Goal: Communication & Community: Share content

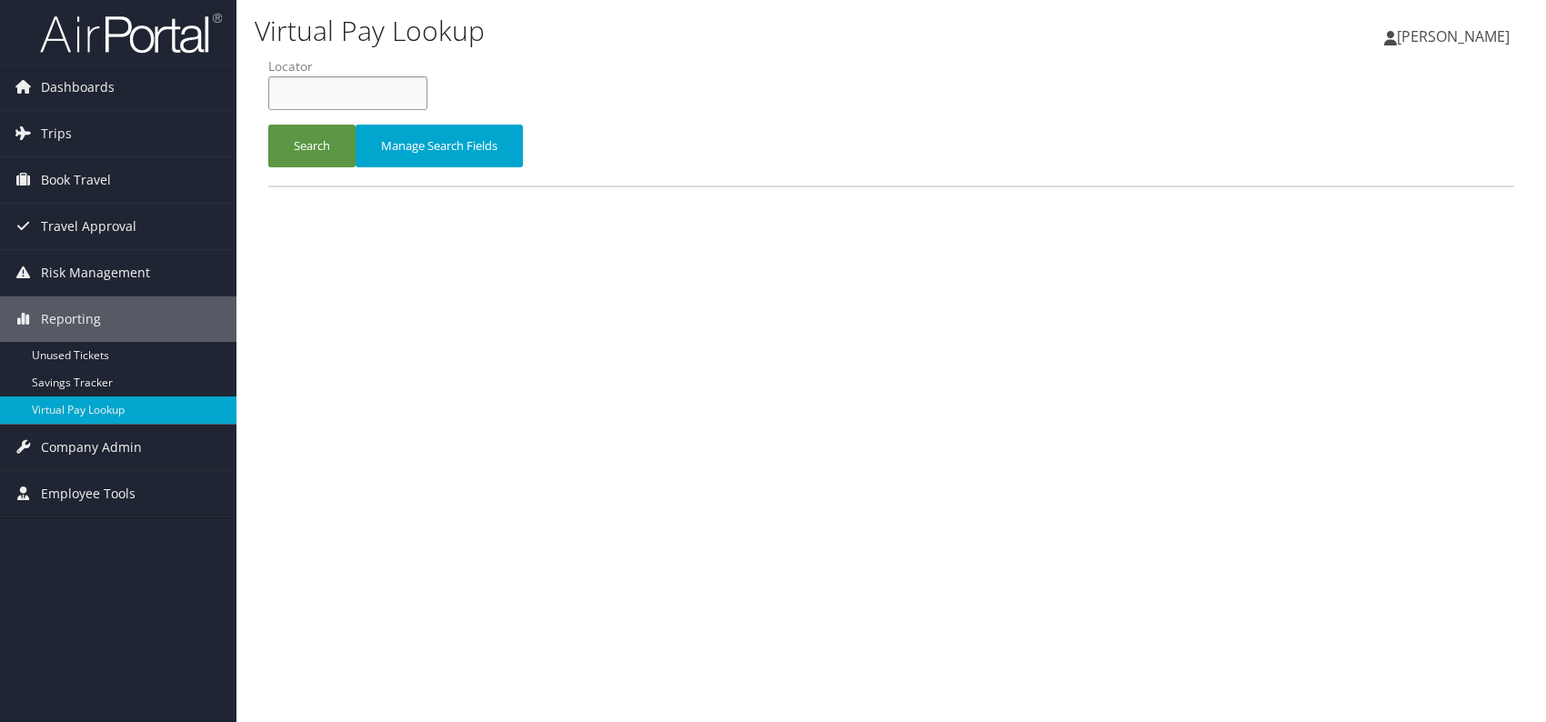
paste input "KRHKKD"
click at [304, 142] on button "Search" at bounding box center [311, 146] width 87 height 43
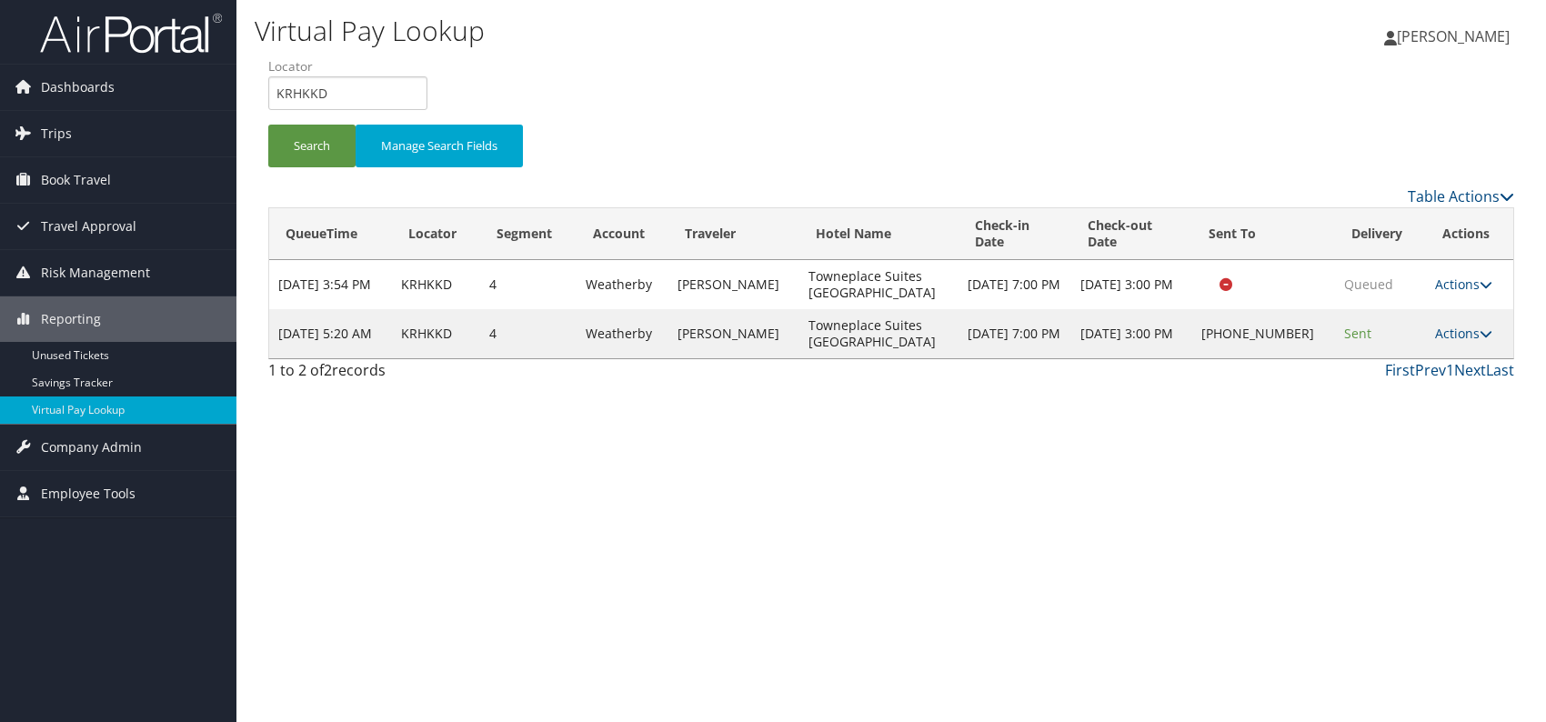
click at [1316, 476] on div "Virtual Pay Lookup Romina Kwock Romina Kwock My Settings Travel Agency Contacts…" at bounding box center [891, 361] width 1310 height 722
drag, startPoint x: 289, startPoint y: 90, endPoint x: 279, endPoint y: 90, distance: 10.0
click at [279, 90] on input "KRHKKD" at bounding box center [347, 93] width 159 height 34
paste input "JXXTEU"
click at [304, 95] on input "JXXTEU" at bounding box center [347, 93] width 159 height 34
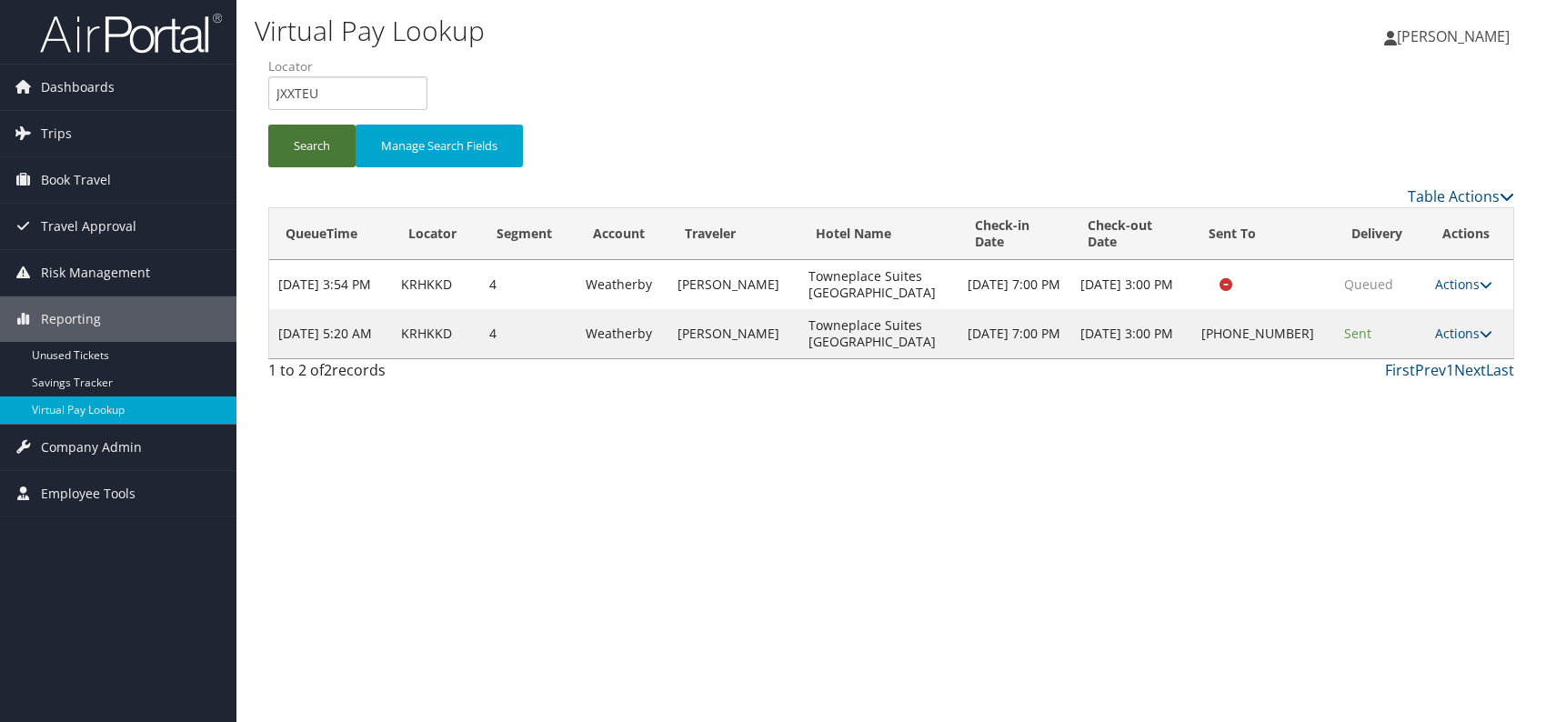
click at [308, 146] on button "Search" at bounding box center [311, 146] width 87 height 43
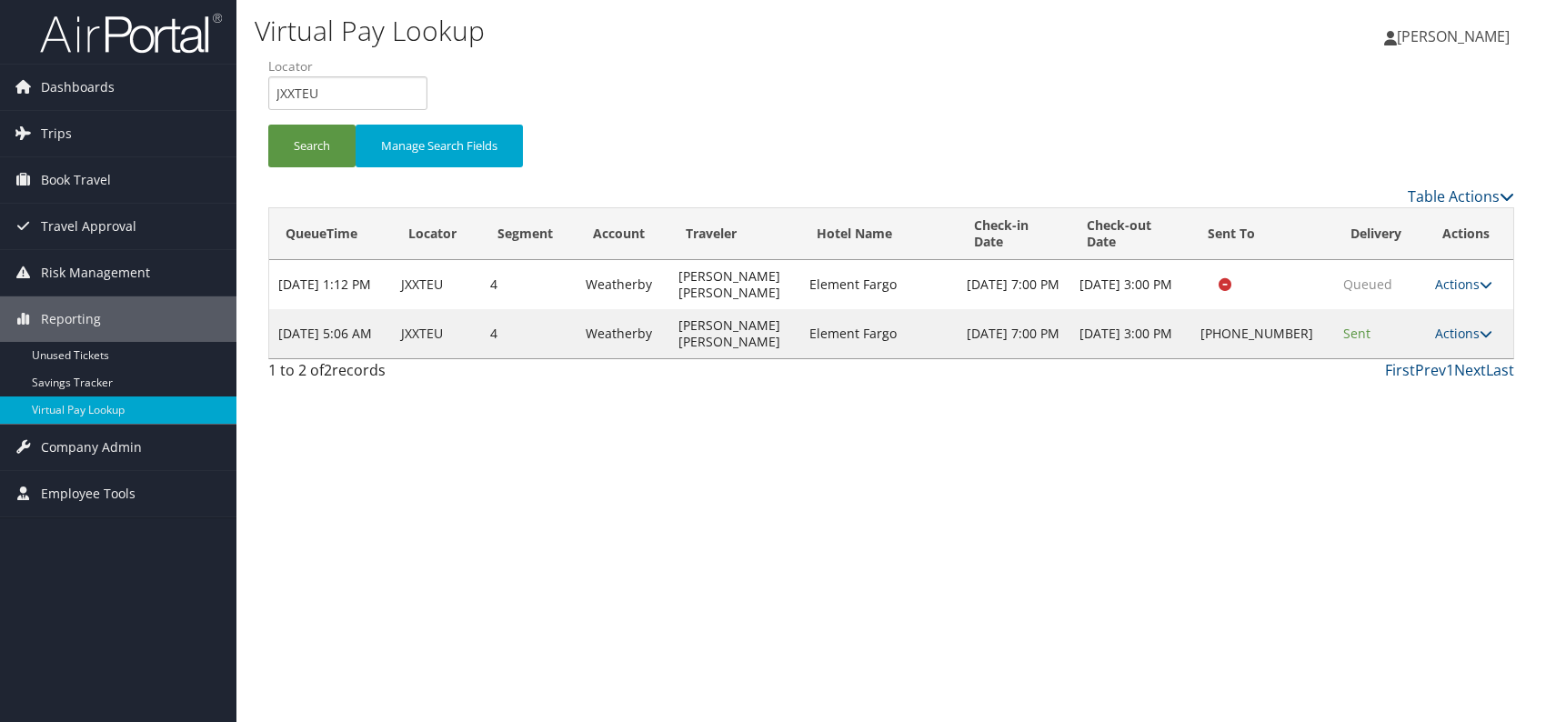
click at [1260, 539] on div "Virtual Pay Lookup Romina Kwock Romina Kwock My Settings Travel Agency Contacts…" at bounding box center [891, 361] width 1310 height 722
drag, startPoint x: 286, startPoint y: 85, endPoint x: 261, endPoint y: 85, distance: 25.5
click at [268, 85] on form "QueueTime Locator JXXTEU Segment Account Traveler Hotel Name Check-in Date Chec…" at bounding box center [891, 120] width 1246 height 127
copy ul "Segment Account Traveler Hotel Name Check-in Date Check-out Date Delivery"
click at [335, 95] on input "JXXTEU" at bounding box center [347, 93] width 159 height 34
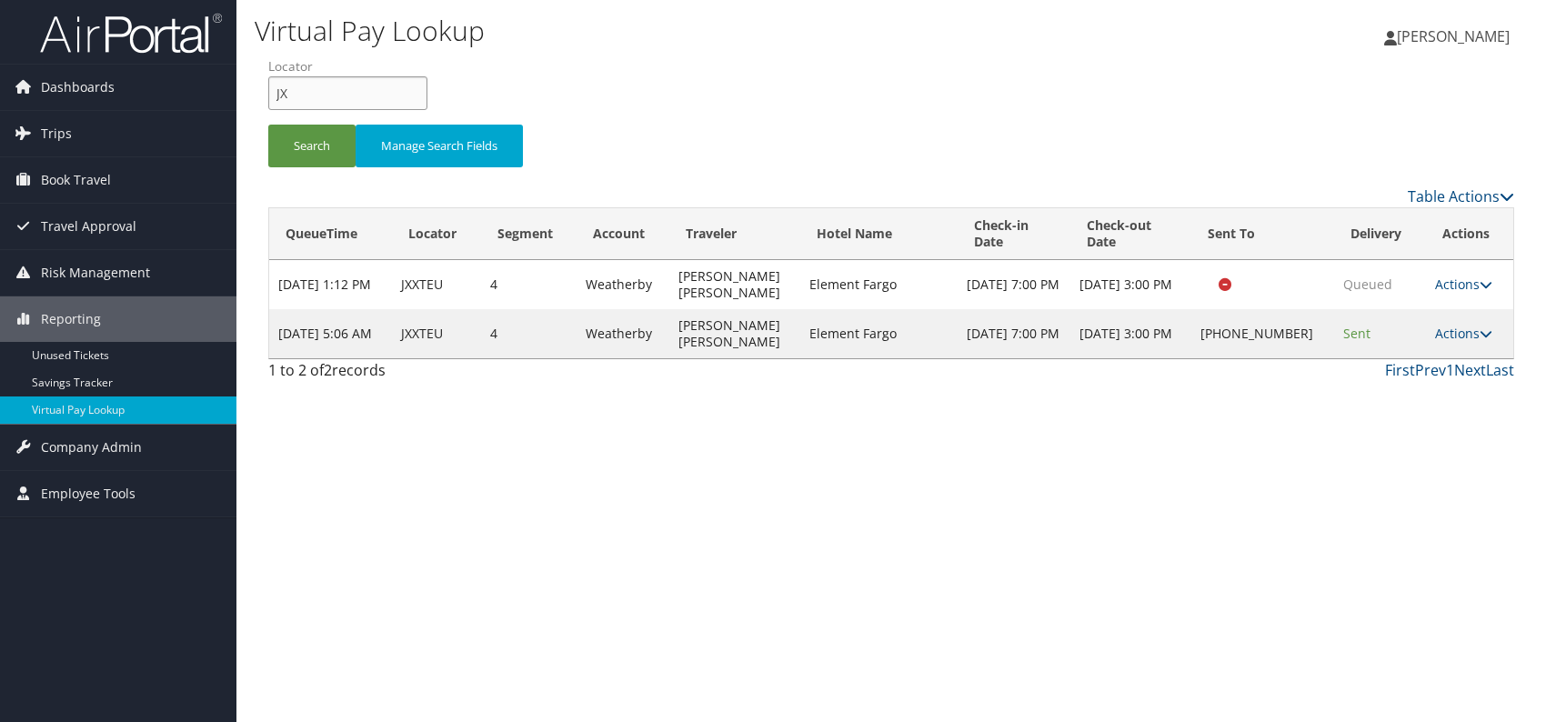
type input "J"
paste input "CFWVMY"
click at [307, 145] on button "Search" at bounding box center [311, 146] width 87 height 43
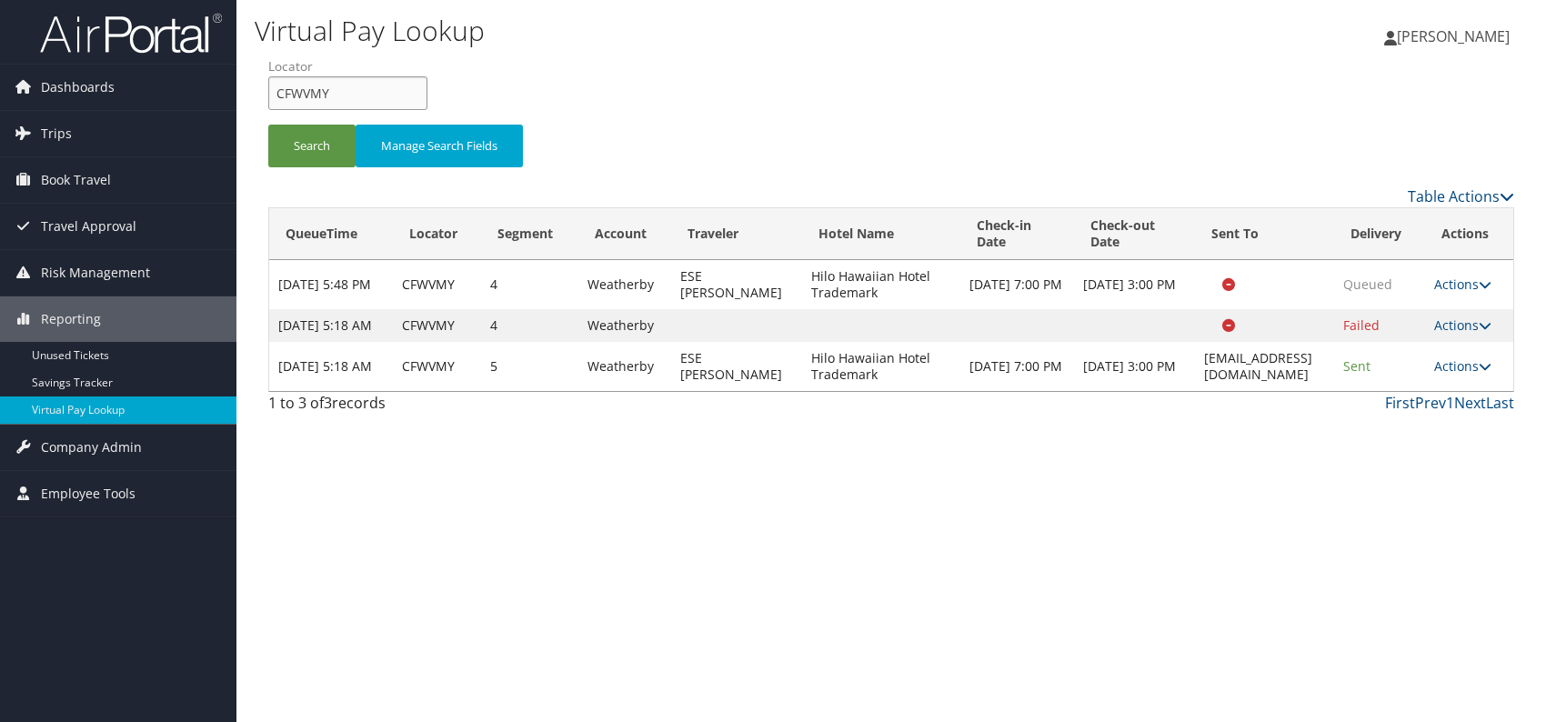
click at [268, 92] on form "QueueTime Locator CFWVMY Segment Account Traveler Hotel Name Check-in Date Chec…" at bounding box center [891, 120] width 1246 height 127
paste input "LPXMPB"
click at [291, 127] on button "Search" at bounding box center [311, 146] width 87 height 43
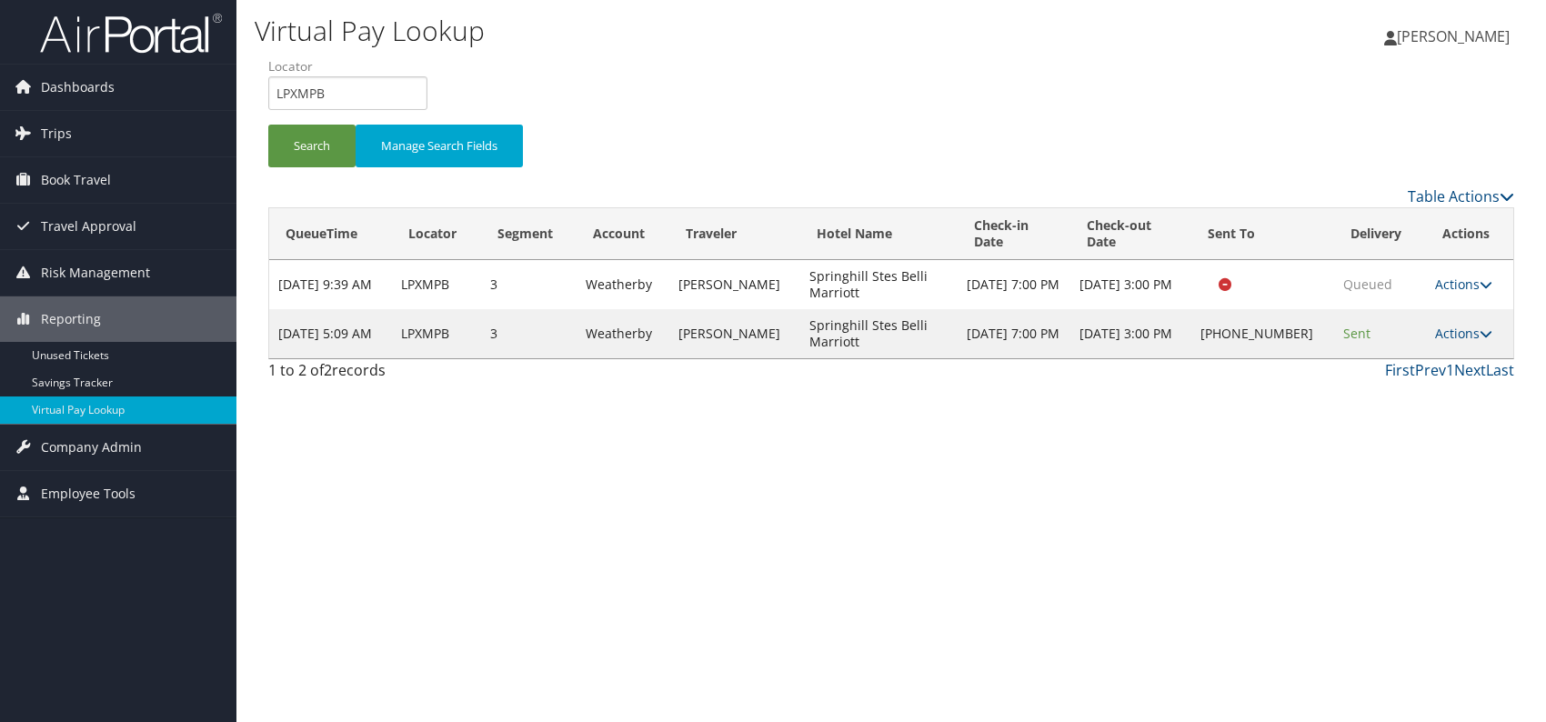
click at [1230, 477] on div "Virtual Pay Lookup Romina Kwock Romina Kwock My Settings Travel Agency Contacts…" at bounding box center [891, 361] width 1310 height 722
drag, startPoint x: 323, startPoint y: 98, endPoint x: 270, endPoint y: 95, distance: 52.9
click at [270, 95] on input "LPXMPB" at bounding box center [347, 93] width 159 height 34
paste input "YYOWLY"
click at [312, 87] on input "YYOWLY" at bounding box center [347, 93] width 159 height 34
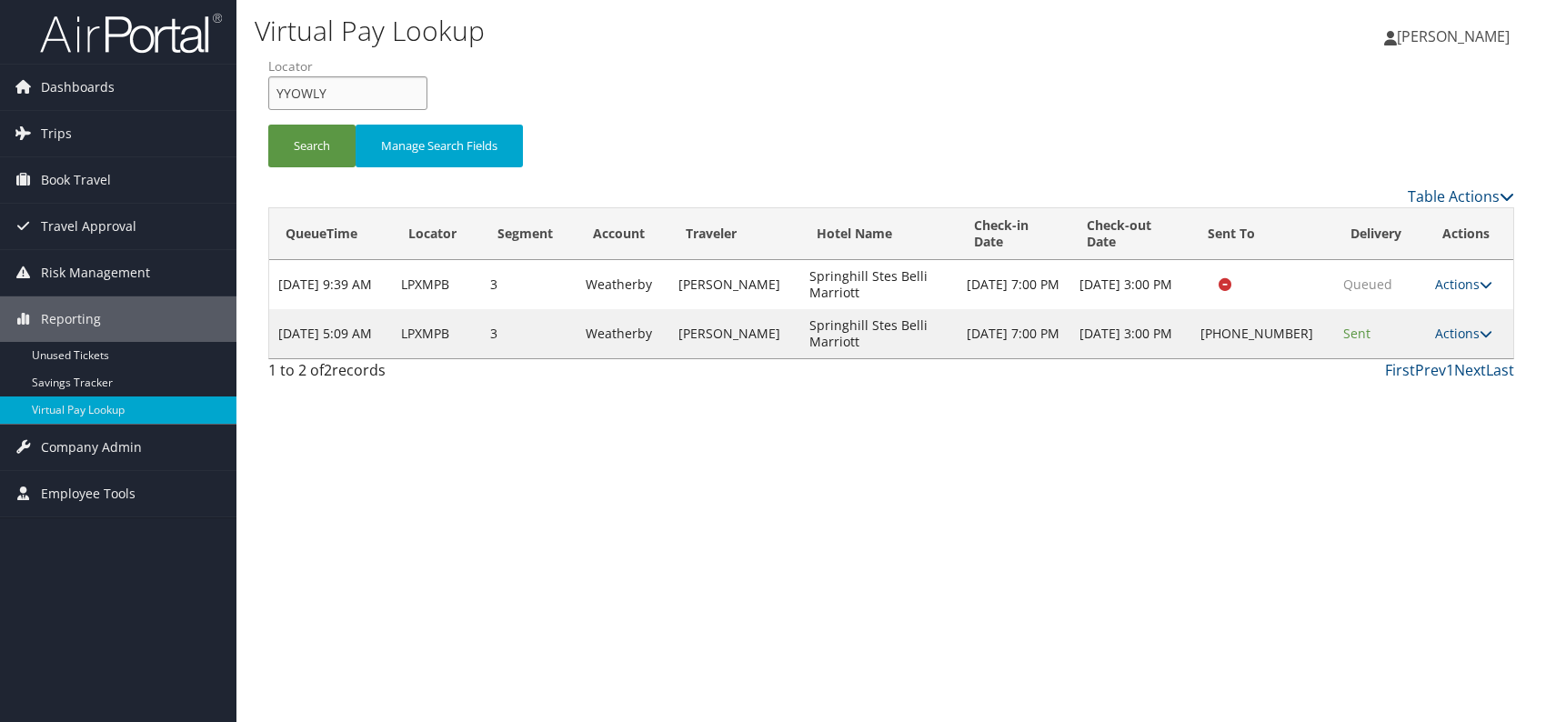
click at [307, 98] on input "YYOWLY" at bounding box center [347, 93] width 159 height 34
click at [317, 119] on li "Locator YYOWLY" at bounding box center [354, 90] width 173 height 66
click at [317, 157] on button "Search" at bounding box center [311, 146] width 87 height 43
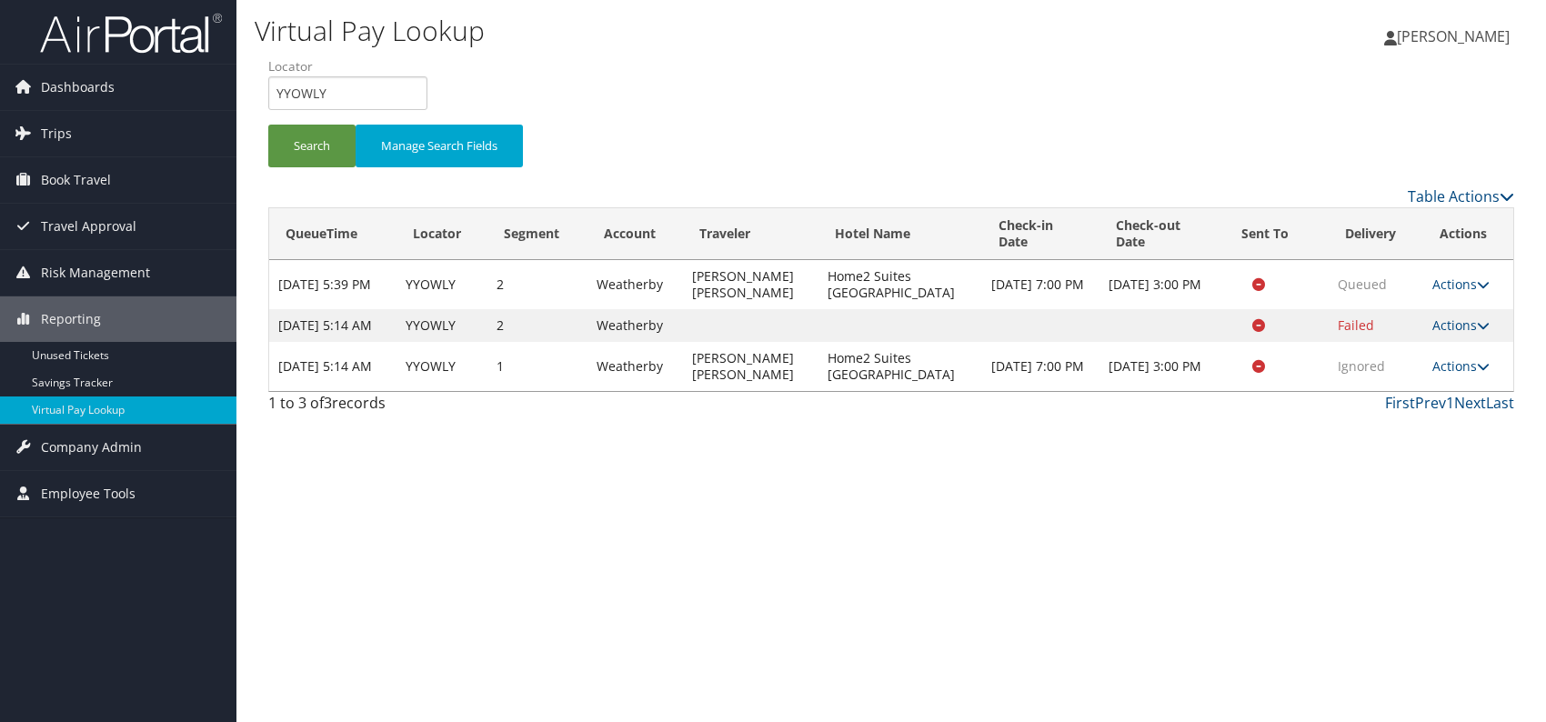
click at [1386, 491] on div "Virtual Pay Lookup Romina Kwock Romina Kwock My Settings Travel Agency Contacts…" at bounding box center [891, 361] width 1310 height 722
drag, startPoint x: 330, startPoint y: 98, endPoint x: 235, endPoint y: 96, distance: 95.5
click at [235, 96] on div "Dashboards AirPortal 360™ (Manager) AirPortal 360™ (Agent) My Travel Dashboard …" at bounding box center [773, 361] width 1546 height 722
paste input "LCTPFM"
click at [307, 88] on input "LCTPFM" at bounding box center [347, 93] width 159 height 34
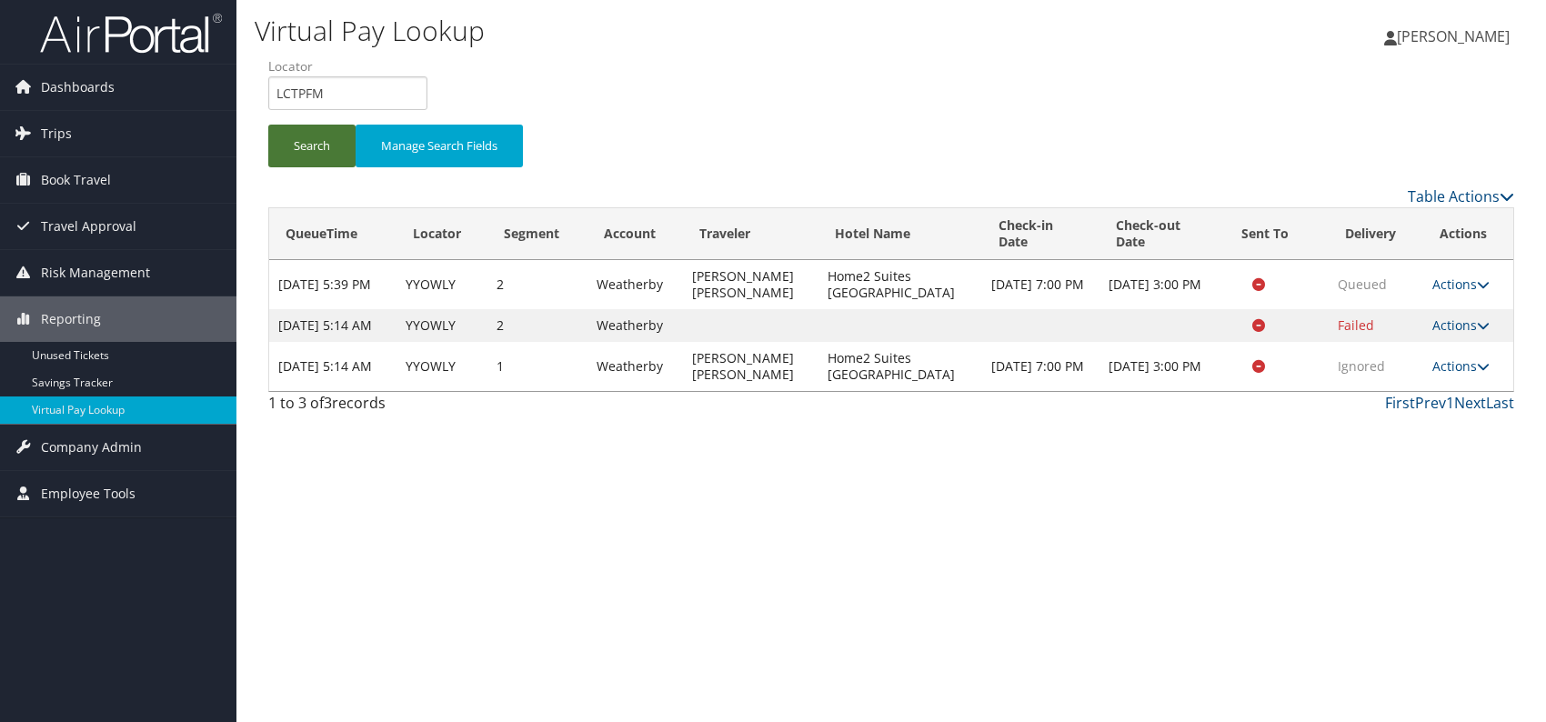
click at [310, 156] on button "Search" at bounding box center [311, 146] width 87 height 43
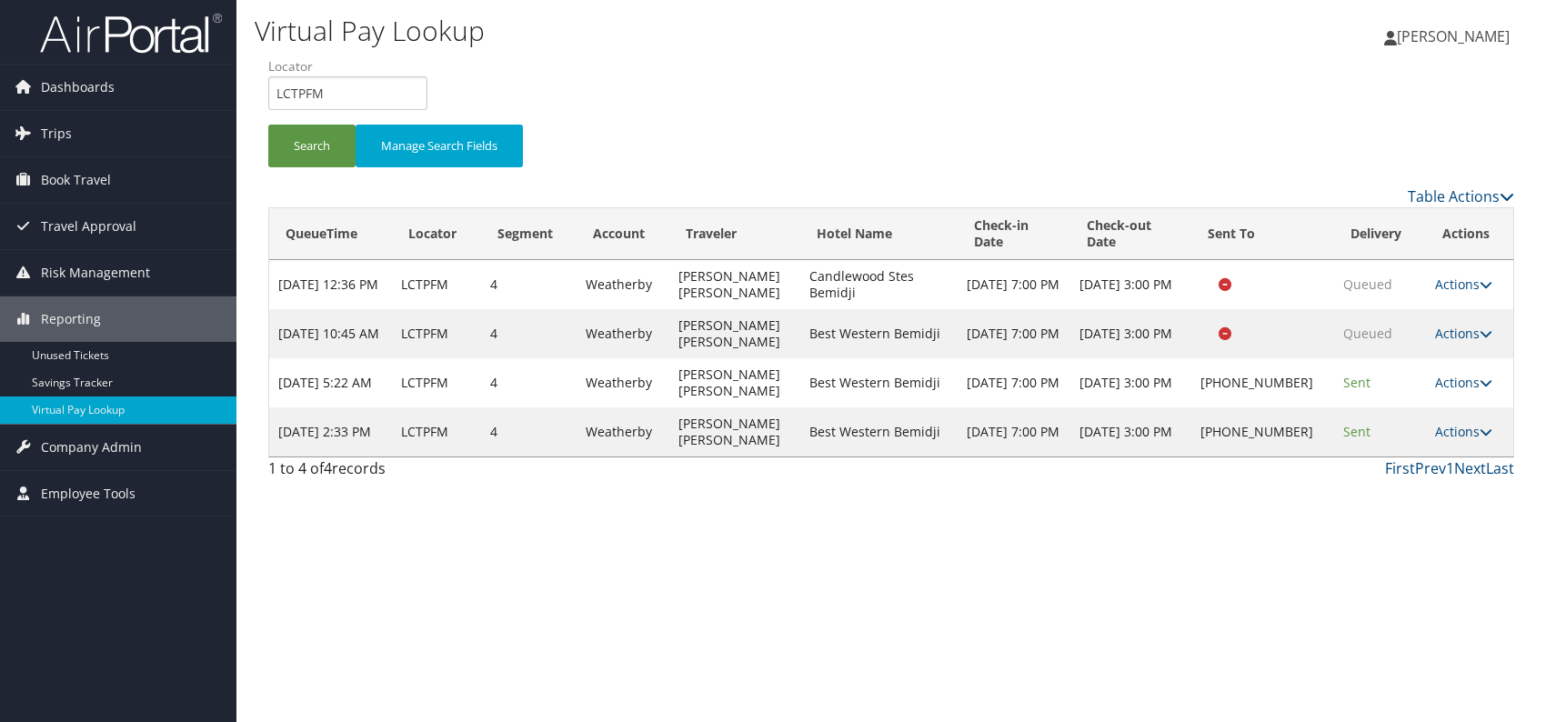
click at [1219, 572] on div "Virtual Pay Lookup Romina Kwock Romina Kwock My Settings Travel Agency Contacts…" at bounding box center [891, 361] width 1310 height 722
drag, startPoint x: 335, startPoint y: 95, endPoint x: 277, endPoint y: 94, distance: 57.3
click at [273, 98] on input "LCTPFM" at bounding box center [347, 93] width 159 height 34
paste input "WVSKBK"
click at [308, 92] on input "WVSKBK" at bounding box center [347, 93] width 159 height 34
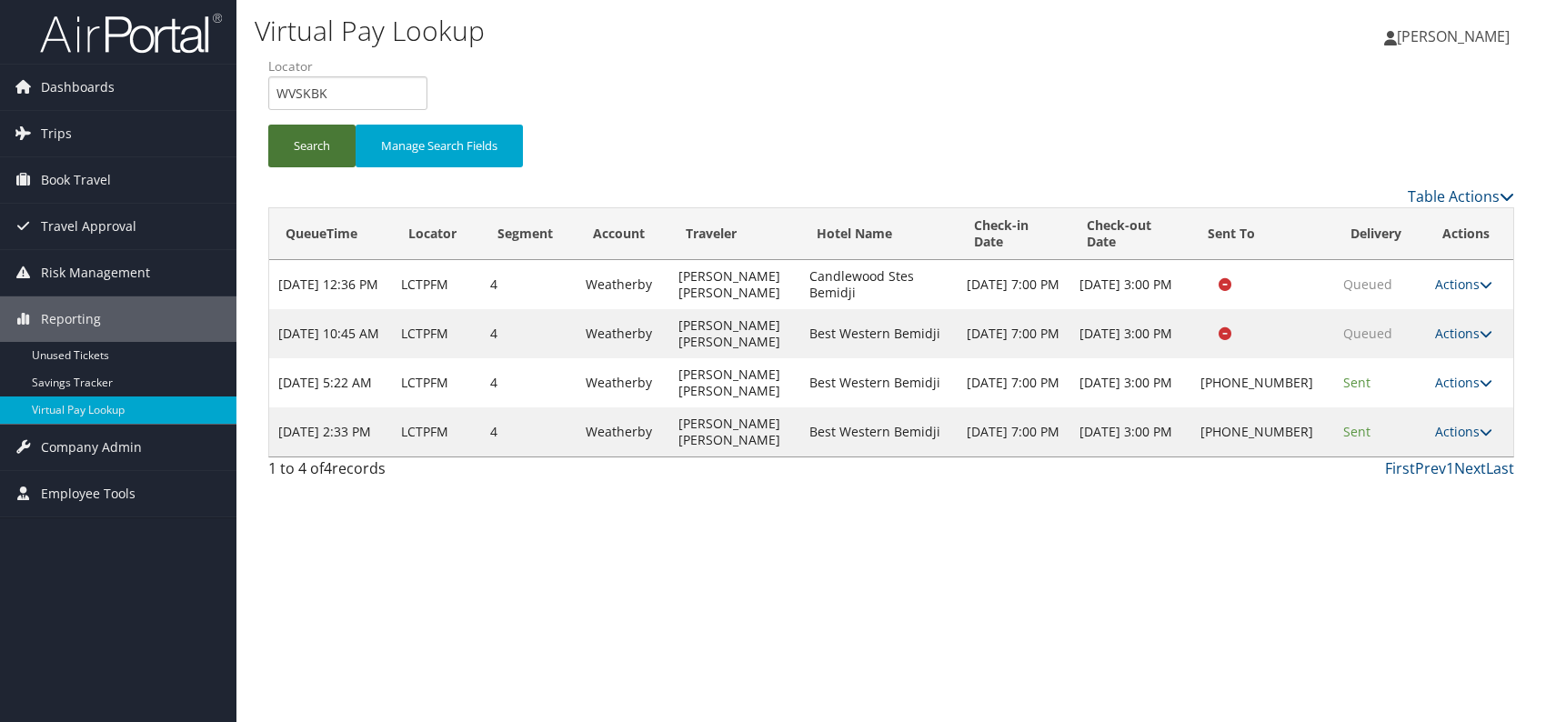
click at [309, 140] on button "Search" at bounding box center [311, 146] width 87 height 43
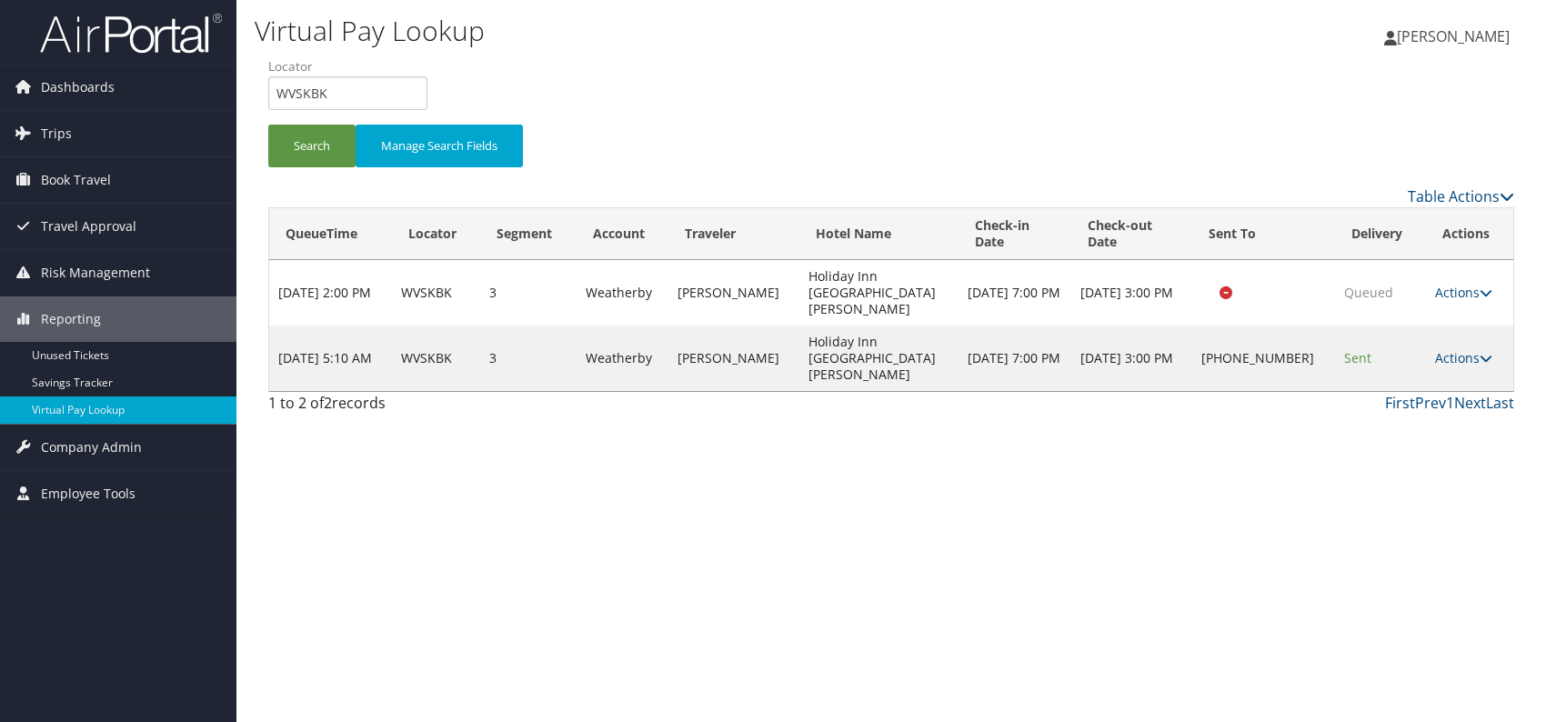
click at [1300, 538] on div "Virtual Pay Lookup Romina Kwock Romina Kwock My Settings Travel Agency Contacts…" at bounding box center [891, 361] width 1310 height 722
drag, startPoint x: 324, startPoint y: 95, endPoint x: 252, endPoint y: 89, distance: 72.1
click at [252, 89] on div "Virtual Pay Lookup Romina Kwock Romina Kwock My Settings Travel Agency Contacts…" at bounding box center [891, 361] width 1310 height 722
paste input "ENSNKJ"
click at [307, 94] on input "ENSNKJ" at bounding box center [347, 93] width 159 height 34
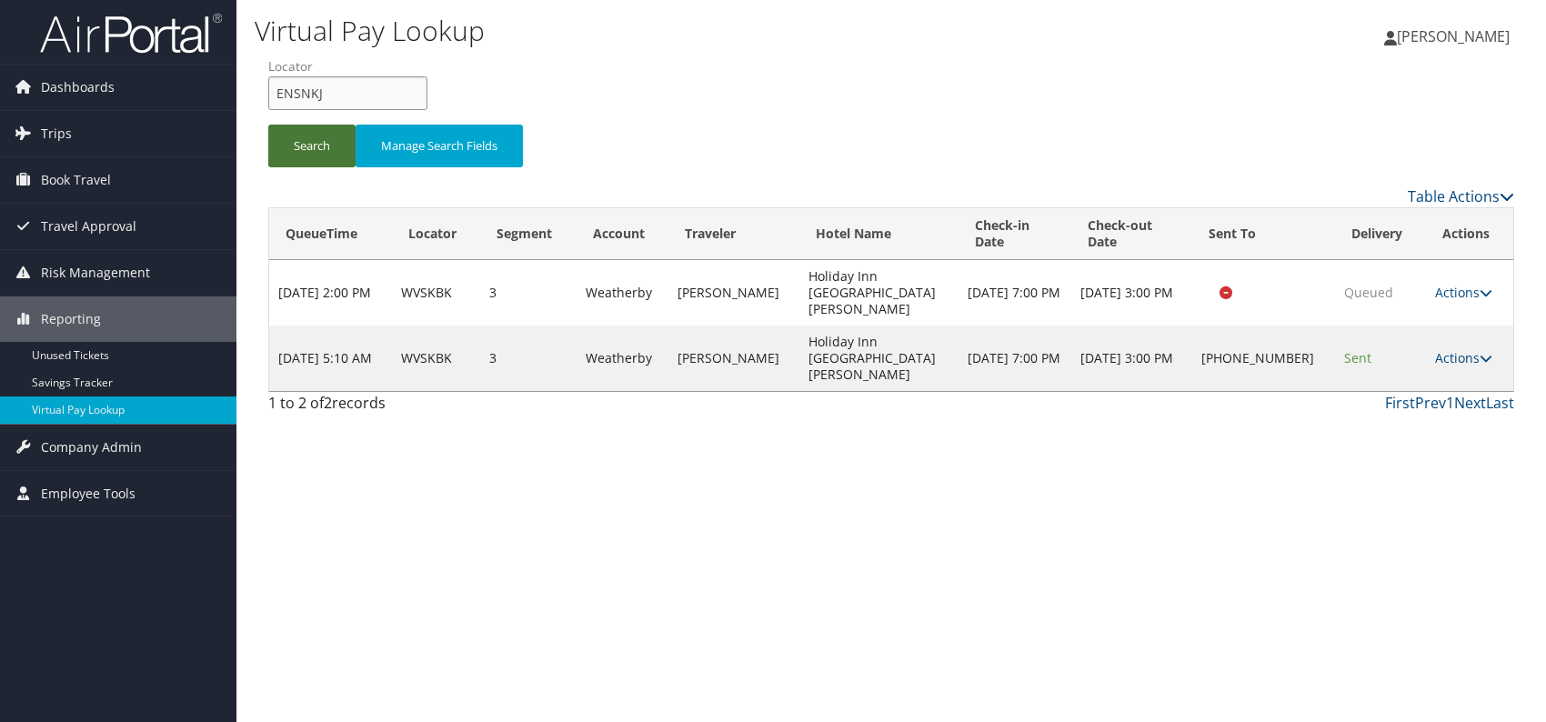
type input "ENSNKJ"
drag, startPoint x: 286, startPoint y: 132, endPoint x: 323, endPoint y: 177, distance: 58.2
click at [286, 131] on button "Search" at bounding box center [311, 146] width 87 height 43
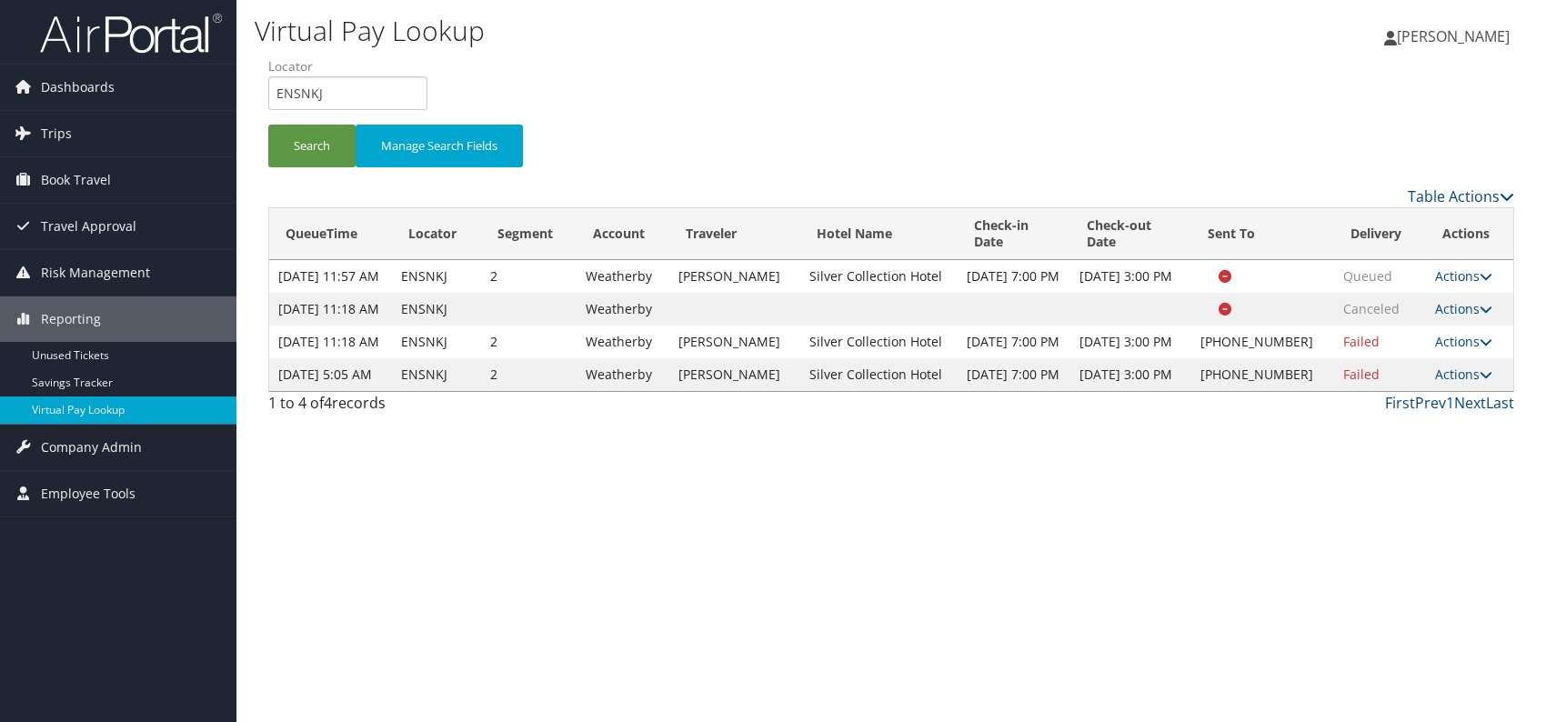
drag, startPoint x: 1210, startPoint y: 535, endPoint x: 1223, endPoint y: 535, distance: 12.7
click at [1213, 535] on div "Virtual Pay Lookup Romina Kwock Romina Kwock My Settings Travel Agency Contacts…" at bounding box center [891, 361] width 1310 height 722
click at [1459, 383] on link "Actions" at bounding box center [1463, 374] width 57 height 17
click at [1379, 487] on link "Logs" at bounding box center [1406, 488] width 156 height 31
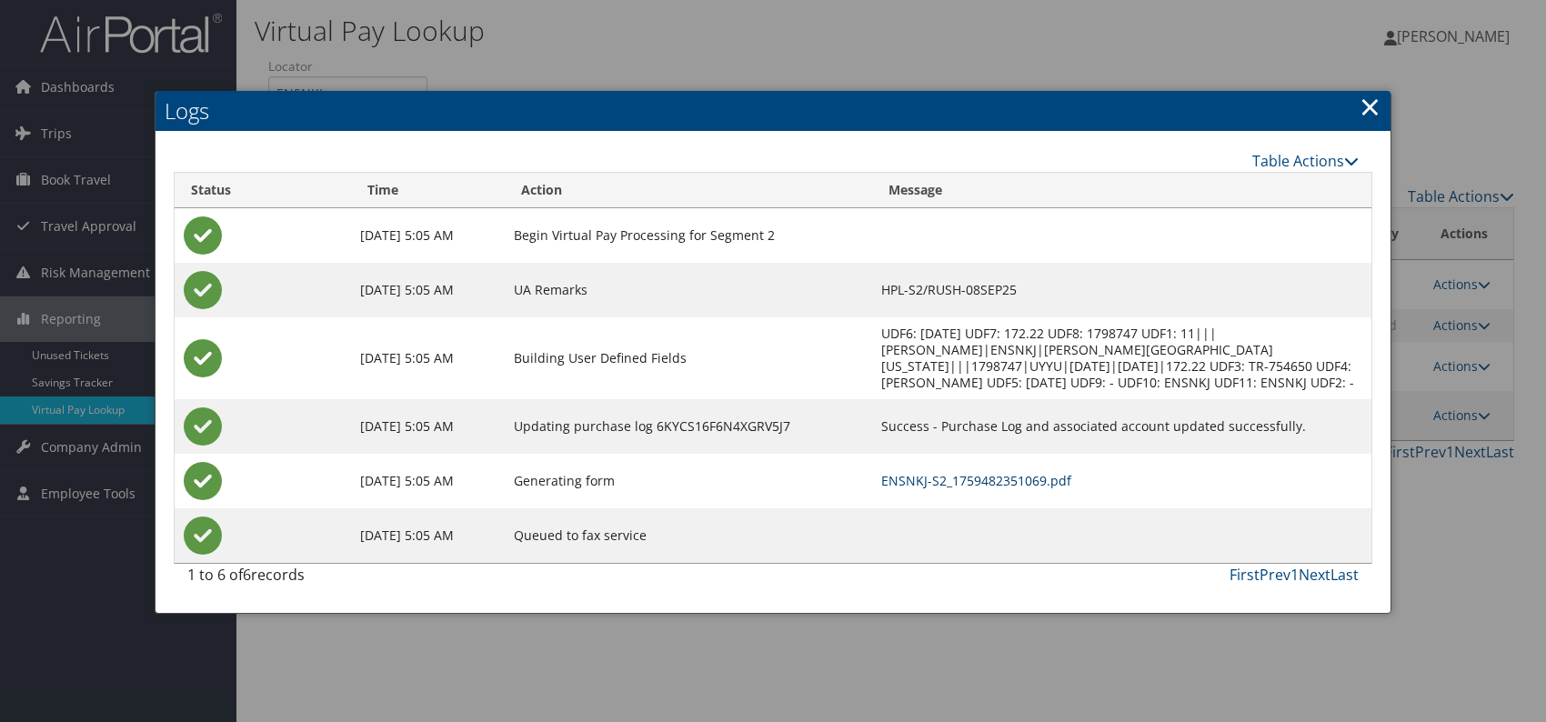
click at [941, 482] on link "ENSNKJ-S2_1759482351069.pdf" at bounding box center [976, 480] width 190 height 17
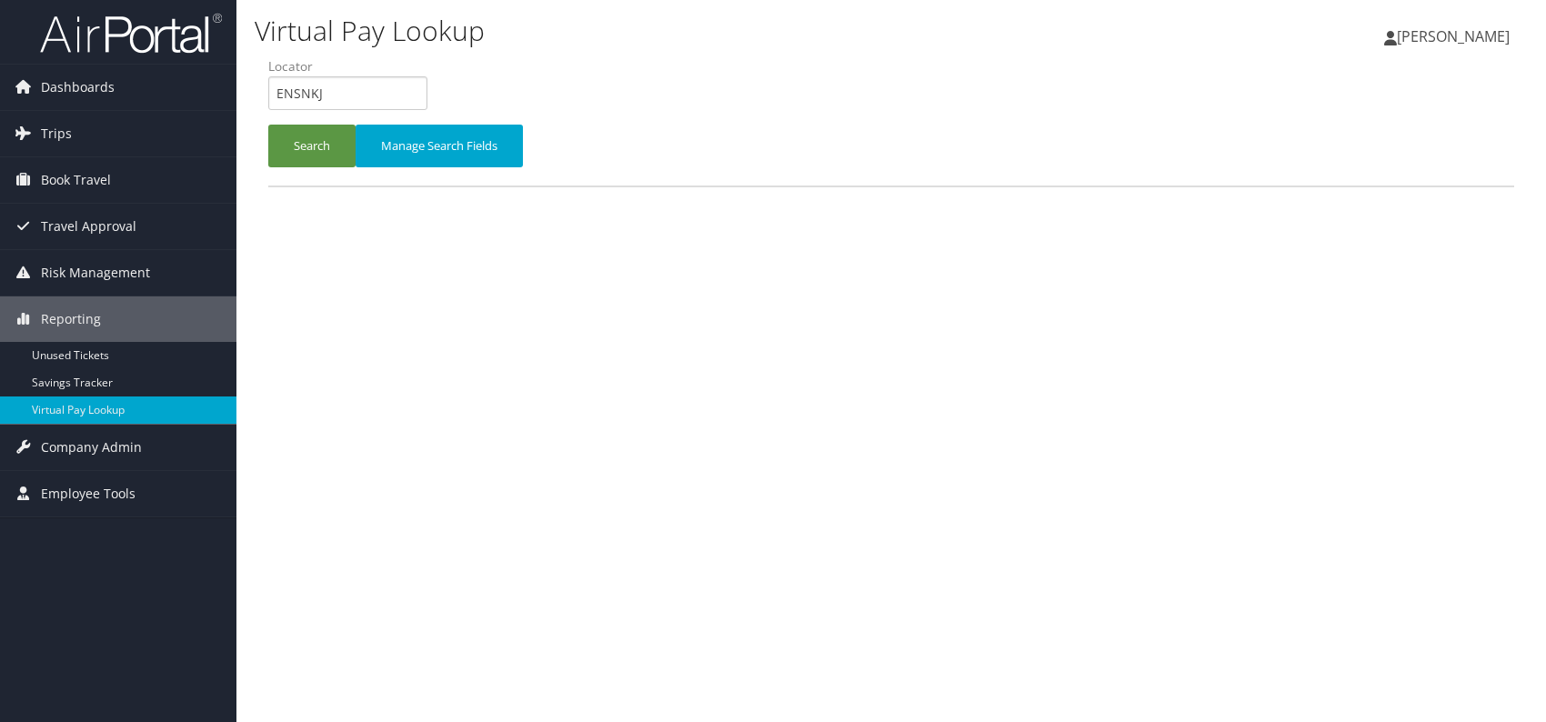
click at [268, 98] on form "QueueTime Locator ENSNKJ Segment Account Traveler Hotel Name Check-in Date Chec…" at bounding box center [891, 120] width 1246 height 127
click at [298, 139] on button "Search" at bounding box center [311, 146] width 87 height 43
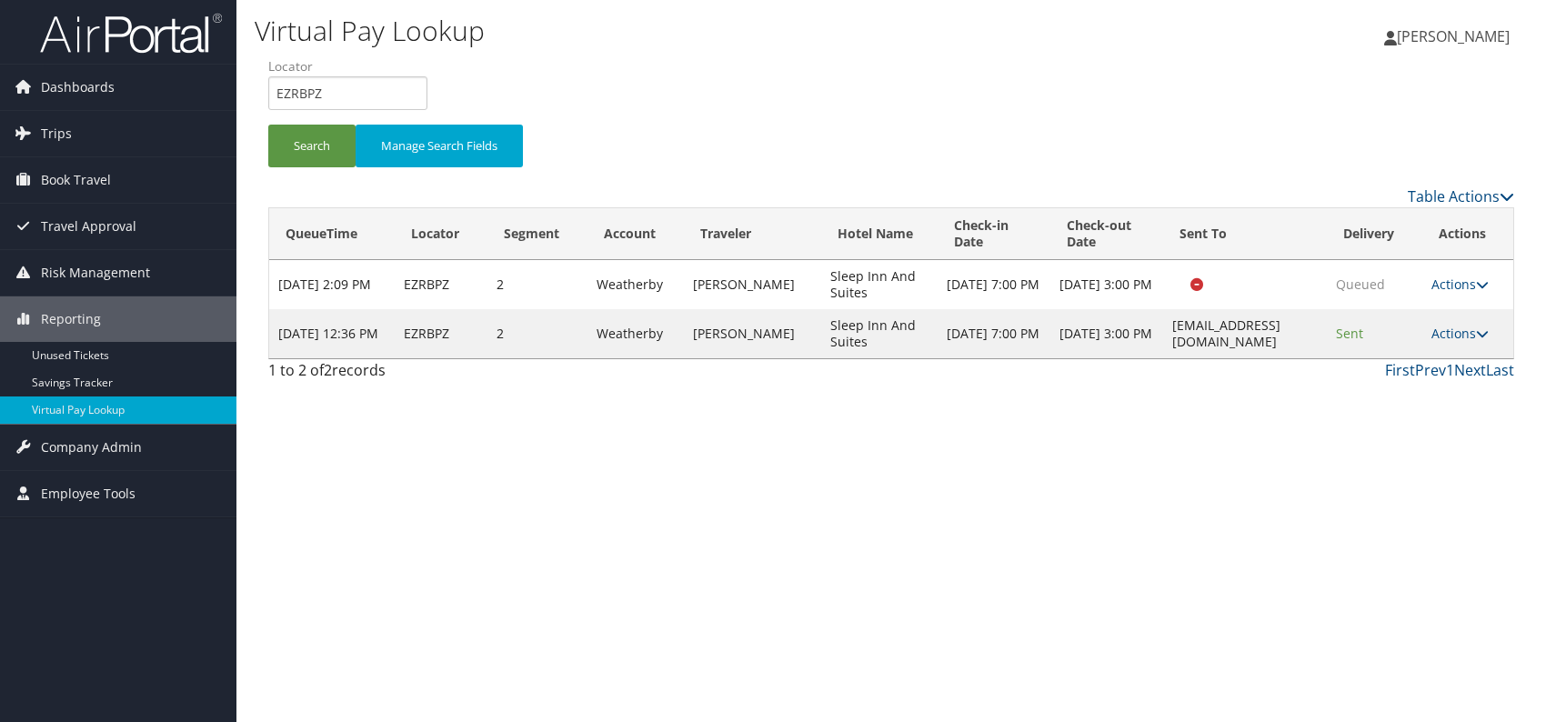
click at [1292, 498] on div "Virtual Pay Lookup [PERSON_NAME] [PERSON_NAME] My Settings Travel Agency Contac…" at bounding box center [891, 361] width 1310 height 722
drag, startPoint x: 361, startPoint y: 89, endPoint x: 251, endPoint y: 94, distance: 110.1
click at [251, 94] on div "Virtual Pay Lookup [PERSON_NAME] [PERSON_NAME] My Settings Travel Agency Contac…" at bounding box center [891, 361] width 1310 height 722
paste input "YTBPIL"
click at [306, 95] on input "YTBPIL" at bounding box center [347, 93] width 159 height 34
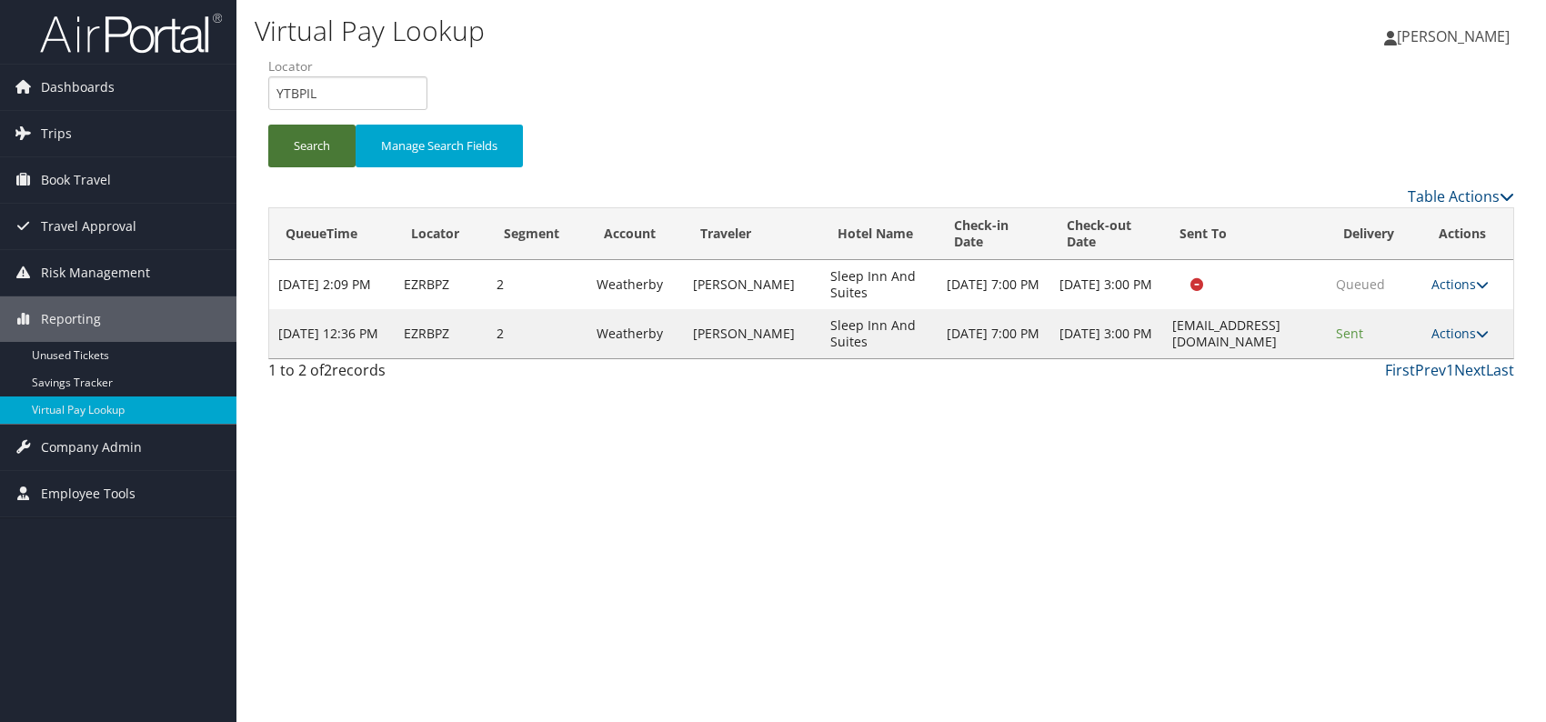
click at [315, 147] on button "Search" at bounding box center [311, 146] width 87 height 43
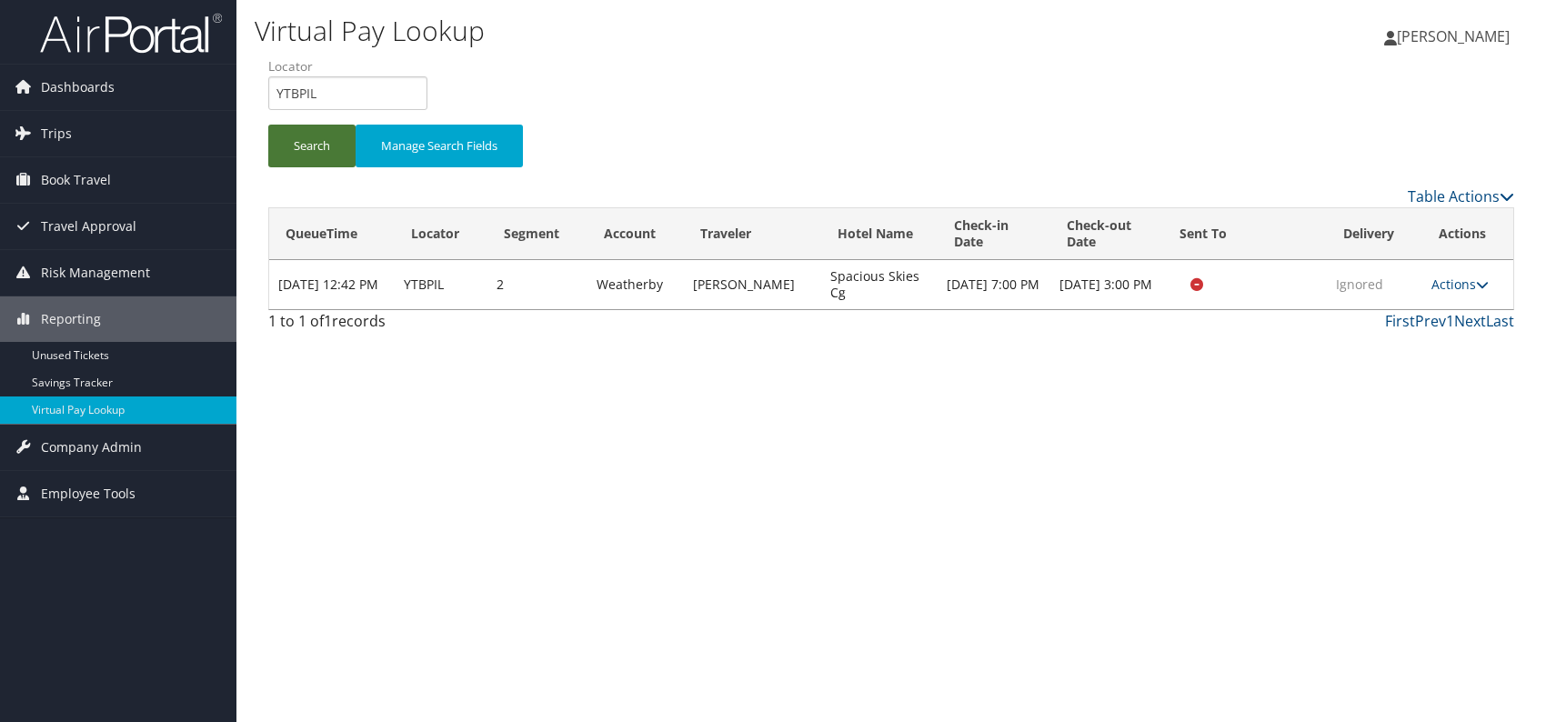
click at [315, 147] on button "Search" at bounding box center [311, 146] width 87 height 43
click at [1473, 286] on link "Actions" at bounding box center [1459, 284] width 57 height 17
click at [1422, 334] on link "Logs" at bounding box center [1425, 341] width 115 height 31
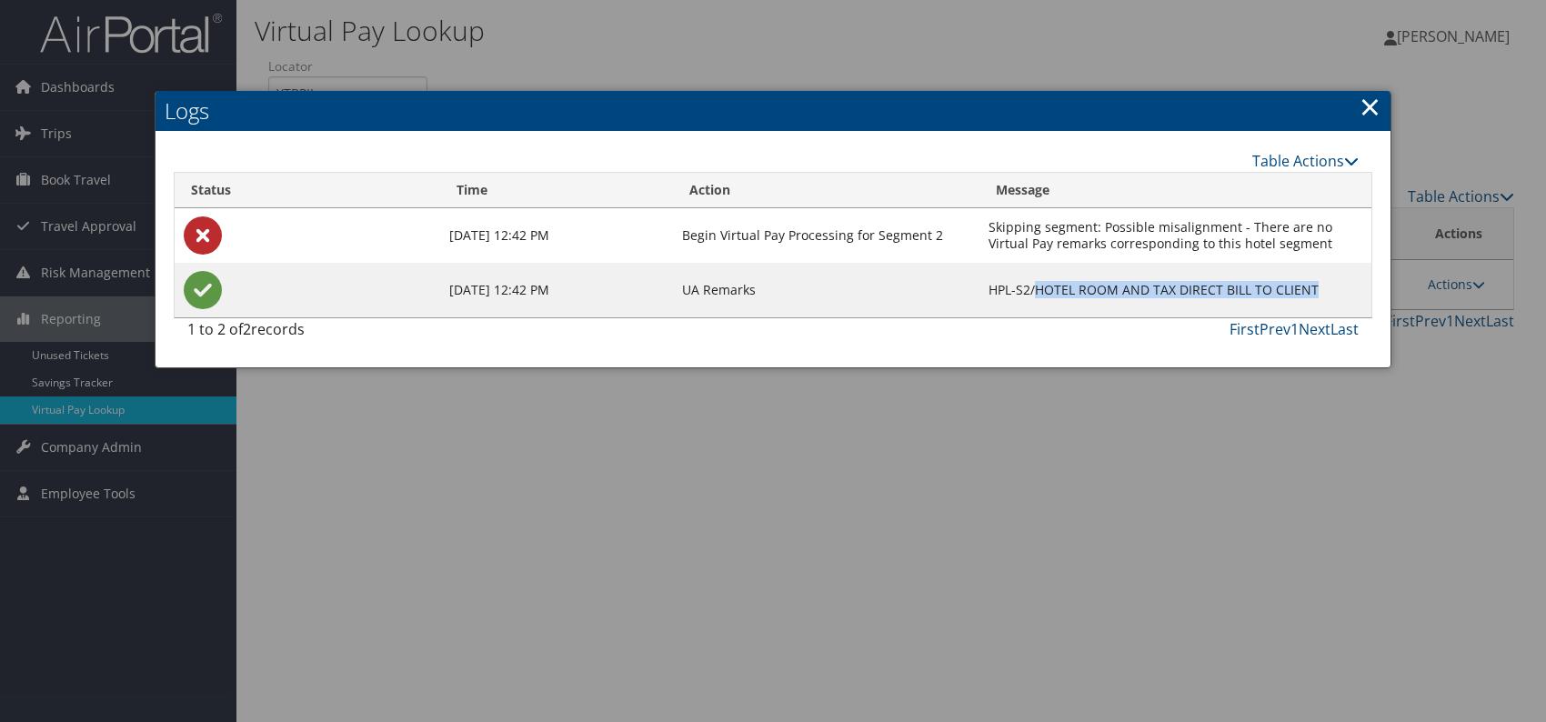
drag, startPoint x: 1052, startPoint y: 296, endPoint x: 1321, endPoint y: 296, distance: 269.2
click at [1321, 296] on td "HPL-S2/HOTEL ROOM AND TAX DIRECT BILL TO CLIENT" at bounding box center [1175, 290] width 392 height 55
copy td "HOTEL ROOM AND TAX DIRECT BILL TO CLIENT"
click at [1377, 109] on link "×" at bounding box center [1370, 106] width 21 height 36
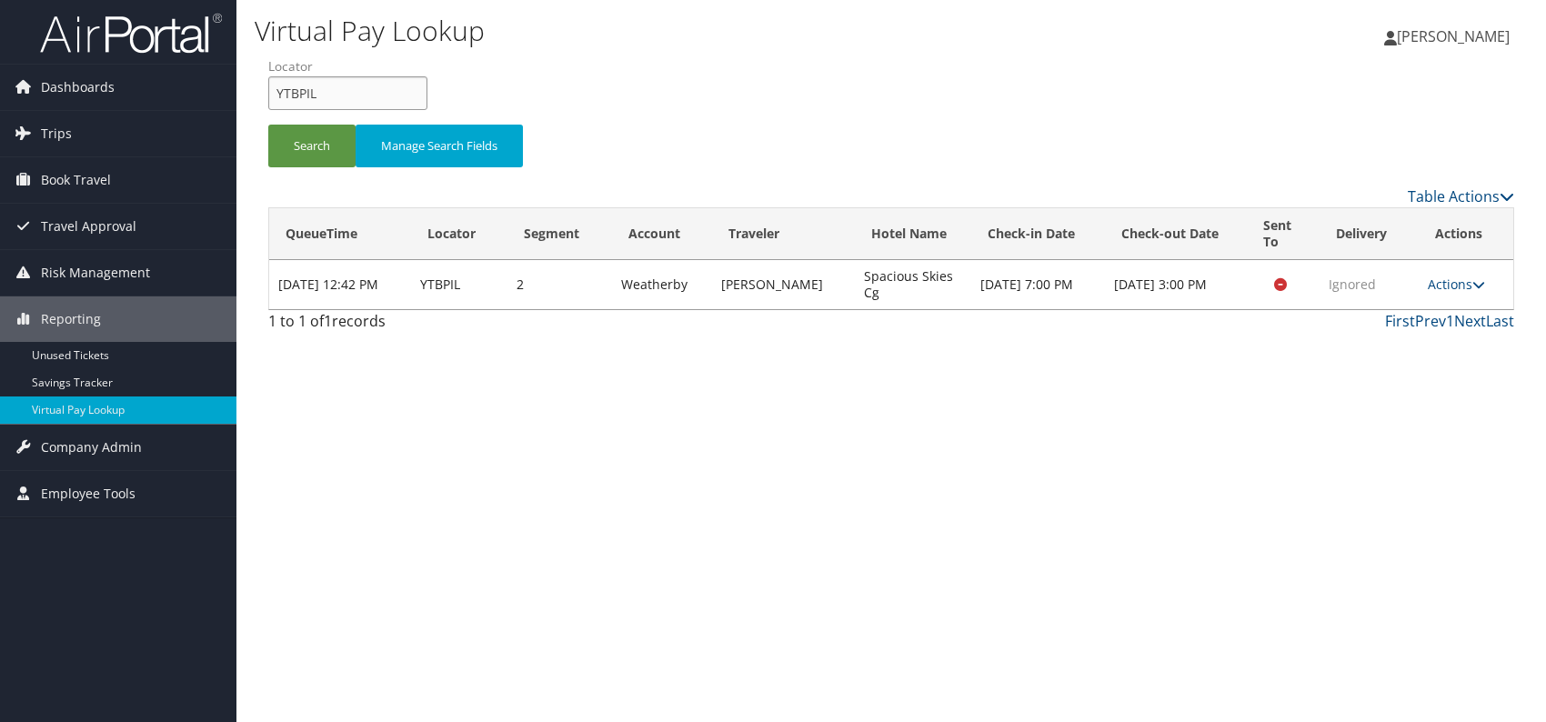
drag, startPoint x: 347, startPoint y: 95, endPoint x: 250, endPoint y: 103, distance: 97.7
click at [250, 103] on div "Virtual Pay Lookup Romina Kwock Romina Kwock My Settings Travel Agency Contacts…" at bounding box center [891, 361] width 1310 height 722
paste input "OQXHBD"
type input "OQXHBD"
click at [307, 138] on button "Search" at bounding box center [311, 146] width 87 height 43
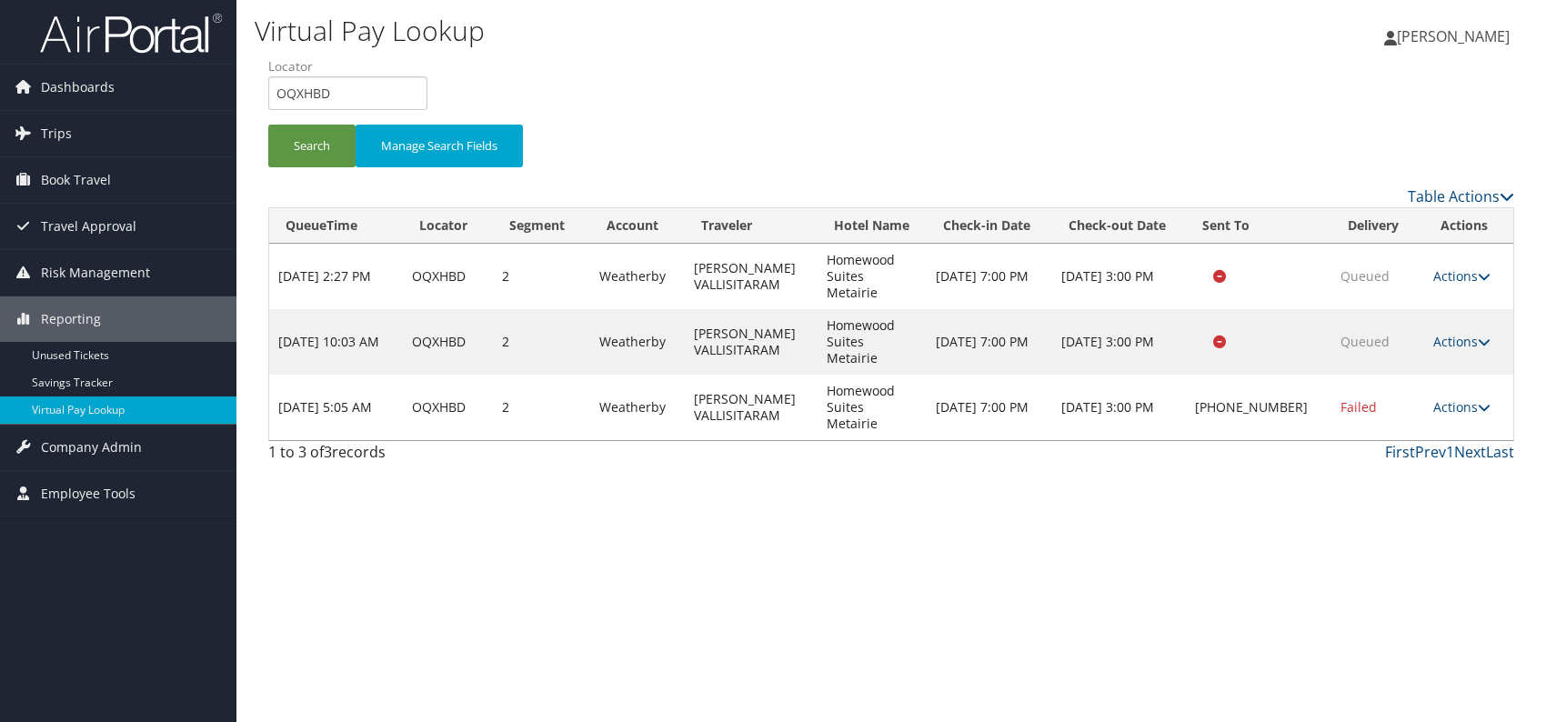
click at [1152, 565] on div "Virtual Pay Lookup Romina Kwock Romina Kwock My Settings Travel Agency Contacts…" at bounding box center [891, 361] width 1310 height 722
click at [1461, 398] on link "Actions" at bounding box center [1461, 406] width 57 height 17
click at [1419, 432] on link "Logs" at bounding box center [1402, 439] width 156 height 31
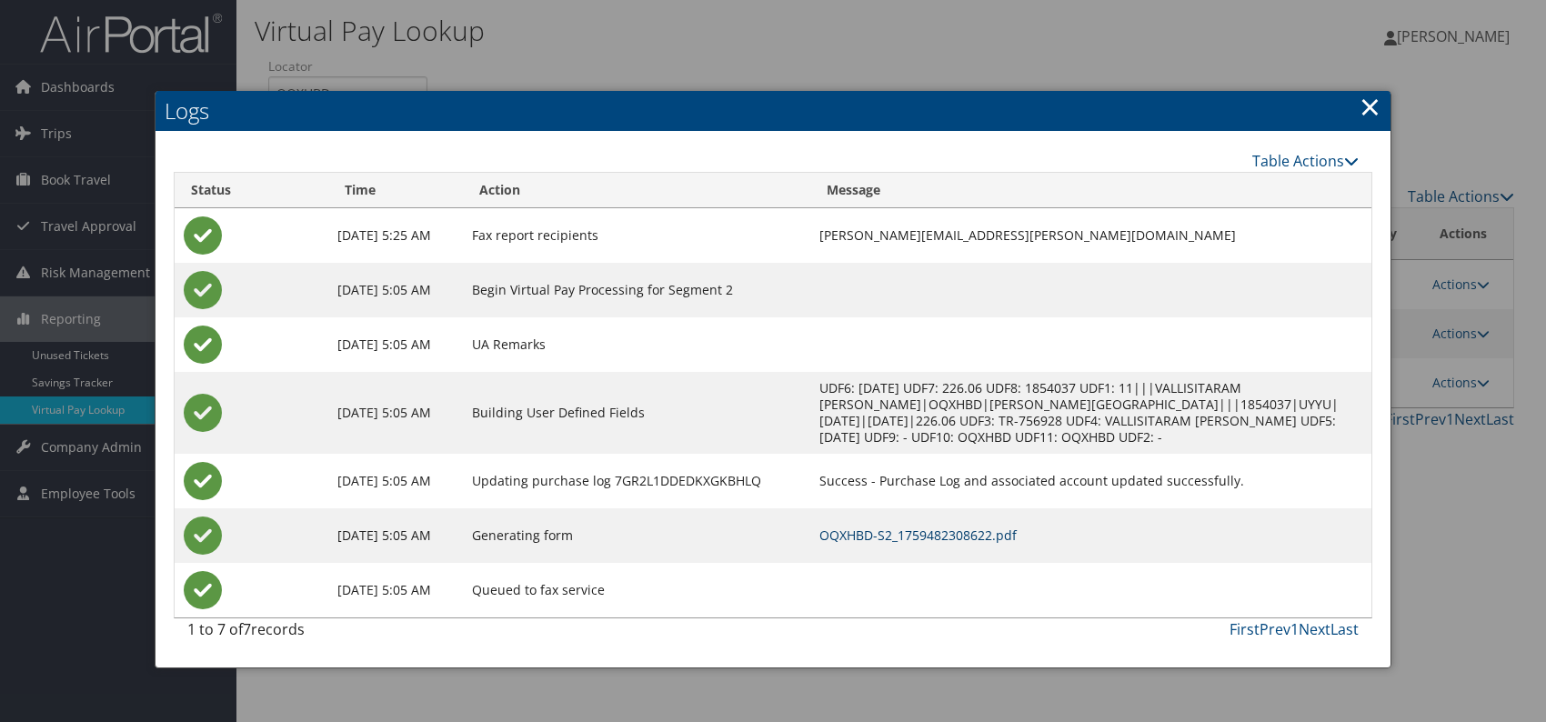
click at [990, 533] on link "OQXHBD-S2_1759482308622.pdf" at bounding box center [917, 535] width 197 height 17
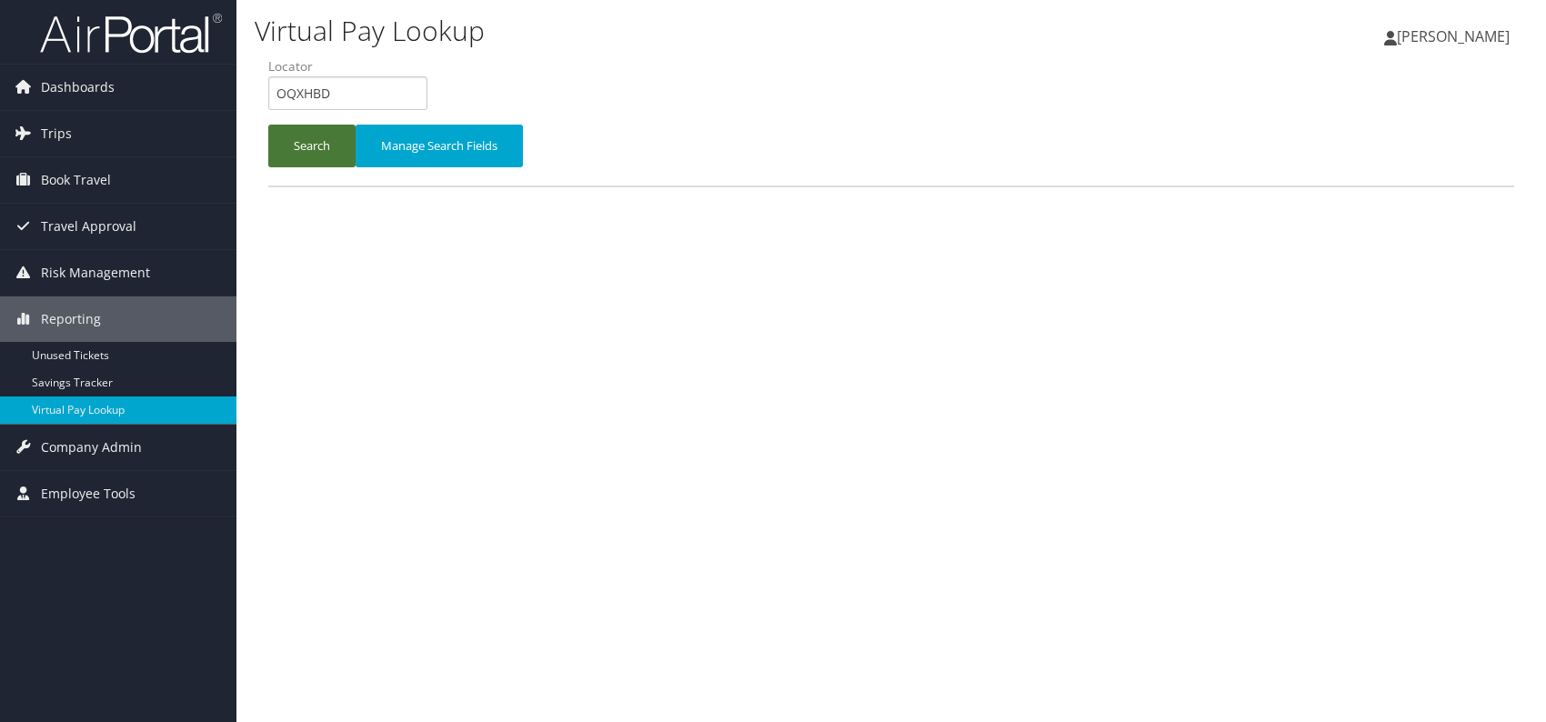
click at [300, 155] on button "Search" at bounding box center [311, 146] width 87 height 43
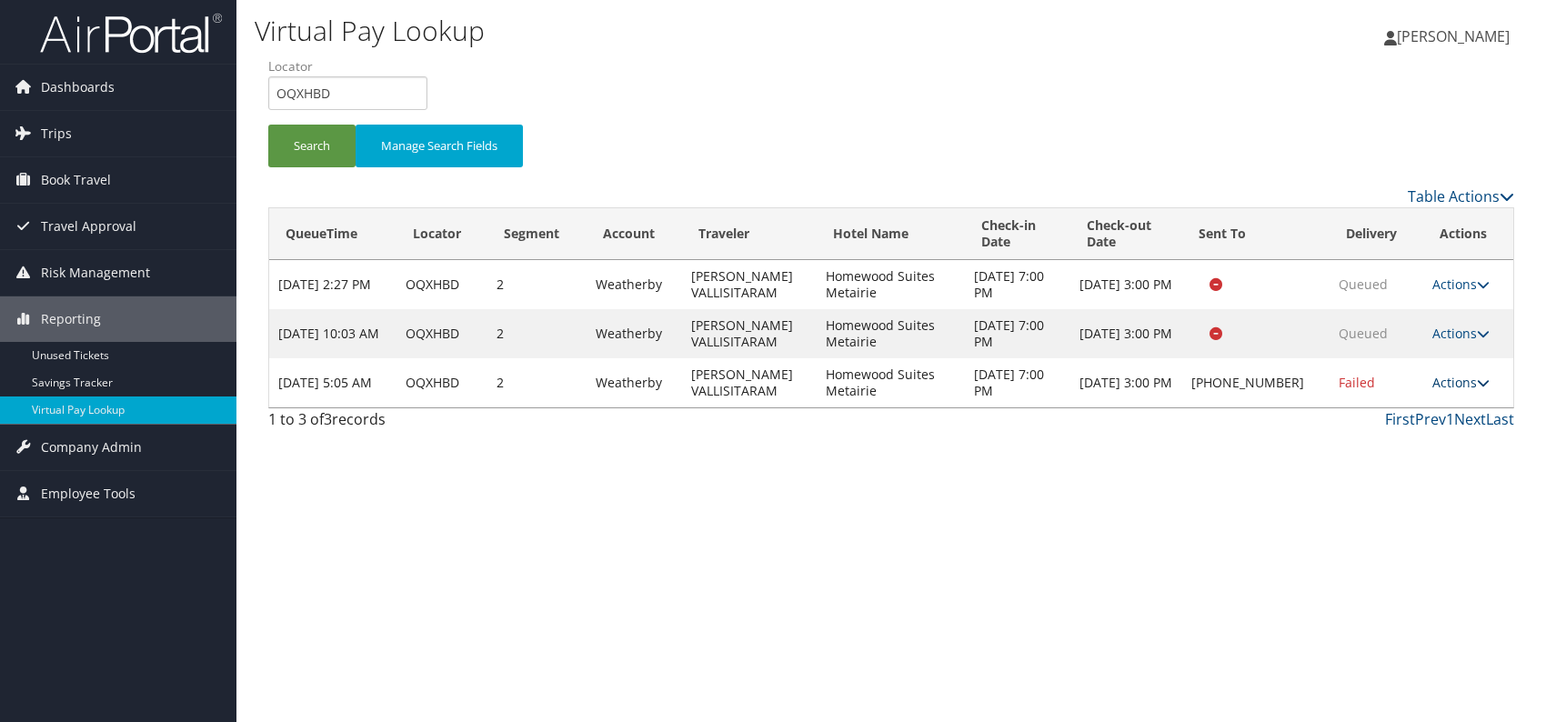
click at [1477, 380] on icon at bounding box center [1483, 383] width 13 height 13
click at [1403, 417] on link "Resend" at bounding box center [1404, 408] width 156 height 31
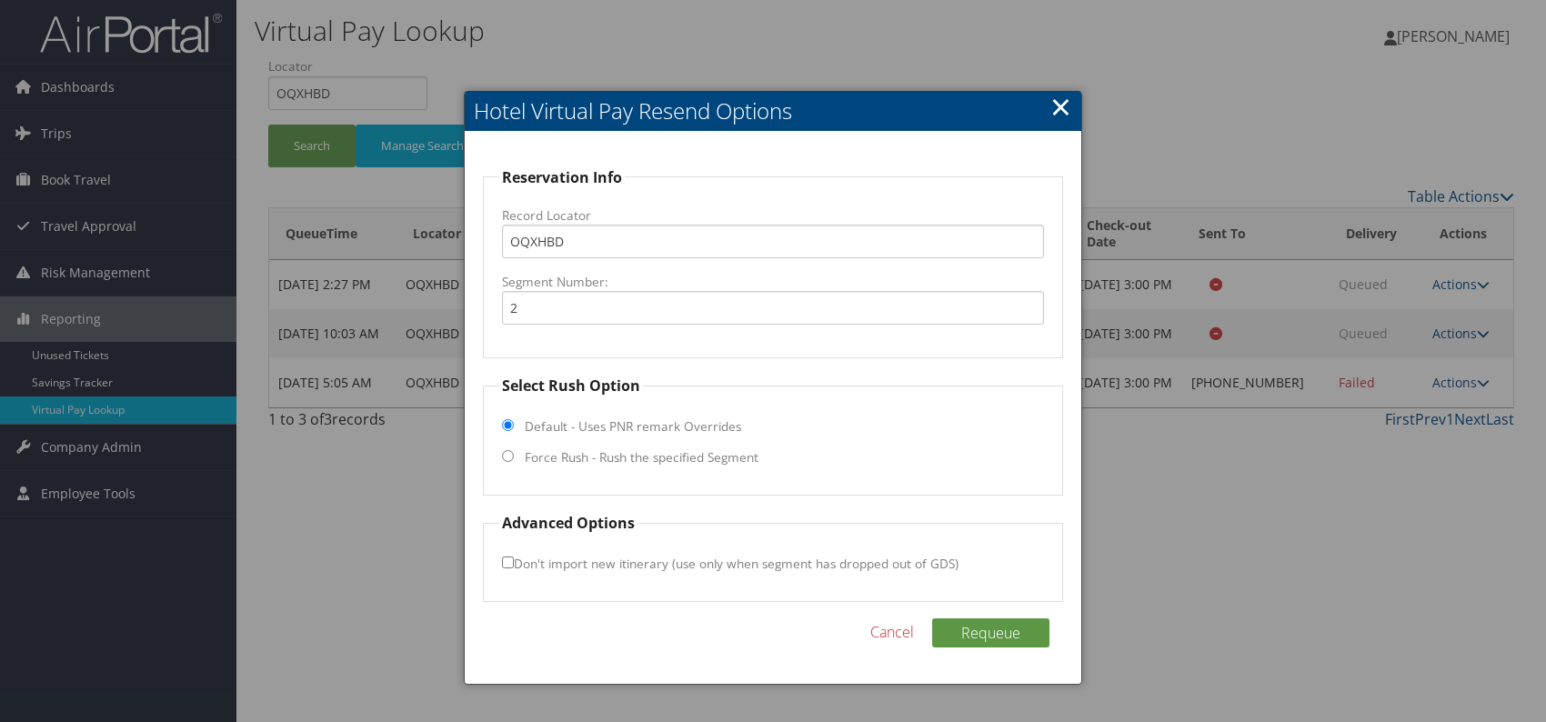
click at [513, 449] on fieldset "Select Rush Option Default - Uses PNR remark Overrides Force Rush - Rush the sp…" at bounding box center [773, 435] width 580 height 121
click at [509, 457] on input "Force Rush - Rush the specified Segment" at bounding box center [508, 456] width 12 height 12
radio input "true"
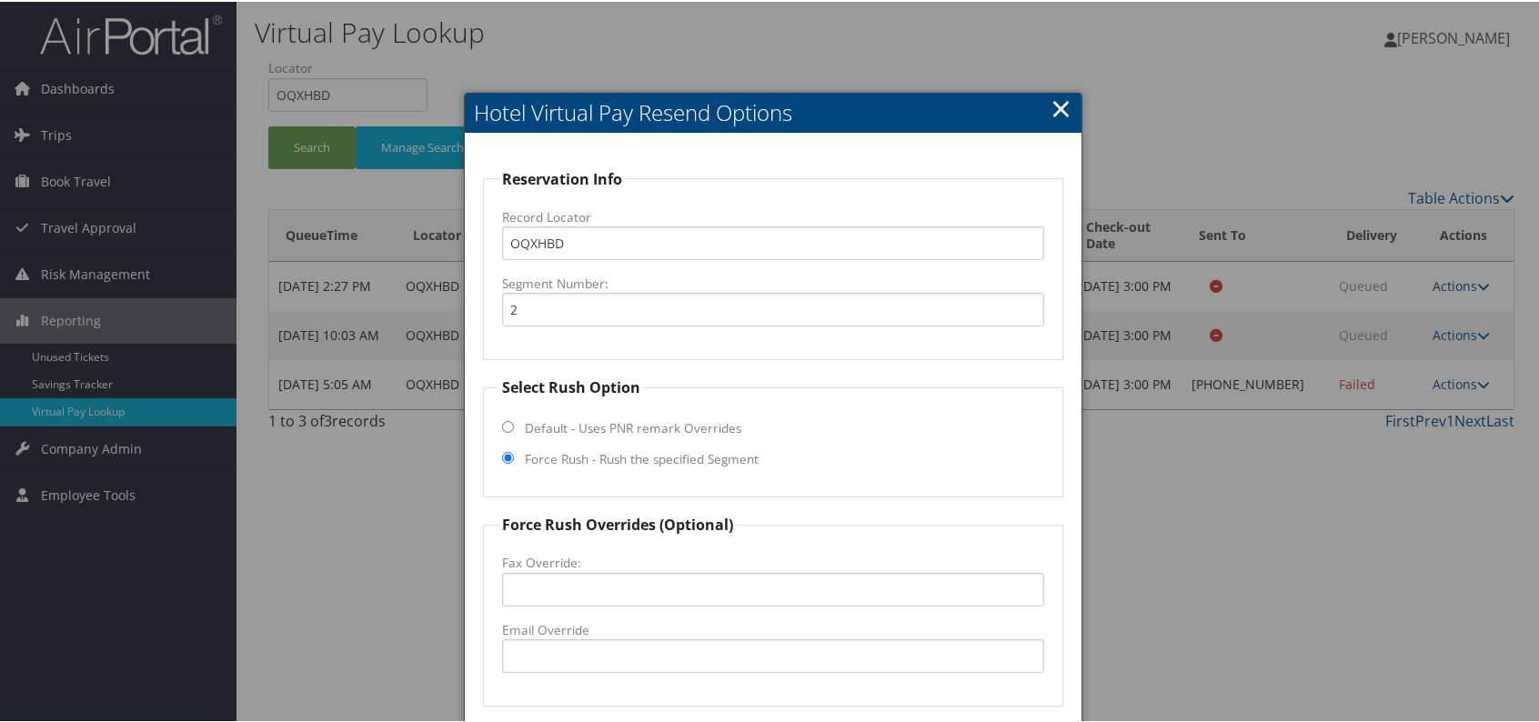
click at [550, 677] on fieldset "Force Rush Overrides (Optional) Fax Override: Email Override" at bounding box center [773, 608] width 580 height 193
click at [546, 652] on input "Email Override" at bounding box center [773, 655] width 542 height 34
paste input "MSYML_homewood @hilton.com"
click at [630, 652] on input "MSYML_homewood @hilton.com" at bounding box center [773, 655] width 542 height 34
drag, startPoint x: 722, startPoint y: 665, endPoint x: 498, endPoint y: 663, distance: 223.7
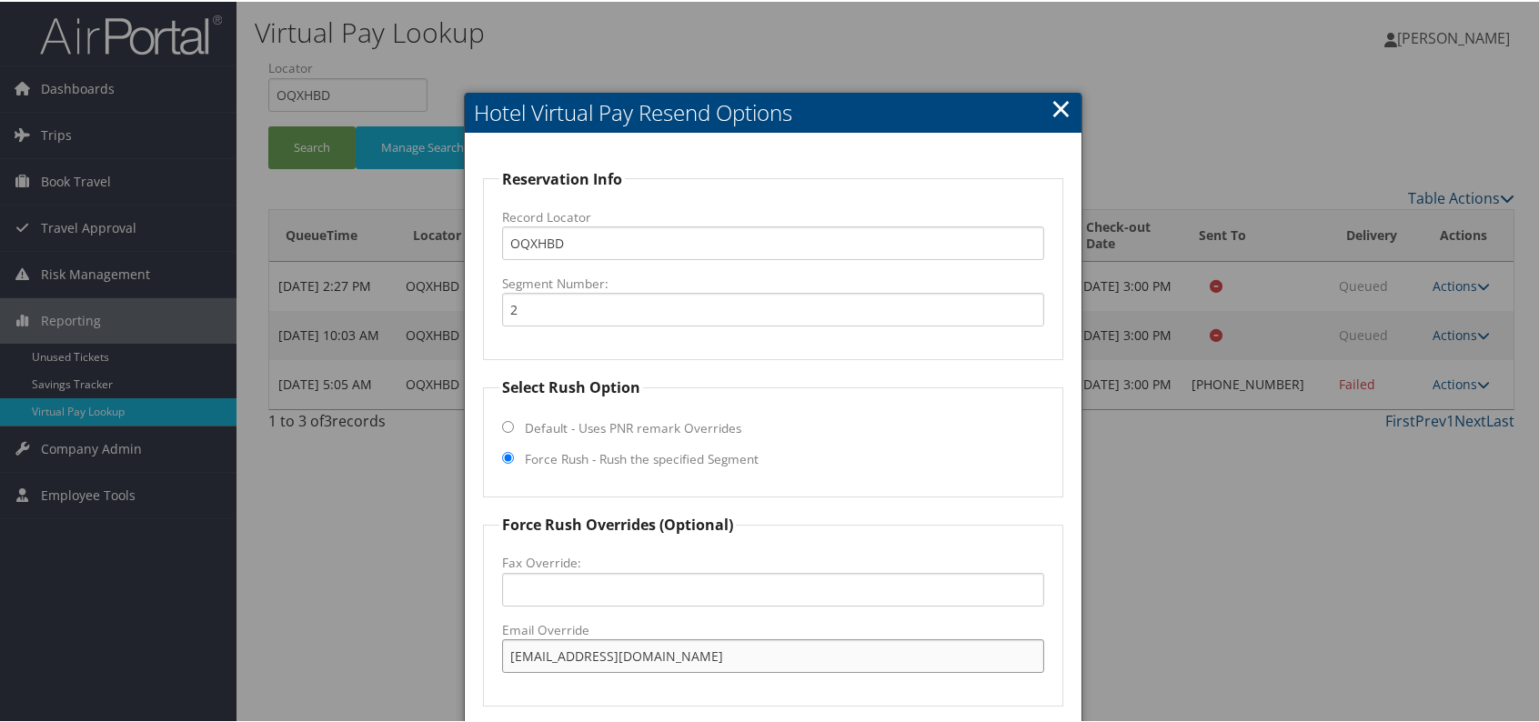
click at [502, 663] on input "MSYML_homewood@hilton.com" at bounding box center [773, 655] width 542 height 34
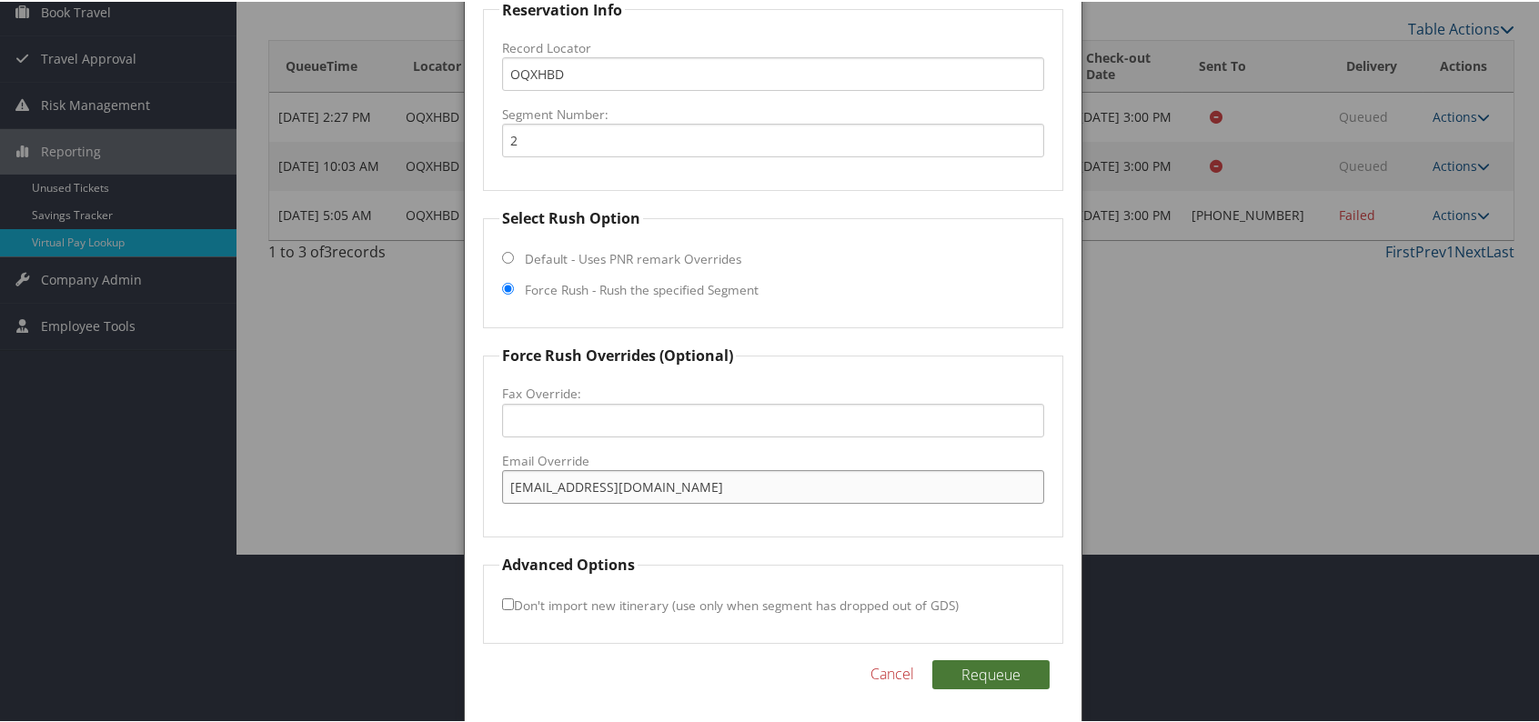
type input "MSYML_homewood@hilton.com"
click at [980, 674] on button "Requeue" at bounding box center [990, 672] width 117 height 29
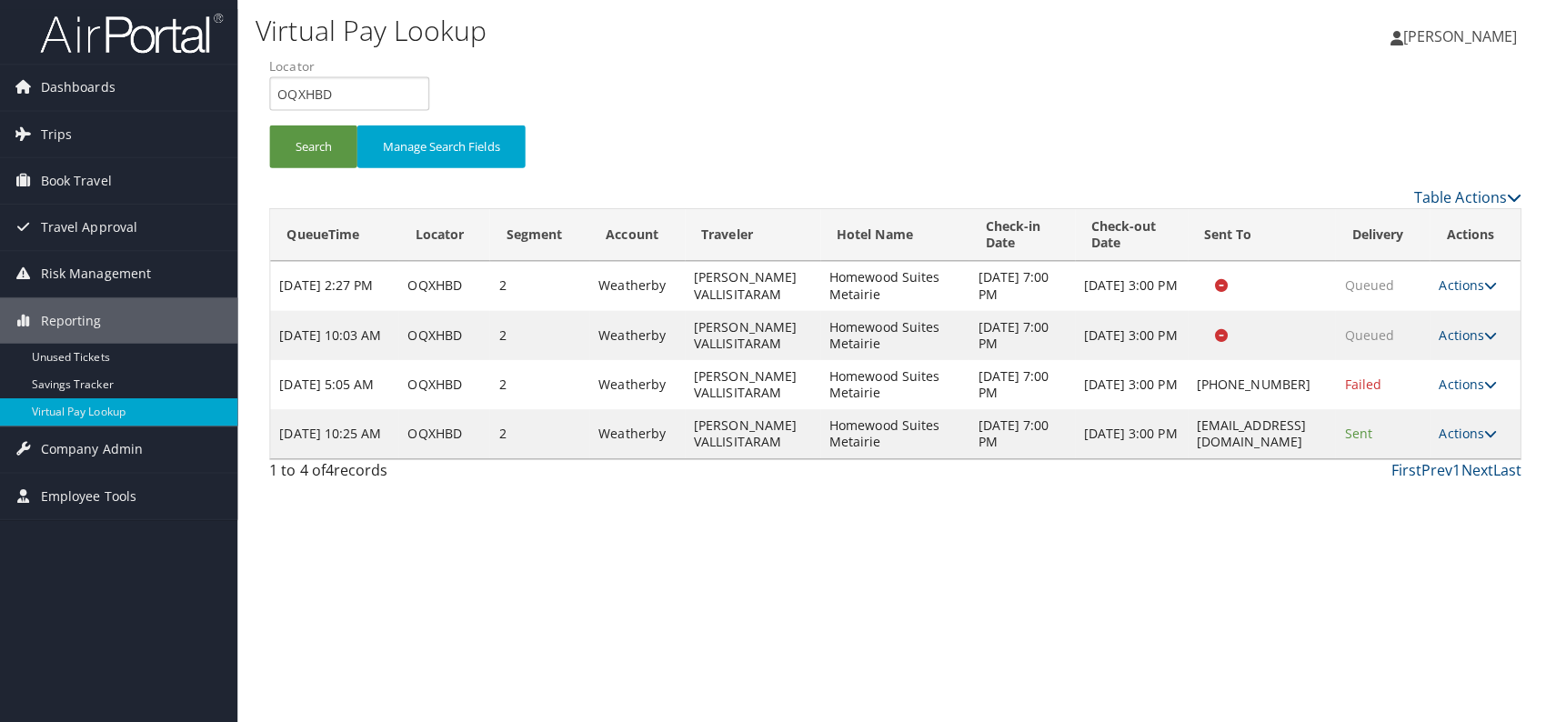
scroll to position [0, 0]
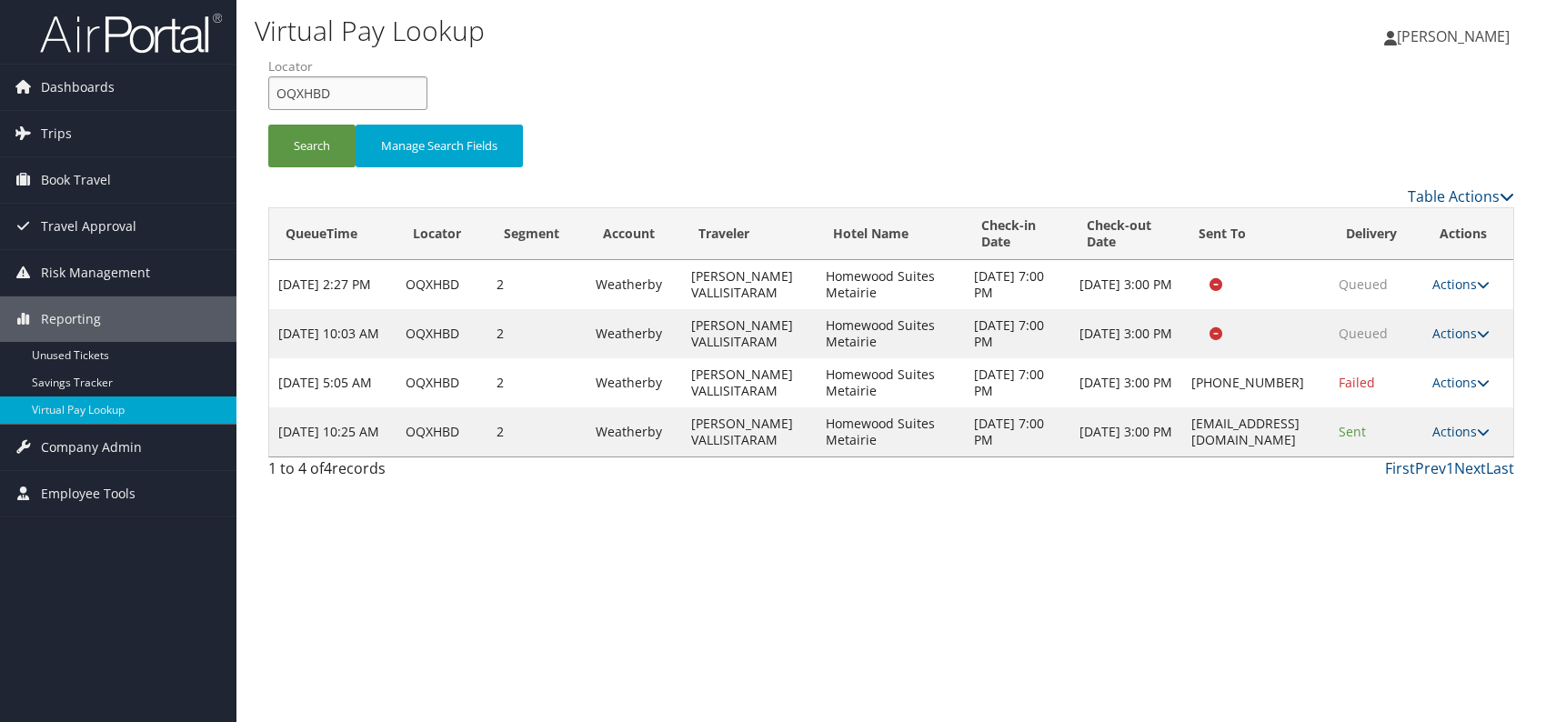
drag, startPoint x: 307, startPoint y: 85, endPoint x: 258, endPoint y: 86, distance: 49.1
click at [268, 86] on form "QueueTime Locator OQXHBD Segment Account Traveler Hotel Name Check-in Date Chec…" at bounding box center [891, 120] width 1246 height 127
paste input "FSTUJM"
click at [306, 95] on input "FSTUJM" at bounding box center [347, 93] width 159 height 34
click at [298, 134] on button "Search" at bounding box center [311, 146] width 87 height 43
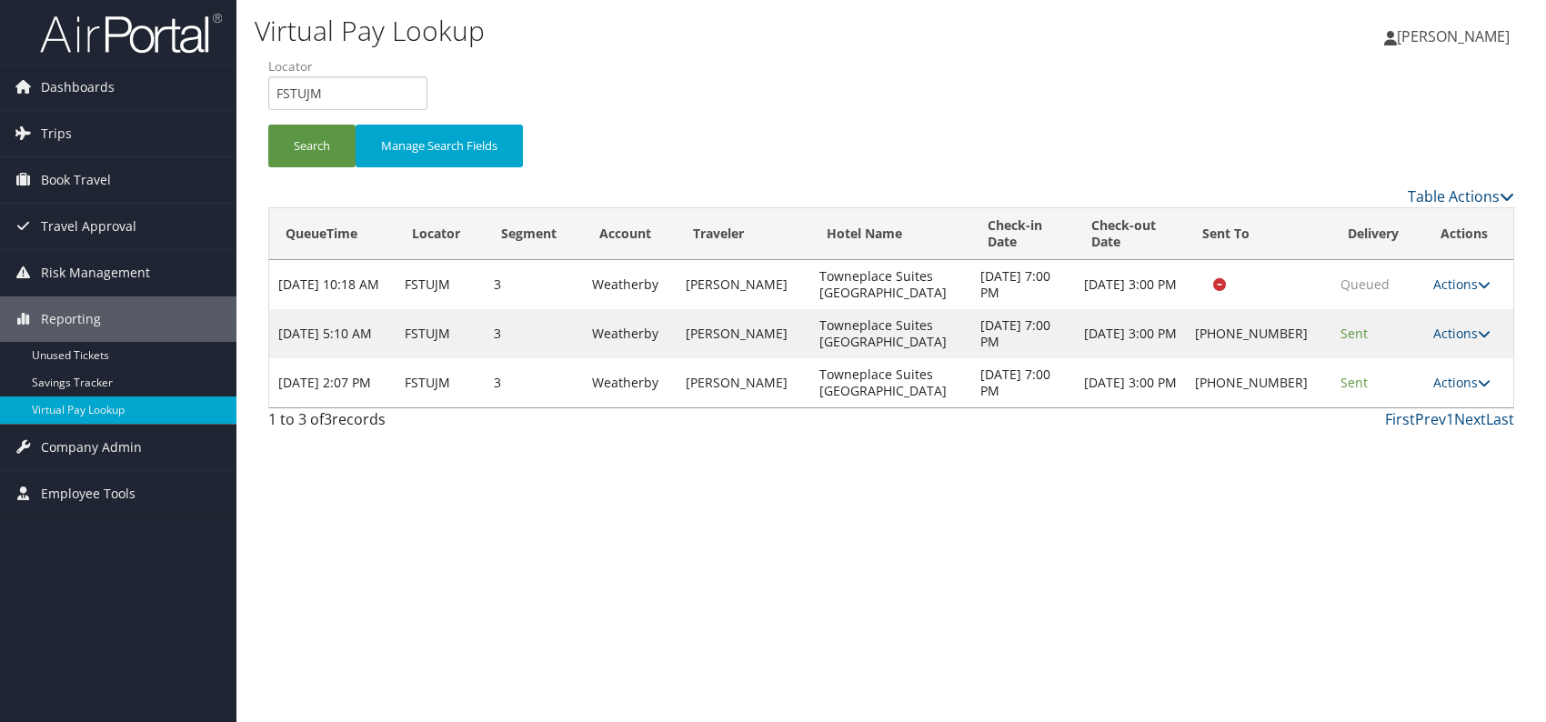
click at [1117, 503] on div "Virtual Pay Lookup [PERSON_NAME] [PERSON_NAME] My Settings Travel Agency Contac…" at bounding box center [891, 361] width 1310 height 722
drag, startPoint x: 318, startPoint y: 93, endPoint x: 273, endPoint y: 95, distance: 45.5
click at [273, 95] on input "FSTUJM" at bounding box center [347, 93] width 159 height 34
paste input "HZTZFD"
type input "HZTZFD"
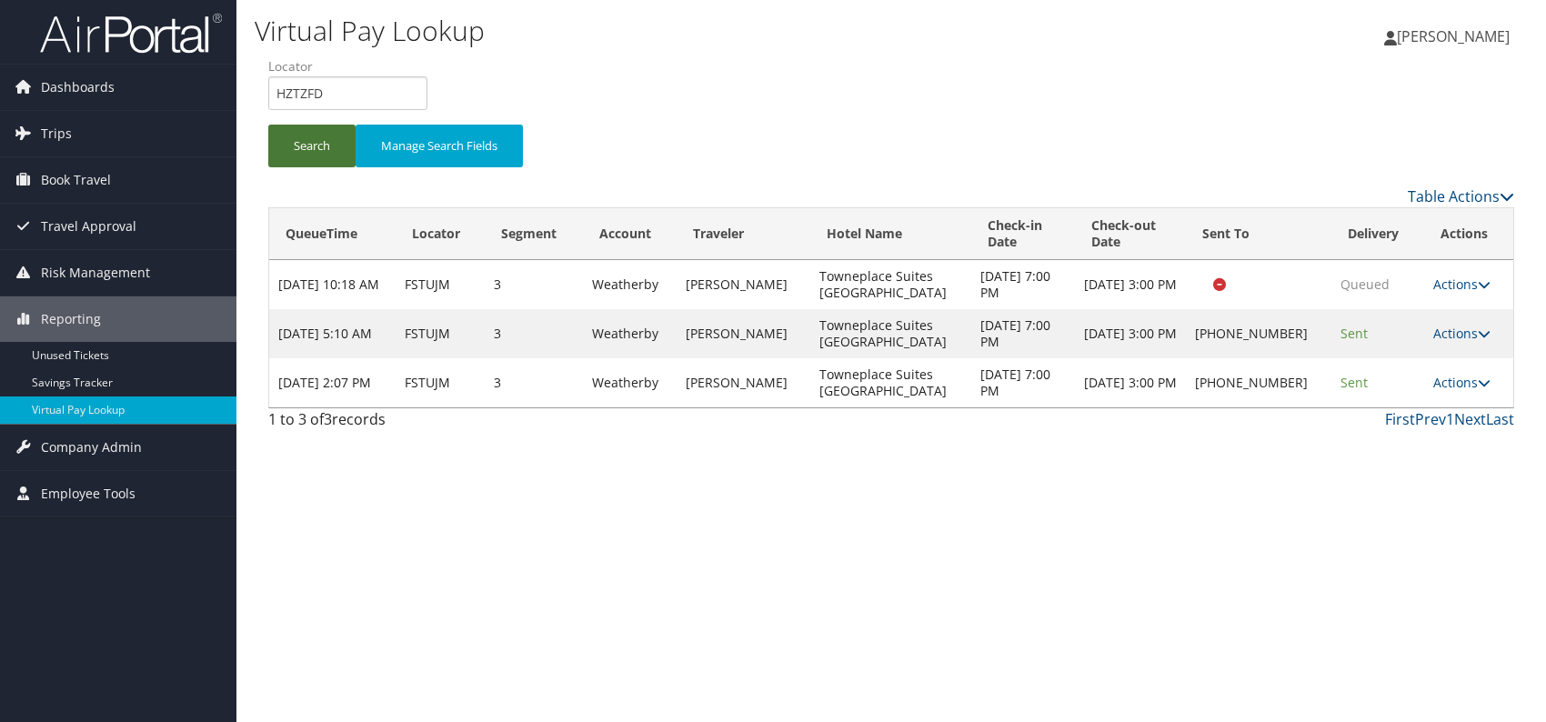
click at [310, 147] on button "Search" at bounding box center [311, 146] width 87 height 43
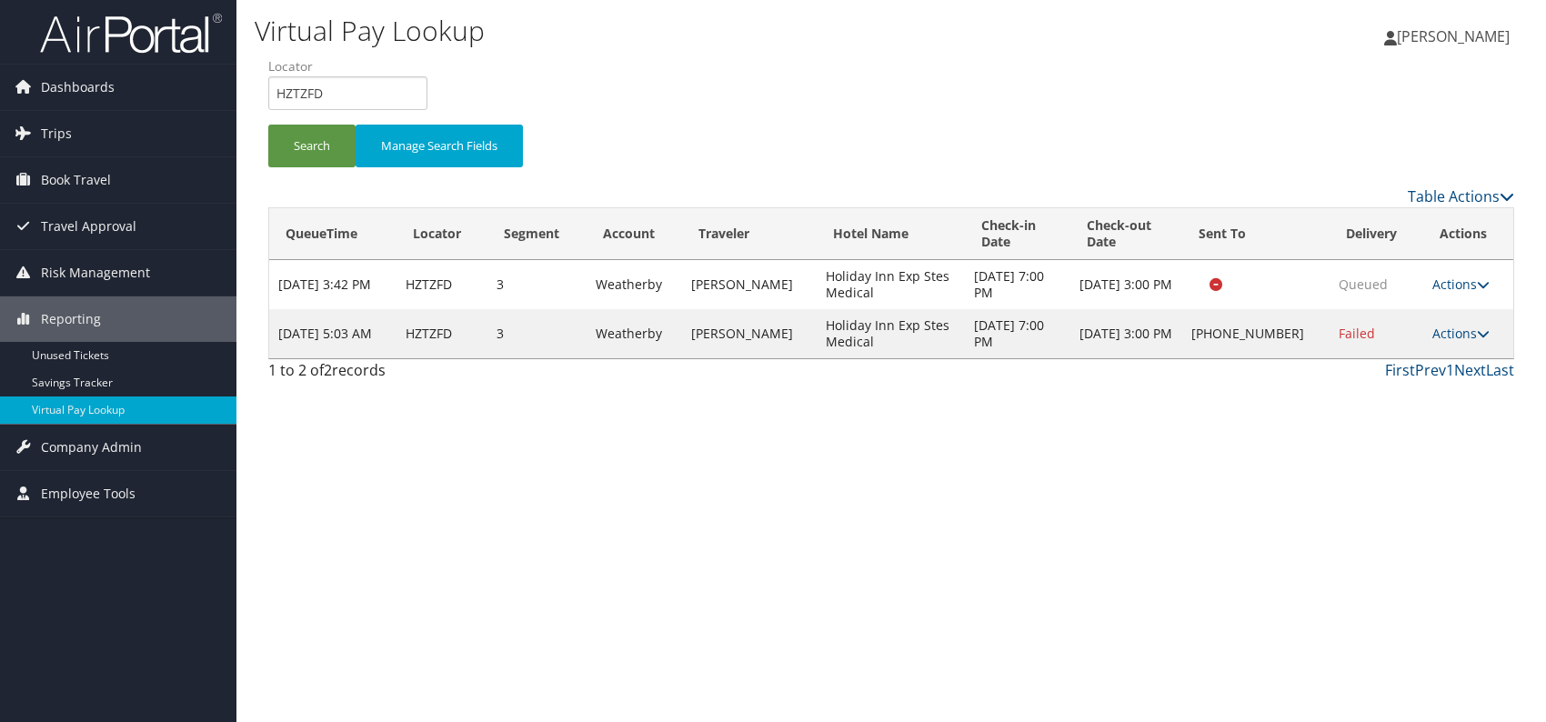
click at [1180, 485] on div "Virtual Pay Lookup [PERSON_NAME] [PERSON_NAME] My Settings Travel Agency Contac…" at bounding box center [891, 361] width 1310 height 722
click at [1479, 328] on icon at bounding box center [1483, 333] width 13 height 13
click at [1363, 388] on link "Logs" at bounding box center [1404, 390] width 156 height 31
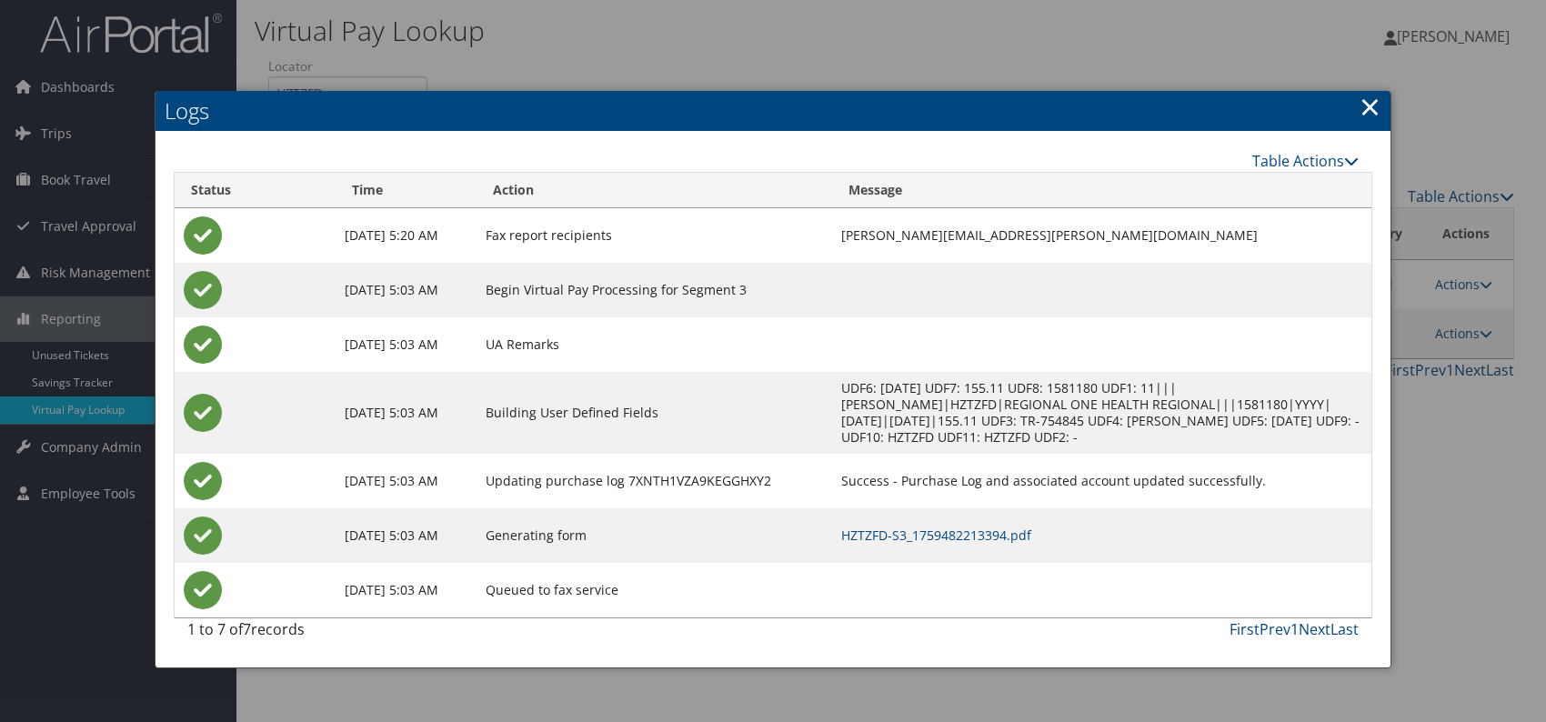
click at [873, 508] on td "HZTZFD-S3_1759482213394.pdf" at bounding box center [1101, 535] width 539 height 55
click at [871, 527] on link "HZTZFD-S3_1759482213394.pdf" at bounding box center [936, 535] width 190 height 17
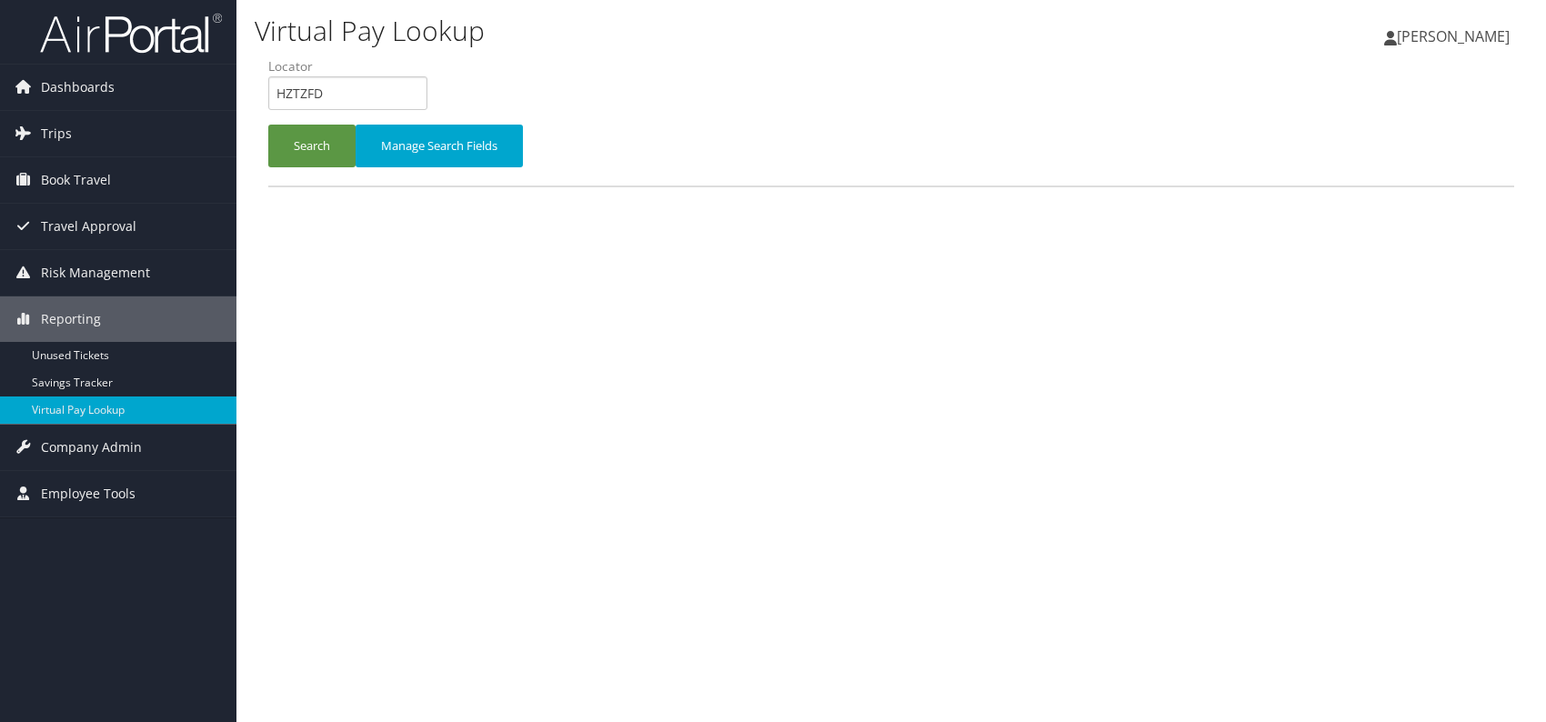
click at [268, 85] on form "QueueTime Locator HZTZFD Segment Account Traveler Hotel Name Check-in Date Chec…" at bounding box center [891, 120] width 1246 height 127
drag, startPoint x: 291, startPoint y: 83, endPoint x: 297, endPoint y: 91, distance: 10.4
click at [326, 152] on button "Search" at bounding box center [311, 146] width 87 height 43
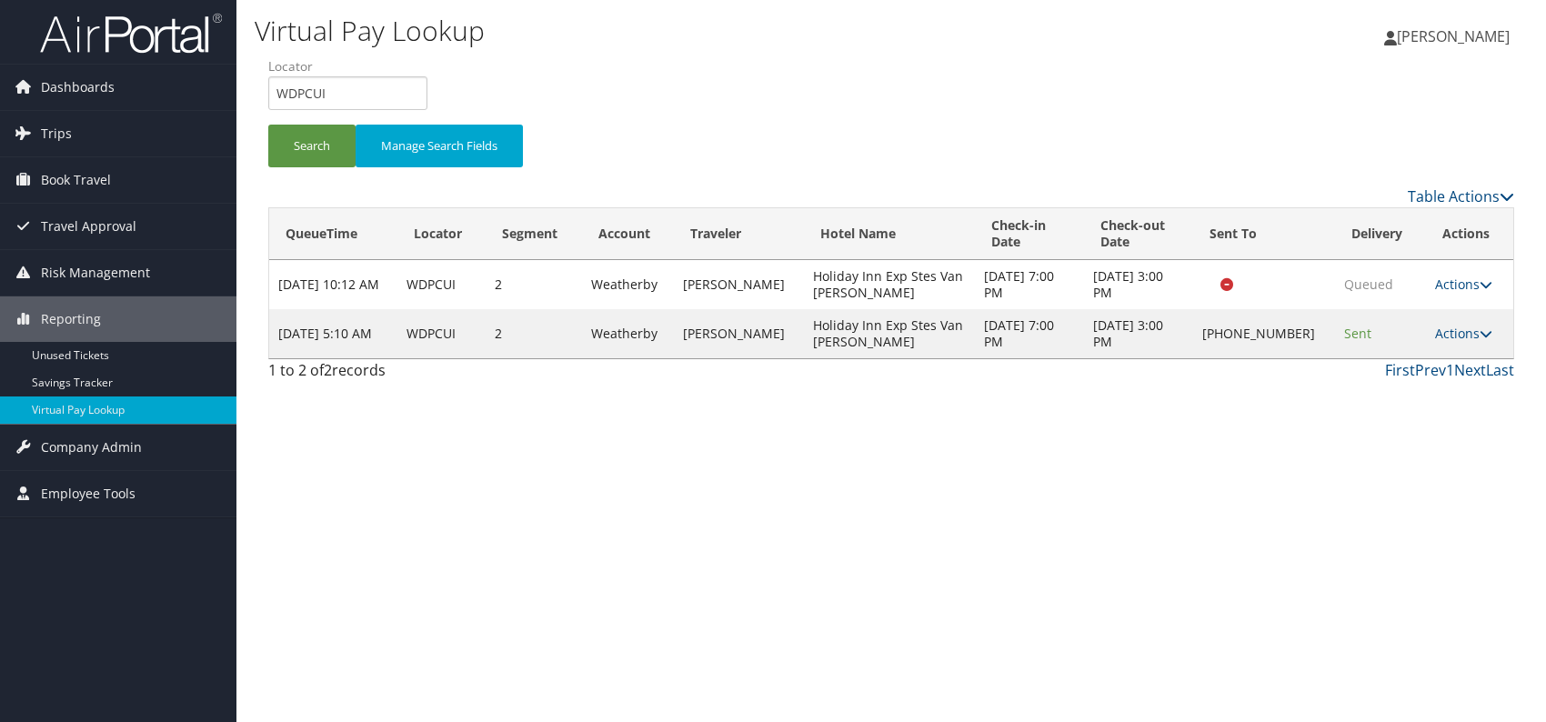
click at [1244, 528] on div "Virtual Pay Lookup [PERSON_NAME] [PERSON_NAME] My Settings Travel Agency Contac…" at bounding box center [891, 361] width 1310 height 722
drag, startPoint x: 270, startPoint y: 95, endPoint x: 253, endPoint y: 95, distance: 17.3
click at [253, 95] on div "Virtual Pay Lookup [PERSON_NAME] [PERSON_NAME] My Settings Travel Agency Contac…" at bounding box center [891, 361] width 1310 height 722
paste input "MVBRHZ"
click at [310, 131] on button "Search" at bounding box center [311, 146] width 87 height 43
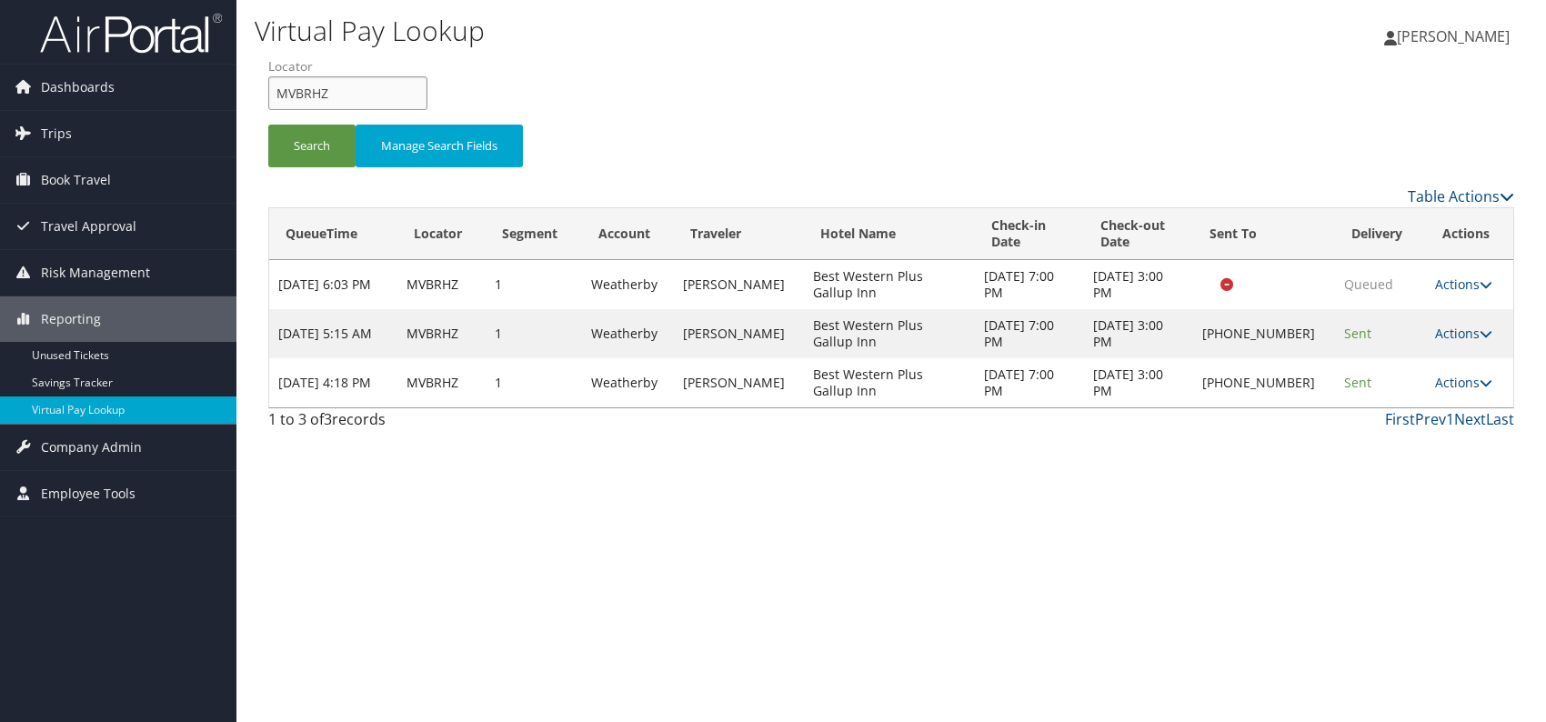
drag, startPoint x: 327, startPoint y: 99, endPoint x: 269, endPoint y: 89, distance: 59.1
click at [269, 89] on input "MVBRHZ" at bounding box center [347, 93] width 159 height 34
paste input "UUOFVJ"
click at [307, 141] on button "Search" at bounding box center [311, 146] width 87 height 43
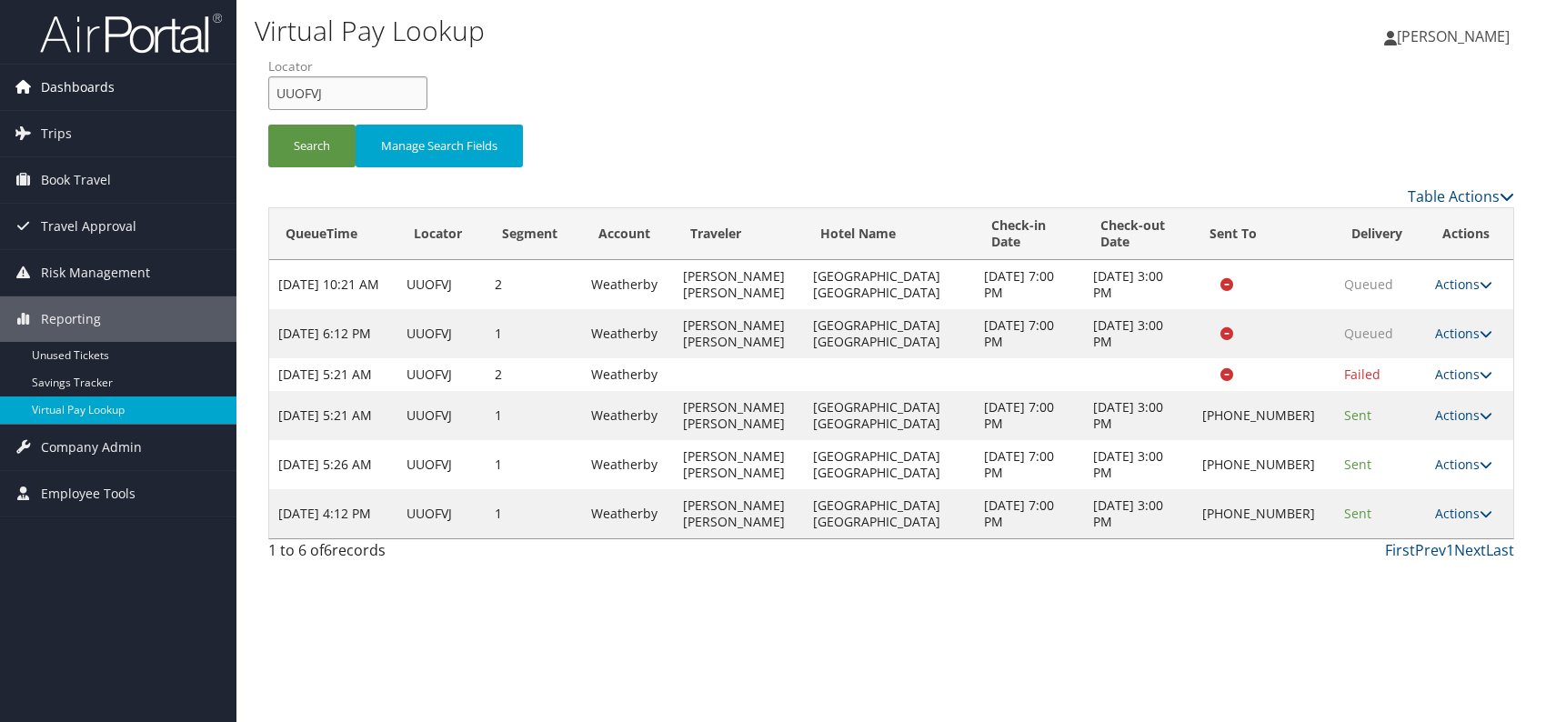
drag, startPoint x: 344, startPoint y: 85, endPoint x: 205, endPoint y: 87, distance: 139.2
click at [205, 87] on div "Dashboards AirPortal 360™ (Manager) AirPortal 360™ (Agent) My Travel Dashboard …" at bounding box center [773, 361] width 1546 height 722
paste input "LSWEYZ"
click at [307, 91] on input "LSWEYZ" at bounding box center [347, 93] width 159 height 34
click at [300, 149] on button "Search" at bounding box center [311, 146] width 87 height 43
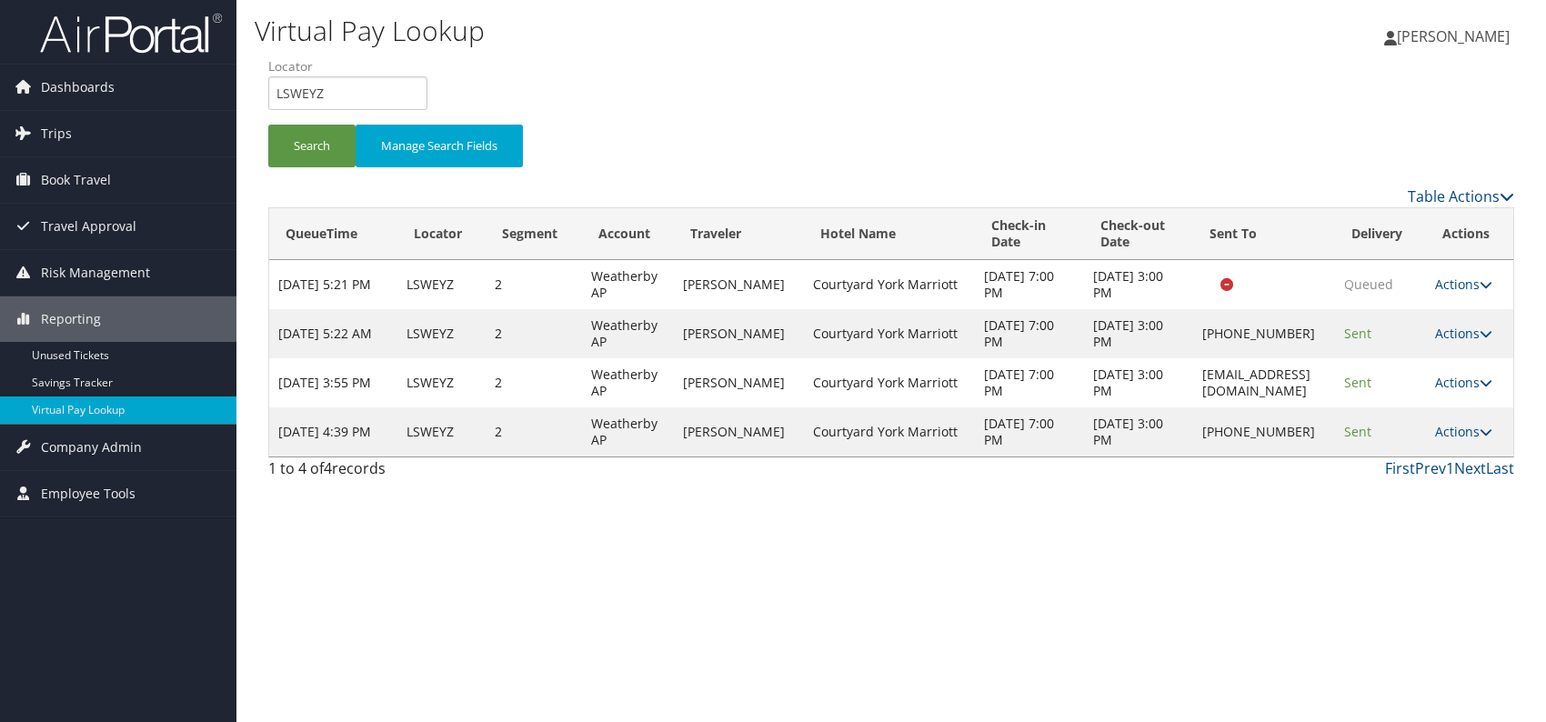
click at [1066, 525] on div "Virtual Pay Lookup [PERSON_NAME] [PERSON_NAME] My Settings Travel Agency Contac…" at bounding box center [891, 361] width 1310 height 722
drag, startPoint x: 316, startPoint y: 98, endPoint x: 261, endPoint y: 89, distance: 55.3
click at [268, 89] on form "QueueTime Locator LSWEYZ Segment Account Traveler Hotel Name Check-in Date Chec…" at bounding box center [891, 120] width 1246 height 127
paste input "UZNTQS"
click at [314, 142] on button "Search" at bounding box center [311, 146] width 87 height 43
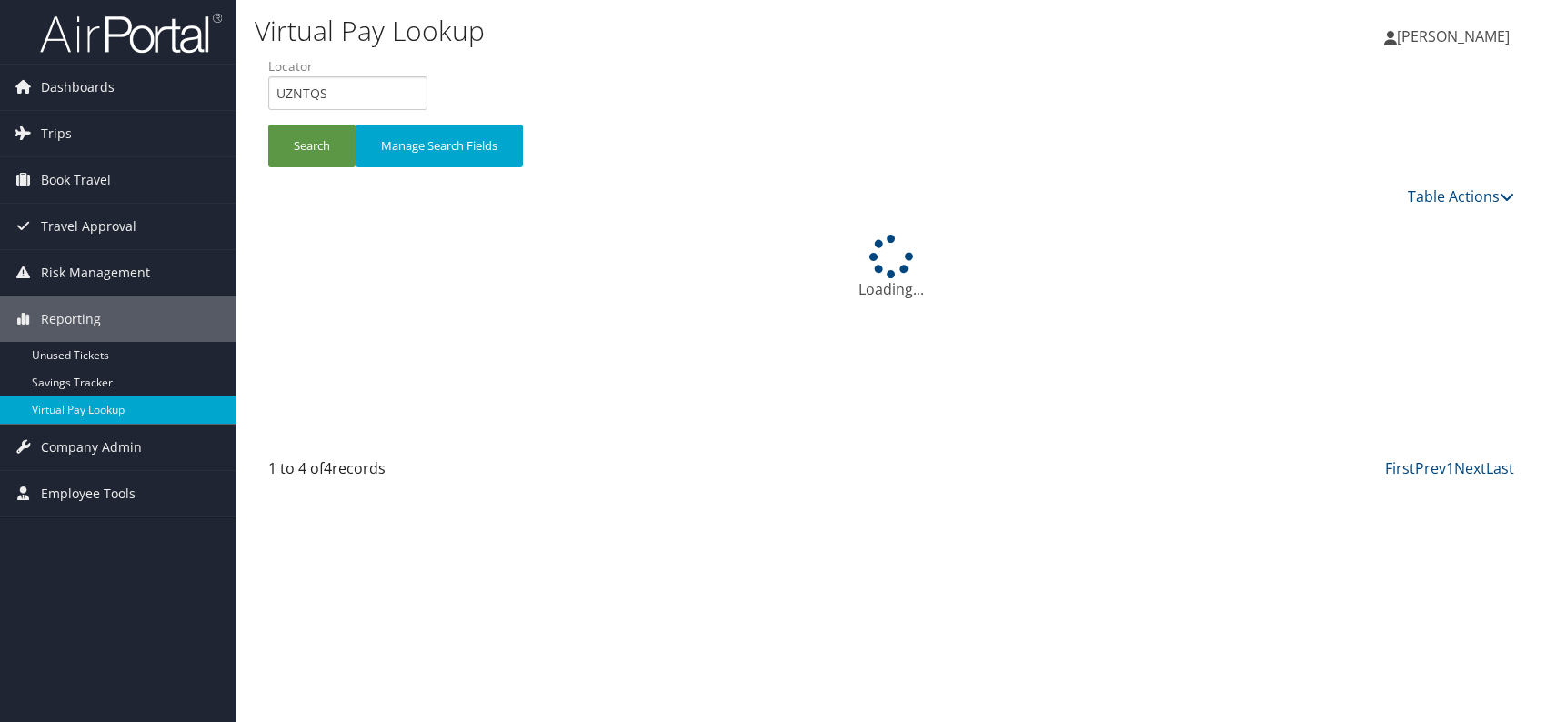
click at [1203, 579] on div "Virtual Pay Lookup [PERSON_NAME] [PERSON_NAME] My Settings Travel Agency Contac…" at bounding box center [891, 361] width 1310 height 722
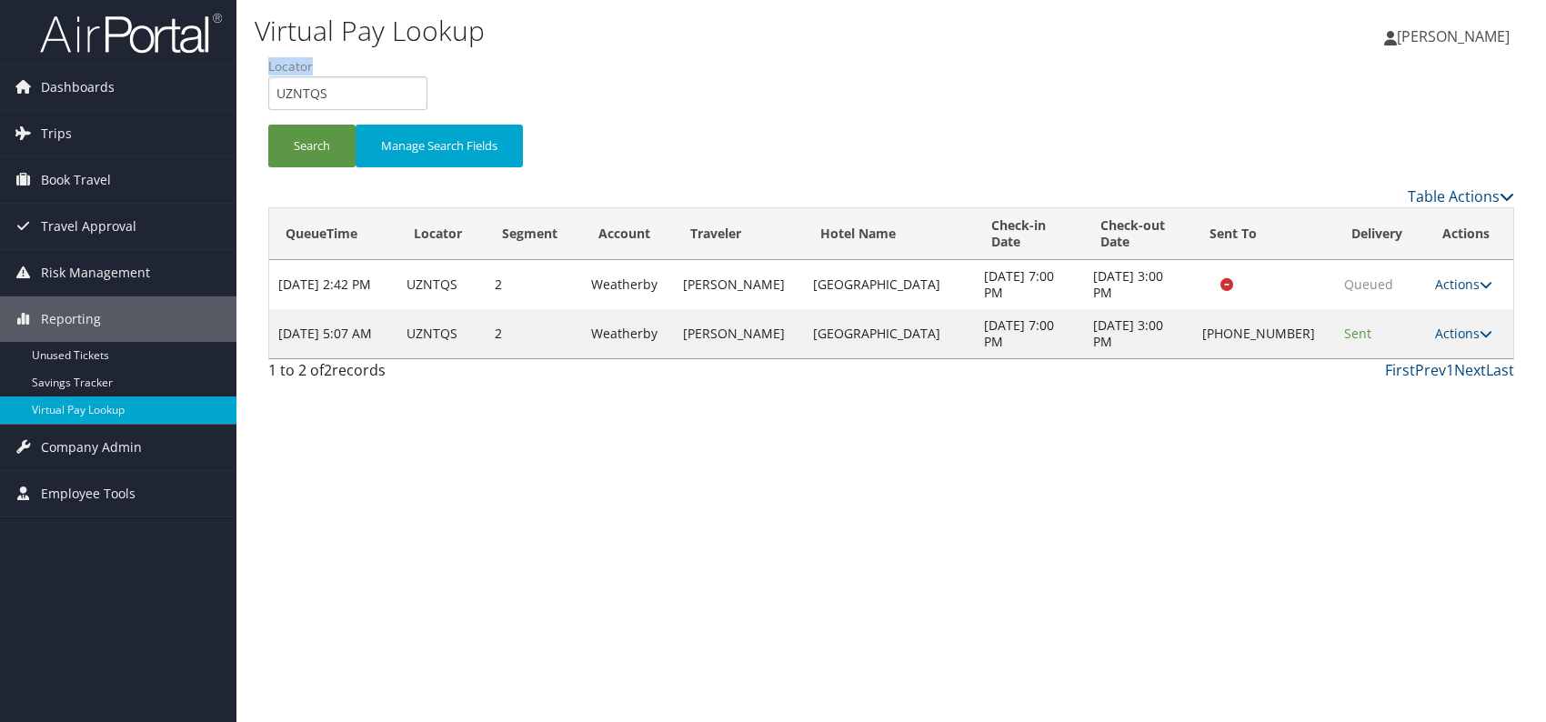
drag, startPoint x: 350, startPoint y: 75, endPoint x: 283, endPoint y: 92, distance: 69.3
click at [283, 92] on li "Locator UZNTQS" at bounding box center [354, 90] width 173 height 66
drag, startPoint x: 335, startPoint y: 90, endPoint x: 272, endPoint y: 87, distance: 62.8
click at [272, 87] on input "UZNTQS" at bounding box center [347, 93] width 159 height 34
paste input "FEQMYO"
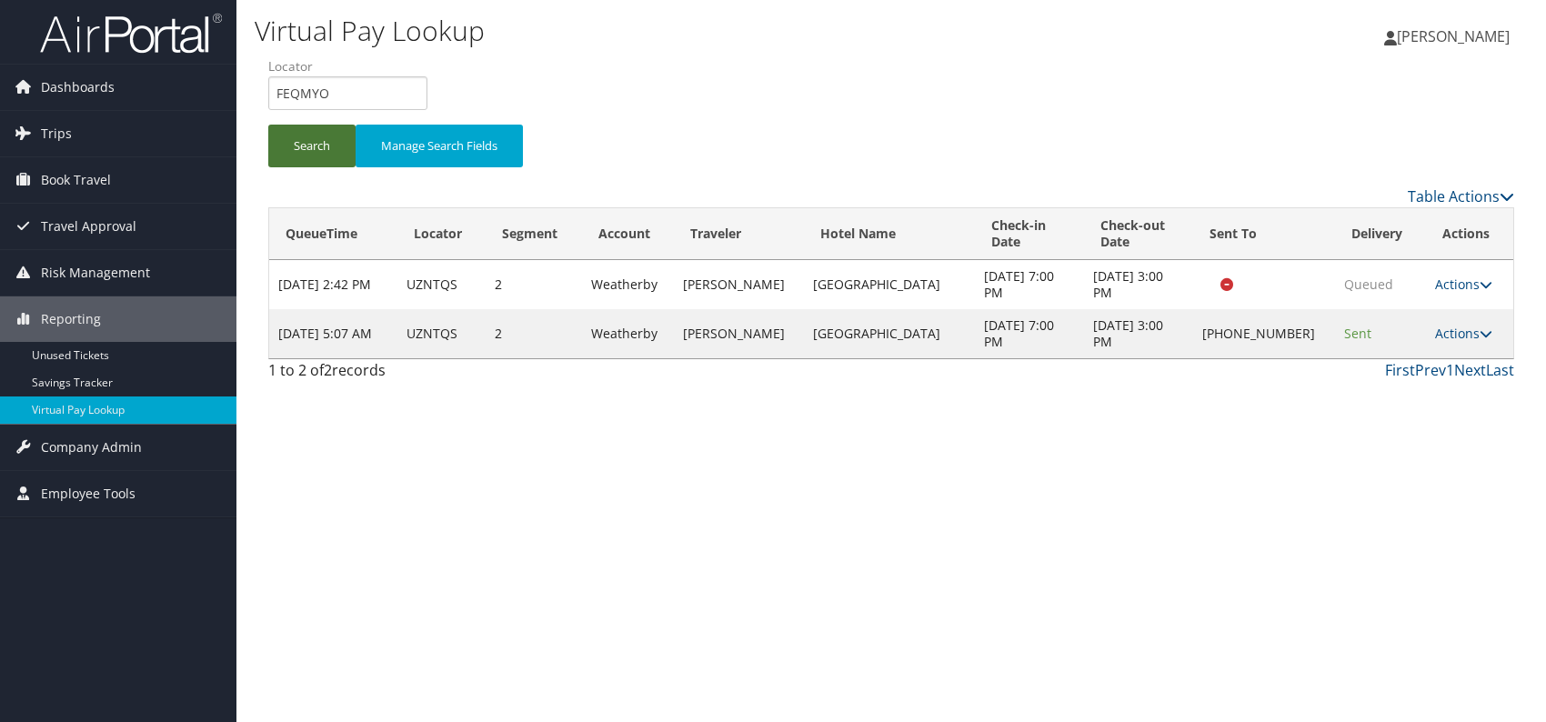
click at [297, 152] on button "Search" at bounding box center [311, 146] width 87 height 43
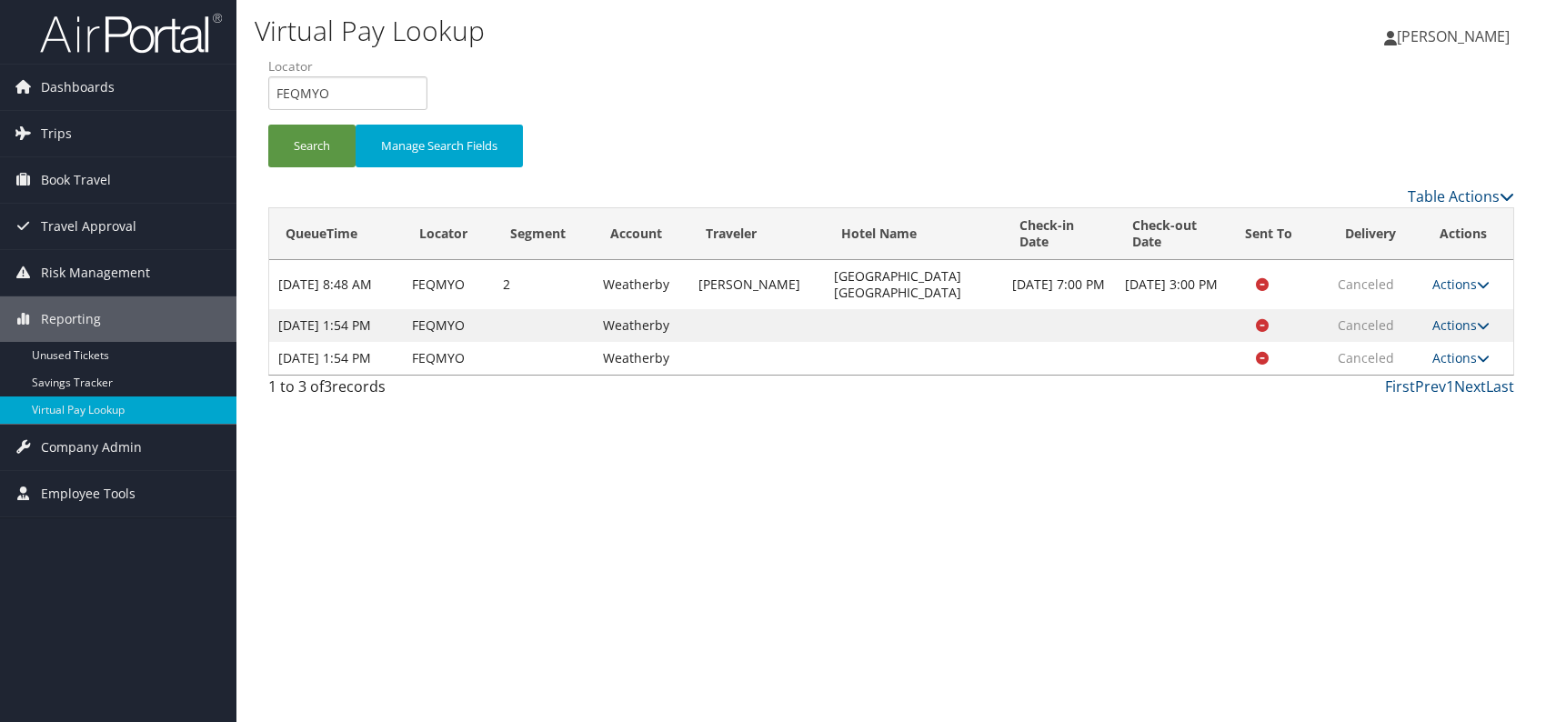
click at [1275, 552] on div "Virtual Pay Lookup [PERSON_NAME] [PERSON_NAME] My Settings Travel Agency Contac…" at bounding box center [891, 361] width 1310 height 722
drag, startPoint x: 315, startPoint y: 96, endPoint x: 273, endPoint y: 95, distance: 41.9
click at [273, 95] on input "FEQMYO" at bounding box center [347, 93] width 159 height 34
paste input "WNDPXY"
click at [311, 141] on button "Search" at bounding box center [311, 146] width 87 height 43
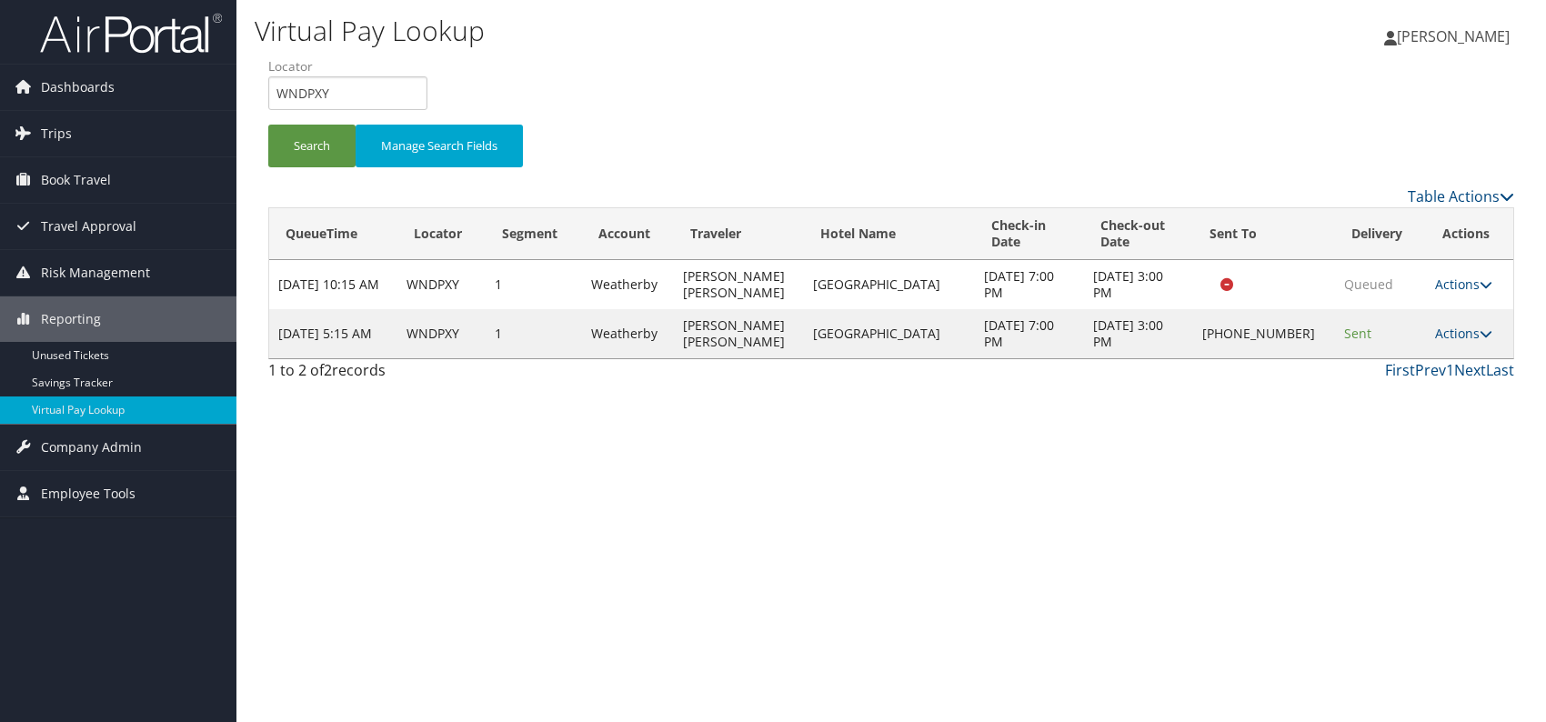
click at [1119, 490] on div "Virtual Pay Lookup [PERSON_NAME] [PERSON_NAME] My Settings Travel Agency Contac…" at bounding box center [891, 361] width 1310 height 722
drag, startPoint x: 280, startPoint y: 91, endPoint x: 259, endPoint y: 89, distance: 21.0
click at [268, 89] on form "QueueTime Locator WNDPXY Segment Account Traveler Hotel Name Check-in Date Chec…" at bounding box center [891, 120] width 1246 height 127
drag, startPoint x: 347, startPoint y: 88, endPoint x: 273, endPoint y: 85, distance: 74.6
click at [273, 85] on input "WNDPXY" at bounding box center [347, 93] width 159 height 34
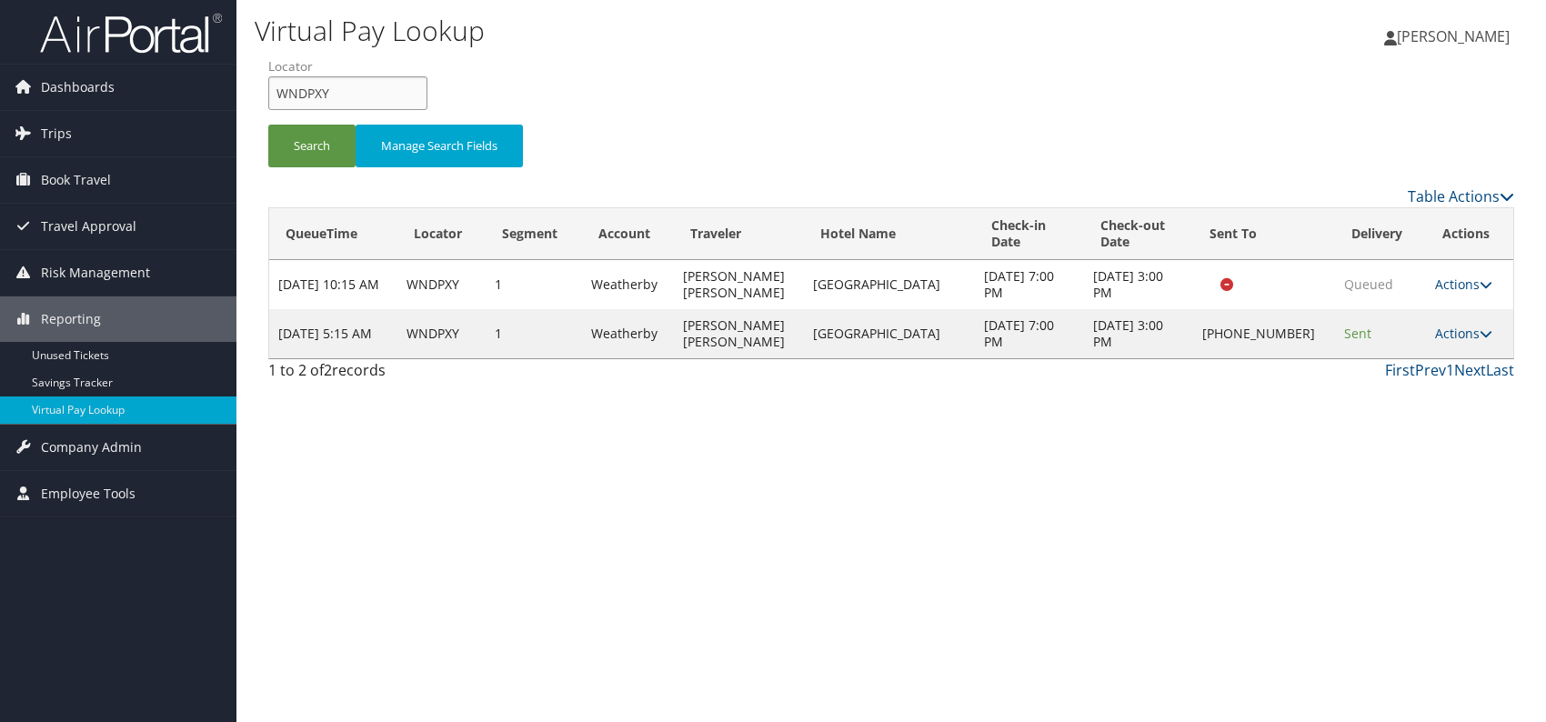
paste input "FHEWHC"
click at [305, 99] on input "FHEWHC" at bounding box center [347, 93] width 159 height 34
click at [304, 139] on button "Search" at bounding box center [311, 146] width 87 height 43
click at [1164, 431] on div "Virtual Pay Lookup [PERSON_NAME] [PERSON_NAME] My Settings Travel Agency Contac…" at bounding box center [891, 361] width 1310 height 722
click at [268, 85] on form "QueueTime Locator FHEWHC Segment Account Traveler Hotel Name Check-in Date Chec…" at bounding box center [891, 120] width 1246 height 127
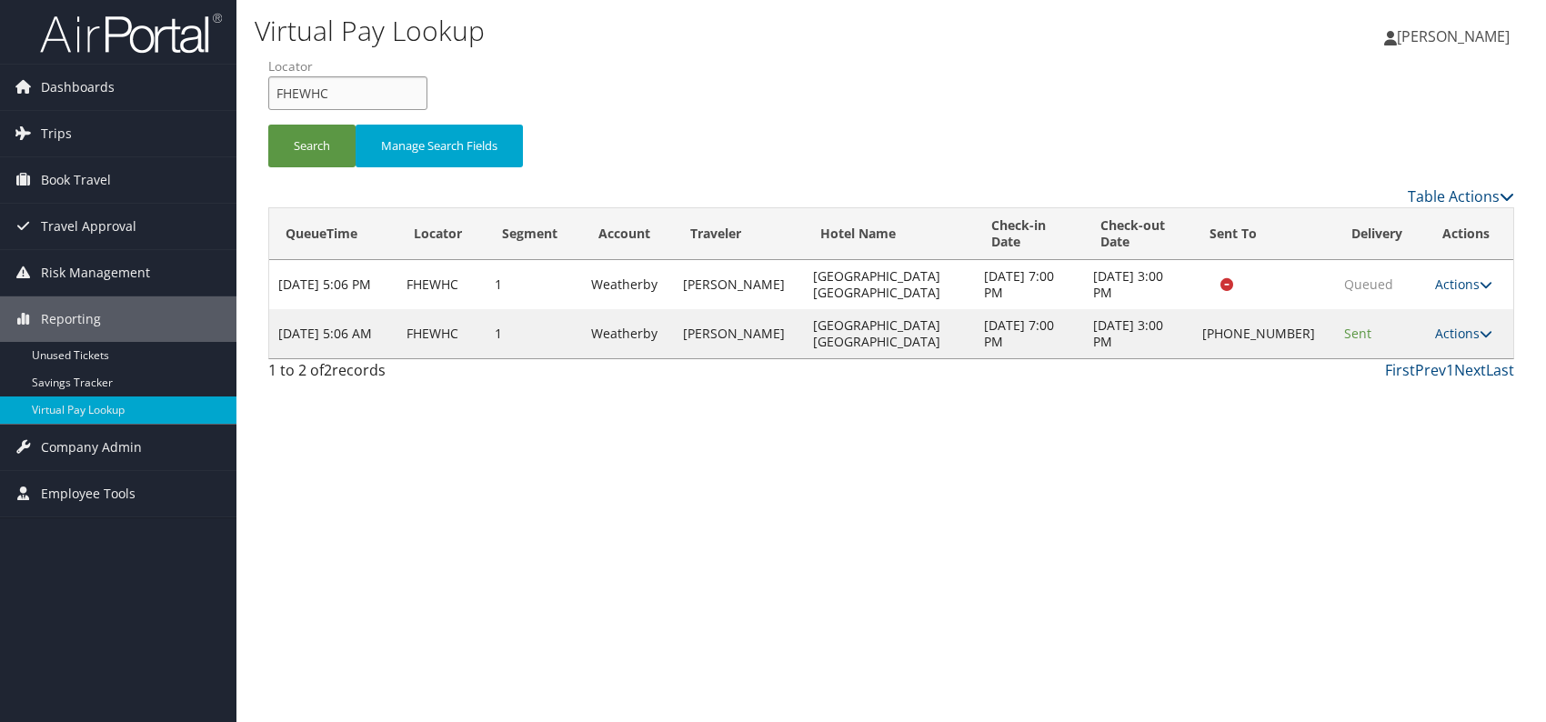
paste input "GTMYTS"
click at [320, 151] on button "Search" at bounding box center [311, 146] width 87 height 43
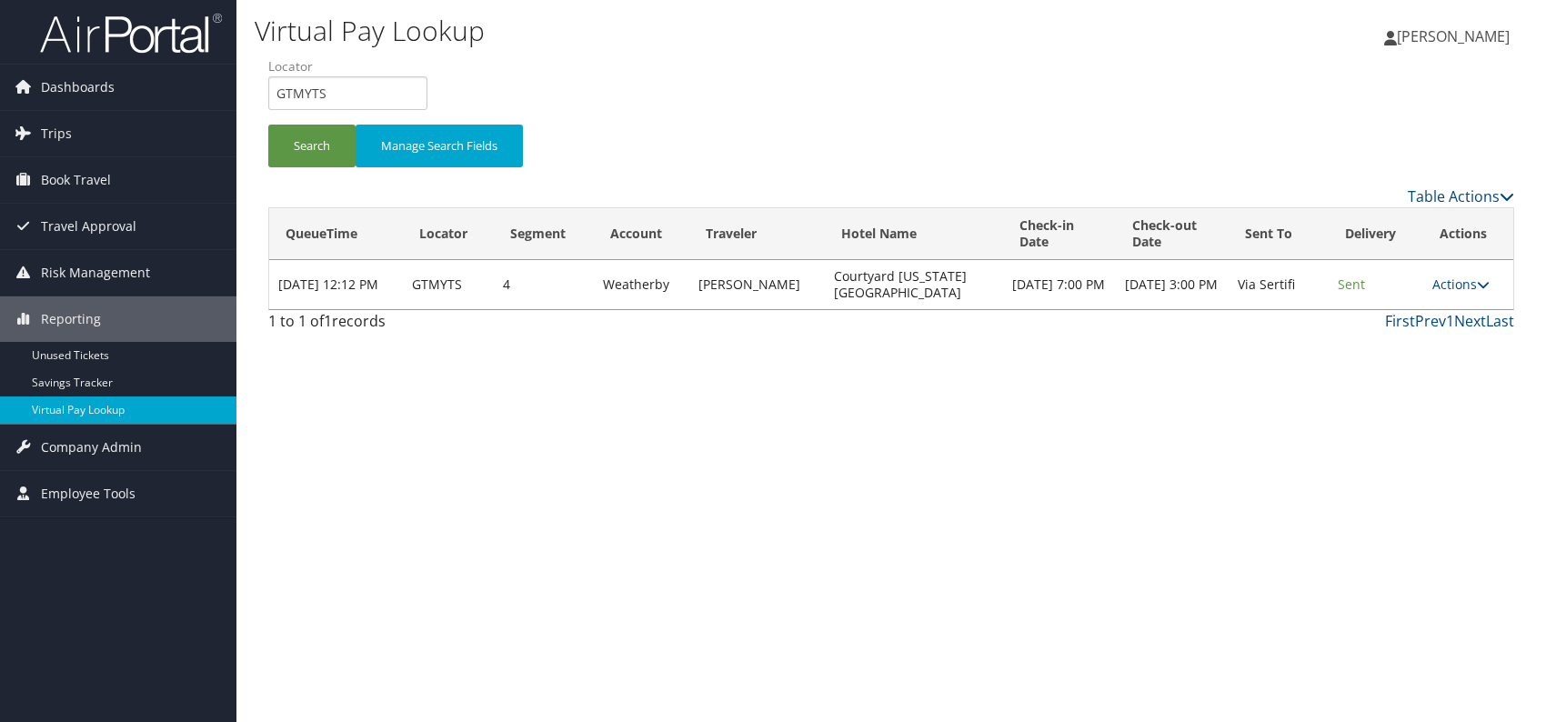
click at [1427, 430] on div "Virtual Pay Lookup [PERSON_NAME] [PERSON_NAME] My Settings Travel Agency Contac…" at bounding box center [891, 361] width 1310 height 722
drag, startPoint x: 279, startPoint y: 81, endPoint x: 254, endPoint y: 82, distance: 25.5
click at [268, 82] on form "QueueTime Locator GTMYTS Segment Account Traveler Hotel Name Check-in Date Chec…" at bounding box center [891, 120] width 1246 height 127
paste input "OOLRCD"
click at [304, 142] on button "Search" at bounding box center [311, 146] width 87 height 43
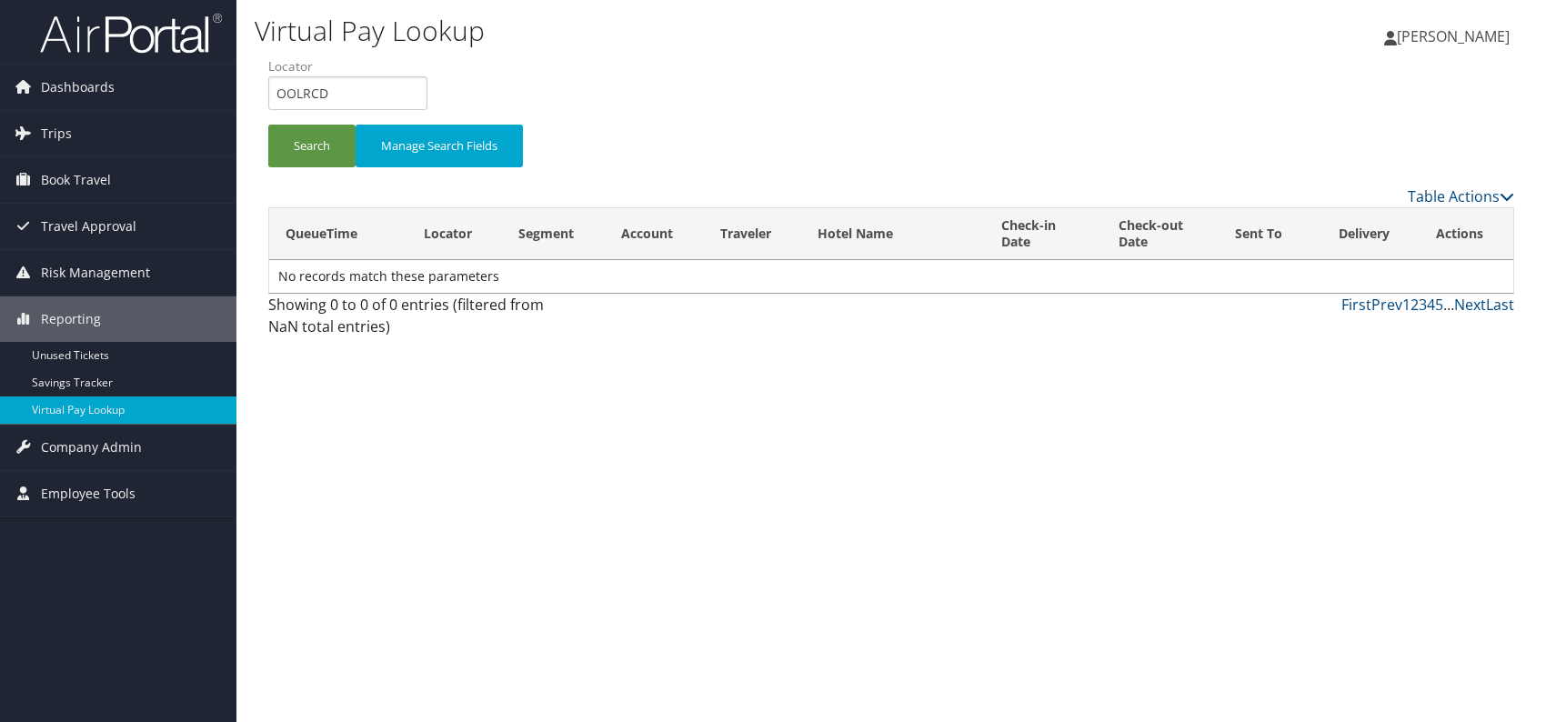
click at [1270, 477] on div "Virtual Pay Lookup [PERSON_NAME] [PERSON_NAME] My Settings Travel Agency Contac…" at bounding box center [891, 361] width 1310 height 722
click at [327, 137] on button "Search" at bounding box center [311, 146] width 87 height 43
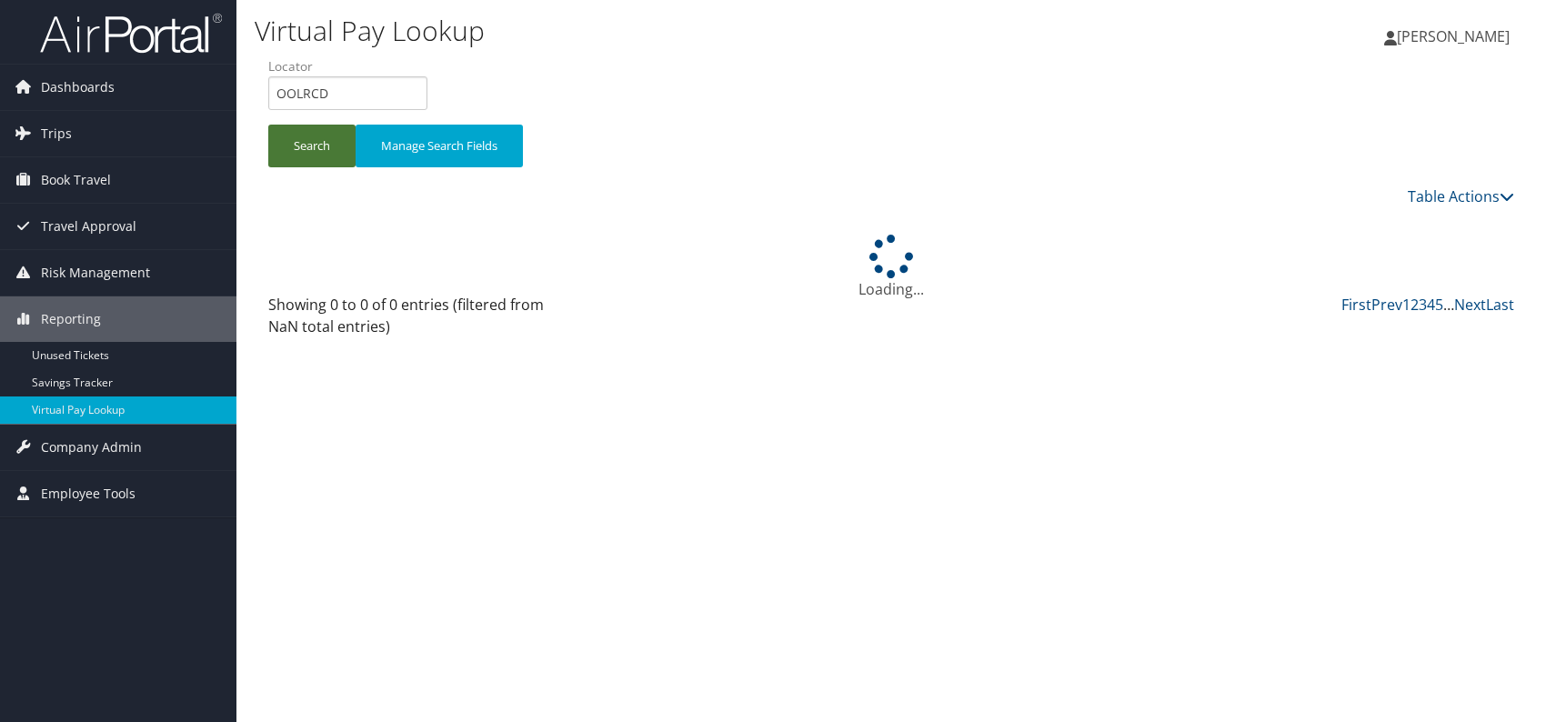
click at [327, 137] on button "Search" at bounding box center [311, 146] width 87 height 43
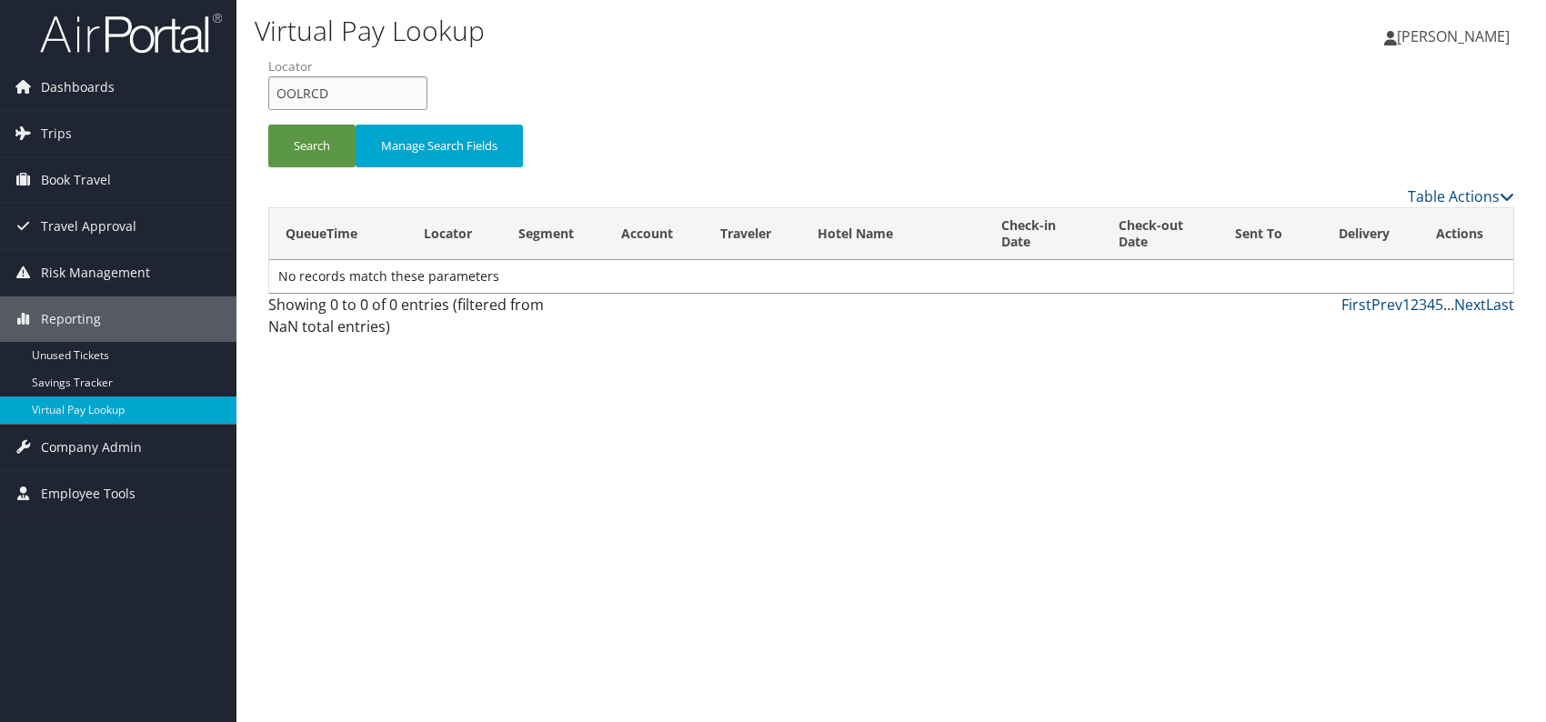
drag, startPoint x: 337, startPoint y: 88, endPoint x: 296, endPoint y: 84, distance: 41.2
click at [268, 81] on form "QueueTime Locator OOLRCD Segment Account Traveler Hotel Name Check-in Date Chec…" at bounding box center [891, 120] width 1246 height 127
paste input "EUBSXV"
click at [306, 141] on button "Search" at bounding box center [311, 146] width 87 height 43
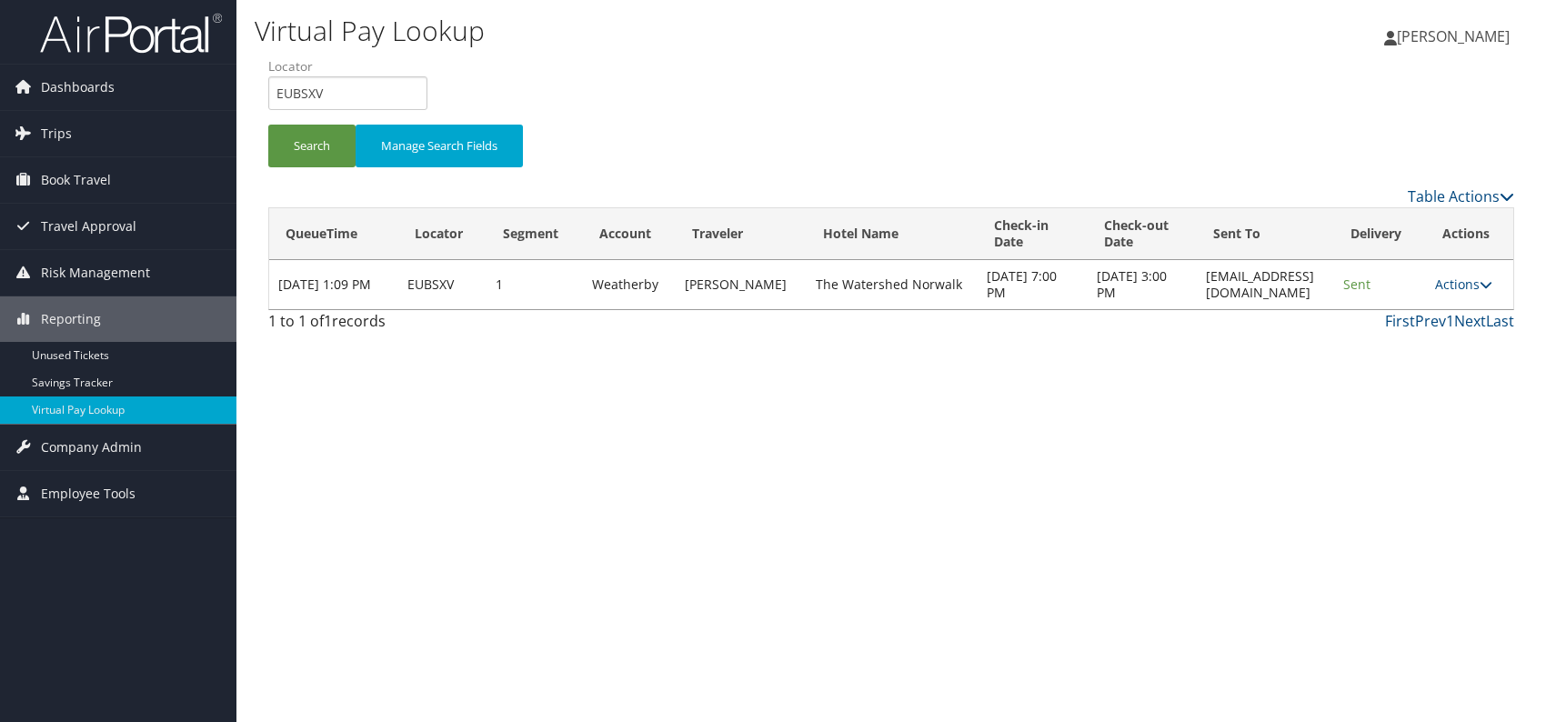
click at [1180, 470] on div "Virtual Pay Lookup [PERSON_NAME] [PERSON_NAME] My Settings Travel Agency Contac…" at bounding box center [891, 361] width 1310 height 722
drag, startPoint x: 309, startPoint y: 95, endPoint x: 272, endPoint y: 95, distance: 37.3
click at [272, 95] on input "EUBSXV" at bounding box center [347, 93] width 159 height 34
paste input "LDJBVO"
click at [306, 91] on input "LDJBVO" at bounding box center [347, 93] width 159 height 34
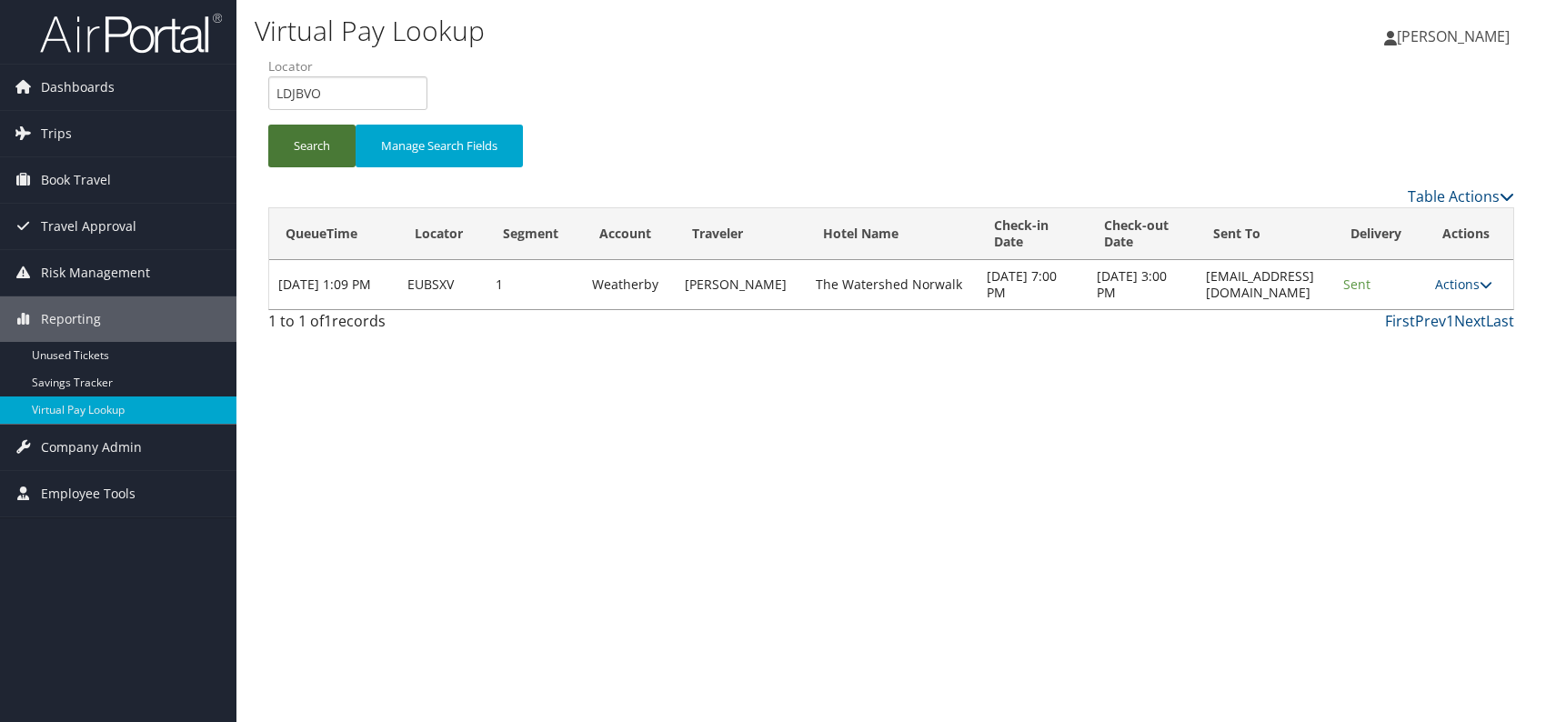
click at [315, 140] on button "Search" at bounding box center [311, 146] width 87 height 43
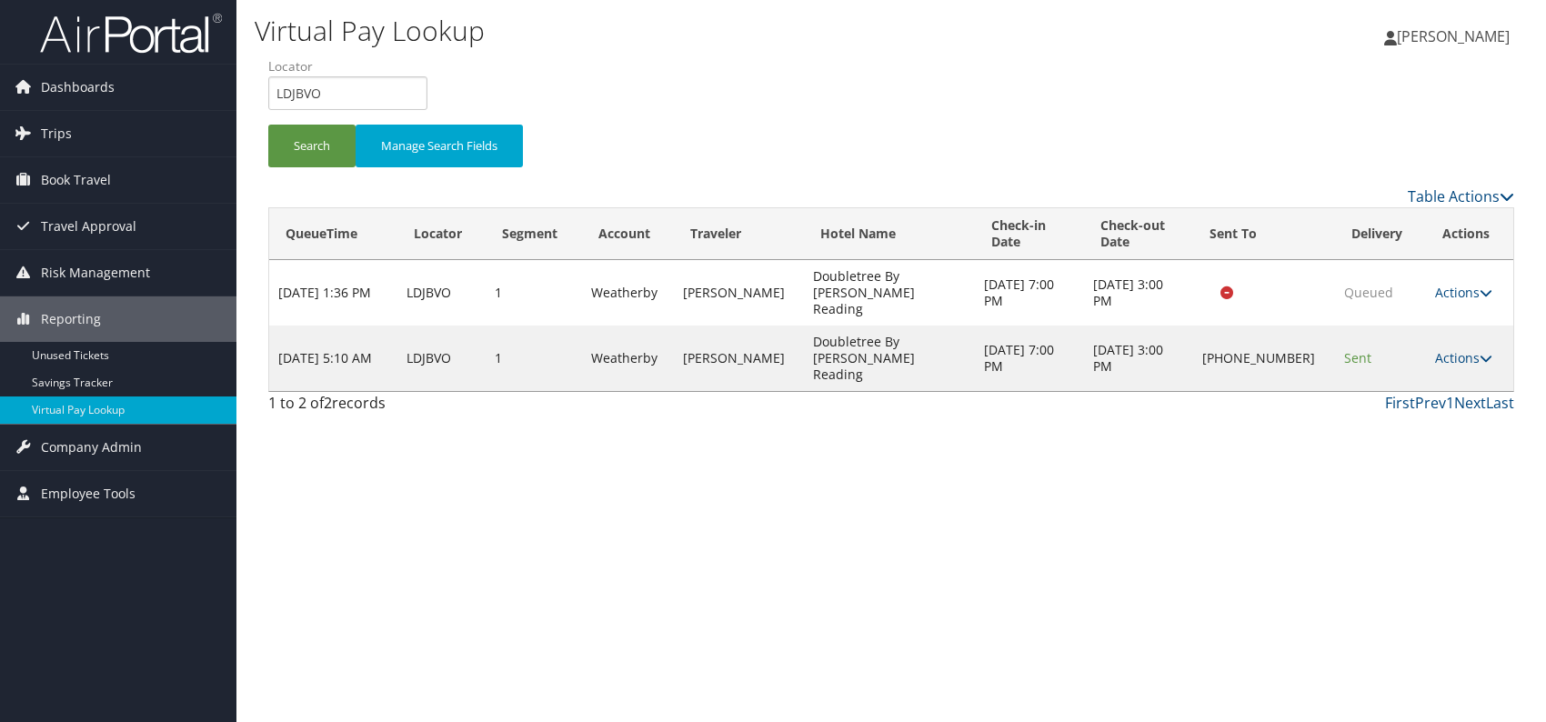
drag, startPoint x: 1184, startPoint y: 455, endPoint x: 1358, endPoint y: 436, distance: 174.8
click at [1184, 455] on div "Virtual Pay Lookup [PERSON_NAME] [PERSON_NAME] My Settings Travel Agency Contac…" at bounding box center [891, 361] width 1310 height 722
drag, startPoint x: 357, startPoint y: 90, endPoint x: 267, endPoint y: 89, distance: 89.1
click at [268, 89] on input "LDJBVO" at bounding box center [347, 93] width 159 height 34
paste input "HKAIKF"
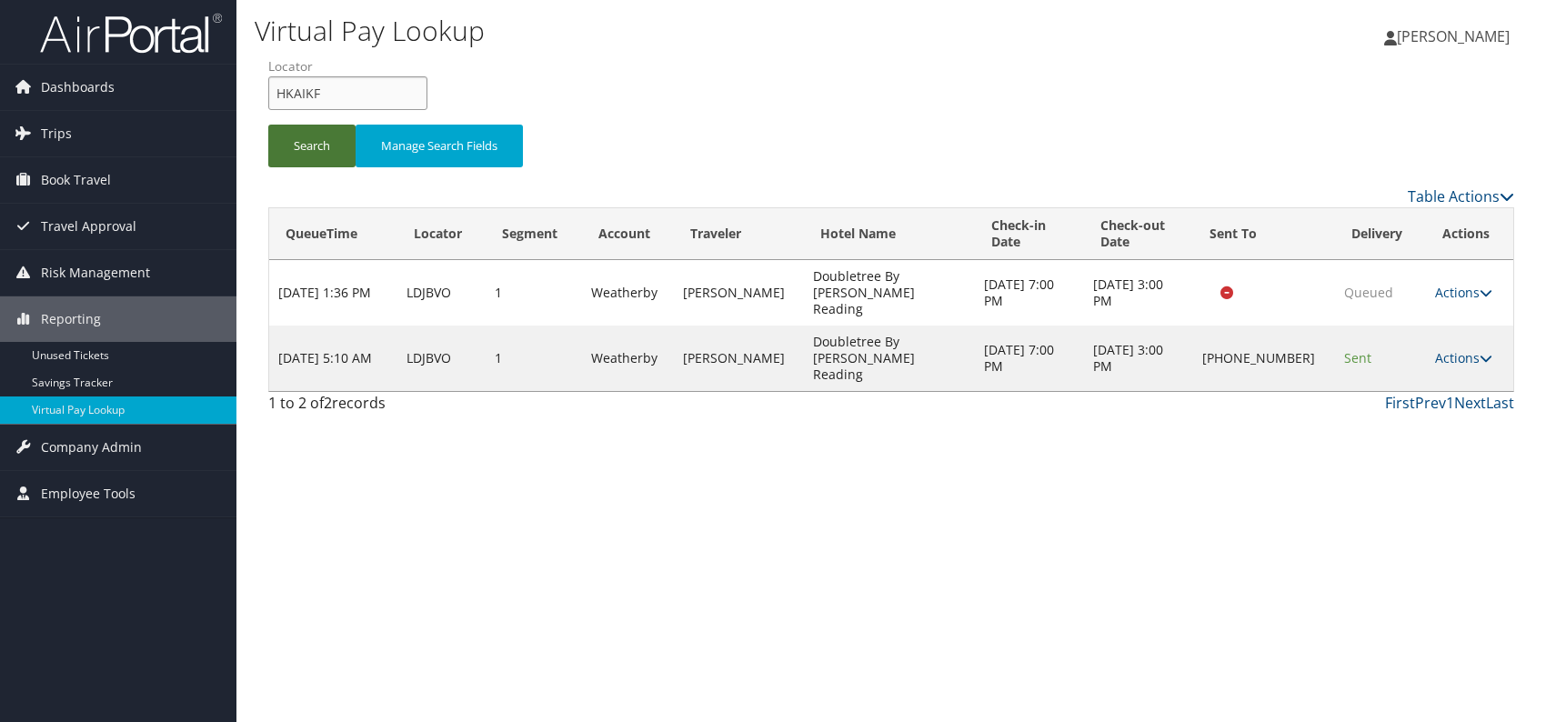
type input "HKAIKF"
click at [336, 143] on button "Search" at bounding box center [311, 146] width 87 height 43
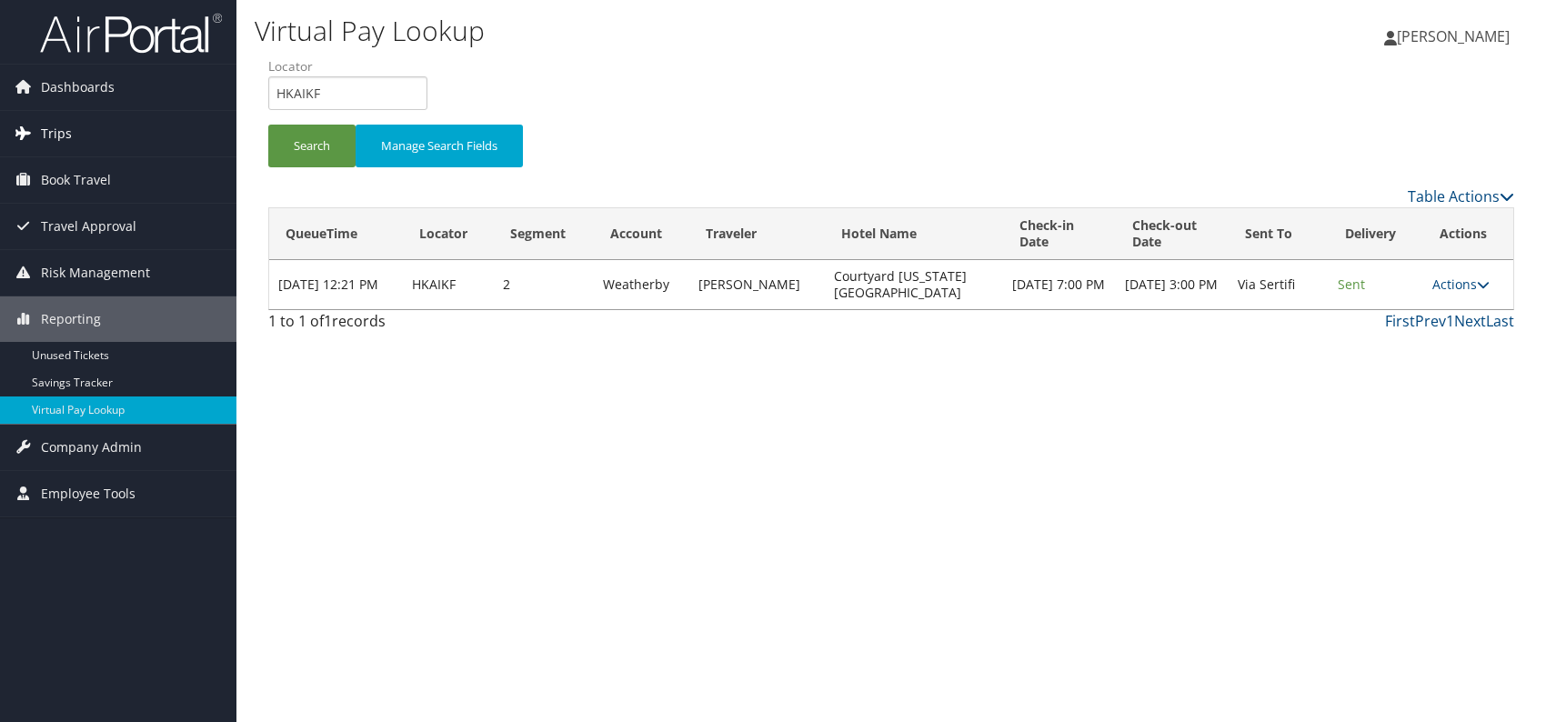
click at [60, 131] on span "Trips" at bounding box center [56, 133] width 31 height 45
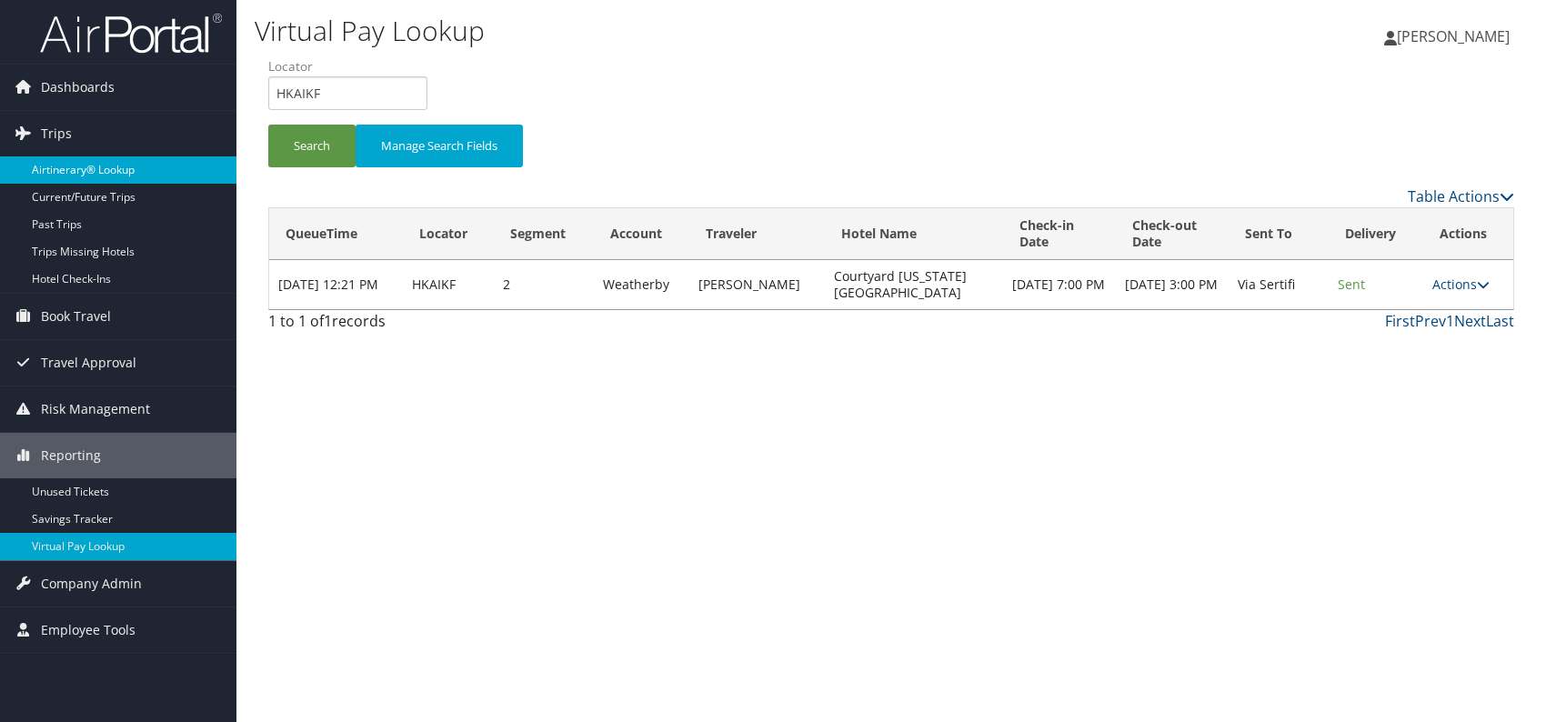
click at [124, 175] on link "Airtinerary® Lookup" at bounding box center [118, 169] width 236 height 27
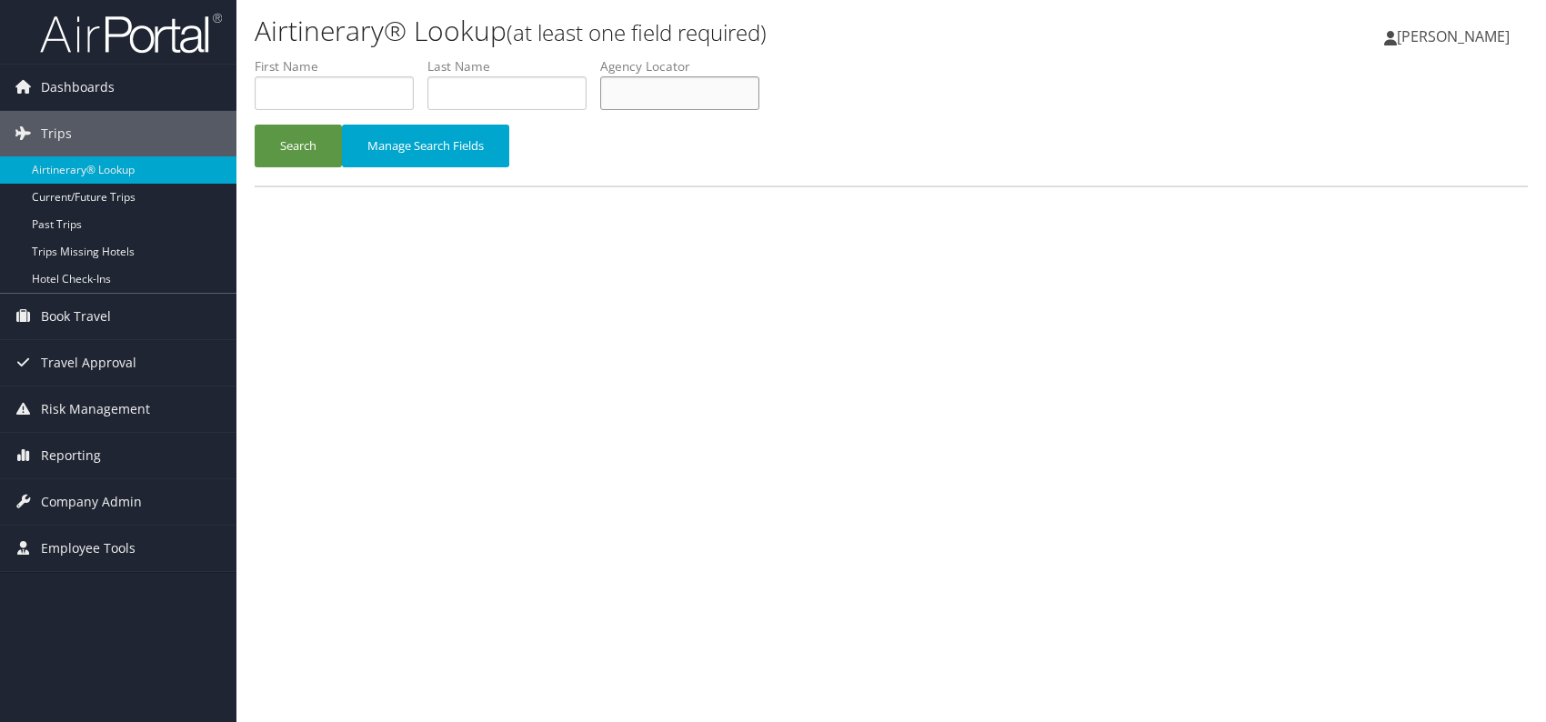
paste input "HKAIKF"
type input "HKAIKF"
drag, startPoint x: 295, startPoint y: 146, endPoint x: 320, endPoint y: 5, distance: 143.2
click at [295, 145] on button "Search" at bounding box center [298, 146] width 87 height 43
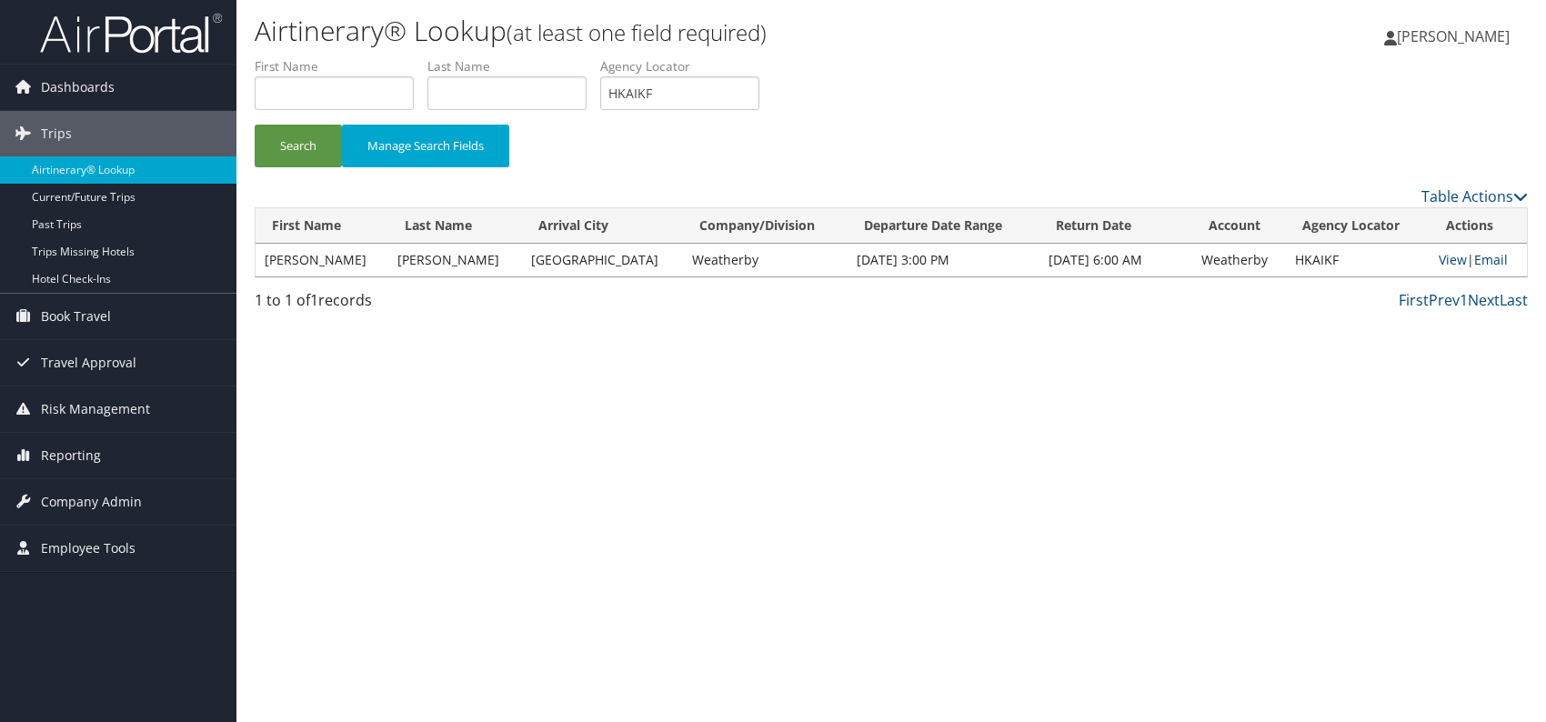
click at [1489, 262] on link "Email" at bounding box center [1491, 259] width 34 height 17
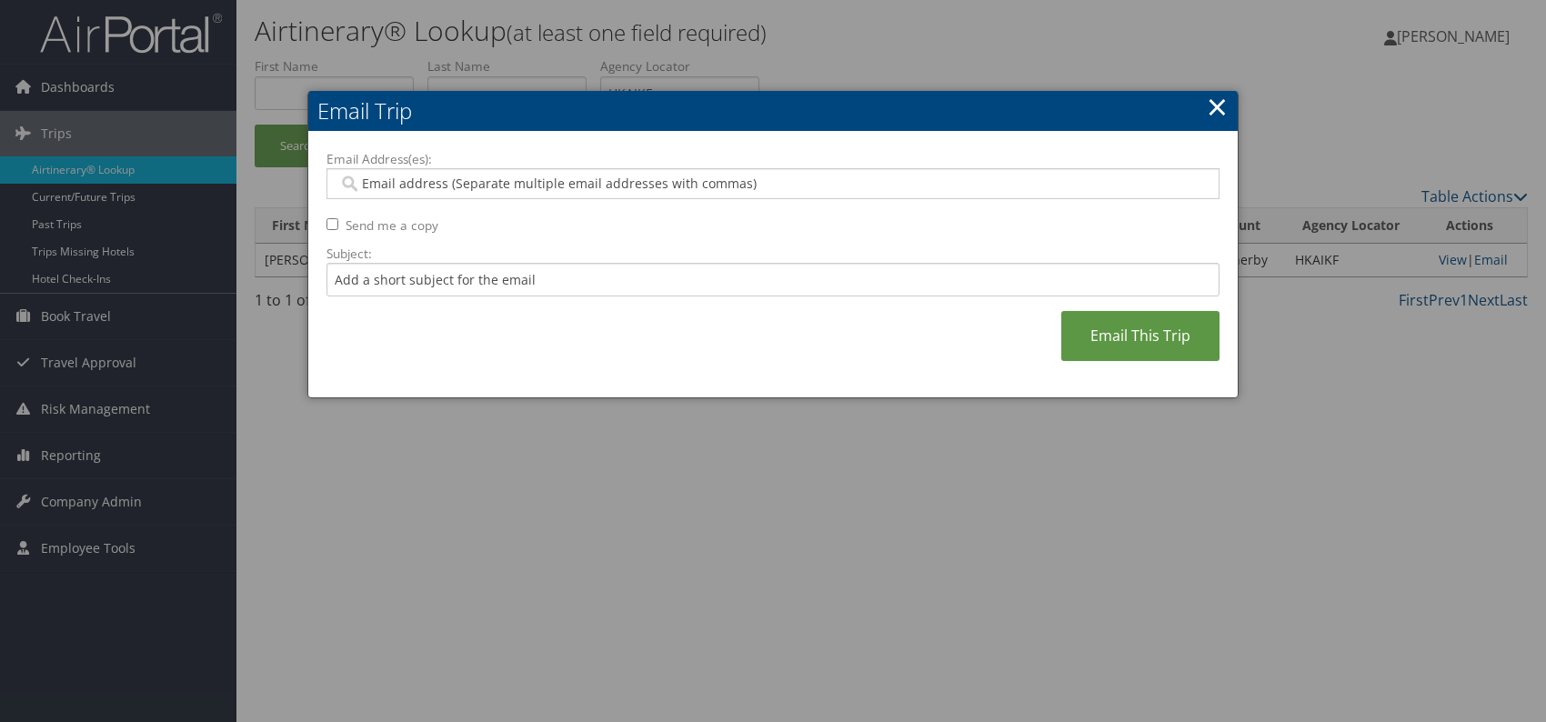
paste input "natalie.wissing@weatherbyhealthcare.com"
type input "natalie.wissing@weatherbyhealthcare.com"
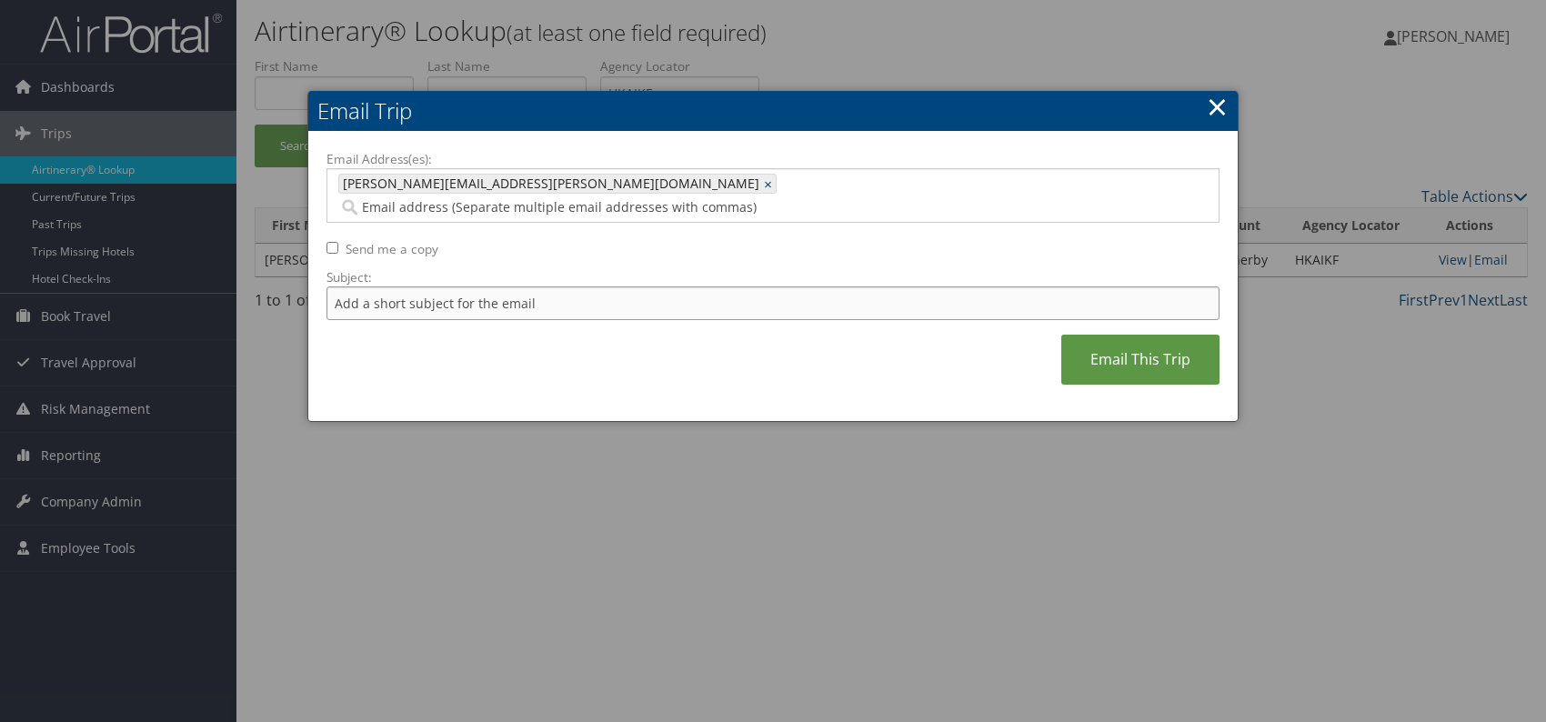
click at [437, 286] on input "Subject:" at bounding box center [772, 303] width 893 height 34
drag, startPoint x: 627, startPoint y: 336, endPoint x: 699, endPoint y: 379, distance: 84.8
click at [629, 337] on div "Email Address(es): natalie.wissing@weatherbyhealthcare.com natalie.wissing@weat…" at bounding box center [772, 277] width 893 height 254
drag, startPoint x: 608, startPoint y: 280, endPoint x: 574, endPoint y: 281, distance: 34.6
click at [574, 286] on input "Itinerary change. Please see notes in TR-756070" at bounding box center [772, 303] width 893 height 34
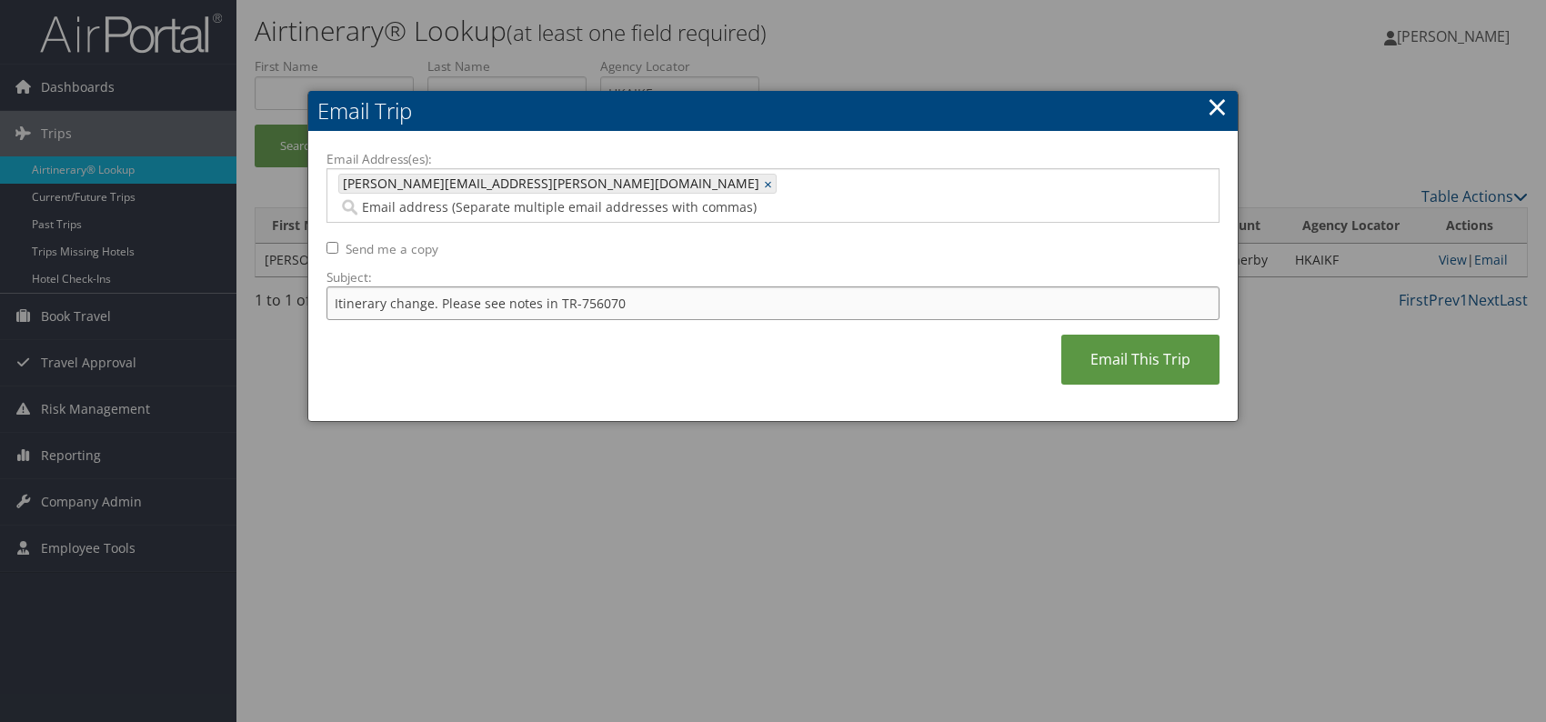
paste input "5002"
type input "Itinerary change. Please see notes in TR-755002"
click at [680, 336] on div "Email Address(es): natalie.wissing@weatherbyhealthcare.com natalie.wissing@weat…" at bounding box center [772, 277] width 893 height 254
click at [1103, 338] on link "Email This Trip" at bounding box center [1140, 360] width 158 height 50
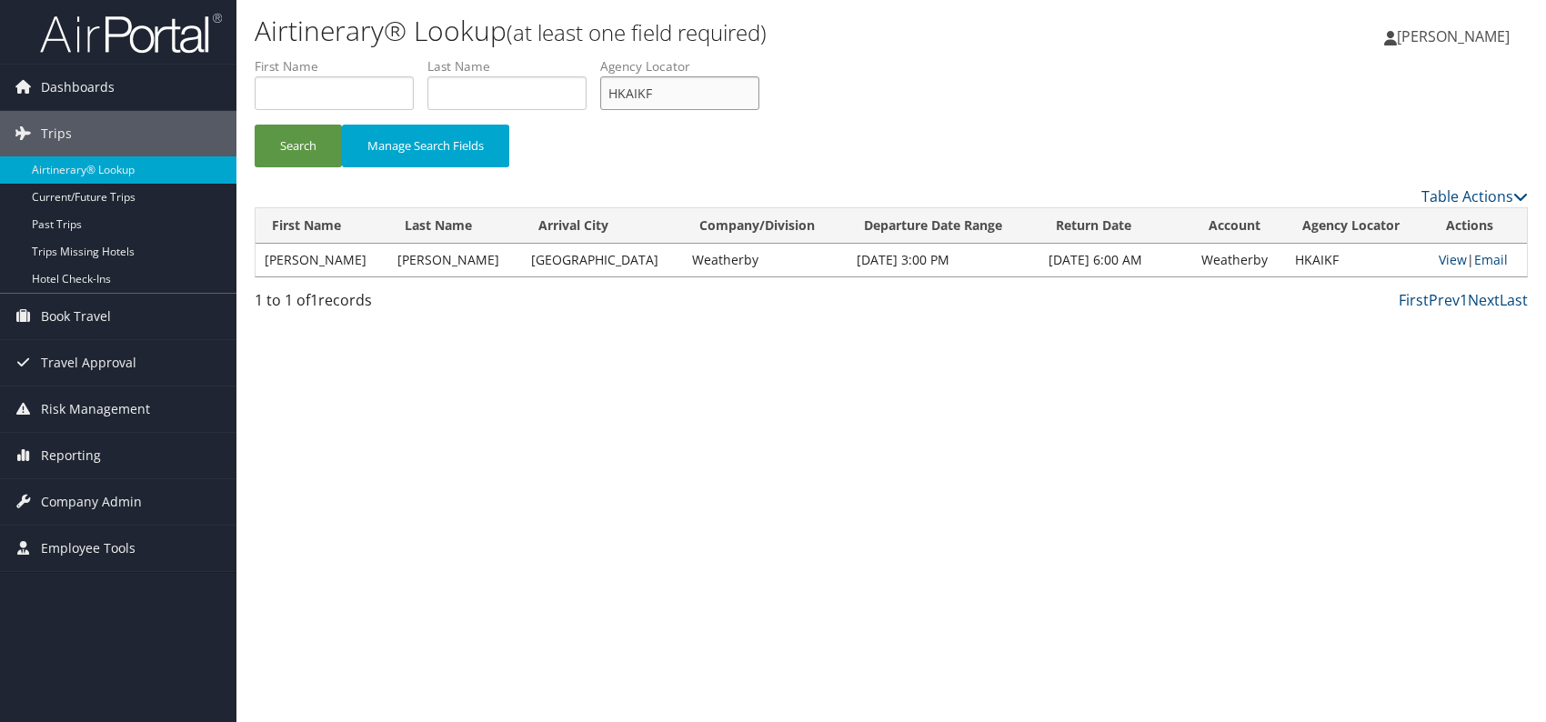
drag, startPoint x: 658, startPoint y: 93, endPoint x: 610, endPoint y: 93, distance: 48.2
click at [610, 93] on input "HKAIKF" at bounding box center [679, 93] width 159 height 34
paste input "WYPBDR"
type input "WYPBDR"
click at [307, 137] on button "Search" at bounding box center [298, 146] width 87 height 43
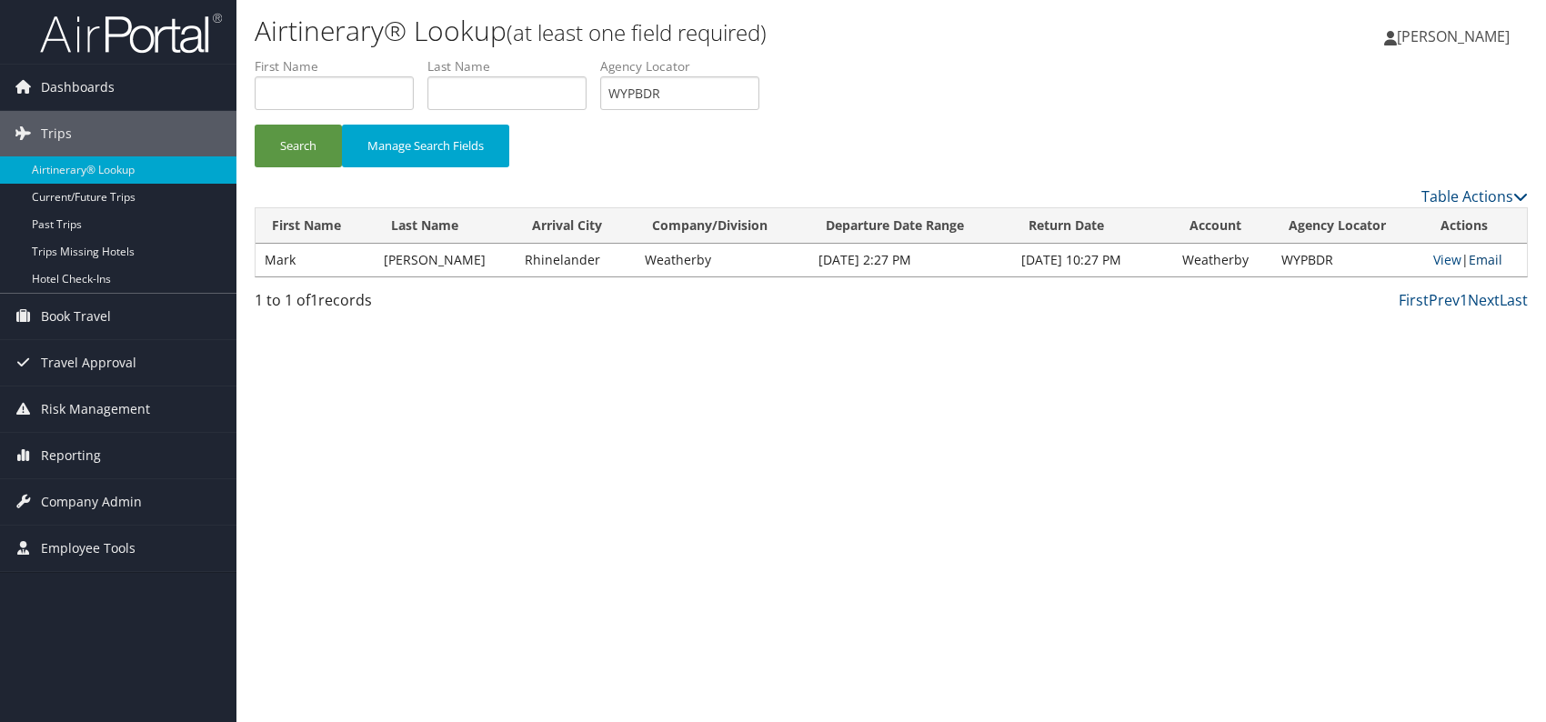
click at [1497, 252] on link "Email" at bounding box center [1486, 259] width 34 height 17
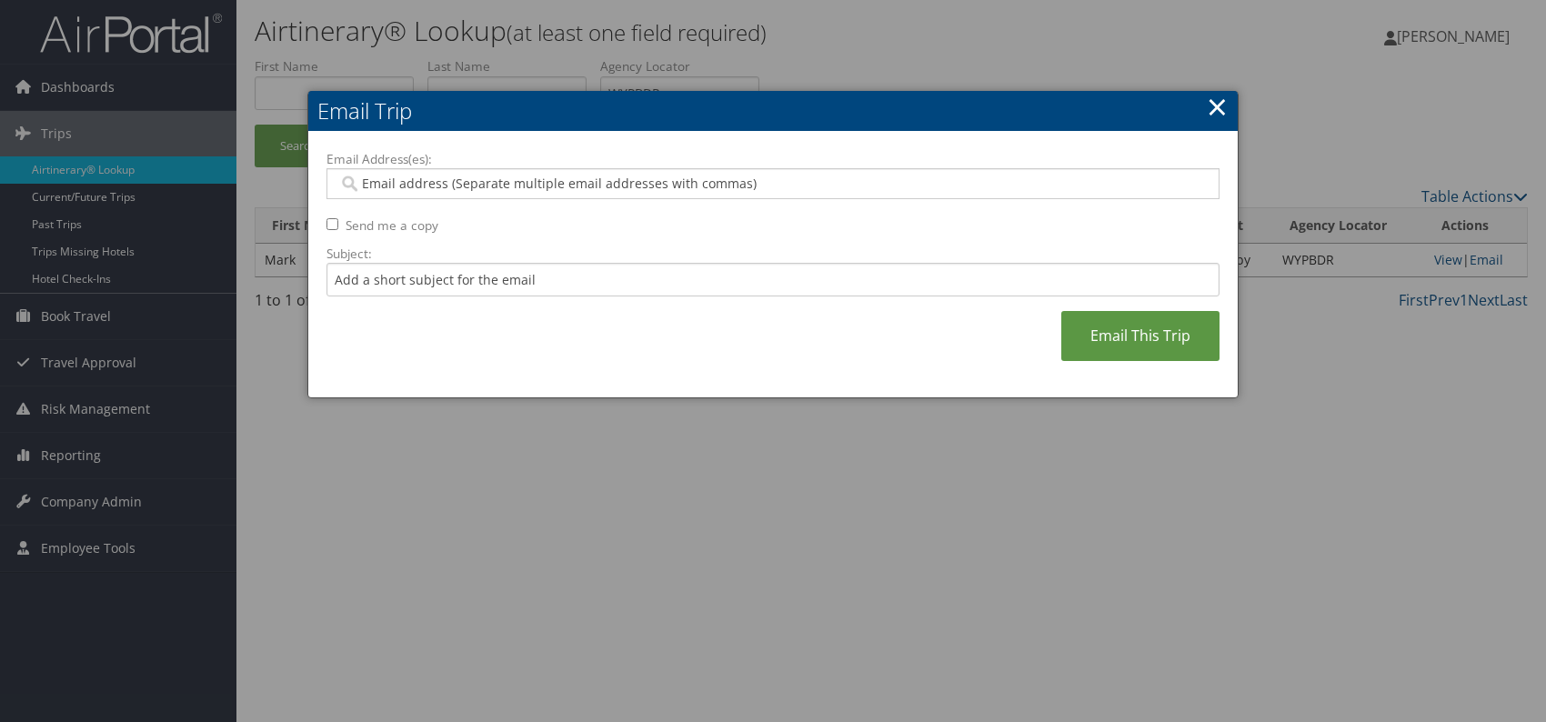
paste input "lo.zebegret@weatherbyhealthcare.com"
type input "lo.zebegret@weatherbyhealthcare.com"
click at [573, 339] on div "Email Address(es): lo.zebegret@weatherbyhealthcare.com lo.zebegret@weatherbyhea…" at bounding box center [772, 265] width 893 height 230
drag, startPoint x: 540, startPoint y: 271, endPoint x: 544, endPoint y: 288, distance: 17.7
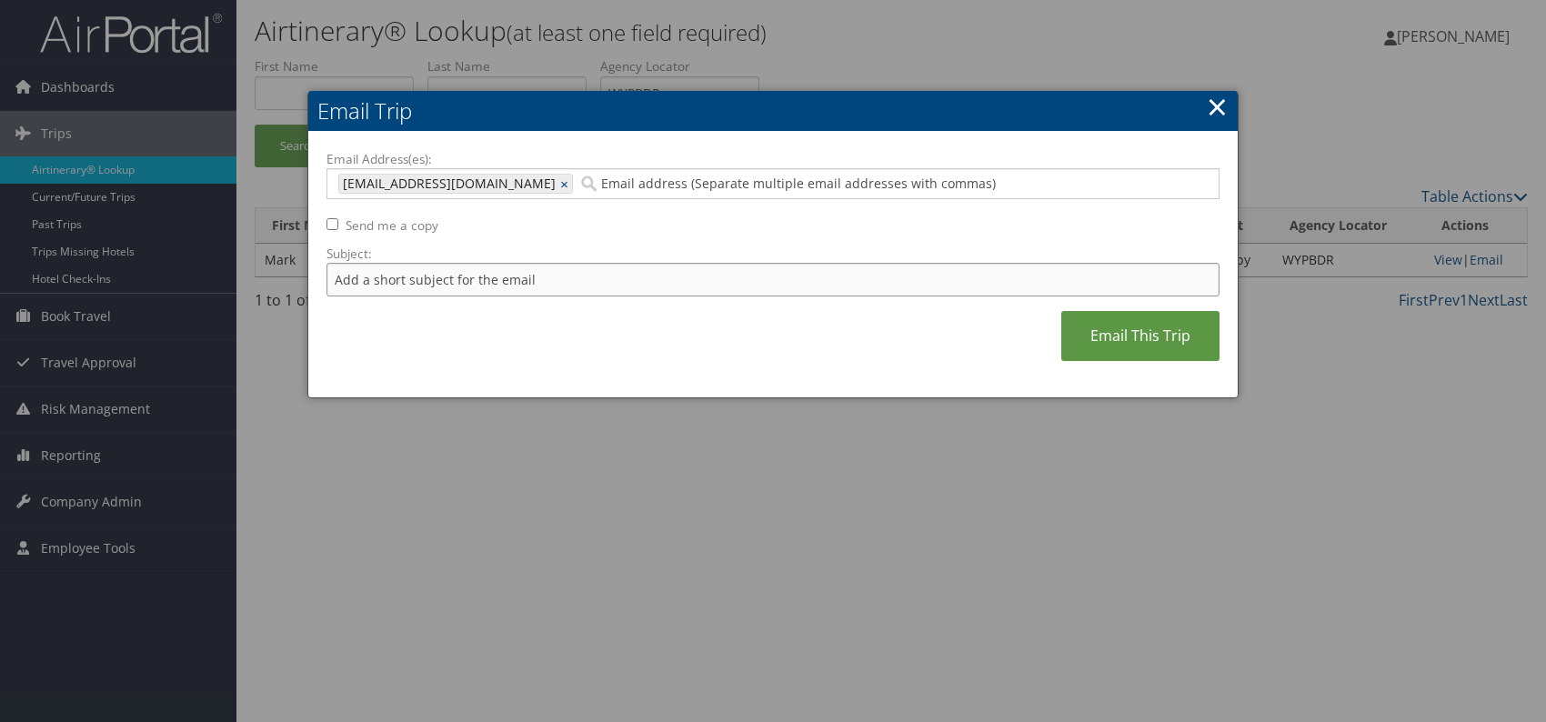
click at [540, 271] on input "Subject:" at bounding box center [772, 280] width 893 height 34
click at [726, 340] on div "Email Address(es): lo.zebegret@weatherbyhealthcare.com lo.zebegret@weatherbyhea…" at bounding box center [772, 265] width 893 height 230
drag, startPoint x: 623, startPoint y: 278, endPoint x: 572, endPoint y: 275, distance: 51.1
click at [570, 276] on input "Itinerary change. Please see notes in TR-756070" at bounding box center [772, 280] width 893 height 34
paste input "8033"
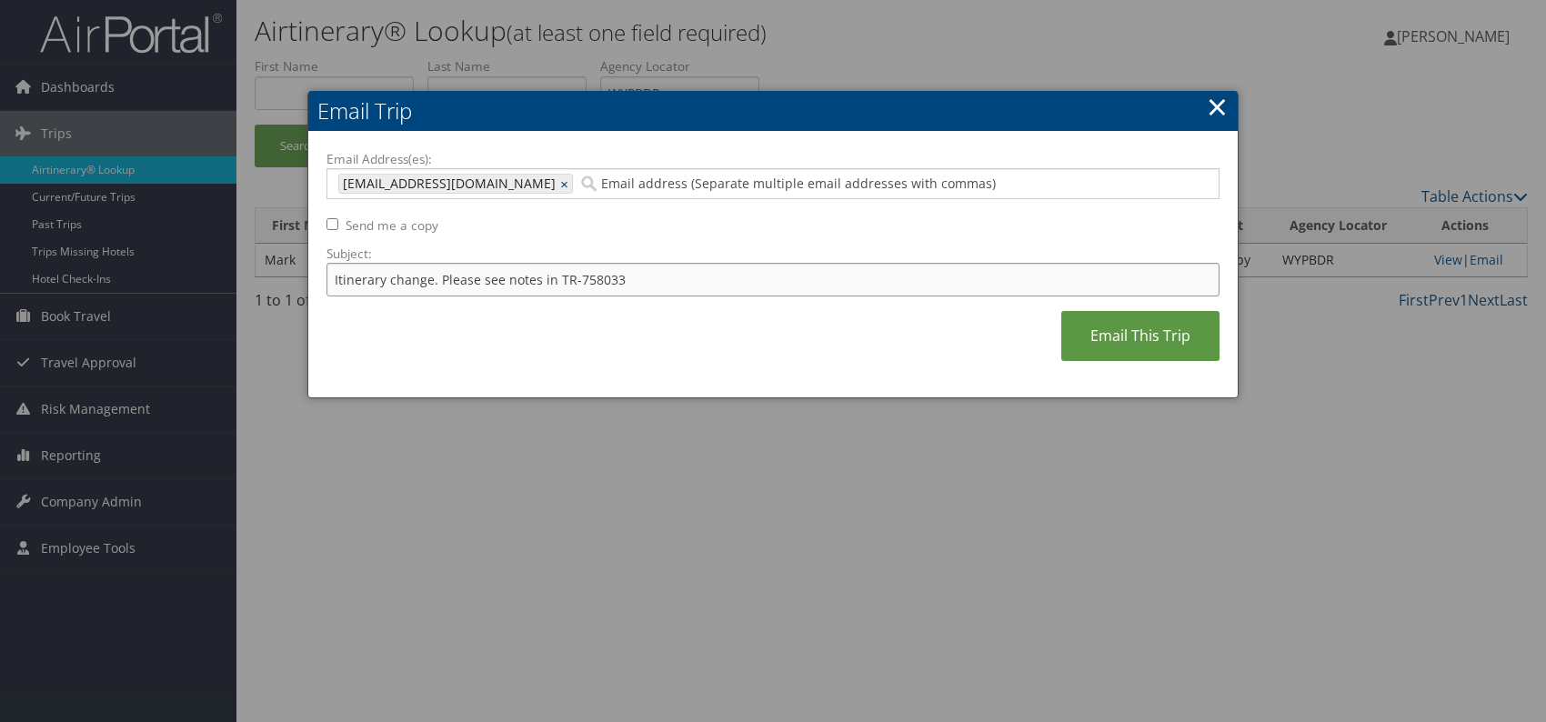
type input "Itinerary change. Please see notes in TR-758033"
drag, startPoint x: 840, startPoint y: 320, endPoint x: 1121, endPoint y: 354, distance: 283.0
click at [853, 320] on div "Email Address(es): lo.zebegret@weatherbyhealthcare.com lo.zebegret@weatherbyhea…" at bounding box center [772, 265] width 893 height 230
click at [1168, 343] on link "Email This Trip" at bounding box center [1140, 336] width 158 height 50
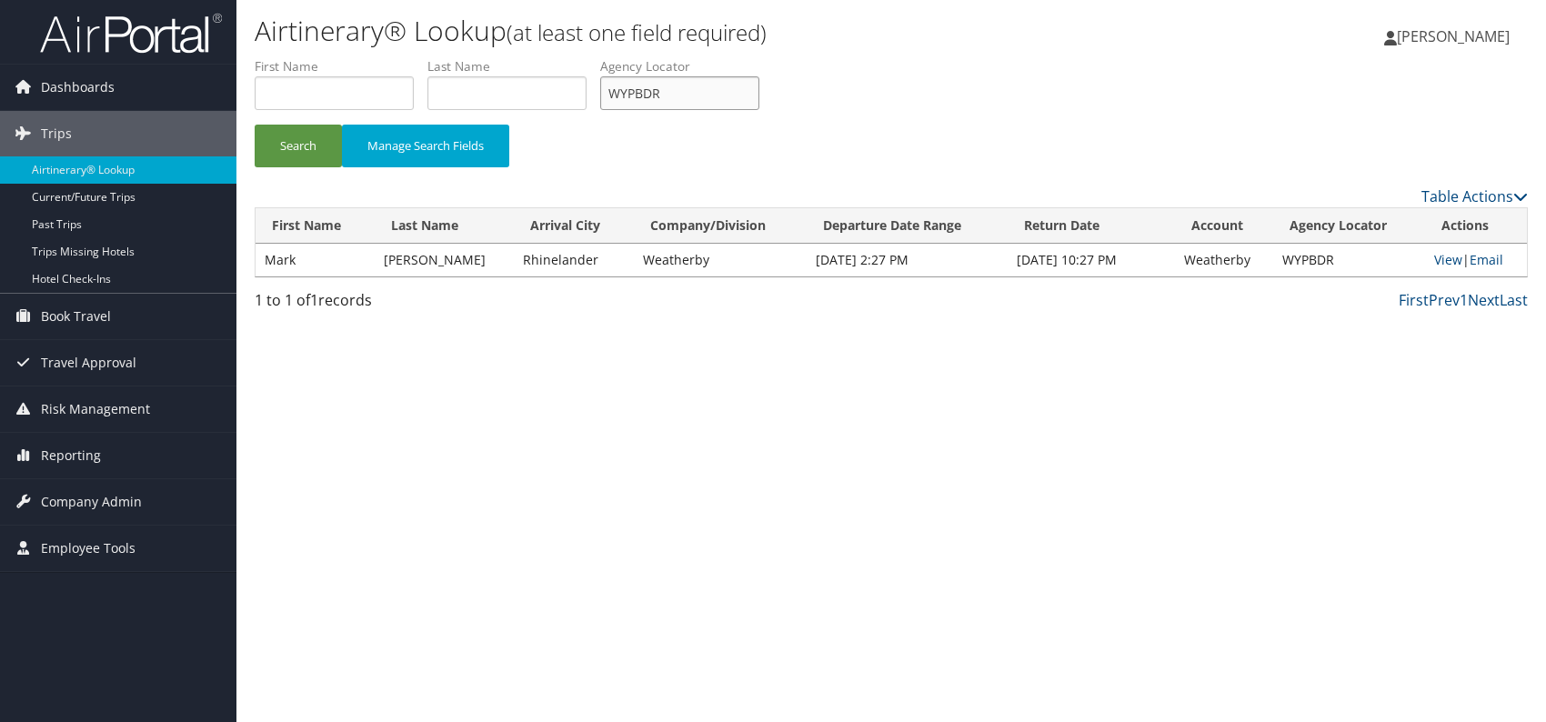
drag, startPoint x: 670, startPoint y: 85, endPoint x: 613, endPoint y: 93, distance: 57.8
click at [613, 93] on input "WYPBDR" at bounding box center [679, 93] width 159 height 34
paste input "IGFHVM"
drag, startPoint x: 294, startPoint y: 142, endPoint x: 308, endPoint y: 66, distance: 76.9
click at [294, 141] on button "Search" at bounding box center [298, 146] width 87 height 43
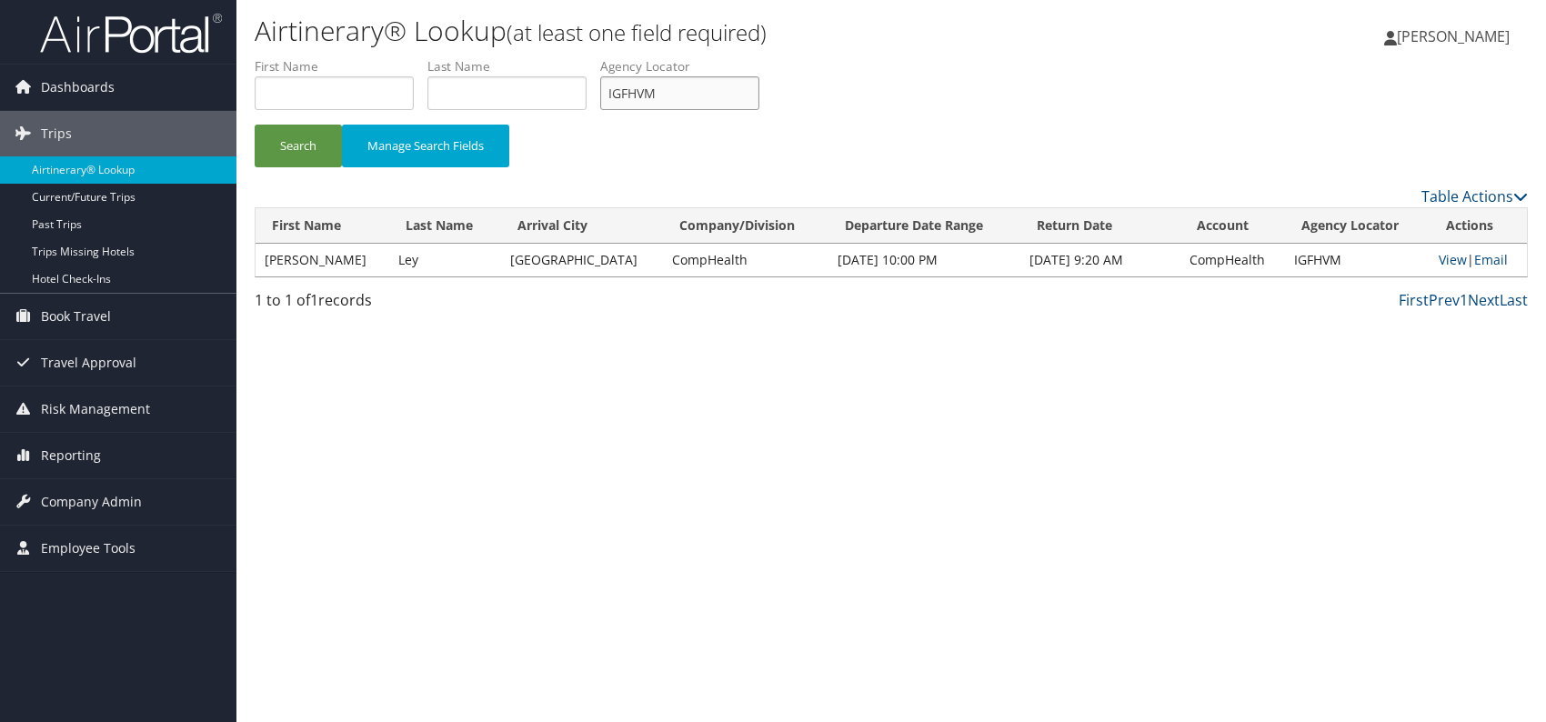
drag, startPoint x: 686, startPoint y: 90, endPoint x: 614, endPoint y: 99, distance: 72.4
click at [614, 99] on input "IGFHVM" at bounding box center [679, 93] width 159 height 34
paste input "QQHSKV"
type input "QQHSKV"
click at [291, 138] on button "Search" at bounding box center [298, 146] width 87 height 43
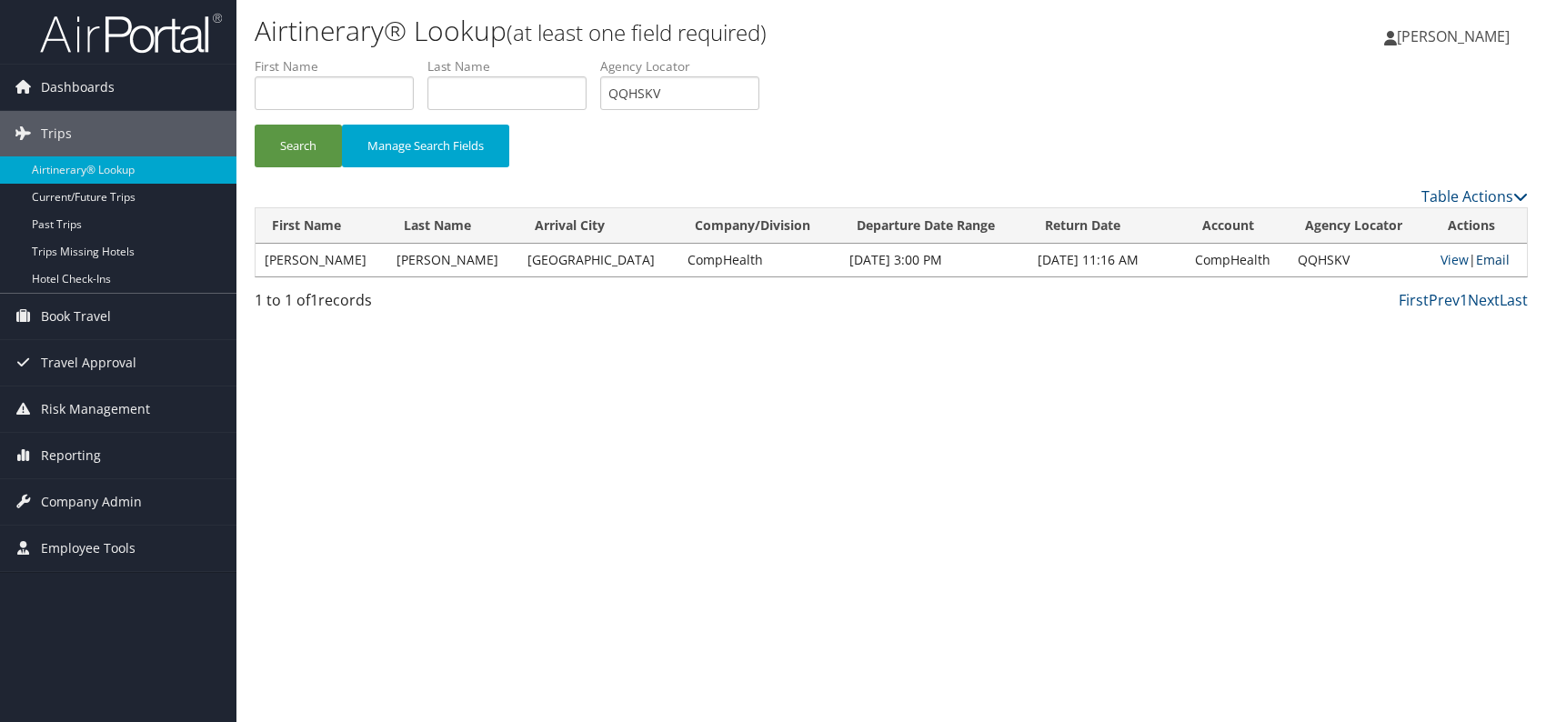
click at [1481, 264] on link "Email" at bounding box center [1493, 259] width 34 height 17
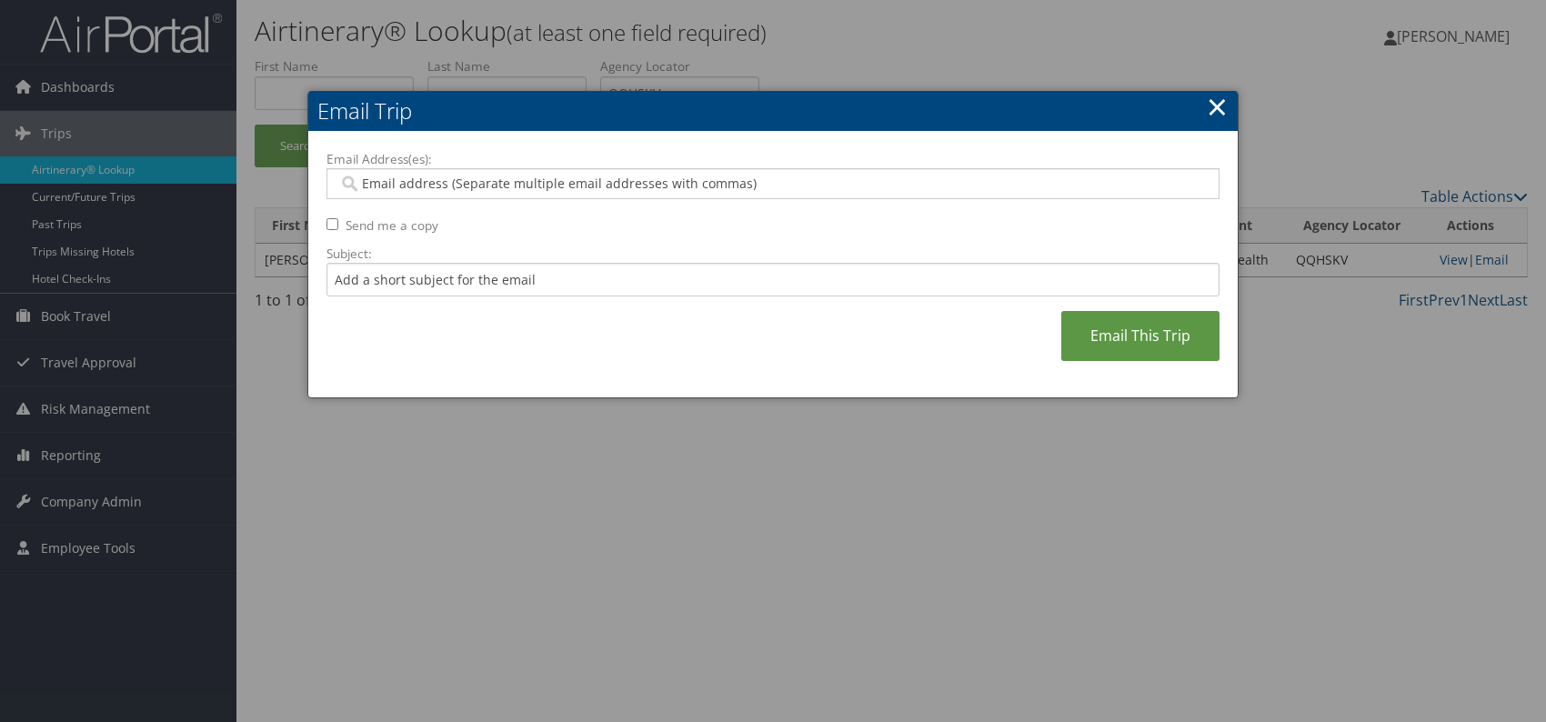
paste input "julie.hinkle@comphealth.com"
type input "julie.hinkle@comphealth.com"
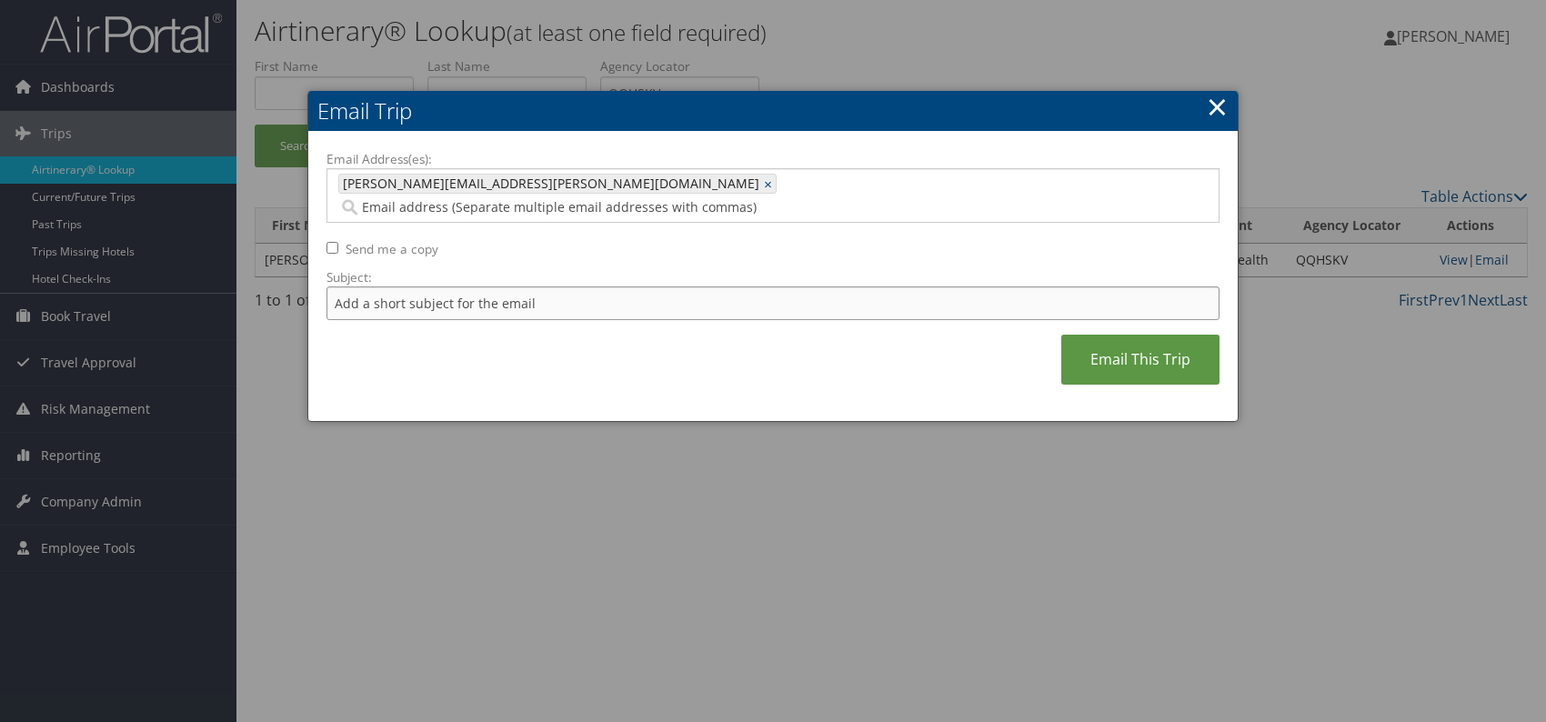
click at [472, 286] on input "Subject:" at bounding box center [772, 303] width 893 height 34
click at [622, 336] on div "Email Address(es): julie.hinkle@comphealth.com julie.hinkle@comphealth.com × Se…" at bounding box center [772, 277] width 893 height 254
drag, startPoint x: 608, startPoint y: 280, endPoint x: 574, endPoint y: 281, distance: 33.7
click at [574, 286] on input "Itinerary change. Please see notes in TR-756070" at bounding box center [772, 303] width 893 height 34
paste input "63733"
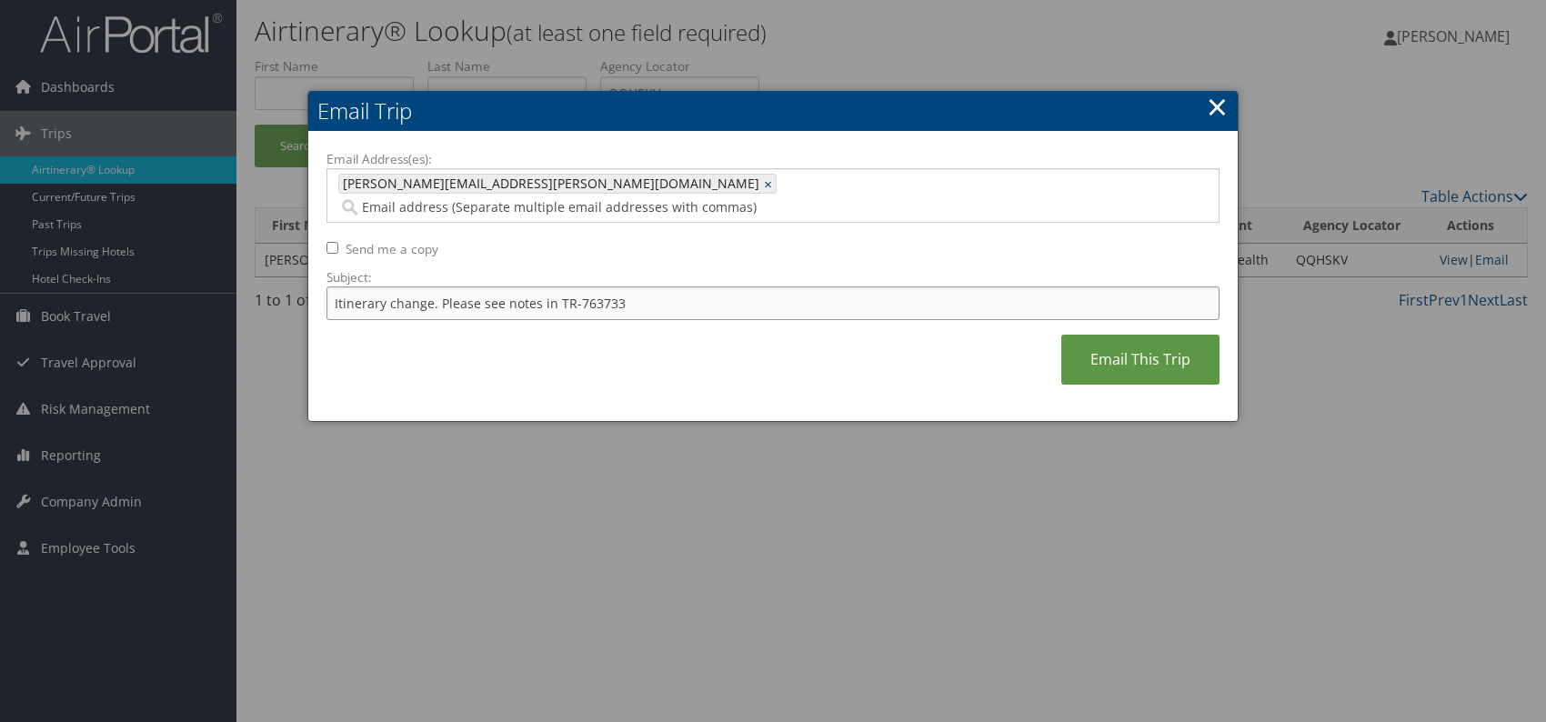
type input "Itinerary change. Please see notes in TR-763733"
drag, startPoint x: 730, startPoint y: 338, endPoint x: 982, endPoint y: 379, distance: 255.2
click at [733, 337] on div "Email Address(es): julie.hinkle@comphealth.com julie.hinkle@comphealth.com × Se…" at bounding box center [772, 277] width 893 height 254
click at [1127, 338] on link "Email This Trip" at bounding box center [1140, 360] width 158 height 50
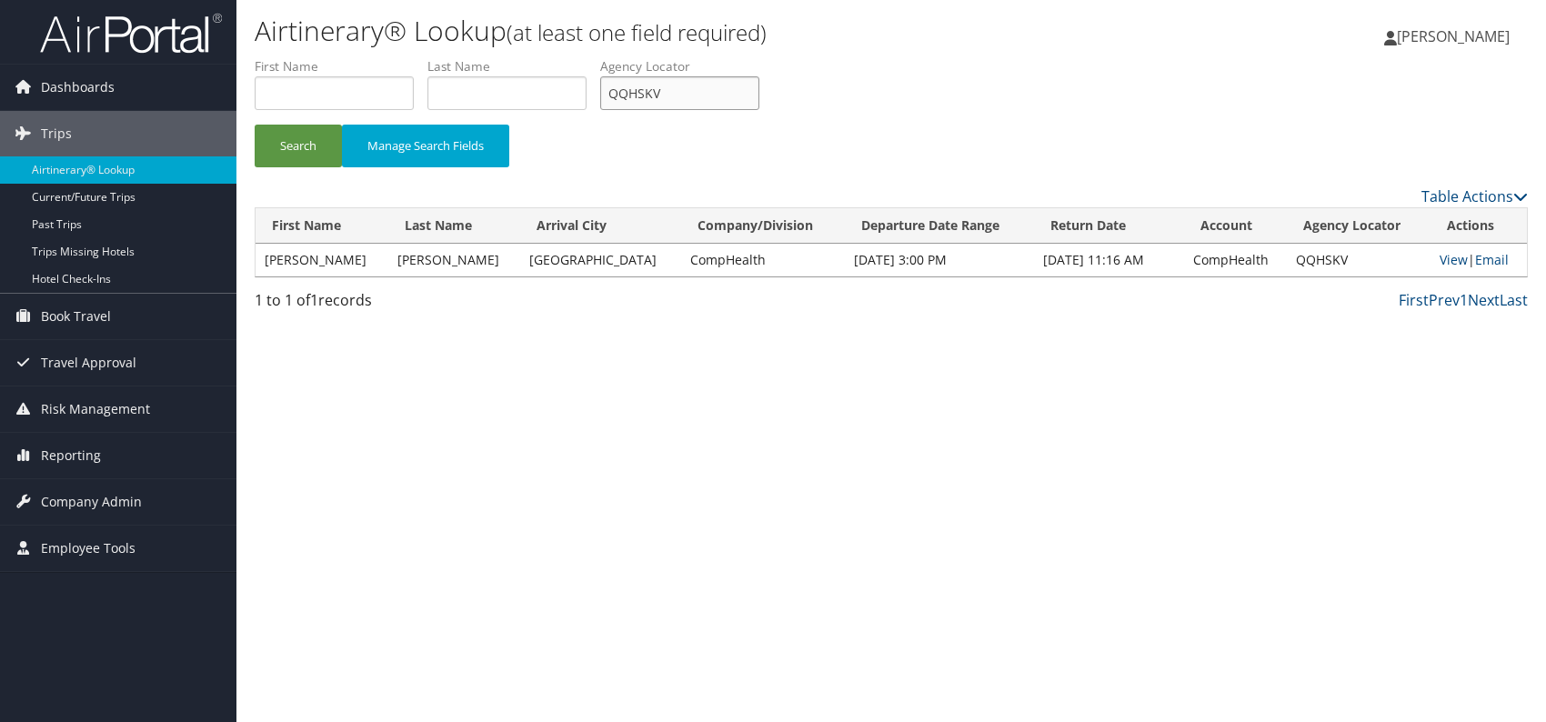
drag, startPoint x: 665, startPoint y: 92, endPoint x: 600, endPoint y: 87, distance: 64.7
click at [600, 57] on ul "First Name Last Name Departure City Arrival City Company/Division Airport/City …" at bounding box center [891, 57] width 1273 height 0
paste input "WMPJTB"
type input "WMPJTB"
drag, startPoint x: 488, startPoint y: 387, endPoint x: 482, endPoint y: 378, distance: 10.4
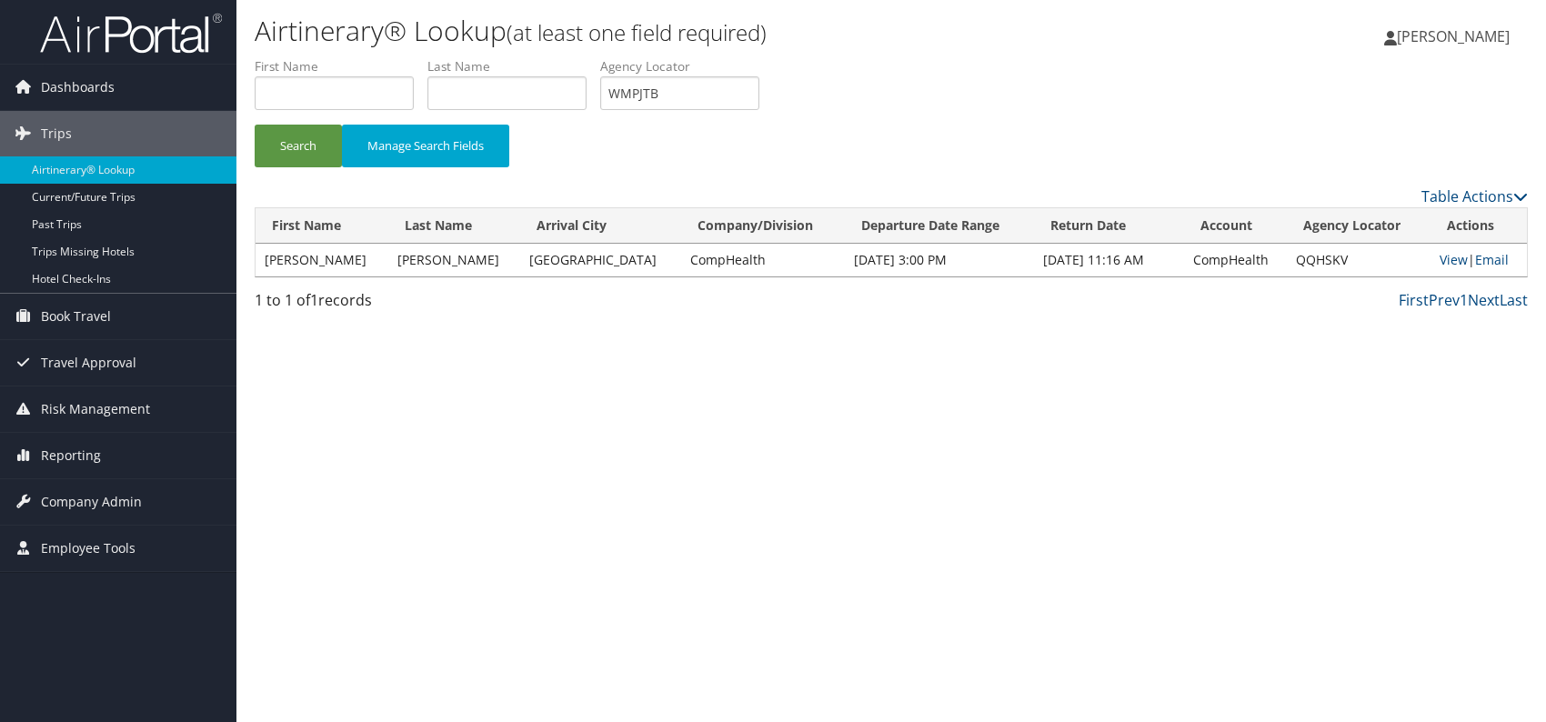
click at [487, 387] on div "Airtinerary® Lookup (at least one field required) Romina Kwock Romina Kwock My …" at bounding box center [891, 361] width 1310 height 722
click at [316, 146] on button "Search" at bounding box center [298, 146] width 87 height 43
click at [1485, 254] on link "Email" at bounding box center [1491, 259] width 34 height 17
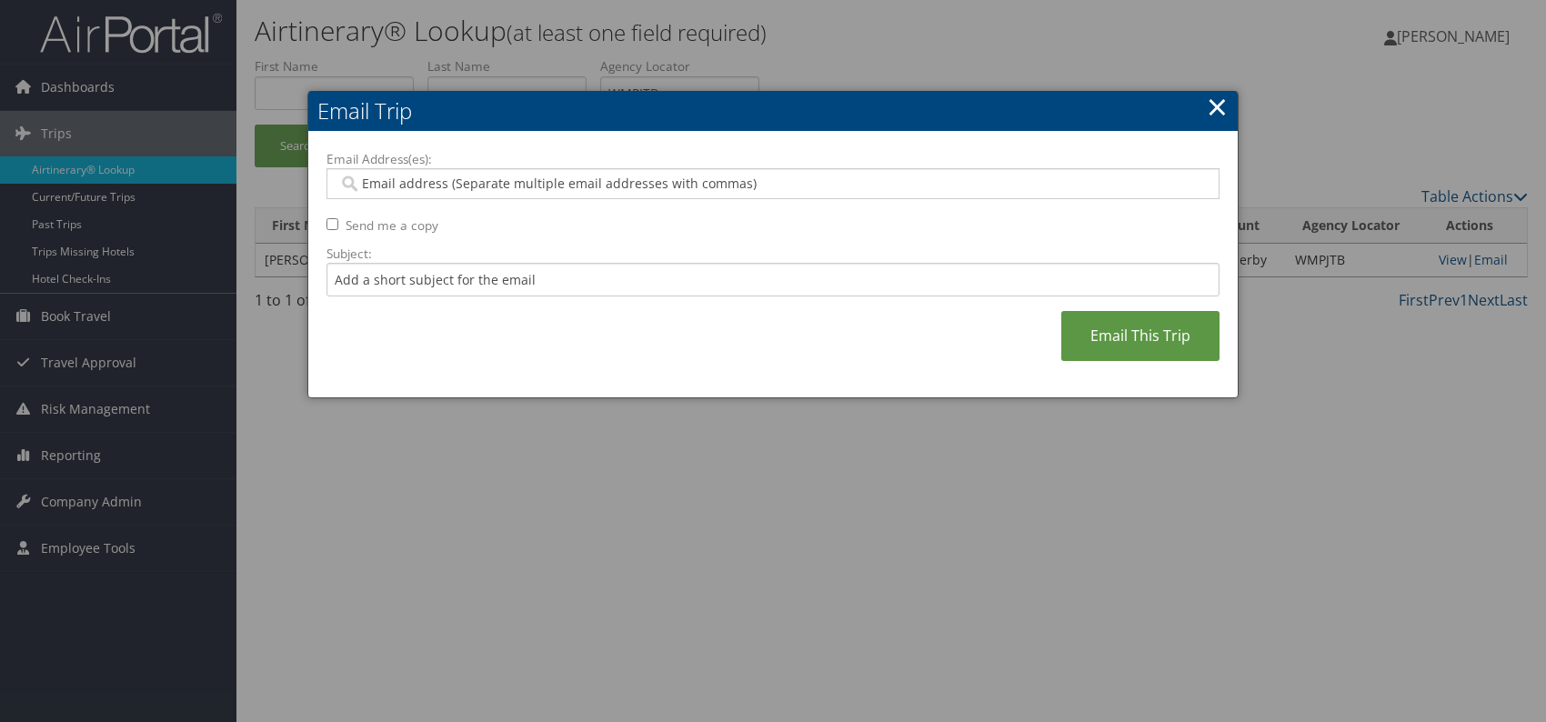
paste input "nicole.silva@weatherbyhealthcare.com"
type input "nicole.silva@weatherbyhealthcare.com"
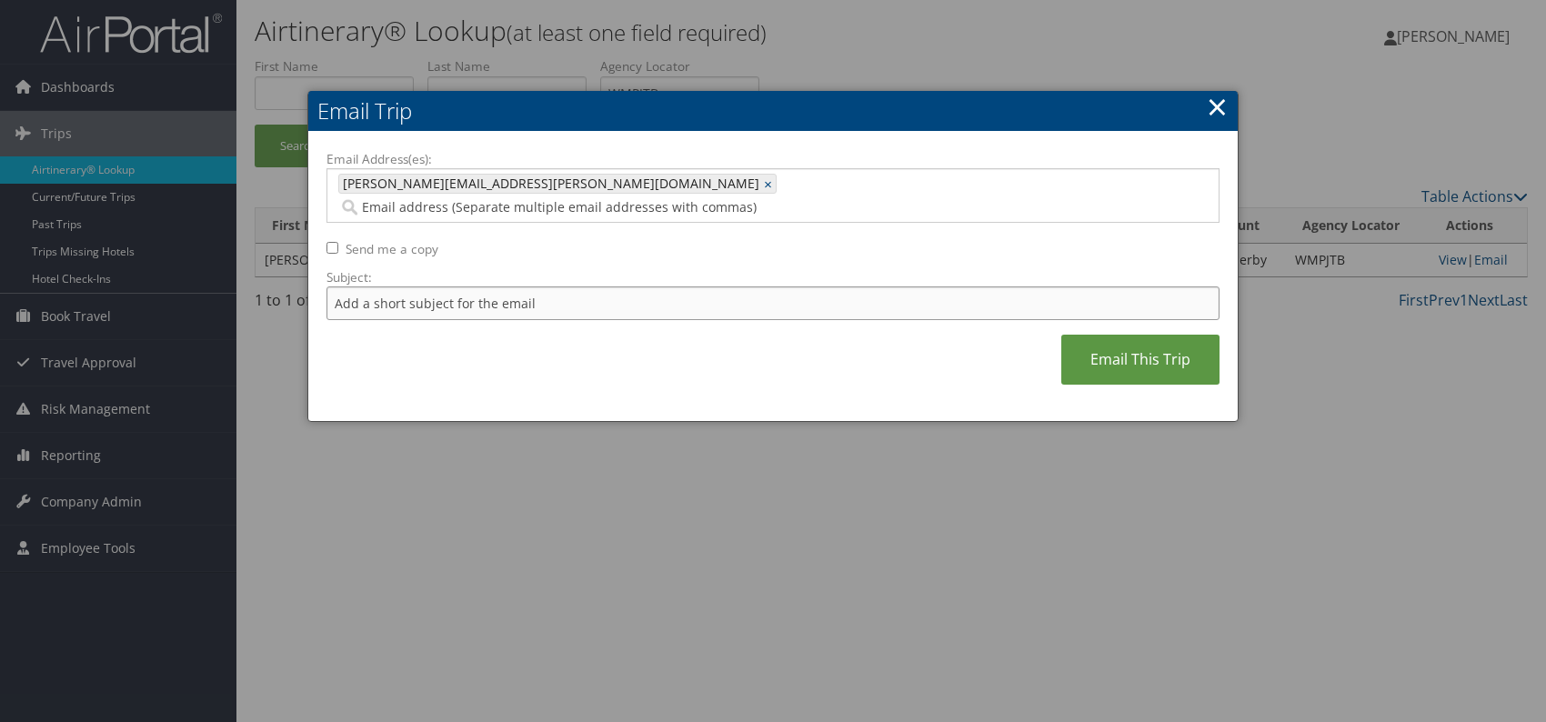
click at [455, 286] on input "Subject:" at bounding box center [772, 303] width 893 height 34
click at [656, 336] on div "Email Address(es): nicole.silva@weatherbyhealthcare.com nicole.silva@weatherbyh…" at bounding box center [772, 277] width 893 height 254
drag, startPoint x: 622, startPoint y: 288, endPoint x: 578, endPoint y: 278, distance: 44.8
click at [575, 286] on input "Itinerary change. Please see notes in TR-756070" at bounding box center [772, 303] width 893 height 34
paste input "499"
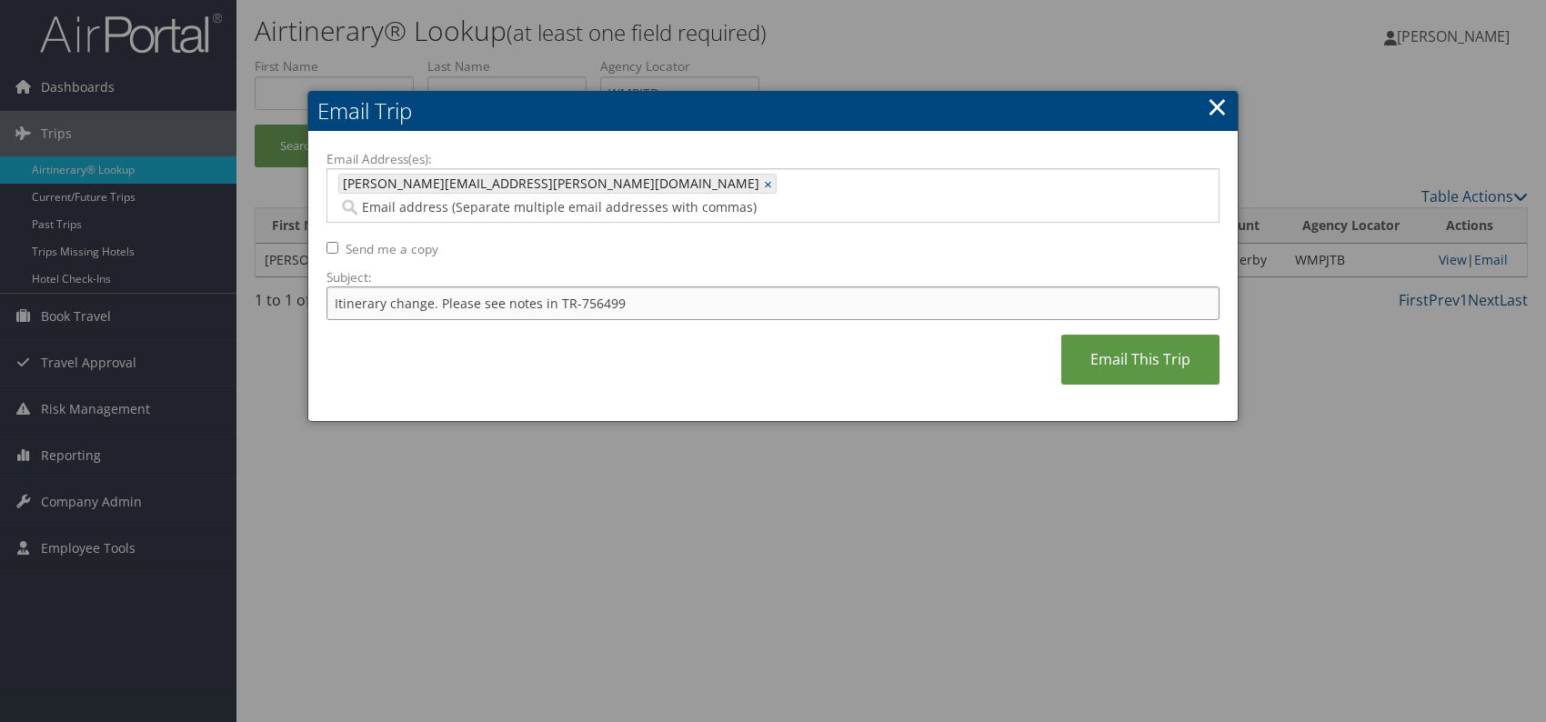
type input "Itinerary change. Please see notes in TR-756499"
drag, startPoint x: 699, startPoint y: 330, endPoint x: 728, endPoint y: 324, distance: 28.9
click at [706, 329] on div "Email Address(es): nicole.silva@weatherbyhealthcare.com nicole.silva@weatherbyh…" at bounding box center [772, 277] width 893 height 254
drag, startPoint x: 1093, startPoint y: 324, endPoint x: 1112, endPoint y: 329, distance: 19.9
click at [1105, 335] on link "Email This Trip" at bounding box center [1140, 360] width 158 height 50
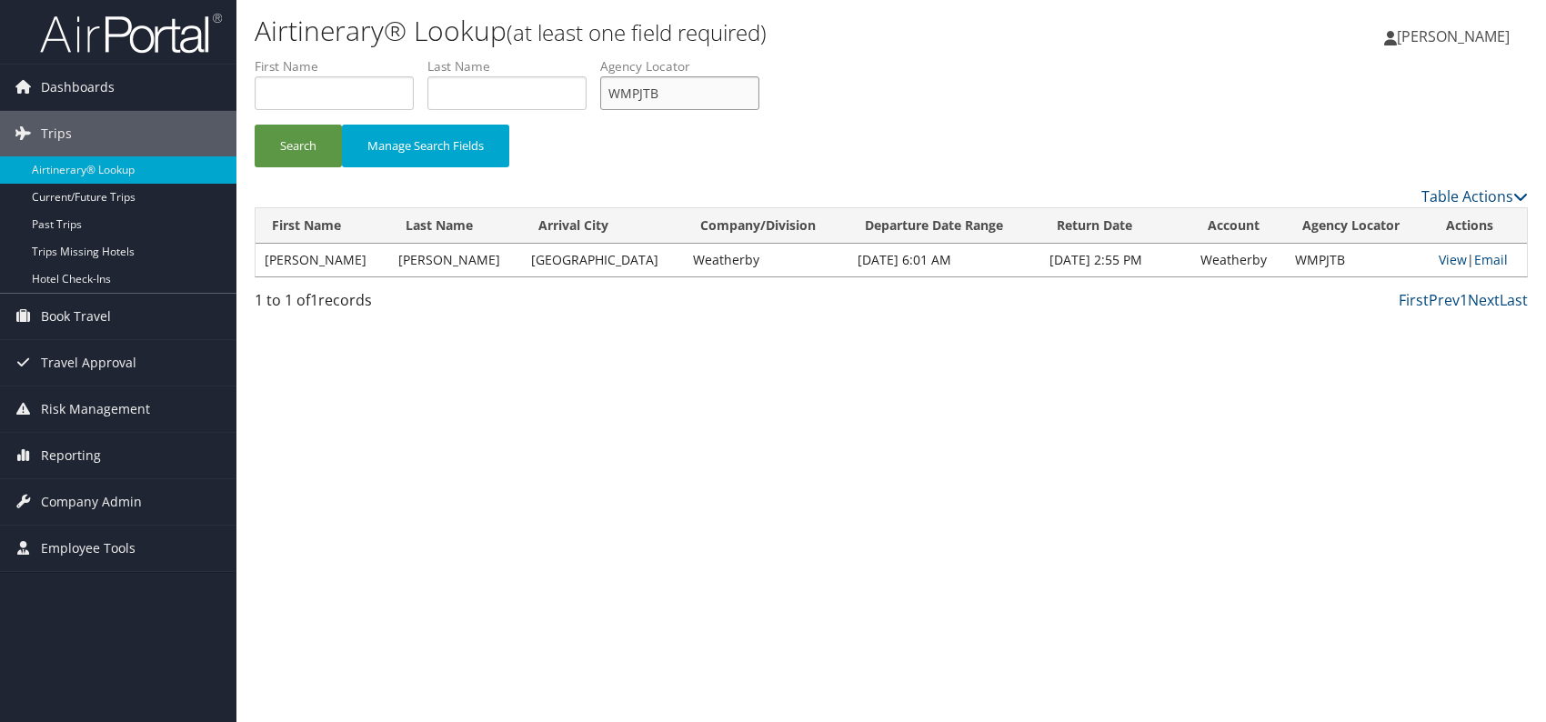
drag, startPoint x: 732, startPoint y: 99, endPoint x: 614, endPoint y: 100, distance: 118.2
click at [614, 100] on input "WMPJTB" at bounding box center [679, 93] width 159 height 34
paste input "KQJXMQ"
click at [608, 365] on div "Airtinerary® Lookup (at least one field required) Romina Kwock Romina Kwock My …" at bounding box center [891, 361] width 1310 height 722
drag, startPoint x: 315, startPoint y: 136, endPoint x: 315, endPoint y: 33, distance: 103.7
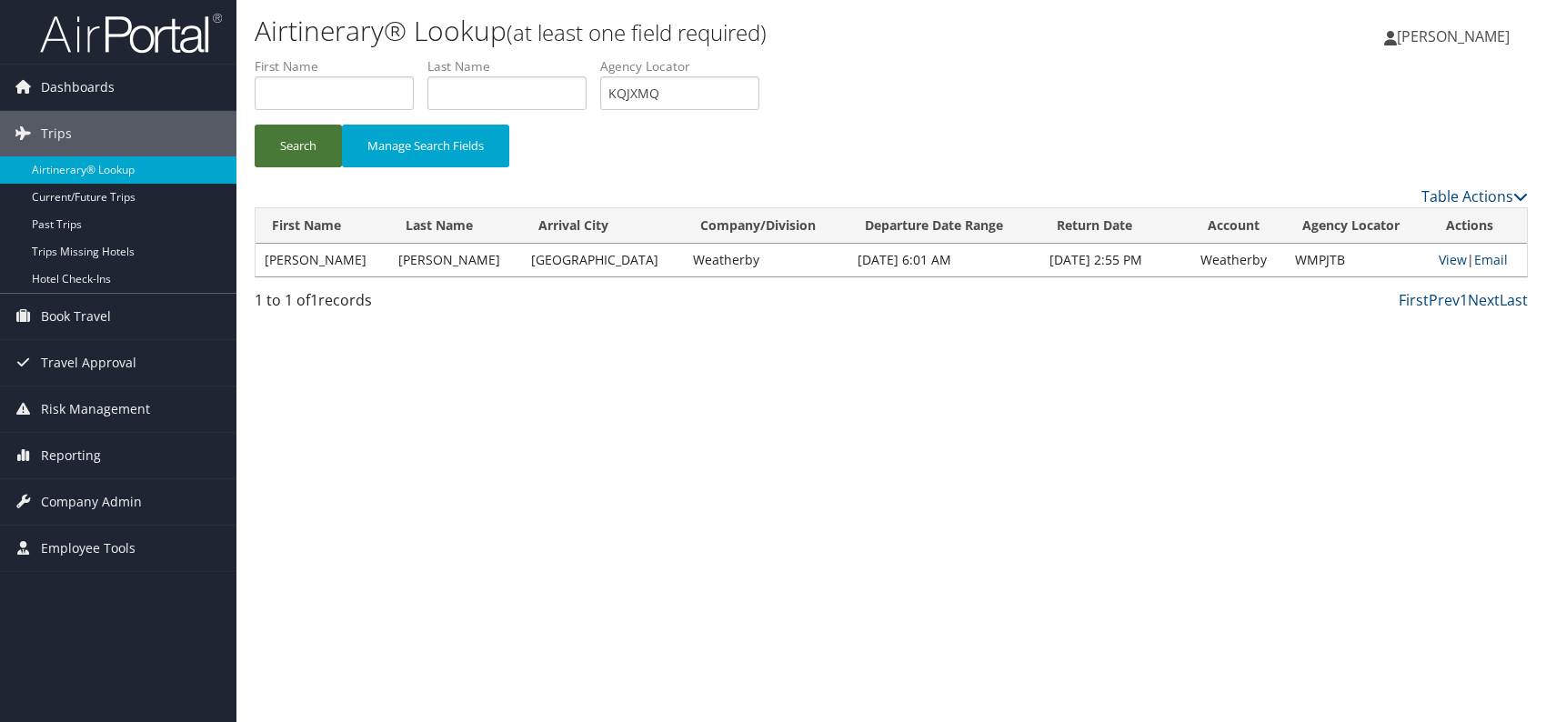
click at [315, 133] on button "Search" at bounding box center [298, 146] width 87 height 43
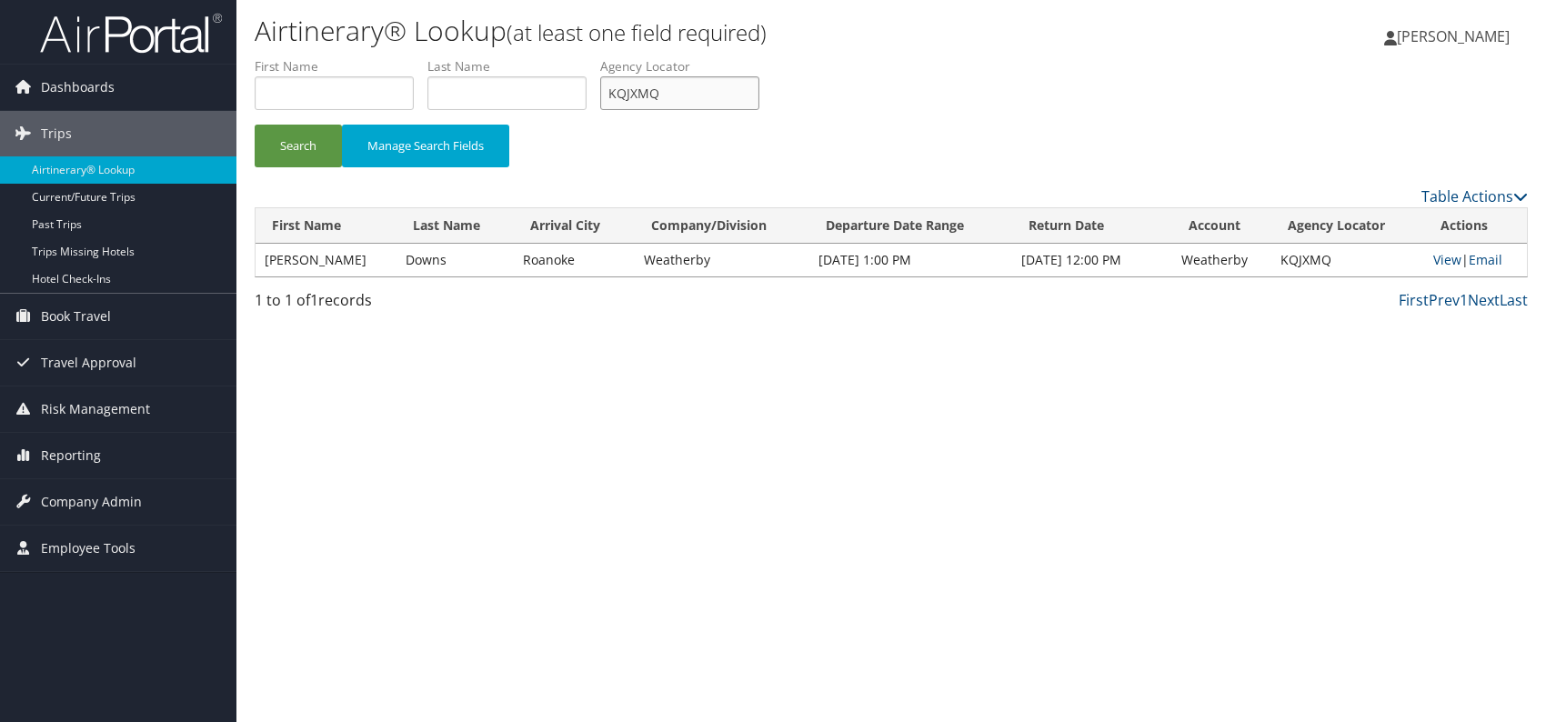
drag, startPoint x: 673, startPoint y: 95, endPoint x: 614, endPoint y: 95, distance: 59.1
click at [614, 95] on input "KQJXMQ" at bounding box center [679, 93] width 159 height 34
paste input "MSEFZM"
type input "MSEFZM"
click at [526, 375] on div "Airtinerary® Lookup (at least one field required) Romina Kwock Romina Kwock My …" at bounding box center [891, 361] width 1310 height 722
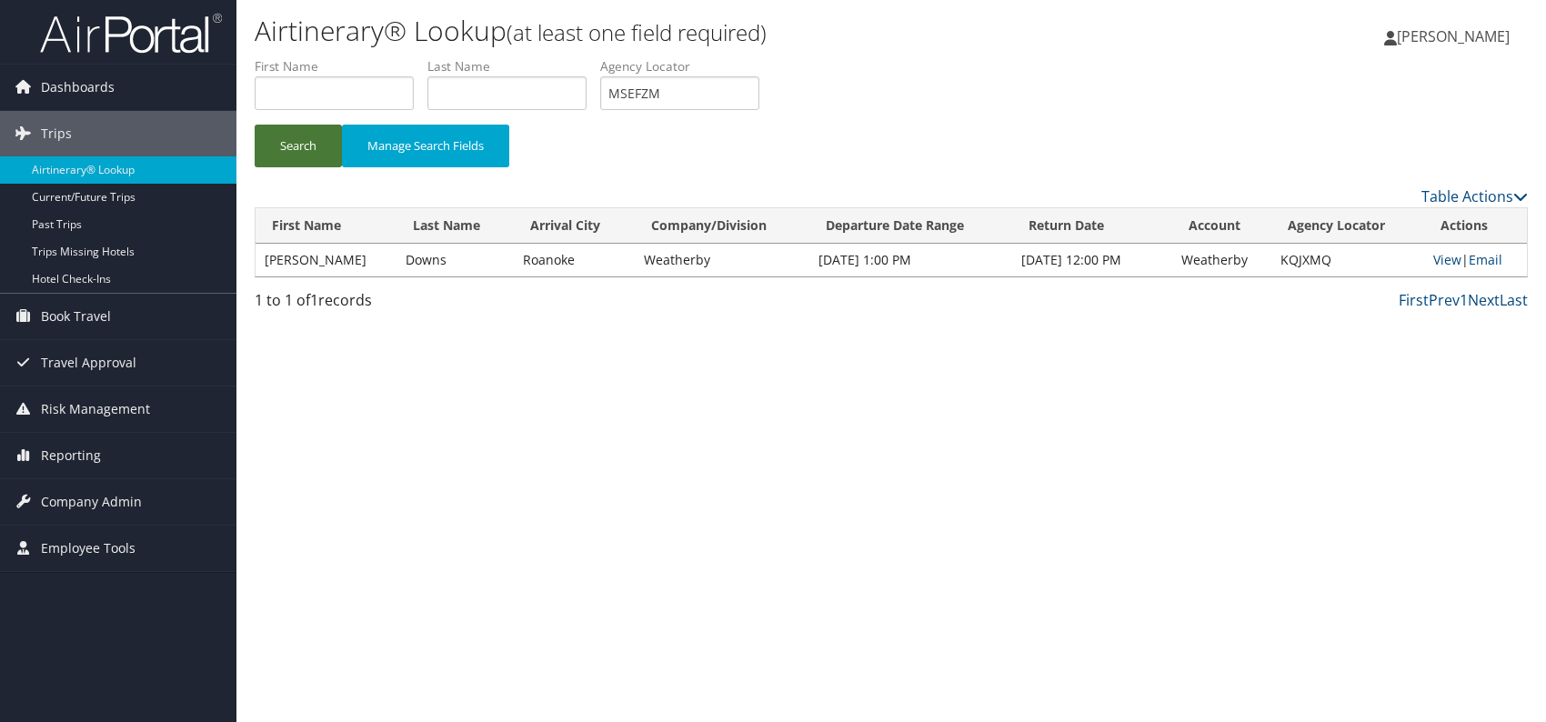
click at [286, 153] on button "Search" at bounding box center [298, 146] width 87 height 43
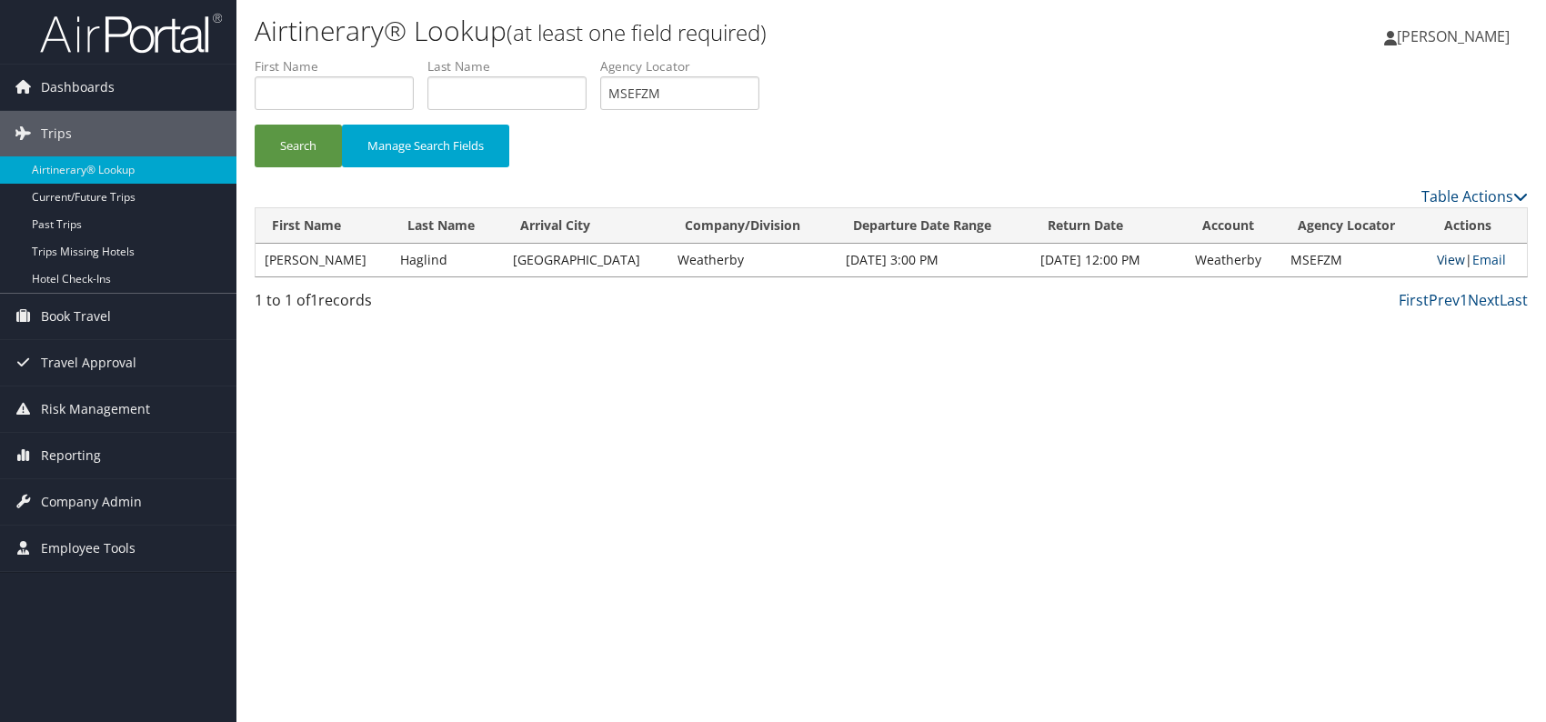
click at [1441, 260] on link "View" at bounding box center [1451, 259] width 28 height 17
click at [1477, 265] on link "Email" at bounding box center [1489, 259] width 34 height 17
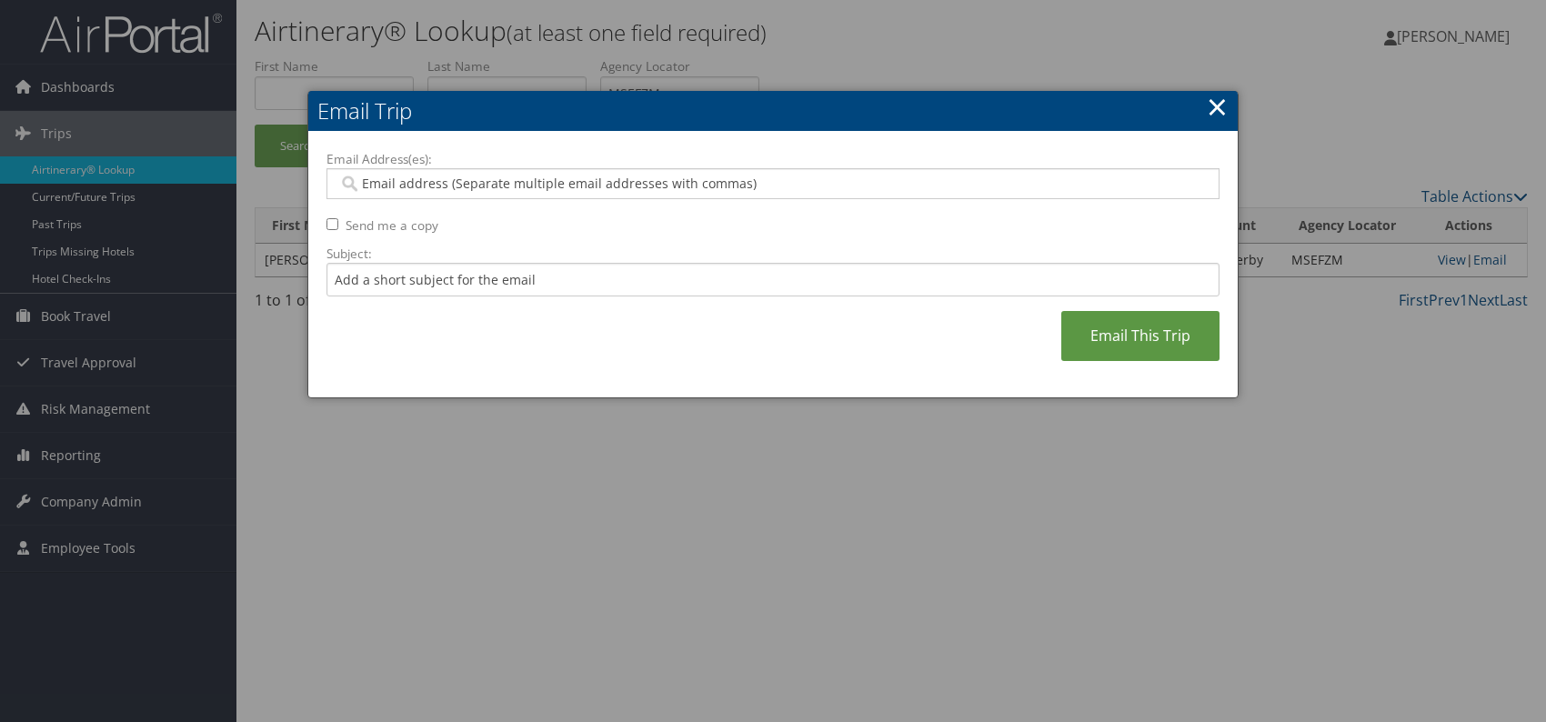
paste input "jackie.duarte@weatherbyhealthcare.com"
type input "jackie.duarte@weatherbyhealthcare.com"
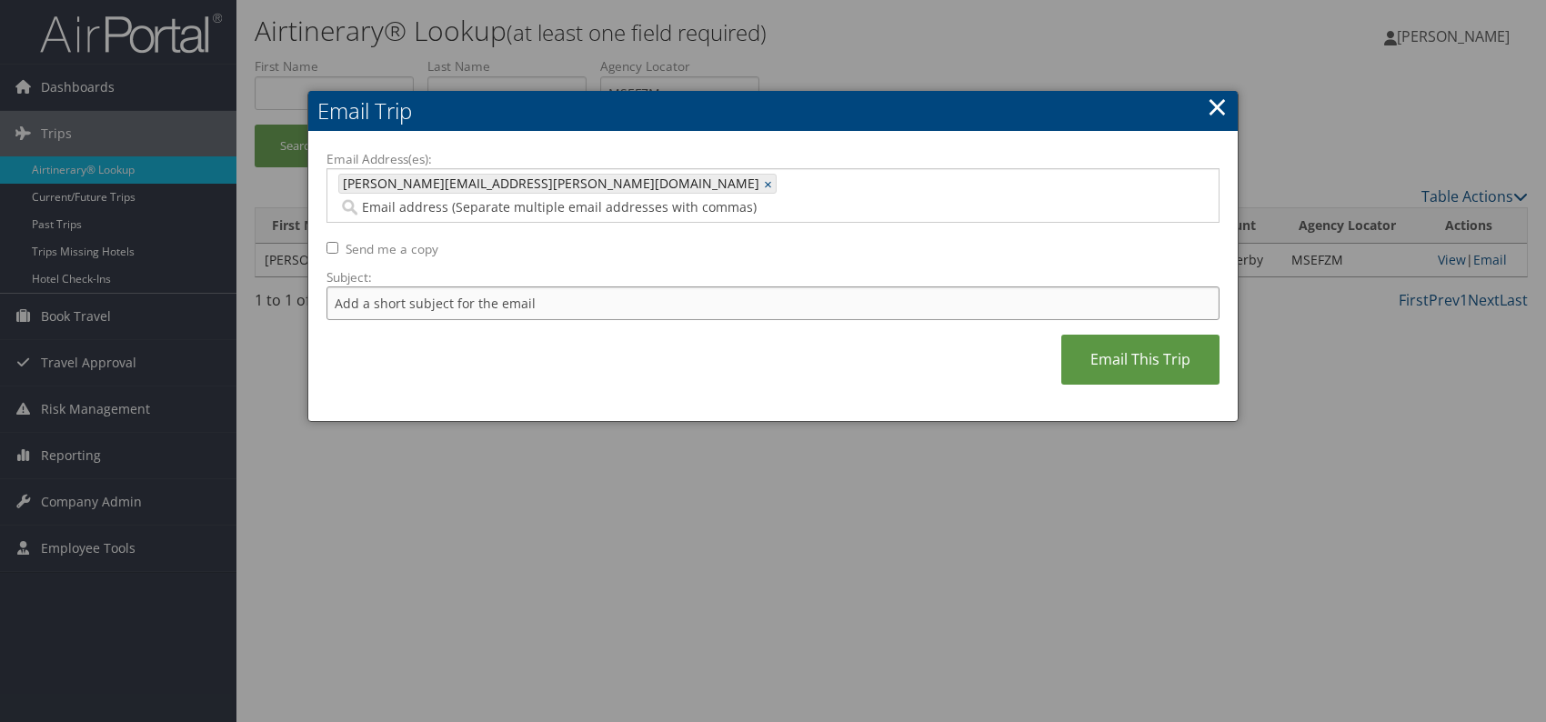
drag, startPoint x: 531, startPoint y: 269, endPoint x: 537, endPoint y: 296, distance: 27.1
click at [531, 286] on input "Subject:" at bounding box center [772, 303] width 893 height 34
click at [703, 334] on div "Email Address(es): jackie.duarte@weatherbyhealthcare.com jackie.duarte@weatherb…" at bounding box center [772, 277] width 893 height 254
click at [595, 286] on input "Itinerary change. Please see notes in TR-756070" at bounding box center [772, 303] width 893 height 34
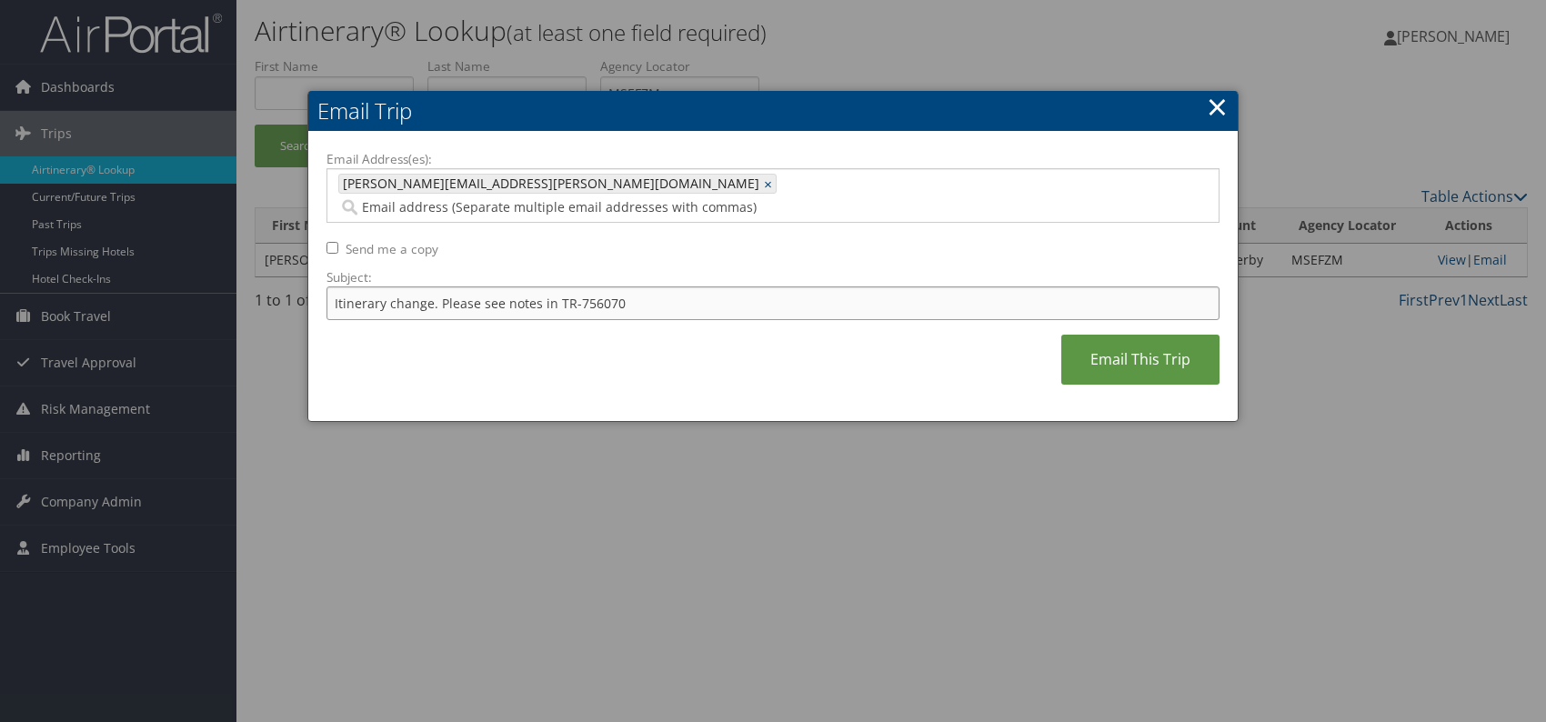
paste input "5738"
type input "Itinerary change. Please see notes in TR-755738"
click at [751, 331] on div "Email Address(es): jackie.duarte@weatherbyhealthcare.com jackie.duarte@weatherb…" at bounding box center [772, 277] width 893 height 254
click at [1101, 335] on link "Email This Trip" at bounding box center [1140, 360] width 158 height 50
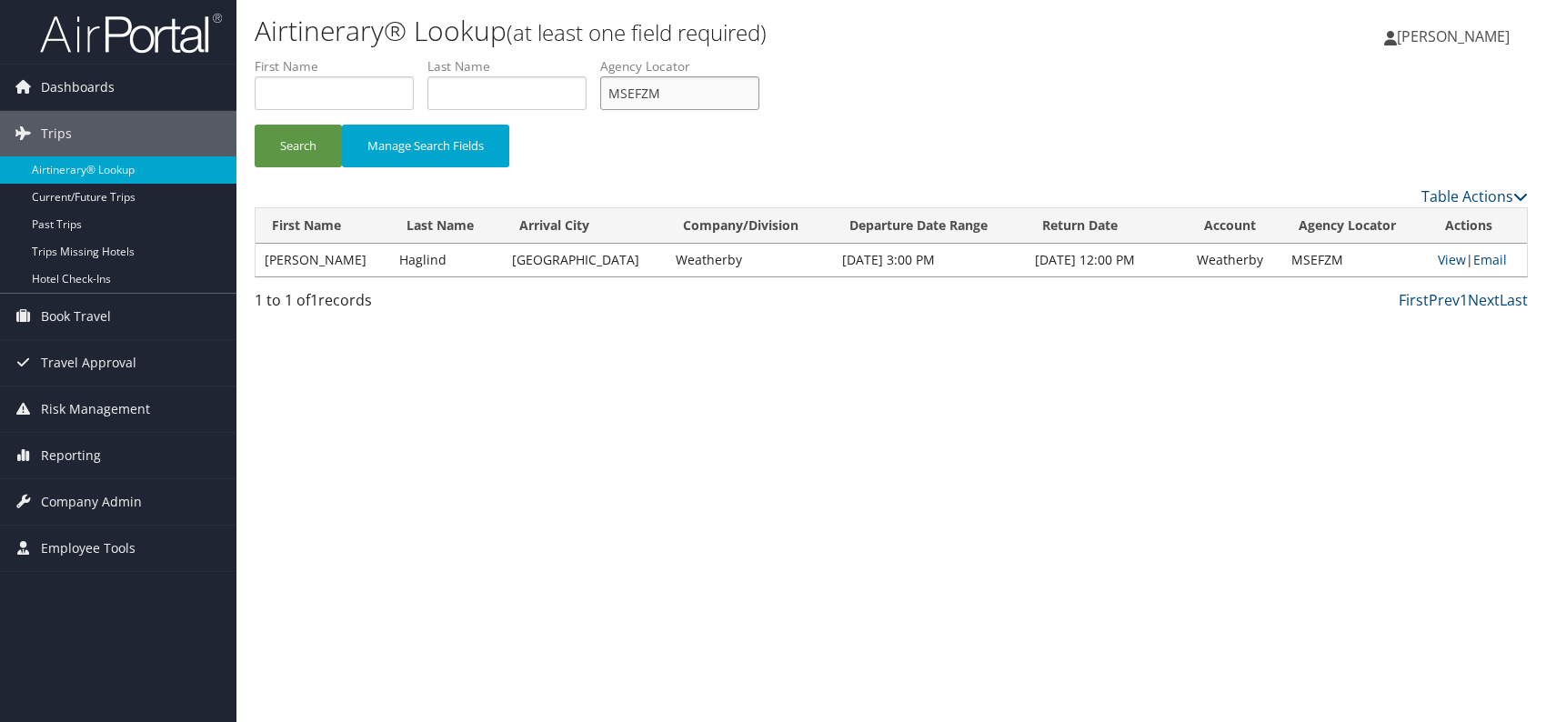
drag, startPoint x: 675, startPoint y: 94, endPoint x: 601, endPoint y: 91, distance: 73.7
click at [594, 57] on ul "First Name Last Name Departure City Arrival City Company/Division Airport/City …" at bounding box center [891, 57] width 1273 height 0
paste input "JTPDHZ"
drag, startPoint x: 493, startPoint y: 391, endPoint x: 357, endPoint y: 242, distance: 202.1
click at [492, 391] on div "Airtinerary® Lookup (at least one field required) Romina Kwock Romina Kwock My …" at bounding box center [891, 361] width 1310 height 722
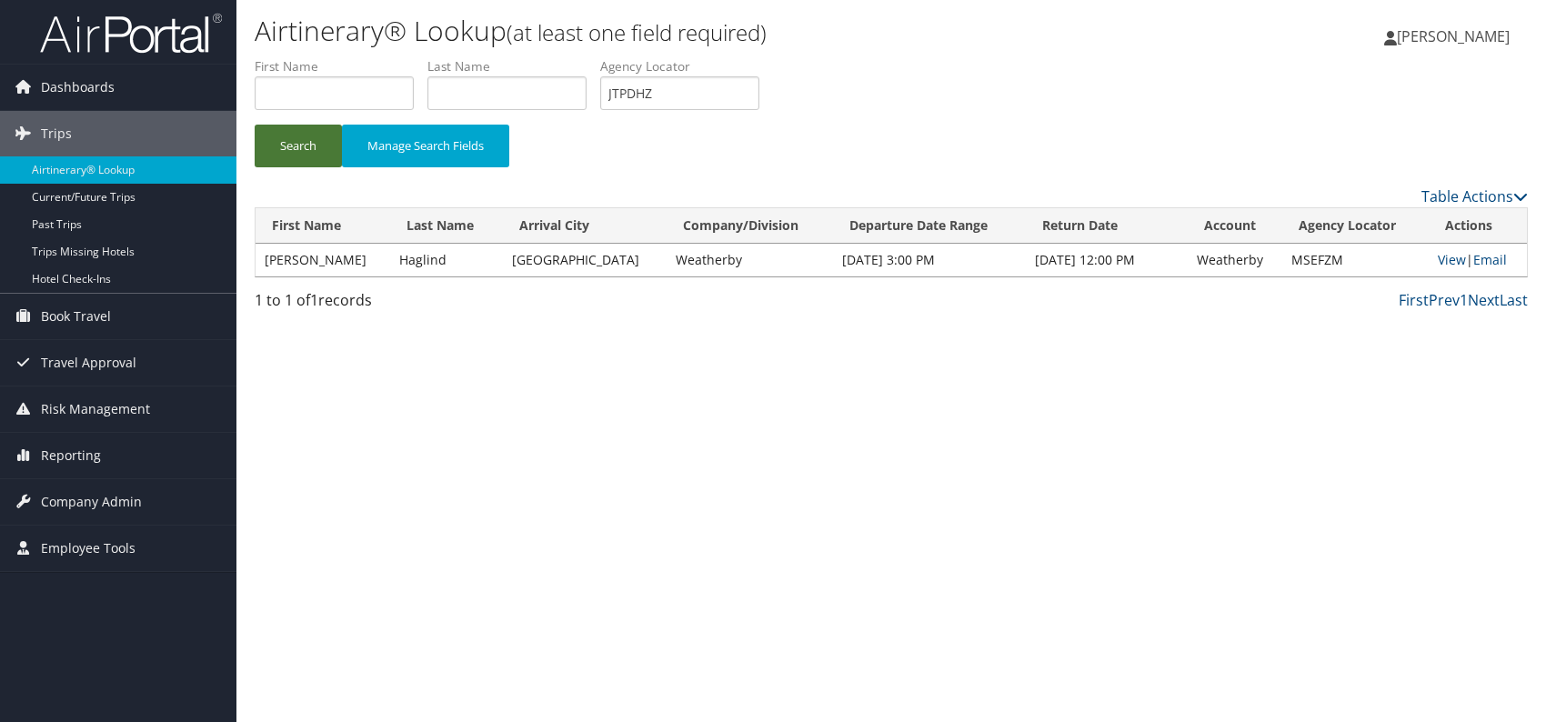
click at [315, 128] on button "Search" at bounding box center [298, 146] width 87 height 43
drag, startPoint x: 679, startPoint y: 97, endPoint x: 613, endPoint y: 93, distance: 66.5
click at [613, 95] on input "JTPDHZ" at bounding box center [679, 93] width 159 height 34
paste input "KYGUZM"
type input "KYGUZM"
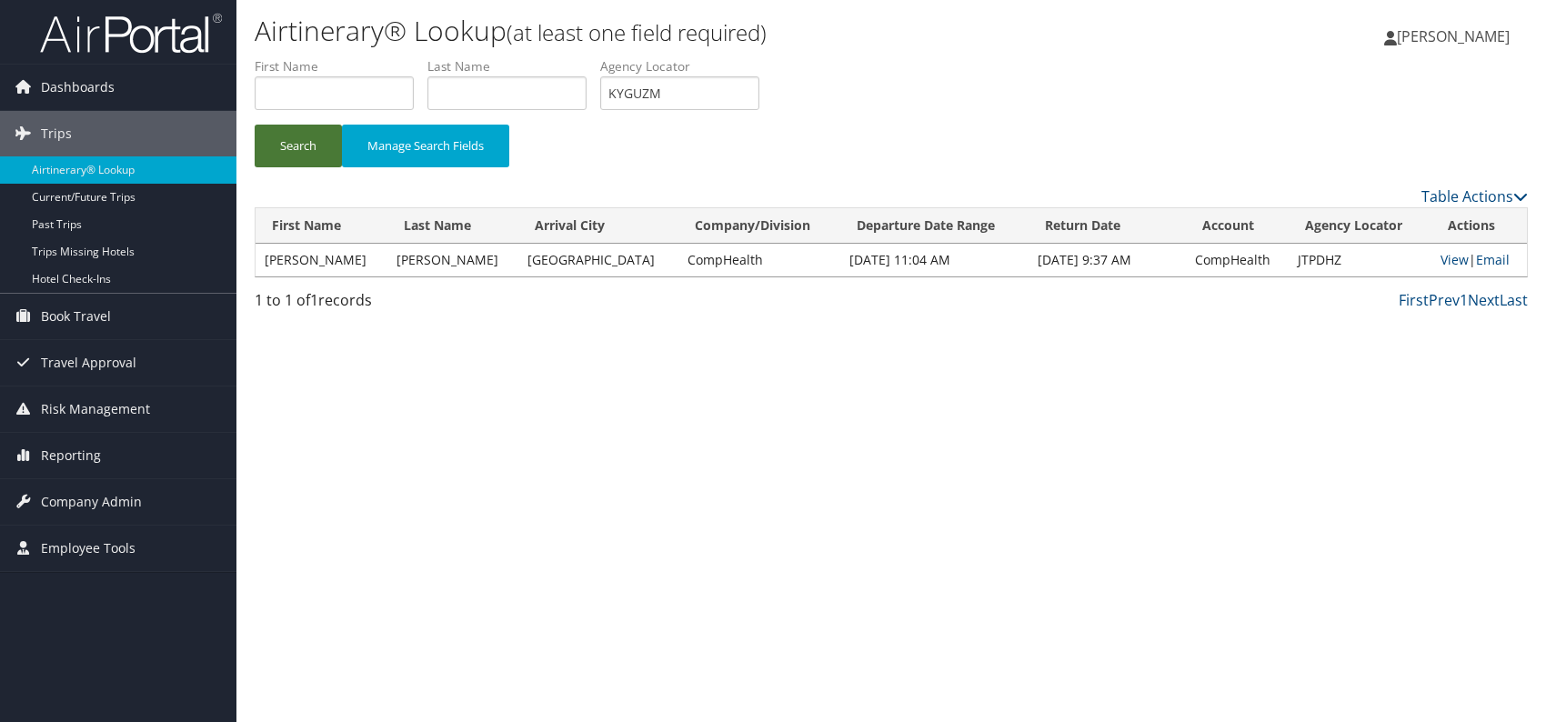
click at [279, 144] on button "Search" at bounding box center [298, 146] width 87 height 43
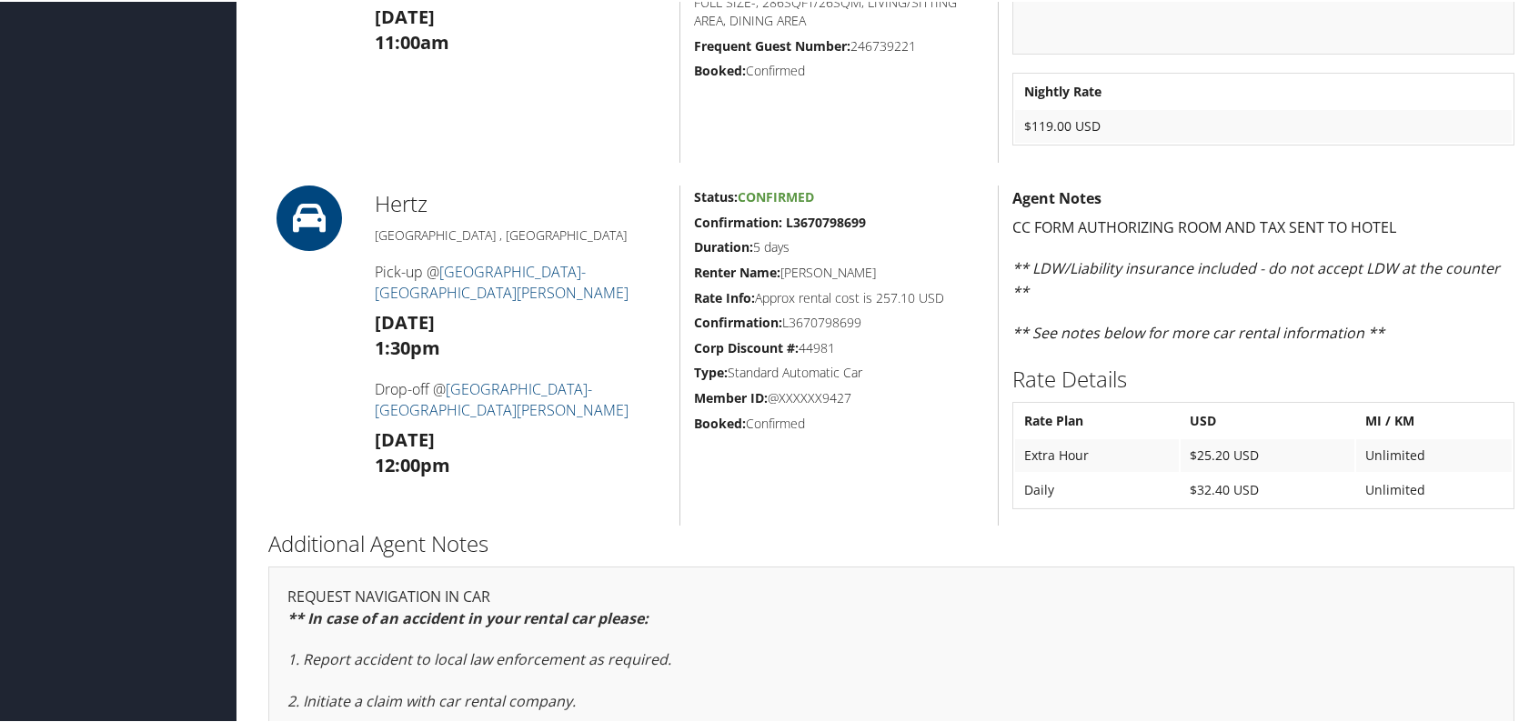
scroll to position [819, 0]
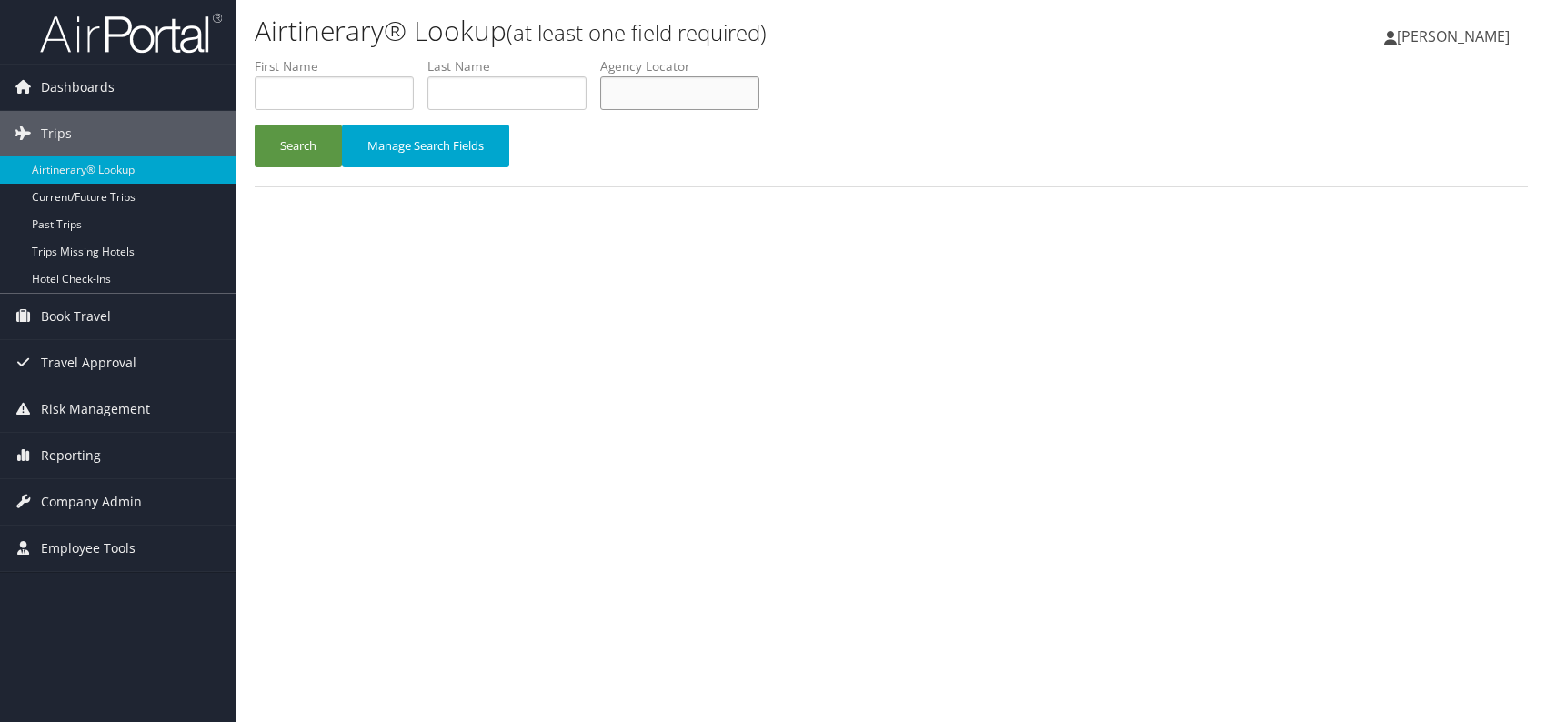
paste input "KYGUZM"
type input "KYGUZM"
click at [299, 152] on button "Search" at bounding box center [298, 146] width 87 height 43
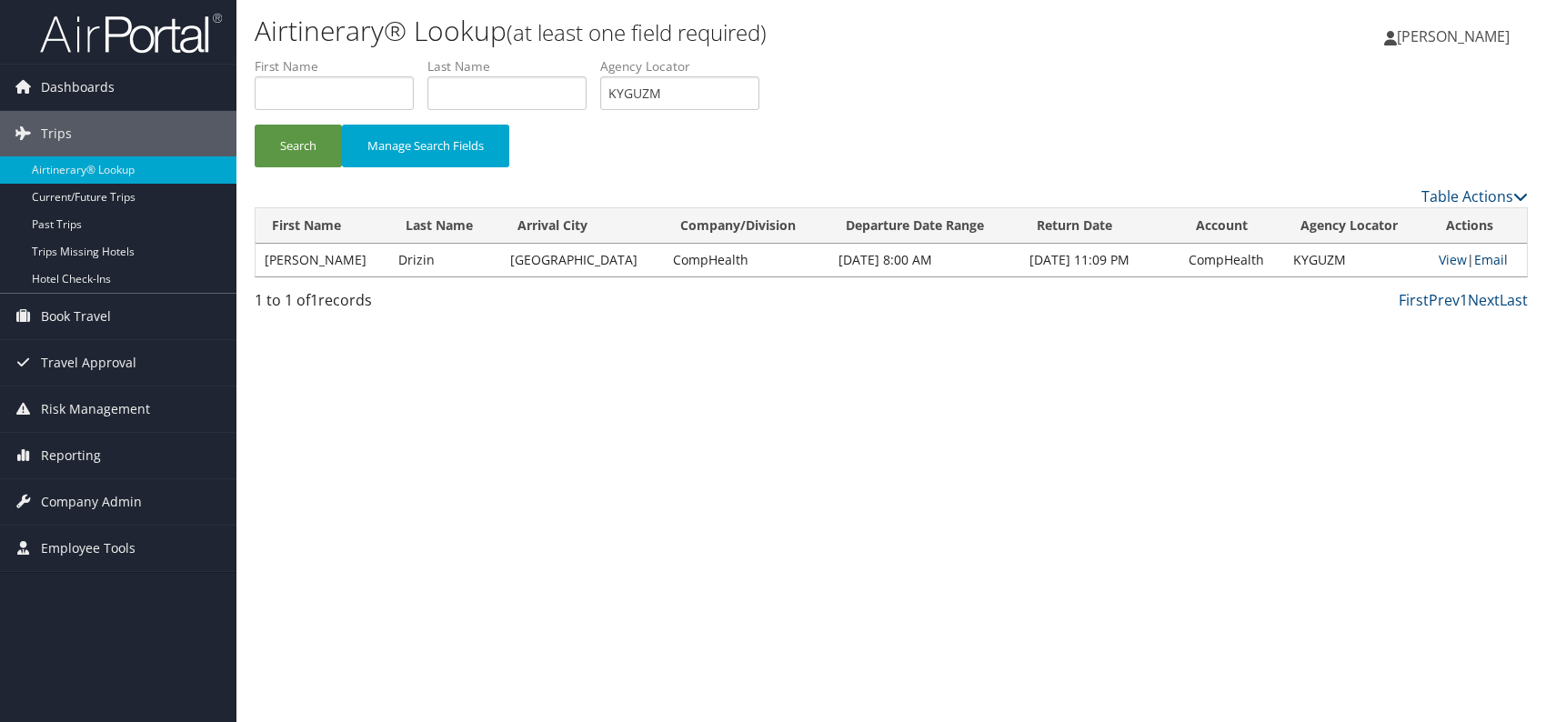
click at [1490, 262] on link "Email" at bounding box center [1491, 259] width 34 height 17
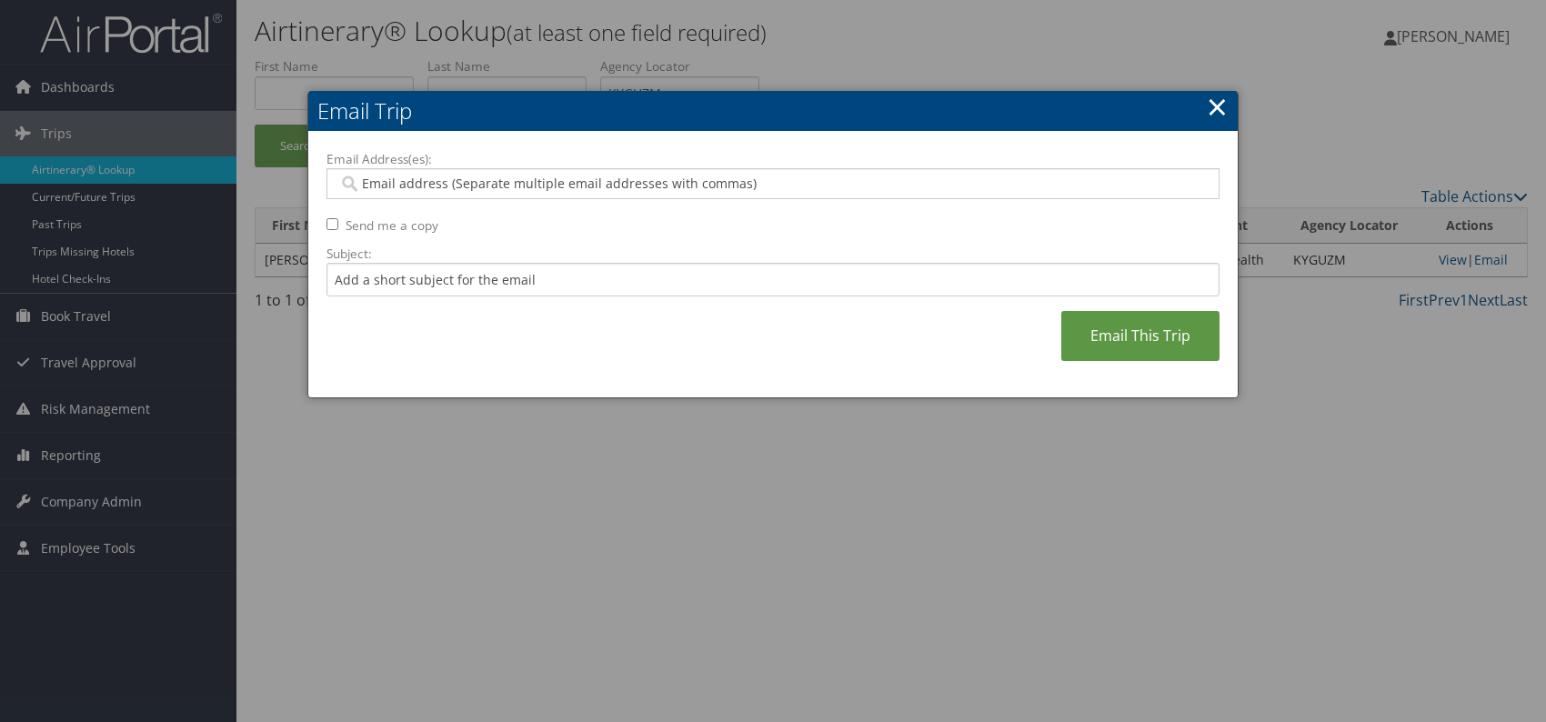
paste input "[EMAIL_ADDRESS][DOMAIN_NAME]"
type input "[EMAIL_ADDRESS][DOMAIN_NAME]"
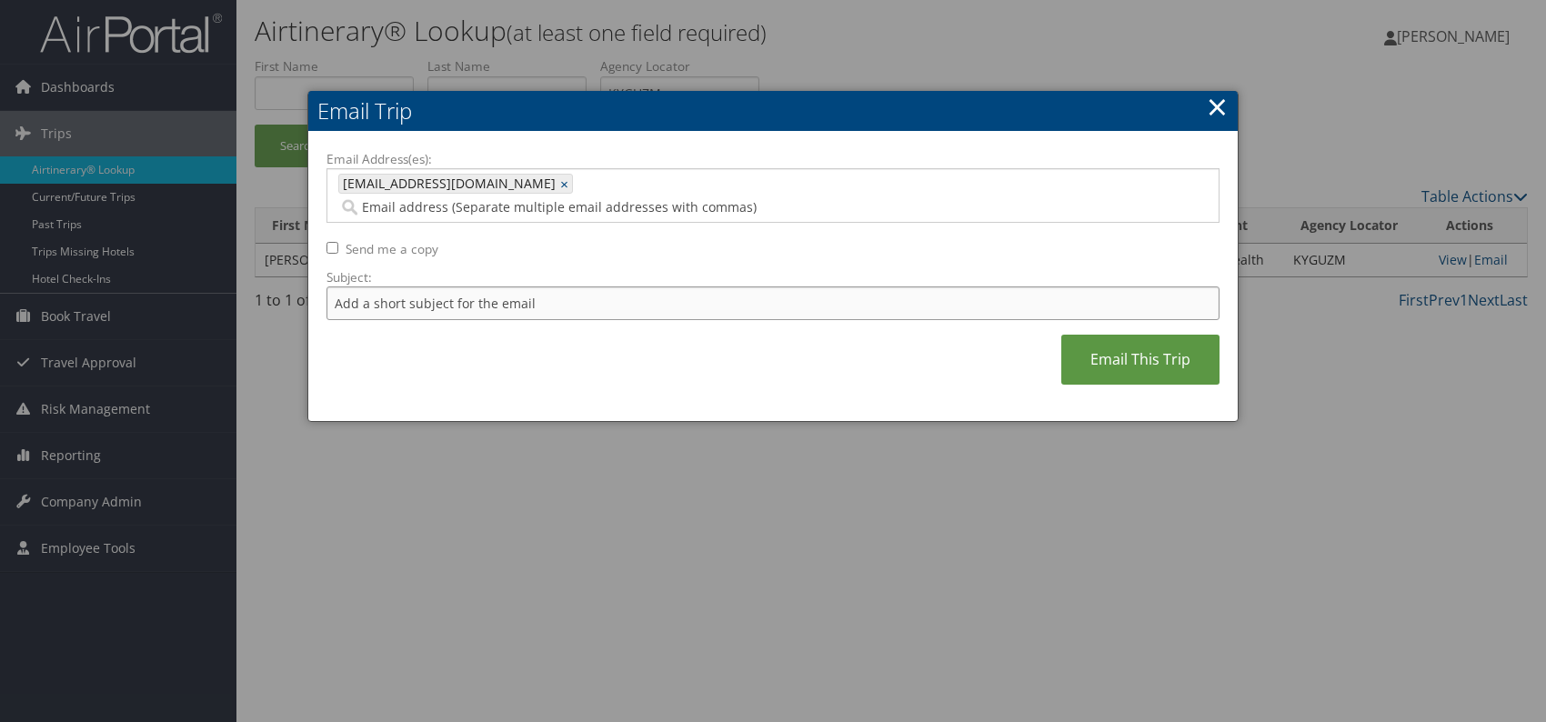
click at [430, 286] on input "Subject:" at bounding box center [772, 303] width 893 height 34
drag, startPoint x: 721, startPoint y: 346, endPoint x: 744, endPoint y: 346, distance: 22.7
click at [725, 346] on div "Email Address(es): [EMAIL_ADDRESS][DOMAIN_NAME] [DOMAIN_NAME][EMAIL_ADDRESS][DO…" at bounding box center [772, 277] width 893 height 254
click at [588, 286] on input "Itinerary change. Please see notes in TR-756070" at bounding box center [772, 303] width 893 height 34
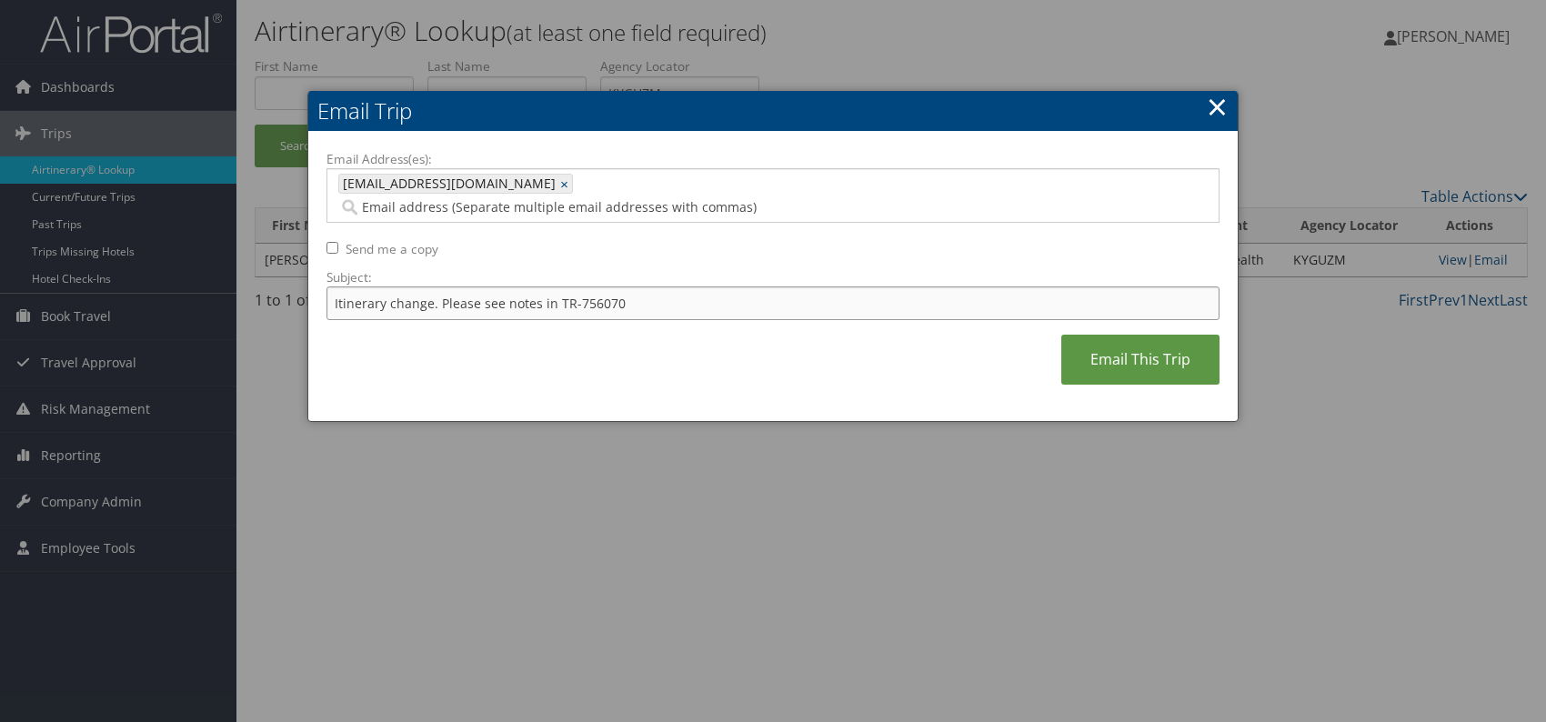
paste input "975"
type input "Itinerary change. Please see notes in TR-756975"
click at [815, 336] on div "Email Address(es): [EMAIL_ADDRESS][DOMAIN_NAME] [DOMAIN_NAME][EMAIL_ADDRESS][DO…" at bounding box center [772, 277] width 893 height 254
click at [1096, 344] on link "Email This Trip" at bounding box center [1140, 360] width 158 height 50
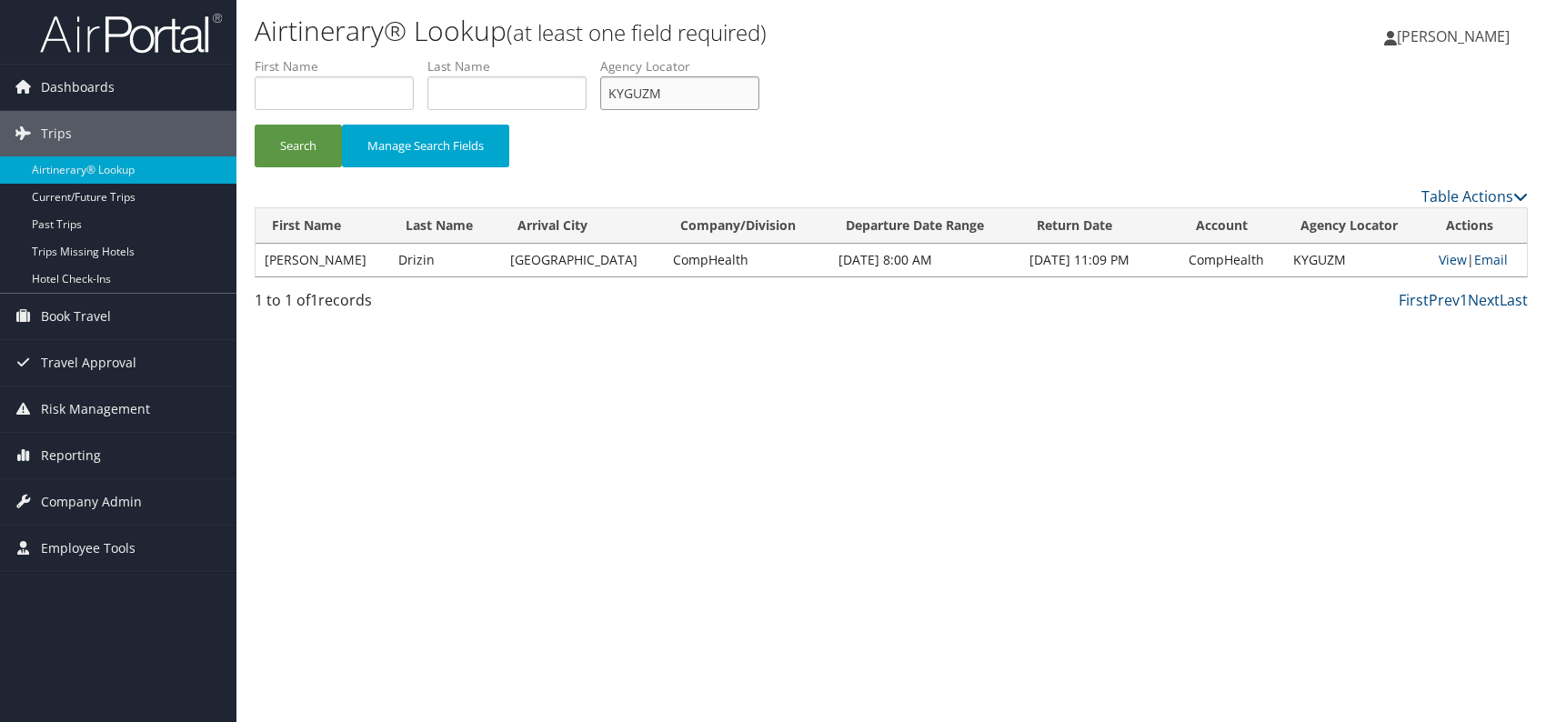
drag, startPoint x: 629, startPoint y: 89, endPoint x: 610, endPoint y: 93, distance: 19.4
click at [610, 93] on input "KYGUZM" at bounding box center [679, 93] width 159 height 34
paste input "UOCFBZ"
click at [298, 127] on button "Search" at bounding box center [298, 146] width 87 height 43
drag, startPoint x: 667, startPoint y: 94, endPoint x: 624, endPoint y: 93, distance: 42.8
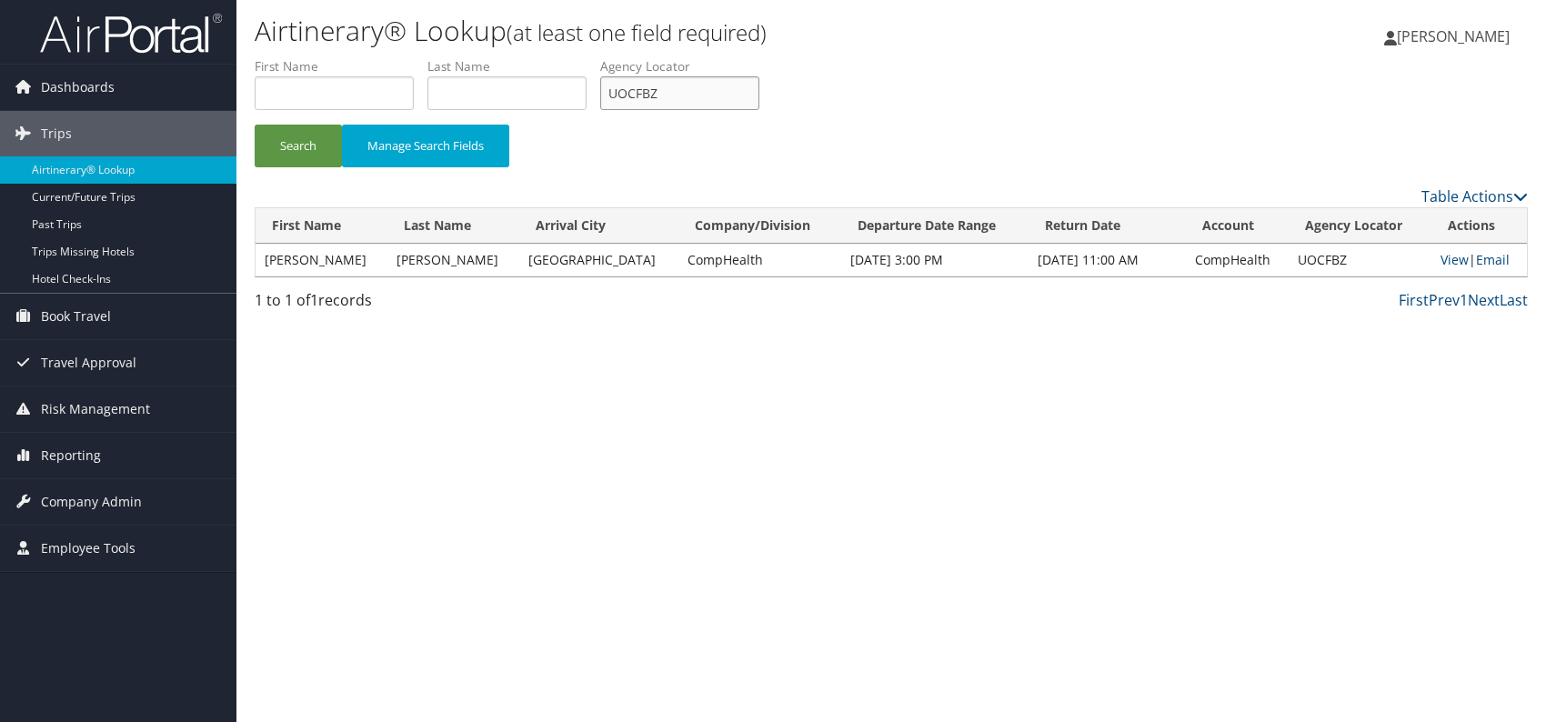
click at [614, 97] on input "UOCFBZ" at bounding box center [679, 93] width 159 height 34
paste input "WGANYR"
drag, startPoint x: 297, startPoint y: 145, endPoint x: 298, endPoint y: 109, distance: 35.5
click at [296, 140] on button "Search" at bounding box center [298, 146] width 87 height 43
drag, startPoint x: 688, startPoint y: 99, endPoint x: 618, endPoint y: 95, distance: 69.2
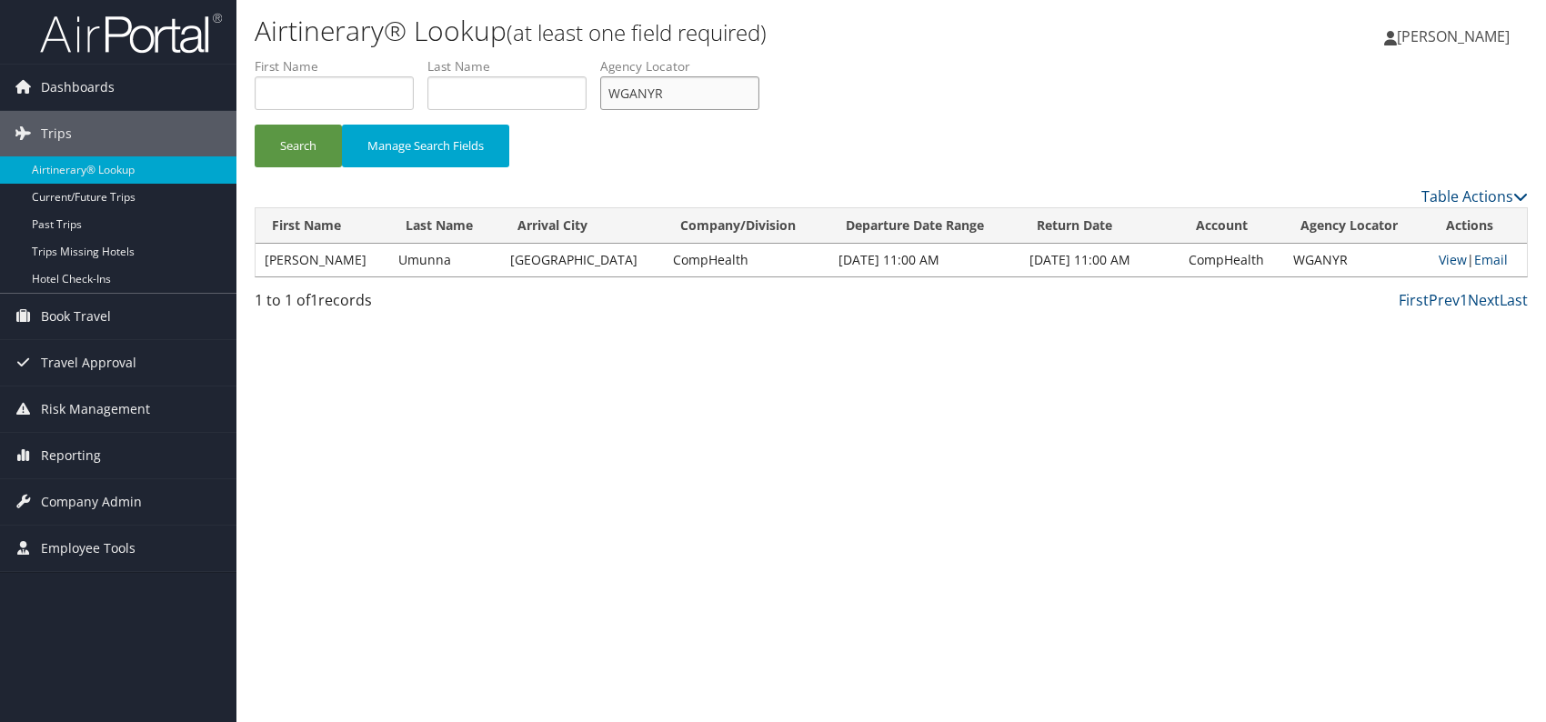
click at [618, 95] on input "WGANYR" at bounding box center [679, 93] width 159 height 34
paste input "QVWKBJ"
type input "QVWKBJ"
click at [286, 152] on button "Search" at bounding box center [298, 146] width 87 height 43
drag, startPoint x: 1487, startPoint y: 259, endPoint x: 1427, endPoint y: 282, distance: 64.2
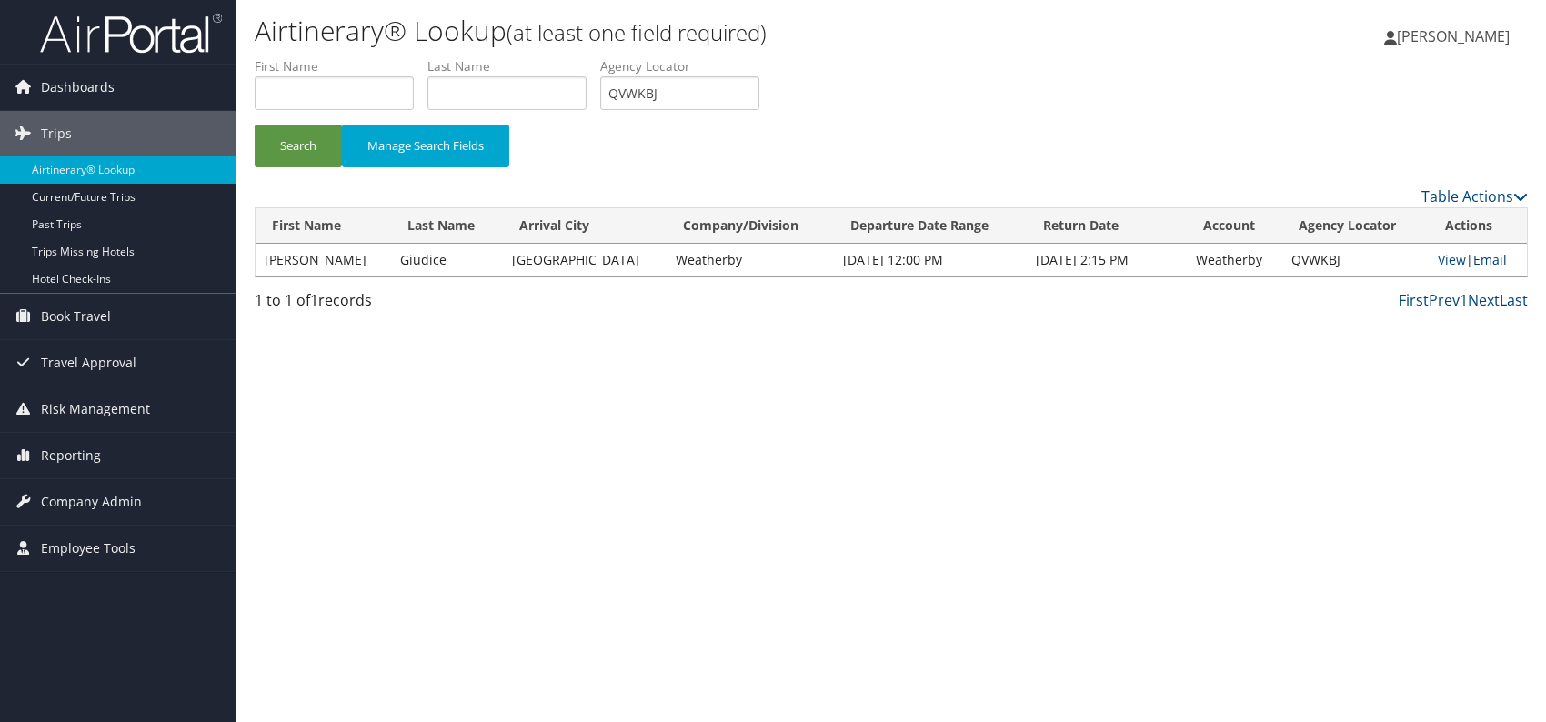
click at [1487, 259] on link "Email" at bounding box center [1490, 259] width 34 height 17
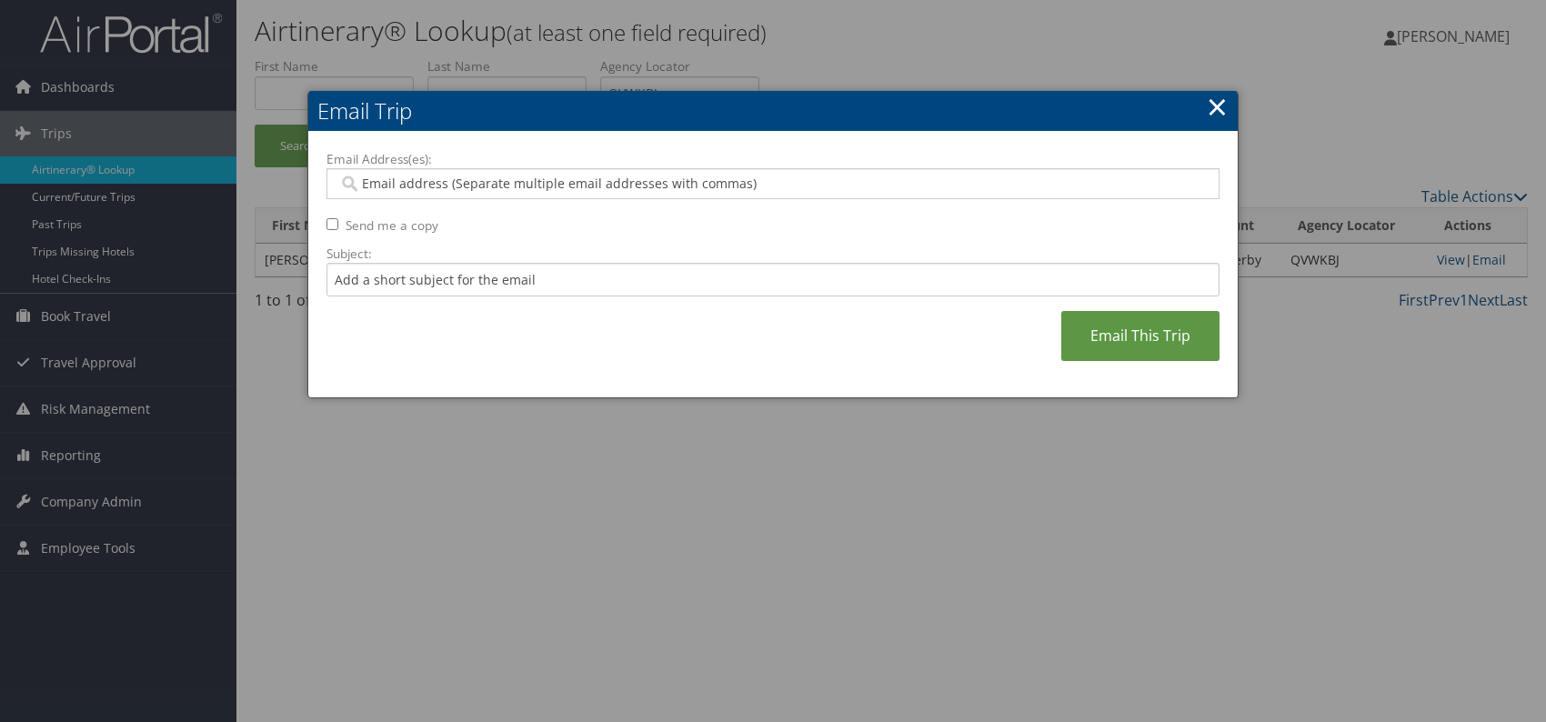
paste input "[EMAIL_ADDRESS][DOMAIN_NAME]"
type input "[EMAIL_ADDRESS][DOMAIN_NAME]"
click at [441, 278] on input "Subject:" at bounding box center [772, 280] width 893 height 34
click at [653, 346] on div "Email Address(es): [EMAIL_ADDRESS][DOMAIN_NAME] [DOMAIN_NAME][EMAIL_ADDRESS][DO…" at bounding box center [772, 265] width 893 height 230
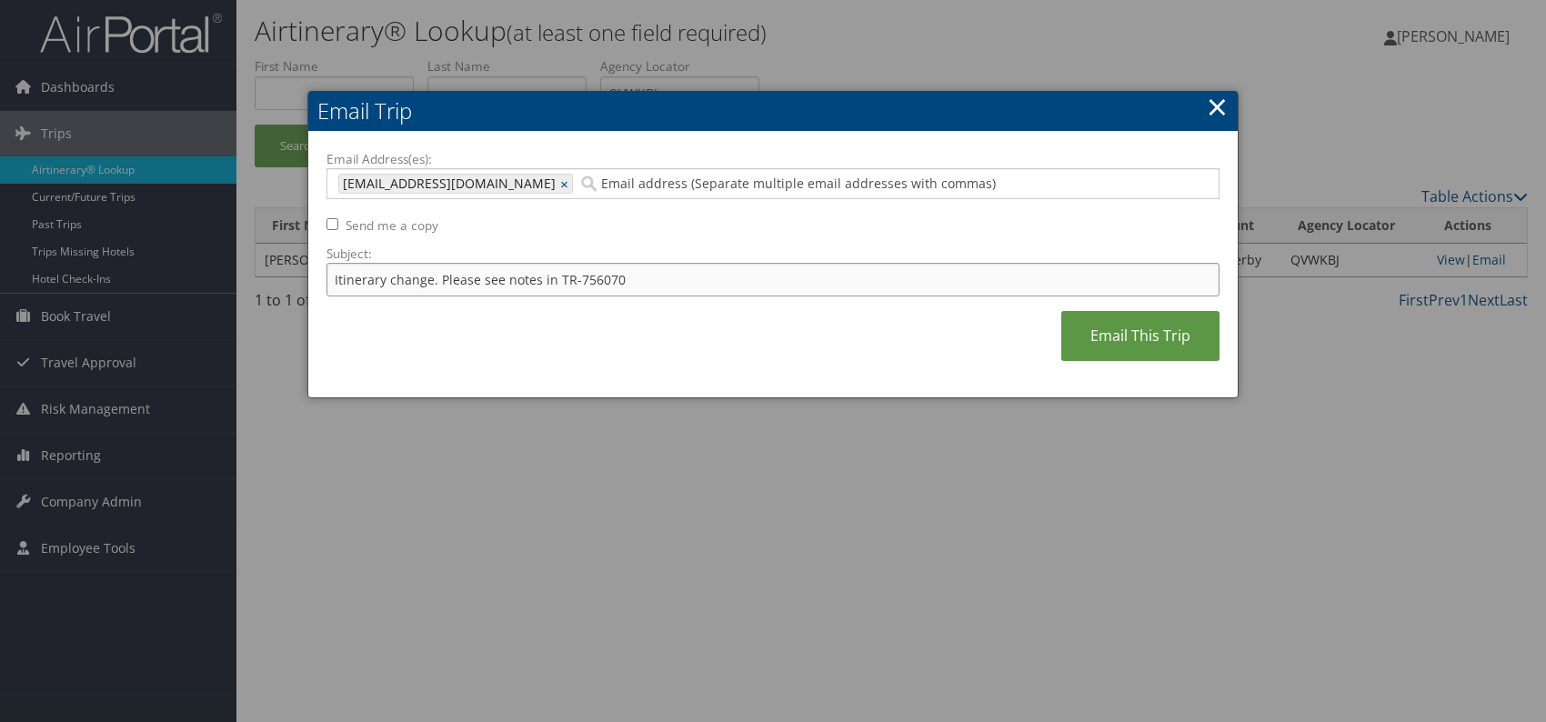
drag, startPoint x: 619, startPoint y: 276, endPoint x: 575, endPoint y: 281, distance: 44.8
click at [575, 281] on input "Itinerary change. Please see notes in TR-756070" at bounding box center [772, 280] width 893 height 34
paste input "63084"
type input "Itinerary change. Please see notes in TR-763084"
drag, startPoint x: 738, startPoint y: 351, endPoint x: 755, endPoint y: 349, distance: 16.5
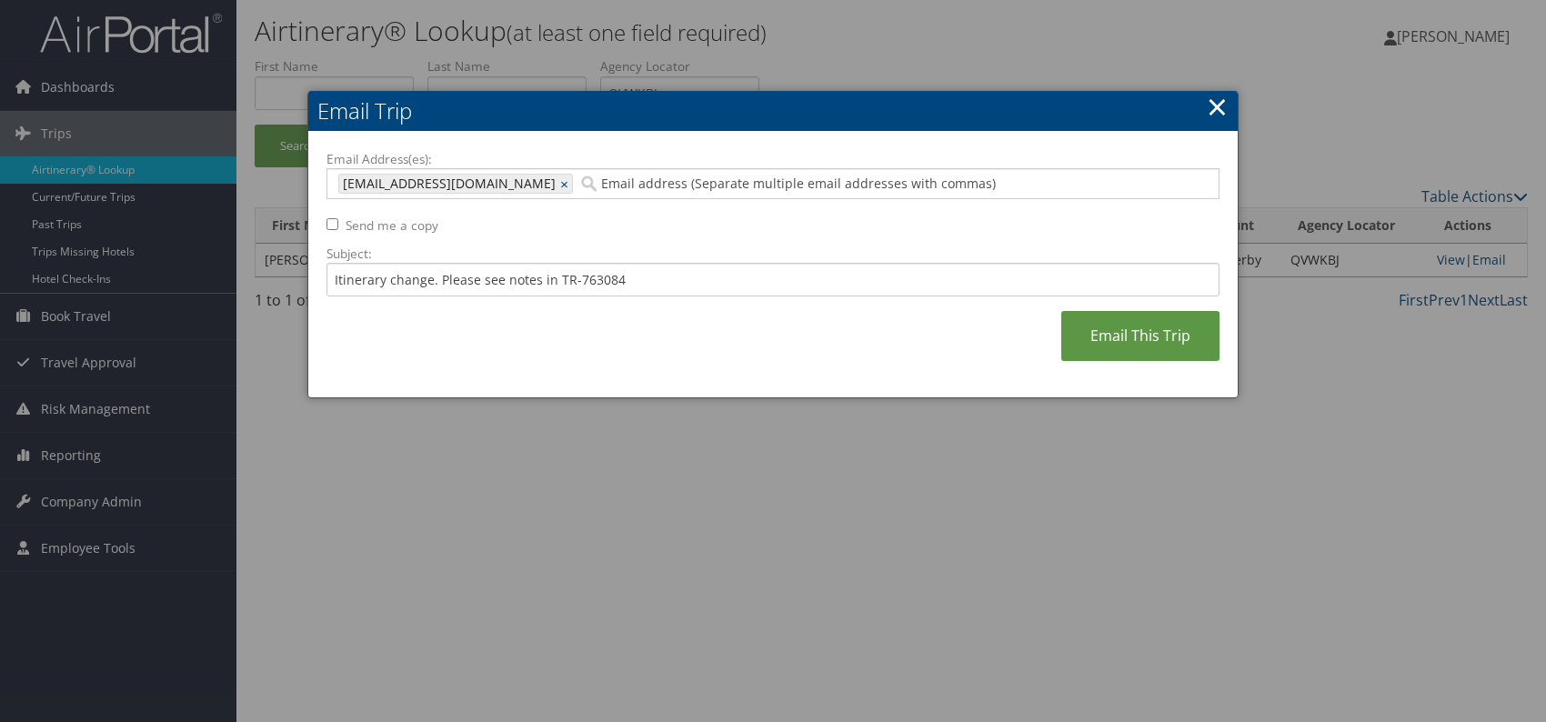
click at [741, 351] on div "Email Address(es): [EMAIL_ADDRESS][DOMAIN_NAME] [DOMAIN_NAME][EMAIL_ADDRESS][DO…" at bounding box center [772, 265] width 893 height 230
click at [1120, 343] on link "Email This Trip" at bounding box center [1140, 336] width 158 height 50
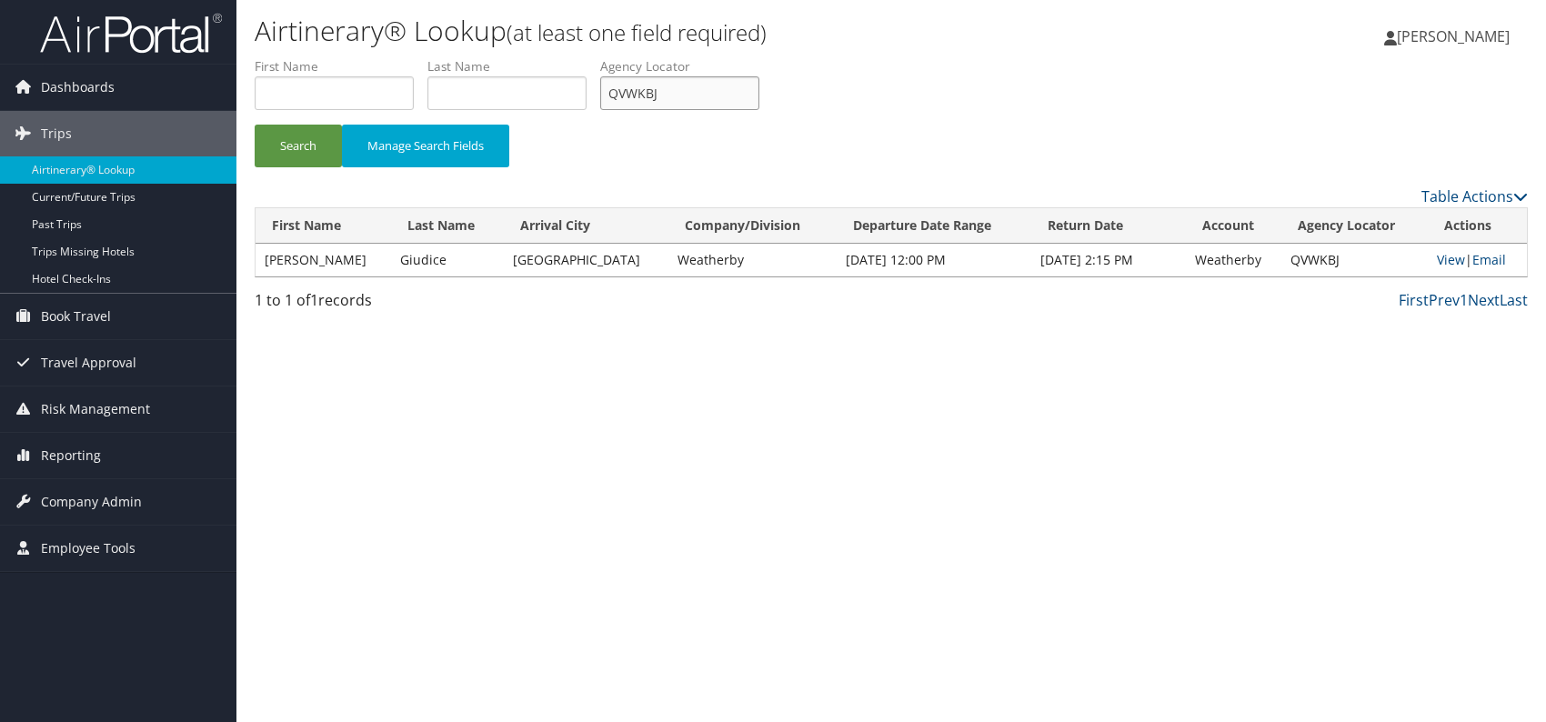
drag, startPoint x: 685, startPoint y: 90, endPoint x: 614, endPoint y: 93, distance: 71.0
click at [614, 93] on input "QVWKBJ" at bounding box center [679, 93] width 159 height 34
paste input "AUUGRP"
type input "AUUGRP"
click at [286, 136] on button "Search" at bounding box center [298, 146] width 87 height 43
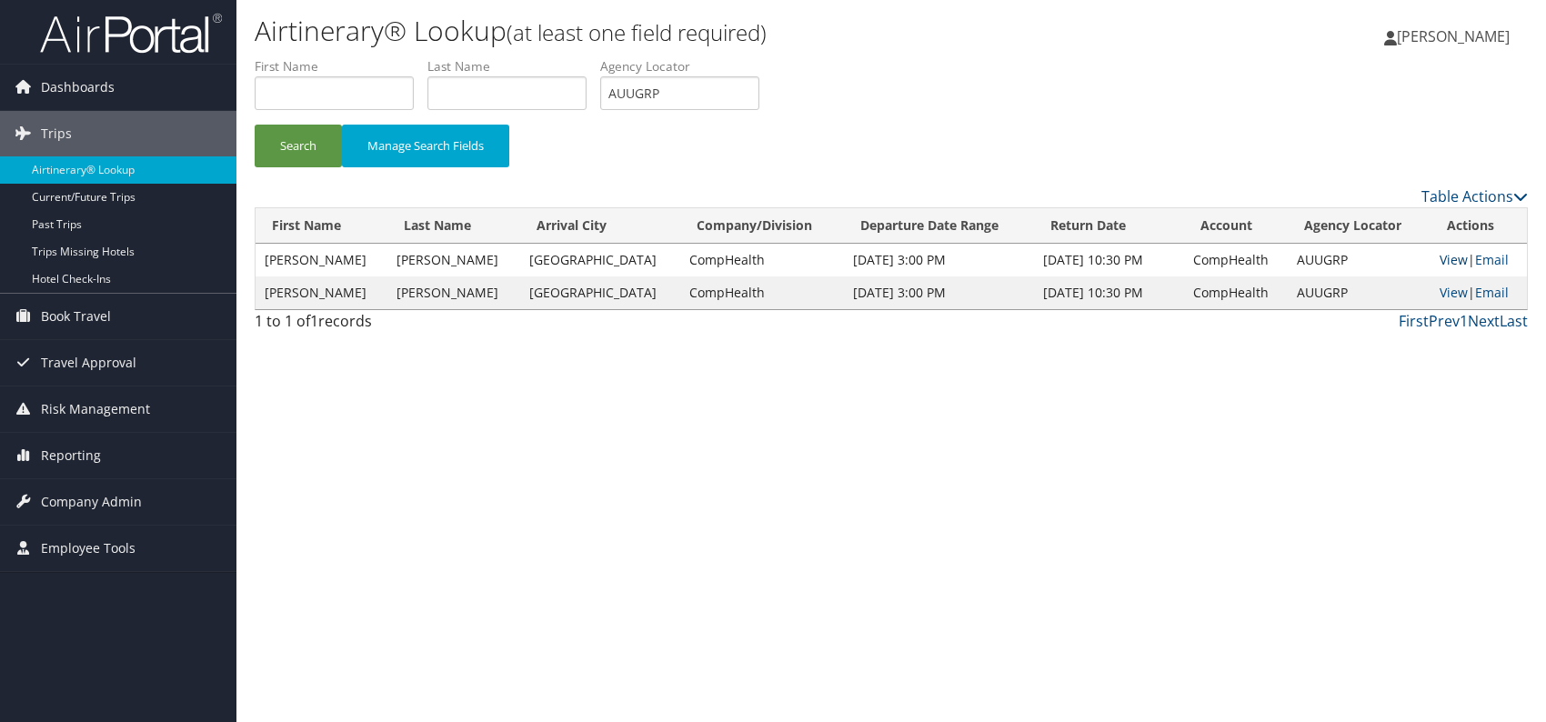
click at [1440, 256] on link "View" at bounding box center [1454, 259] width 28 height 17
click at [1441, 293] on link "View" at bounding box center [1454, 292] width 28 height 17
click at [1483, 255] on link "Email" at bounding box center [1492, 259] width 34 height 17
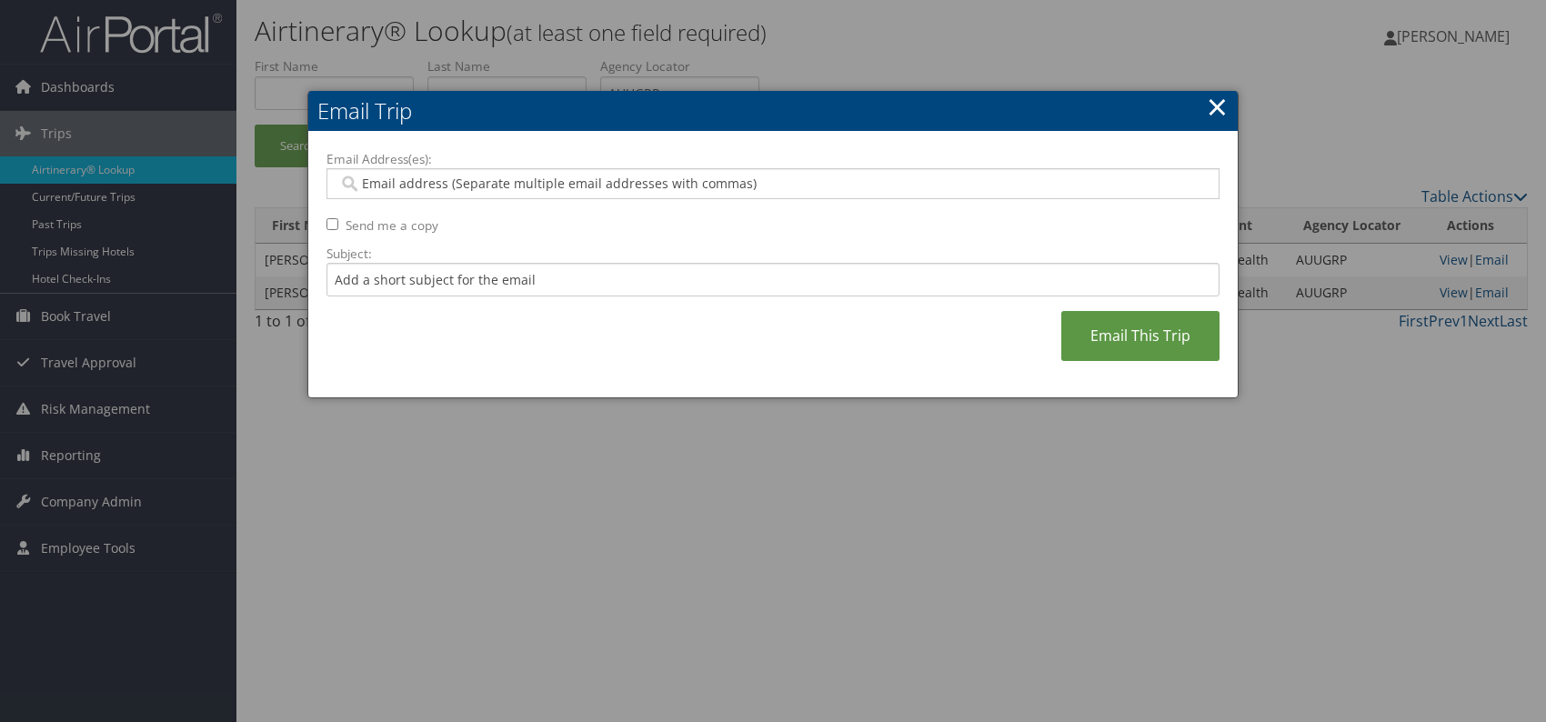
click at [1220, 107] on link "×" at bounding box center [1217, 106] width 21 height 36
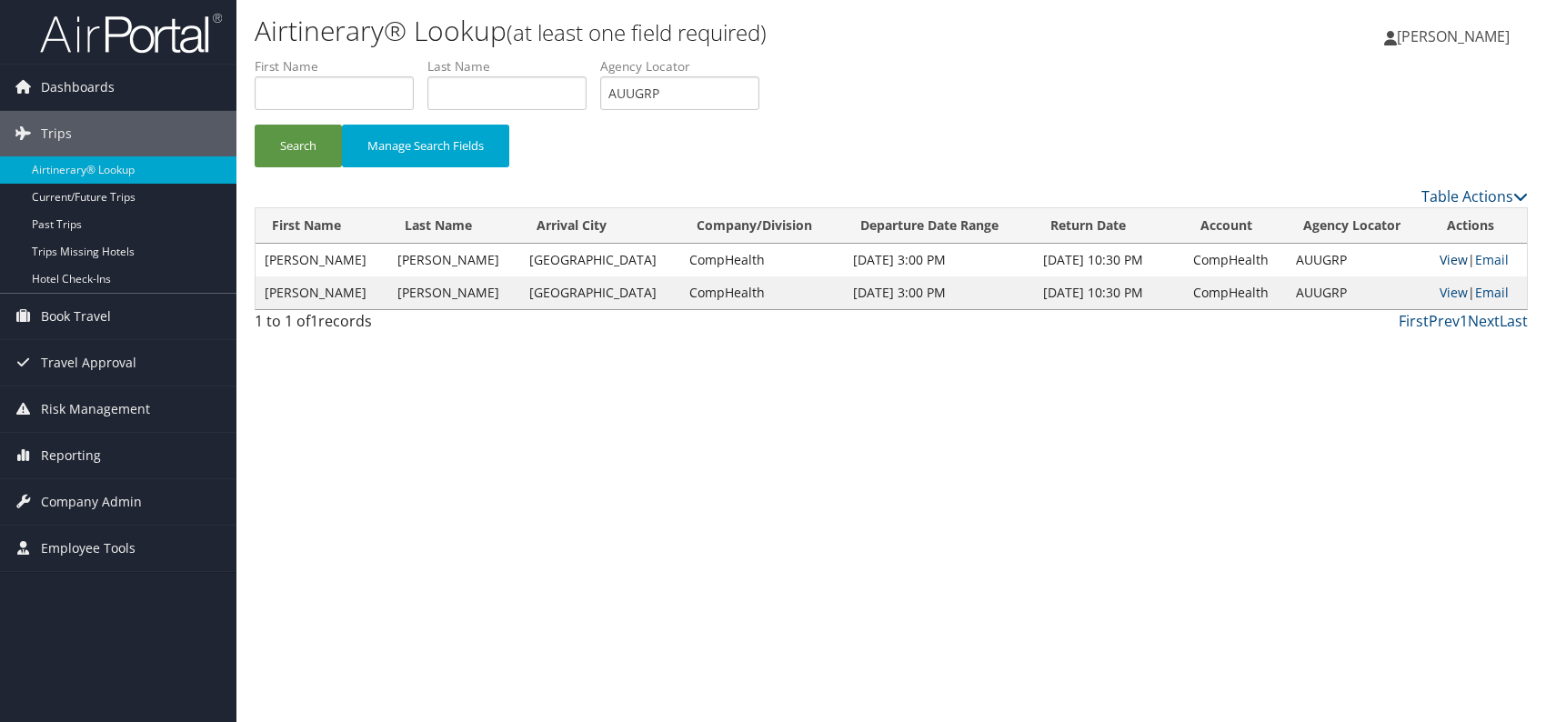
click at [1441, 258] on link "View" at bounding box center [1454, 259] width 28 height 17
click at [1490, 256] on link "Email" at bounding box center [1492, 259] width 34 height 17
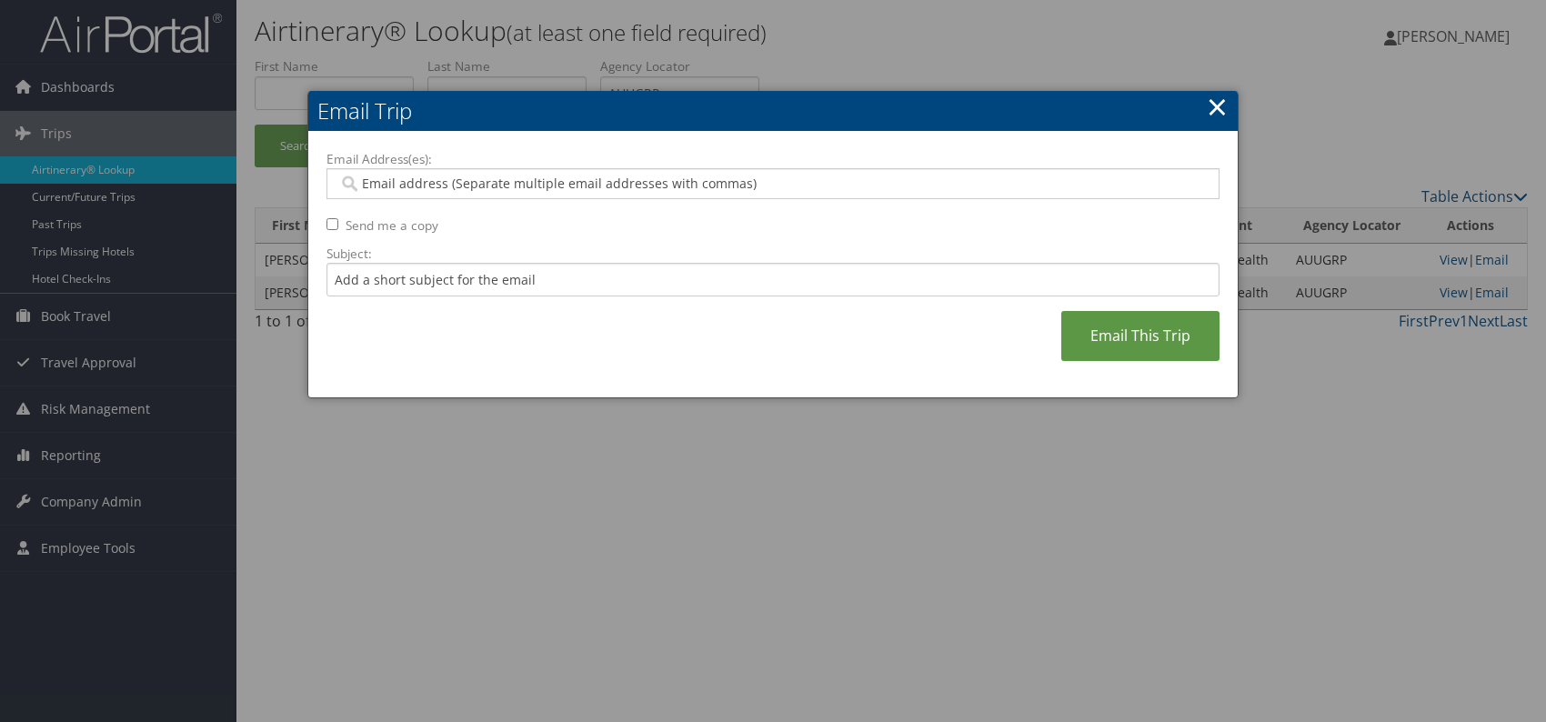
paste input "brittney.meyer@comphealth.com"
type input "brittney.meyer@comphealth.com"
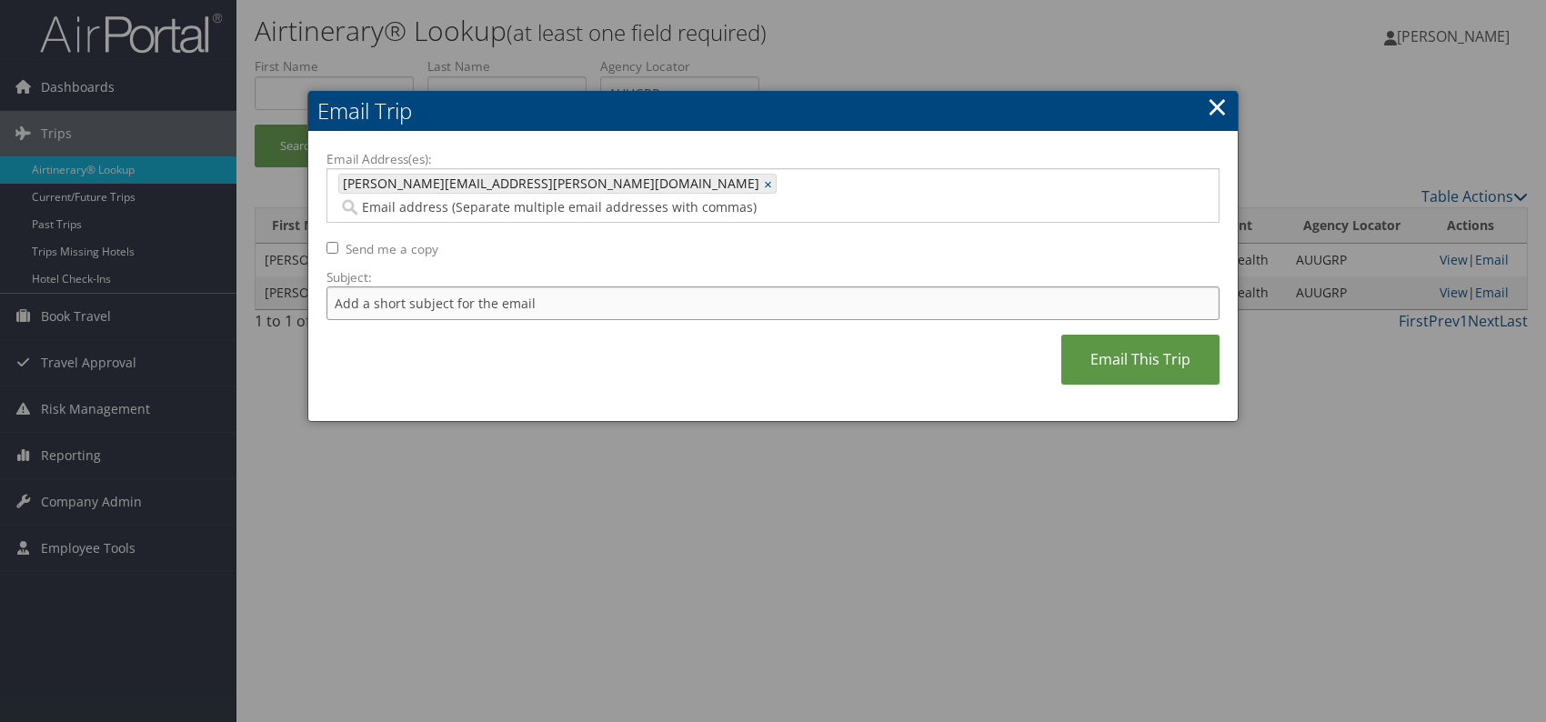
click at [478, 286] on input "Subject:" at bounding box center [772, 303] width 893 height 34
click at [686, 322] on div "Email Address(es): brittney.meyer@comphealth.com brittney.meyer@comphealth.com …" at bounding box center [772, 277] width 893 height 254
drag, startPoint x: 619, startPoint y: 282, endPoint x: 571, endPoint y: 279, distance: 48.3
click at [571, 286] on input "Itinerary change. Please see notes in TR-756070" at bounding box center [772, 303] width 893 height 34
paste input "3336"
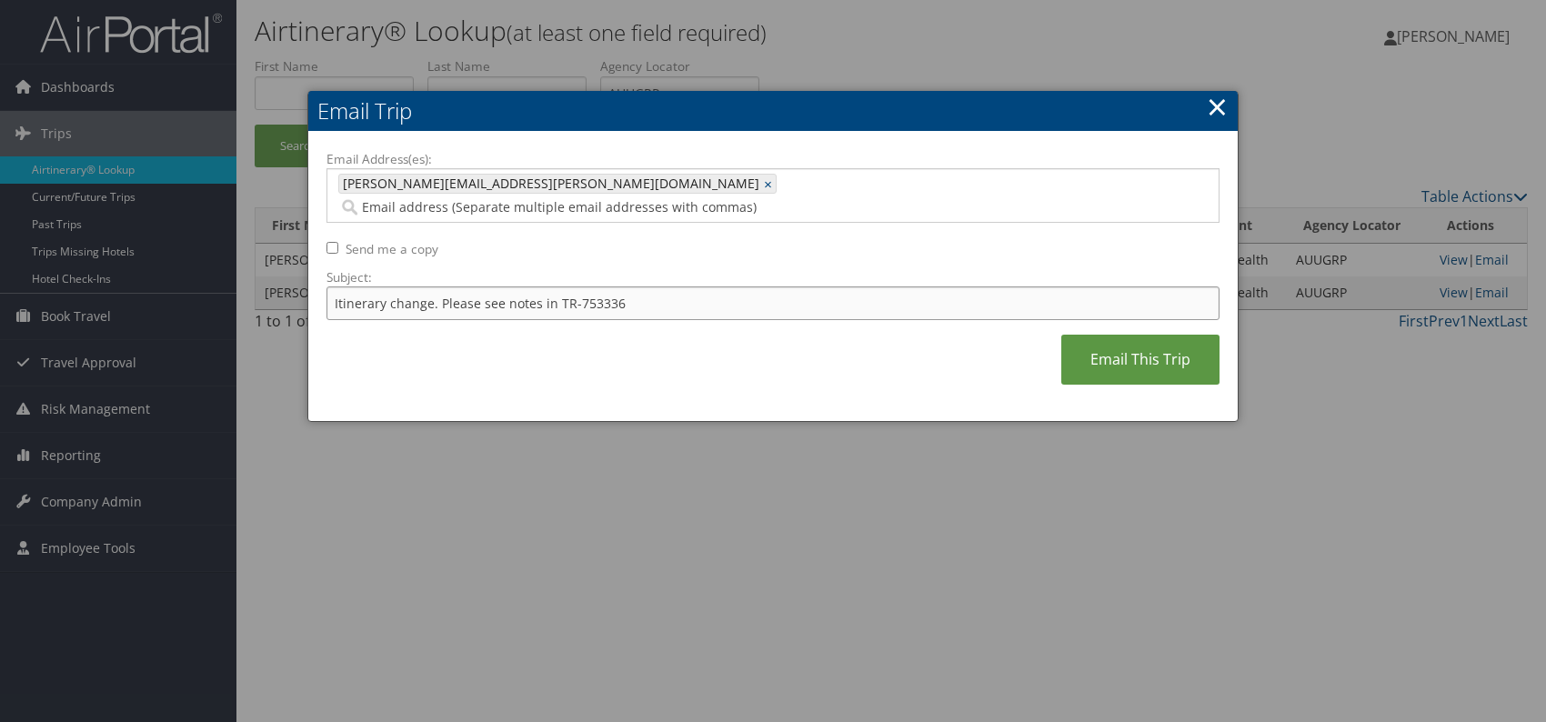
type input "Itinerary change. Please see notes in TR-753336"
click at [728, 326] on div "Email Address(es): brittney.meyer@comphealth.com brittney.meyer@comphealth.com …" at bounding box center [772, 277] width 893 height 254
click at [1112, 335] on link "Email This Trip" at bounding box center [1140, 360] width 158 height 50
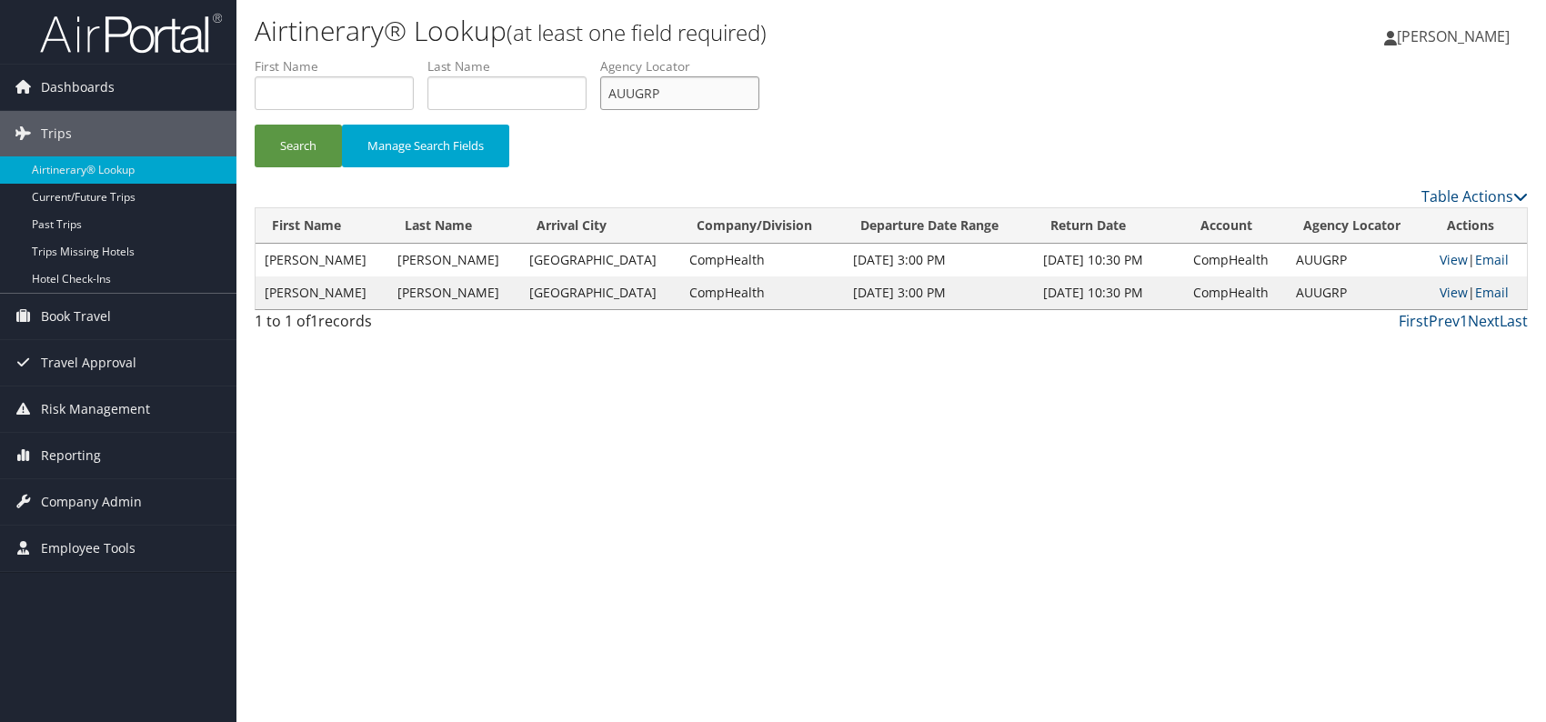
drag, startPoint x: 665, startPoint y: 83, endPoint x: 600, endPoint y: 84, distance: 64.6
click at [600, 57] on ul "First Name Last Name Departure City Arrival City Company/Division Airport/City …" at bounding box center [891, 57] width 1273 height 0
paste input "MZAEOV"
type input "MZAEOV"
click at [286, 129] on button "Search" at bounding box center [298, 146] width 87 height 43
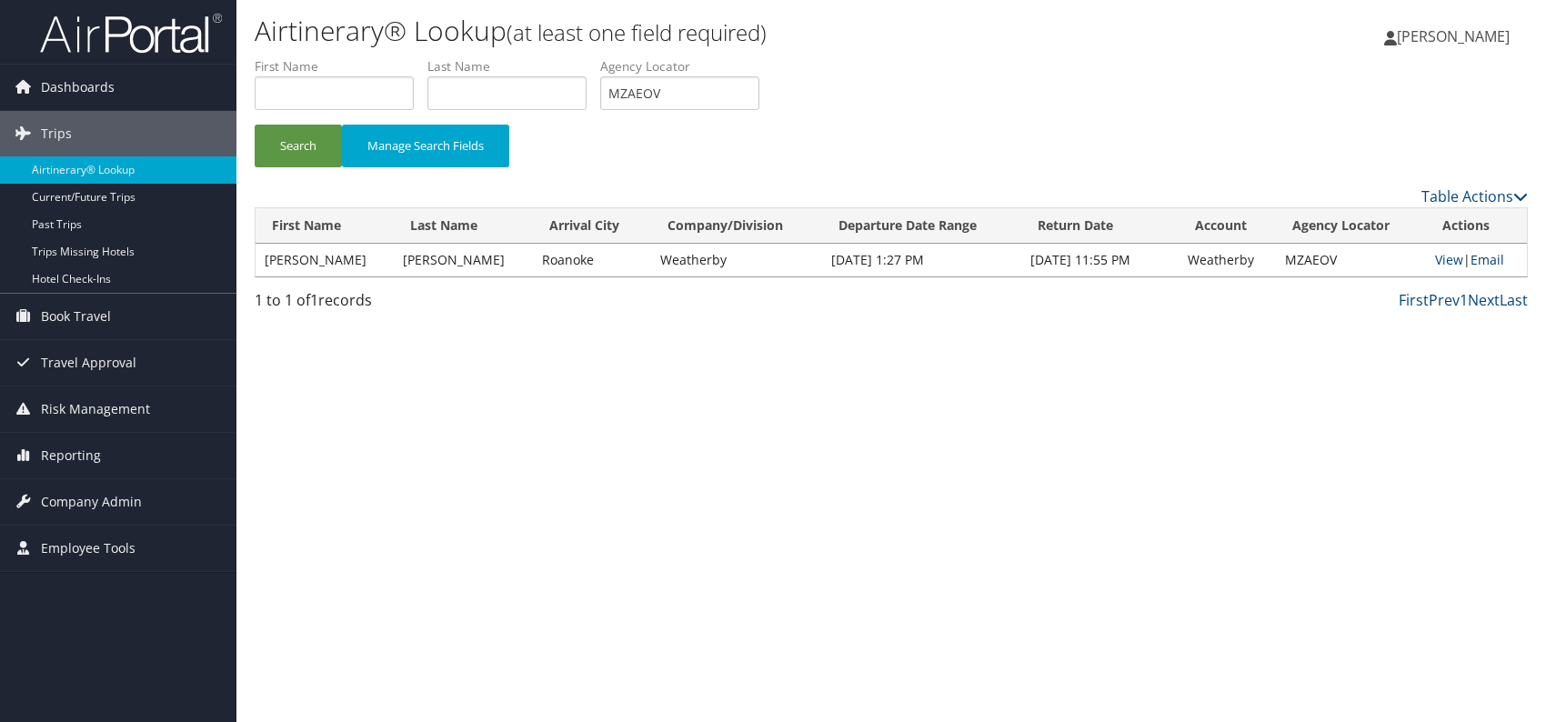
drag, startPoint x: 1482, startPoint y: 259, endPoint x: 1461, endPoint y: 269, distance: 23.2
click at [1482, 259] on link "Email" at bounding box center [1488, 259] width 34 height 17
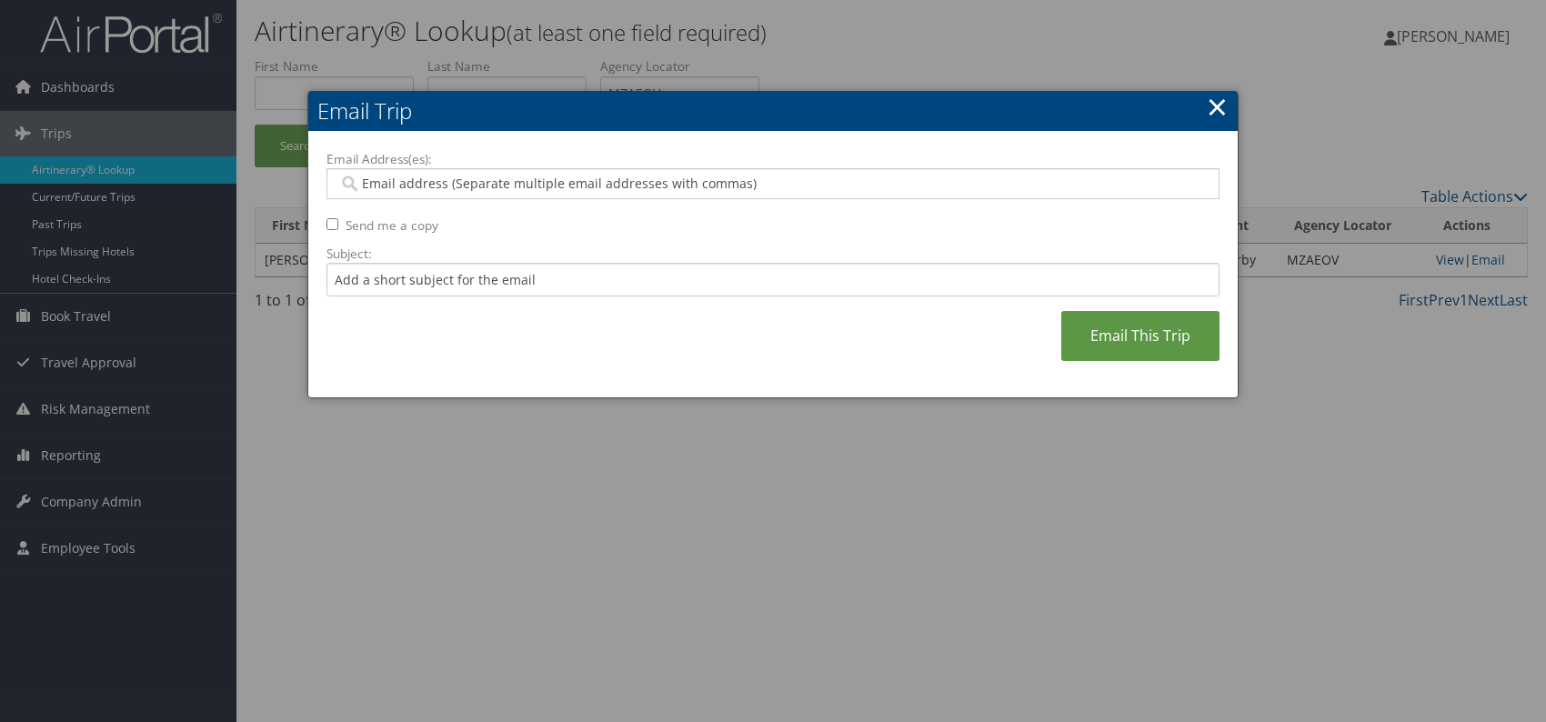
paste input "alejandro.mirabal@weatherbyhealthcare.com"
type input "alejandro.mirabal@weatherbyhealthcare.com"
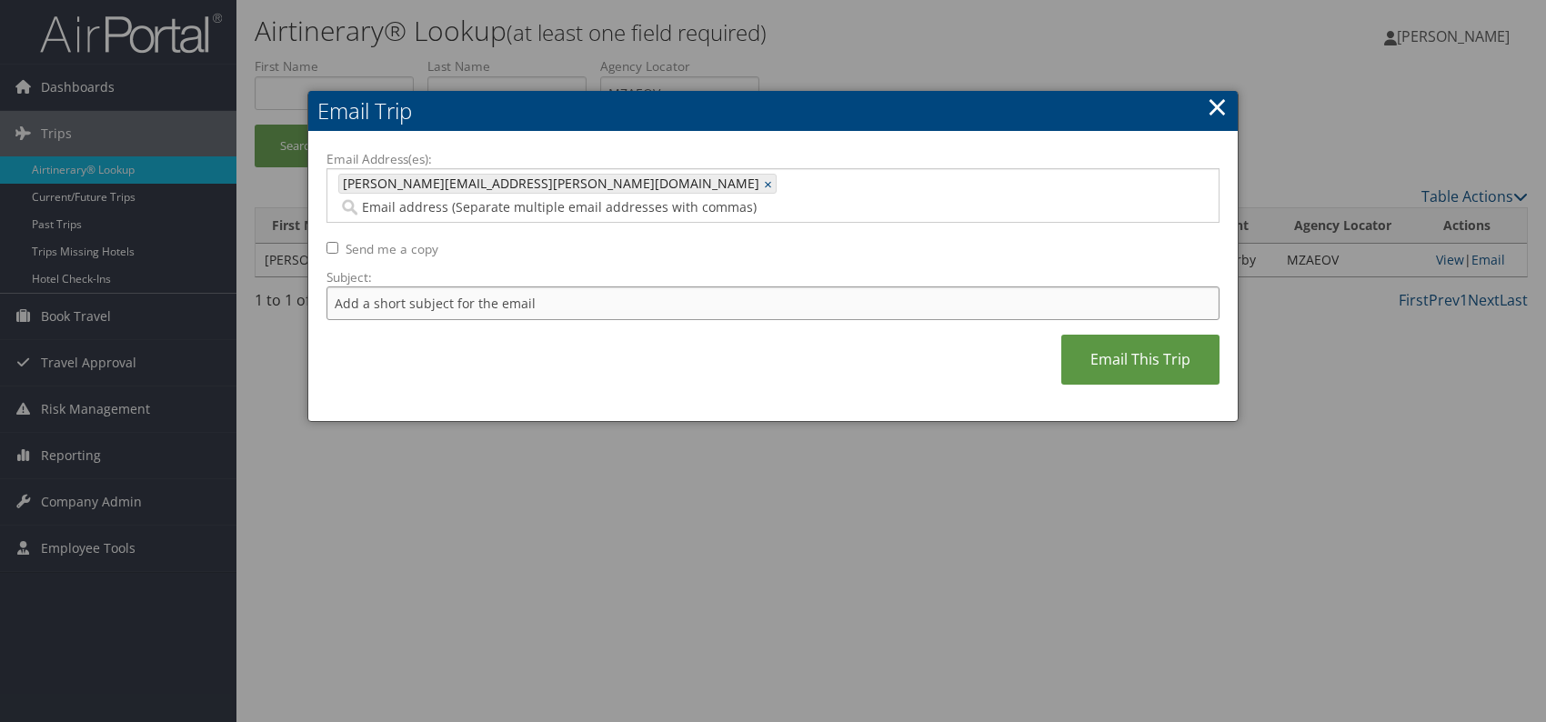
click at [460, 286] on input "Subject:" at bounding box center [772, 303] width 893 height 34
click at [653, 336] on div "Email Address(es): alejandro.mirabal@weatherbyhealthcare.com alejandro.mirabal@…" at bounding box center [772, 277] width 893 height 254
click at [581, 286] on input "Itinerary change. Please see notes in TR-756070" at bounding box center [772, 303] width 893 height 34
paste input "5607"
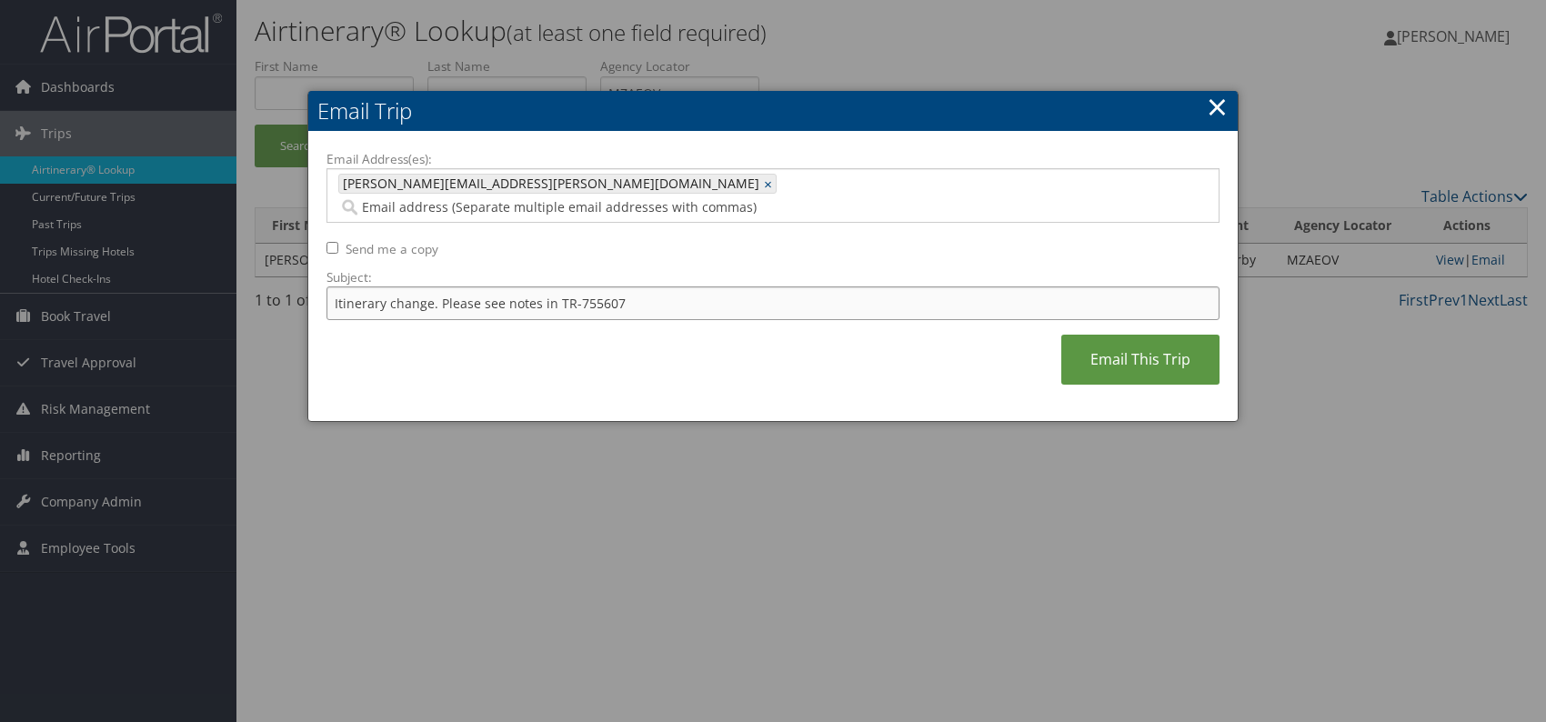
type input "Itinerary change. Please see notes in TR-755607"
click at [707, 351] on div "Email Address(es): alejandro.mirabal@weatherbyhealthcare.com alejandro.mirabal@…" at bounding box center [772, 277] width 893 height 254
click at [1102, 340] on link "Email This Trip" at bounding box center [1140, 360] width 158 height 50
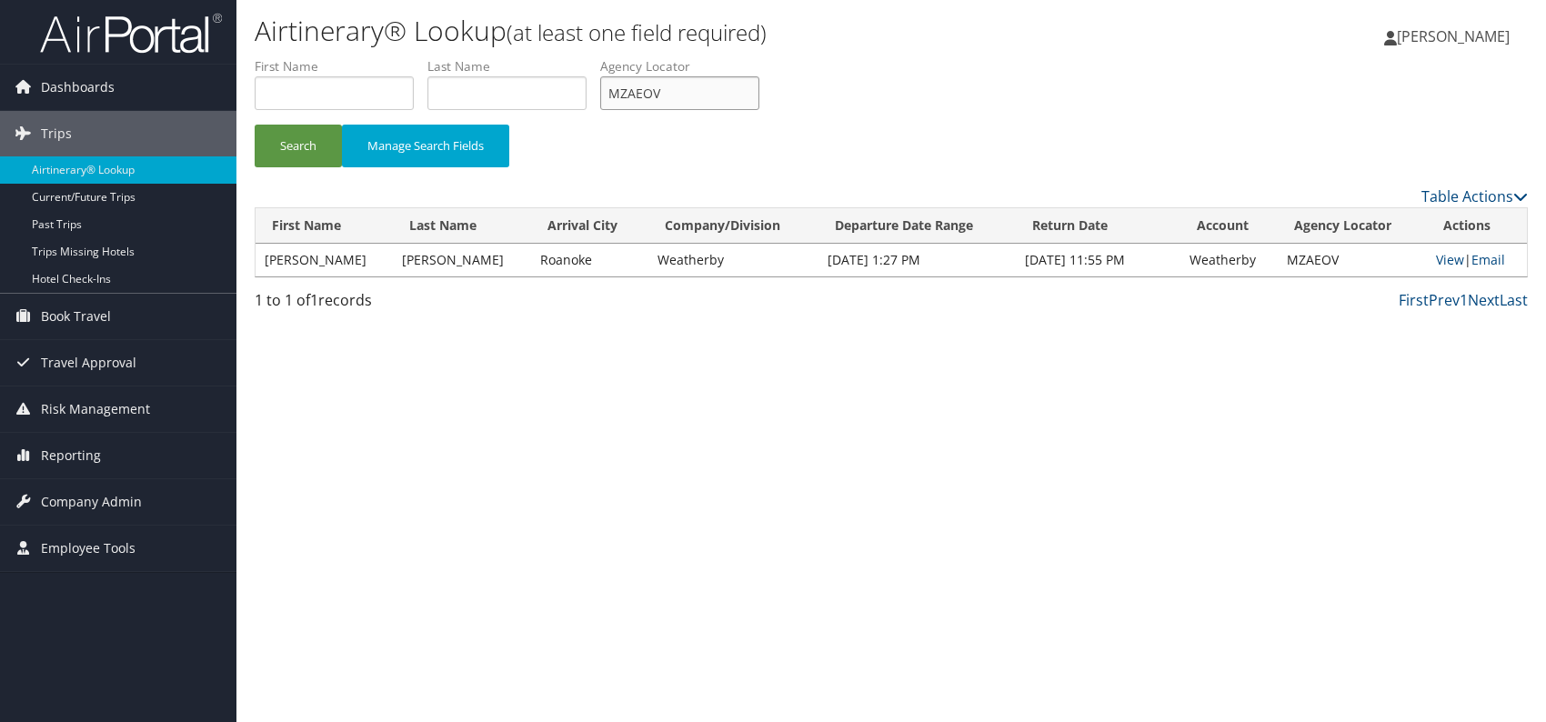
drag, startPoint x: 646, startPoint y: 93, endPoint x: 606, endPoint y: 88, distance: 40.3
click at [606, 88] on input "MZAEOV" at bounding box center [679, 93] width 159 height 34
paste input "CRQLT"
type input "MCRQLT"
drag, startPoint x: 541, startPoint y: 363, endPoint x: 518, endPoint y: 336, distance: 34.8
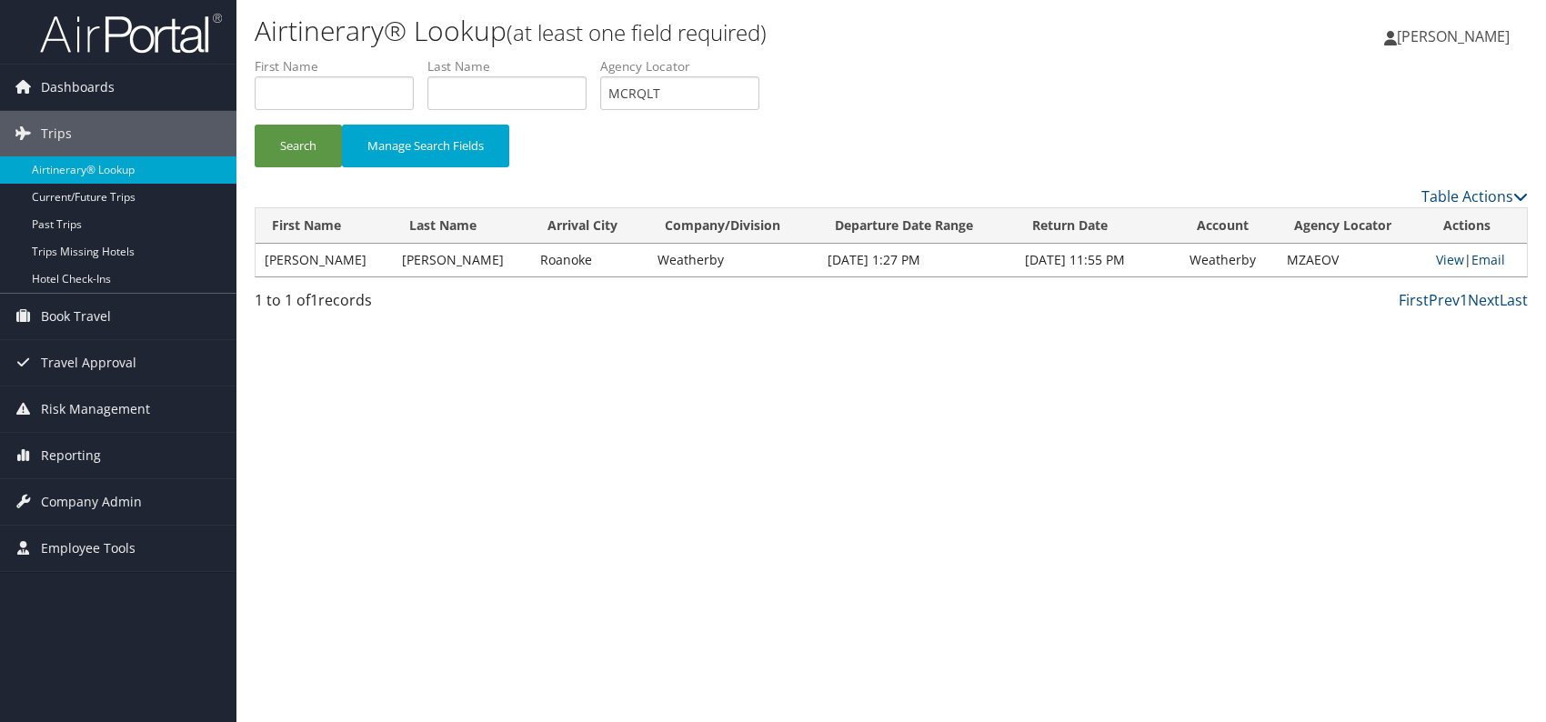
click at [539, 361] on div "Airtinerary® Lookup (at least one field required) Romina Kwock Romina Kwock My …" at bounding box center [891, 361] width 1310 height 722
click at [325, 140] on button "Search" at bounding box center [298, 146] width 87 height 43
click at [1481, 263] on link "Email" at bounding box center [1492, 259] width 34 height 17
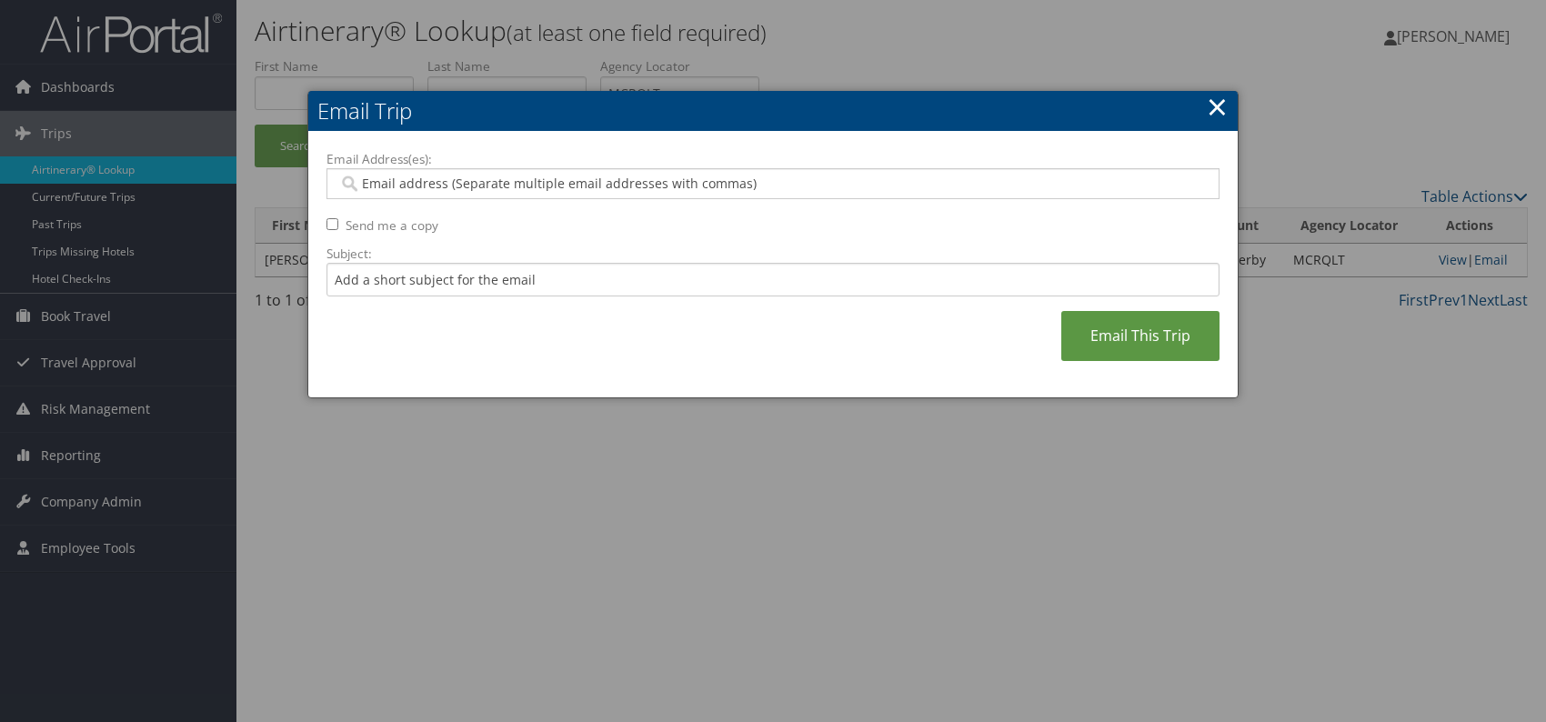
paste input "mashawndra.davis@weatherbyhealthcare.com"
type input "mashawndra.davis@weatherbyhealthcare.com"
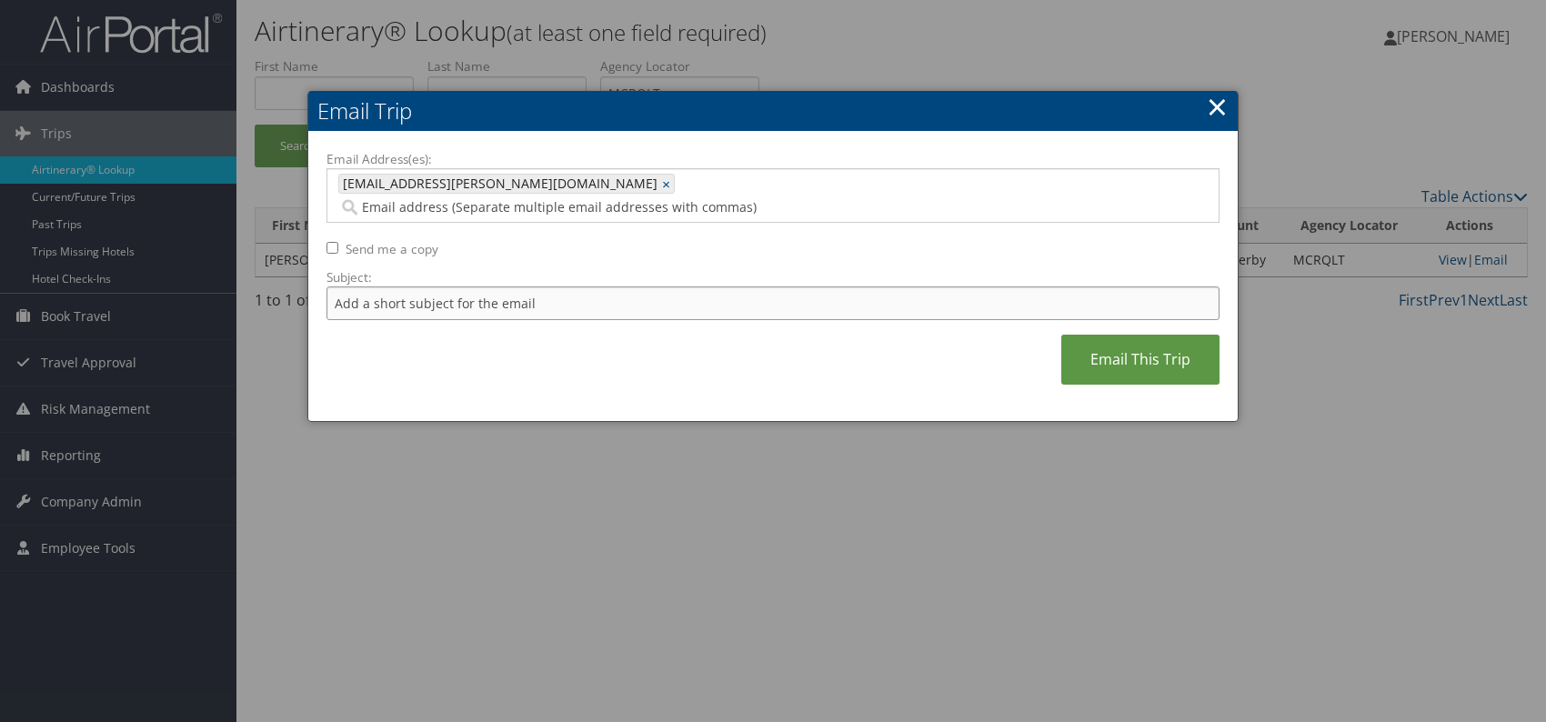
click at [464, 286] on input "Subject:" at bounding box center [772, 303] width 893 height 34
click at [648, 332] on div "Email Address(es): mashawndra.davis@weatherbyhealthcare.com mashawndra.davis@we…" at bounding box center [772, 277] width 893 height 254
drag, startPoint x: 615, startPoint y: 267, endPoint x: 565, endPoint y: 268, distance: 50.0
click at [565, 286] on input "Itinerary change. Please see notes in TR-756070" at bounding box center [772, 303] width 893 height 34
click at [650, 287] on input "Itinerary change. Please see notes in TR-756070" at bounding box center [772, 303] width 893 height 34
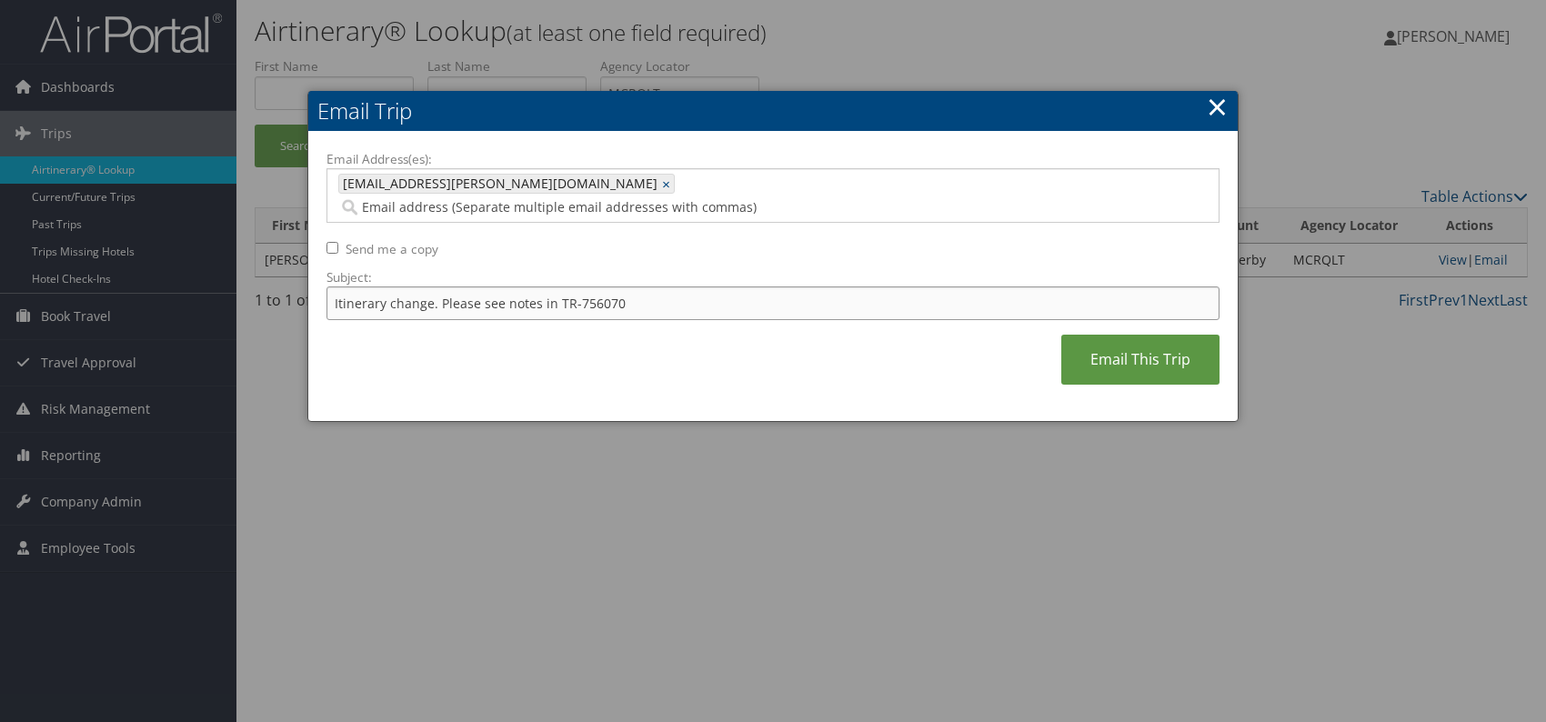
drag, startPoint x: 622, startPoint y: 284, endPoint x: 579, endPoint y: 279, distance: 43.0
click at [573, 286] on input "Itinerary change. Please see notes in TR-756070" at bounding box center [772, 303] width 893 height 34
paste input "513"
type input "Itinerary change. Please see notes in TR-756513"
drag, startPoint x: 714, startPoint y: 361, endPoint x: 780, endPoint y: 359, distance: 66.4
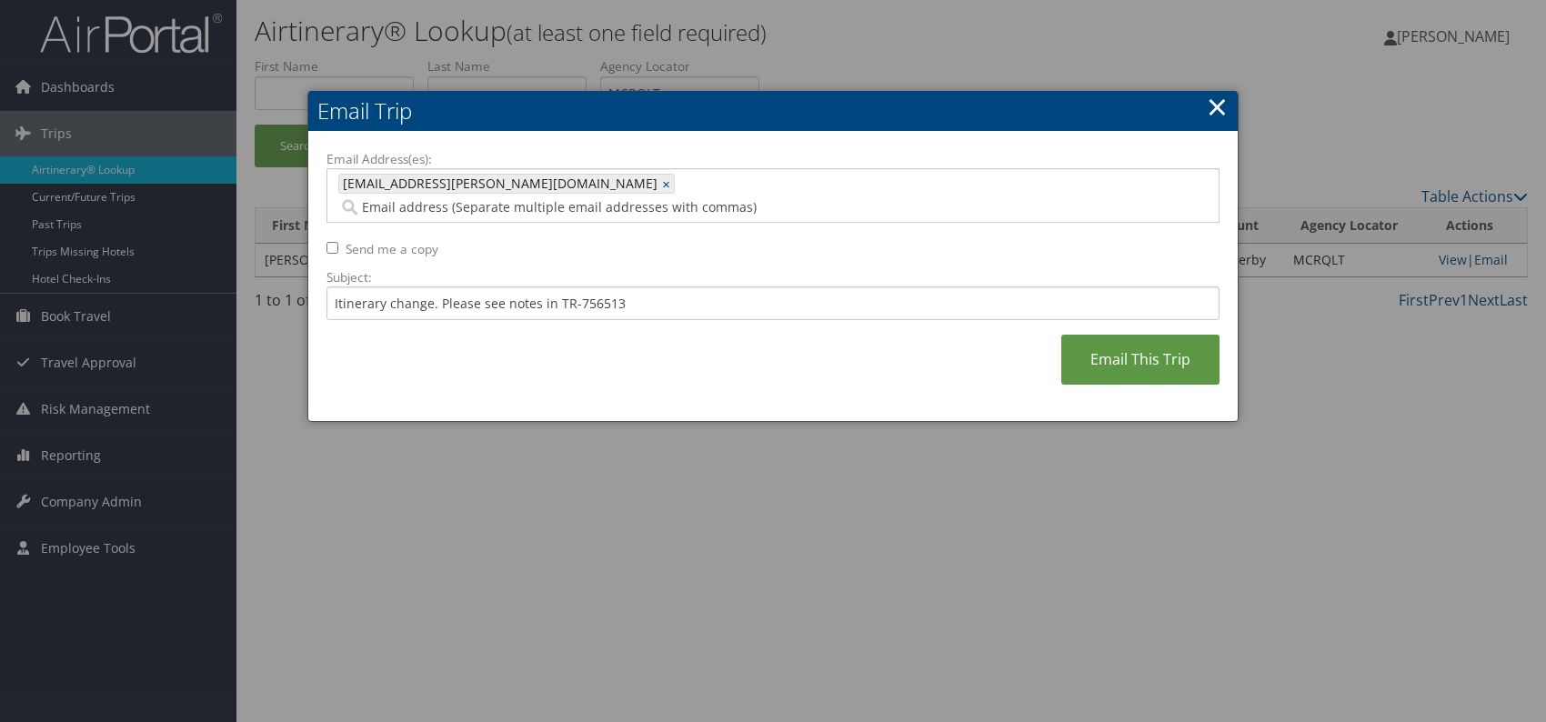
click at [716, 361] on div "Email Address(es): mashawndra.davis@weatherbyhealthcare.com mashawndra.davis@we…" at bounding box center [772, 277] width 893 height 254
click at [1110, 341] on link "Email This Trip" at bounding box center [1140, 360] width 158 height 50
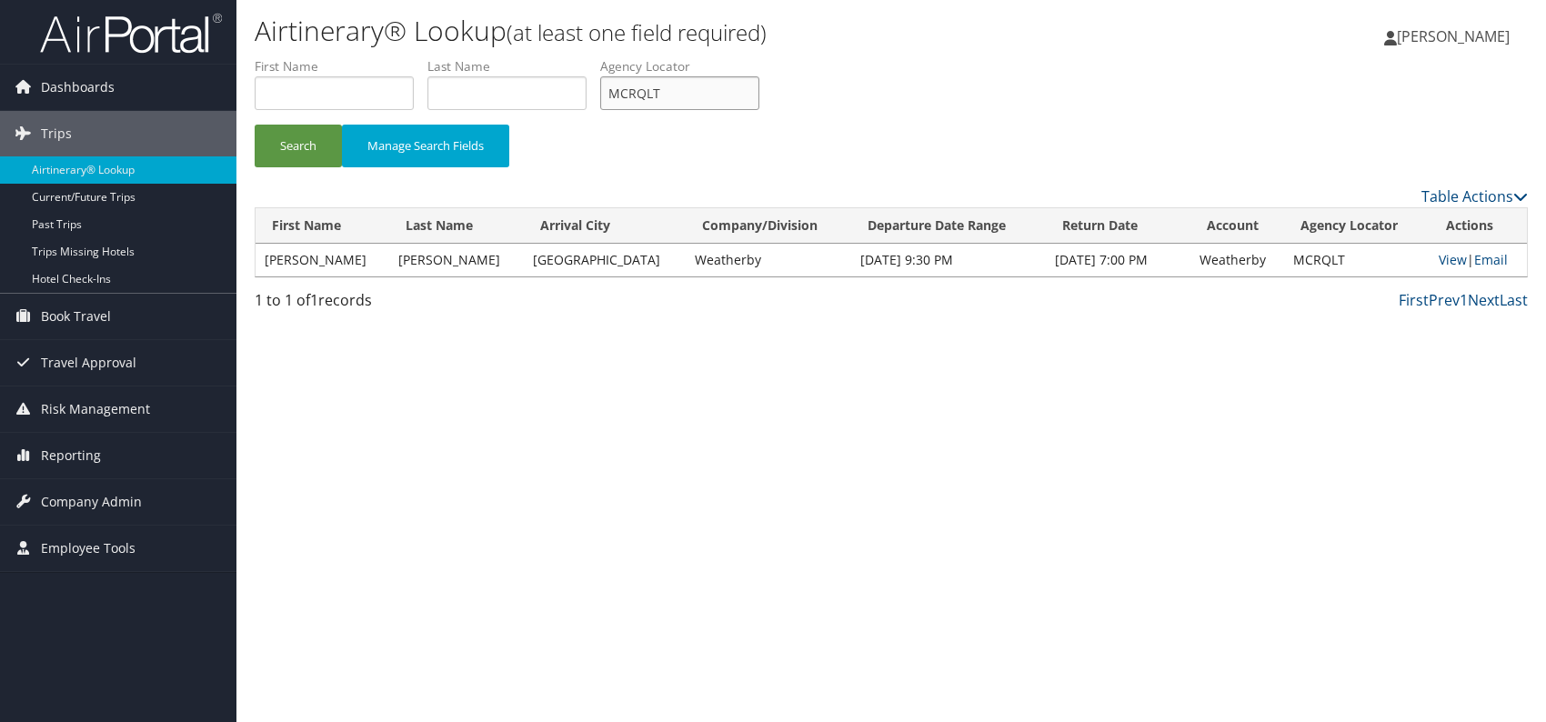
drag, startPoint x: 650, startPoint y: 99, endPoint x: 605, endPoint y: 97, distance: 45.5
click at [605, 97] on input "MCRQLT" at bounding box center [679, 93] width 159 height 34
paste input "QXNEXG"
click at [528, 368] on div "Airtinerary® Lookup (at least one field required) Romina Kwock Romina Kwock My …" at bounding box center [891, 361] width 1310 height 722
click at [297, 136] on button "Search" at bounding box center [298, 146] width 87 height 43
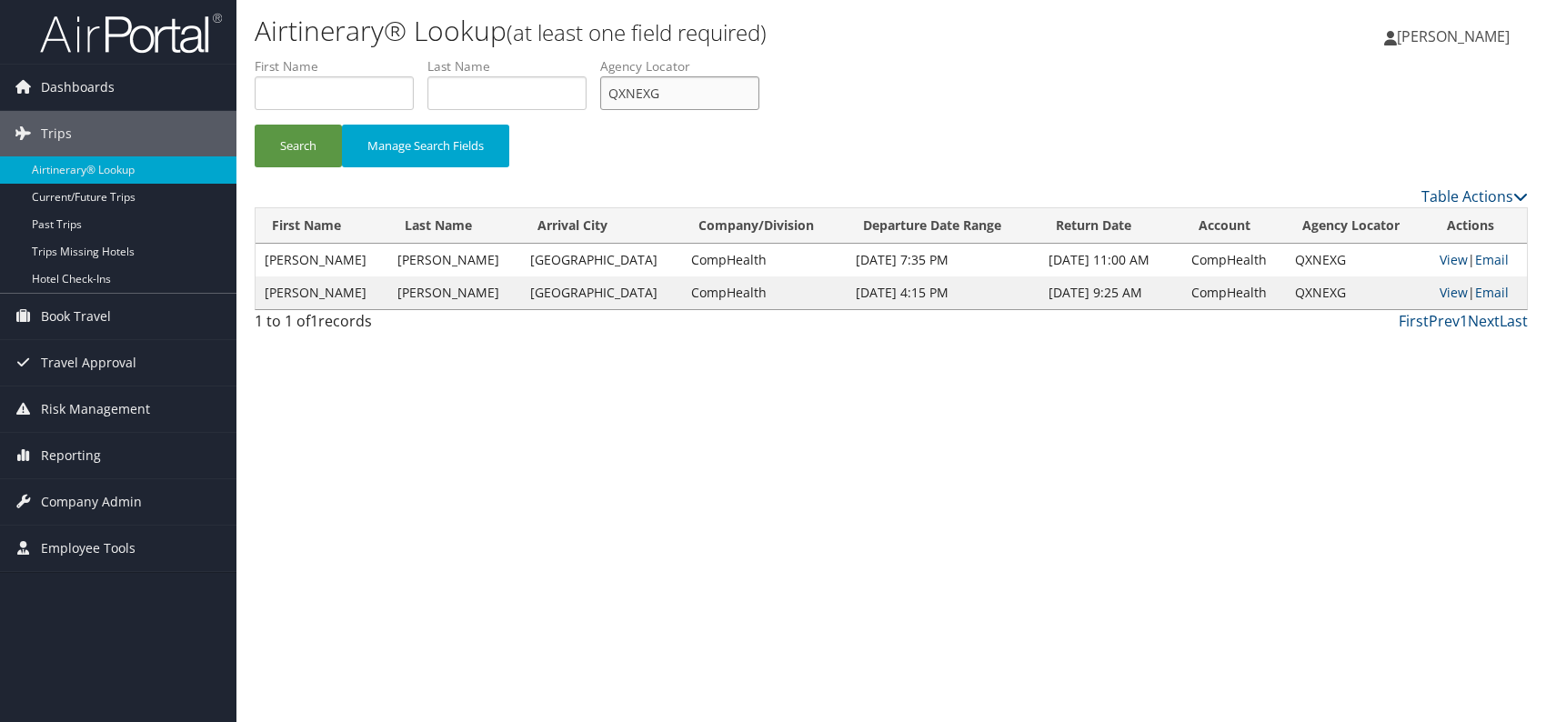
drag, startPoint x: 671, startPoint y: 90, endPoint x: 592, endPoint y: 95, distance: 79.3
click at [592, 57] on ul "First Name Last Name Departure City Arrival City Company/Division Airport/City …" at bounding box center [891, 57] width 1273 height 0
paste input "OLDKLT"
click at [531, 401] on div "Airtinerary® Lookup (at least one field required) Romina Kwock Romina Kwock My …" at bounding box center [891, 361] width 1310 height 722
click at [307, 136] on button "Search" at bounding box center [298, 146] width 87 height 43
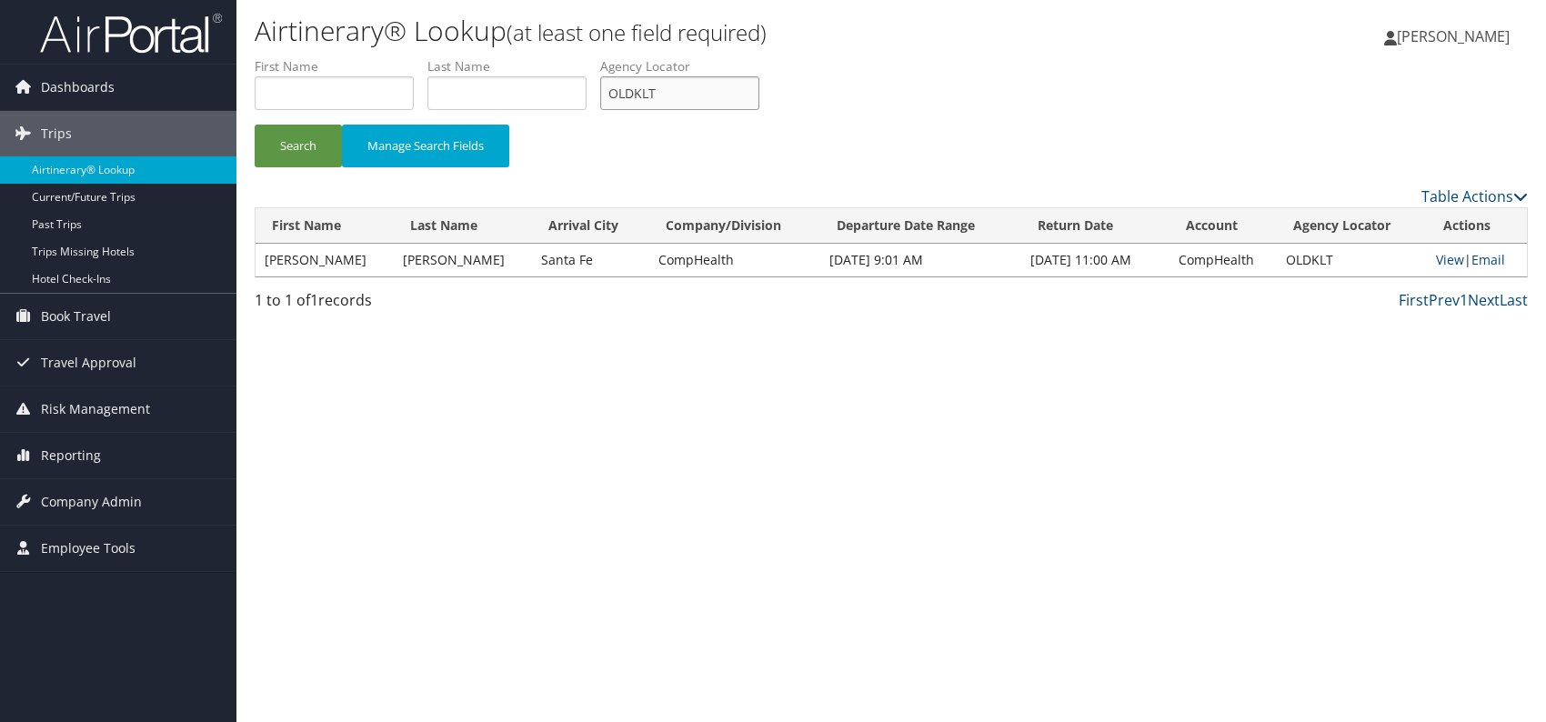
drag, startPoint x: 668, startPoint y: 93, endPoint x: 608, endPoint y: 97, distance: 60.2
click at [608, 97] on input "OLDKLT" at bounding box center [679, 93] width 159 height 34
paste input "MNKRDC"
click at [307, 156] on button "Search" at bounding box center [298, 146] width 87 height 43
drag, startPoint x: 641, startPoint y: 101, endPoint x: 614, endPoint y: 95, distance: 28.0
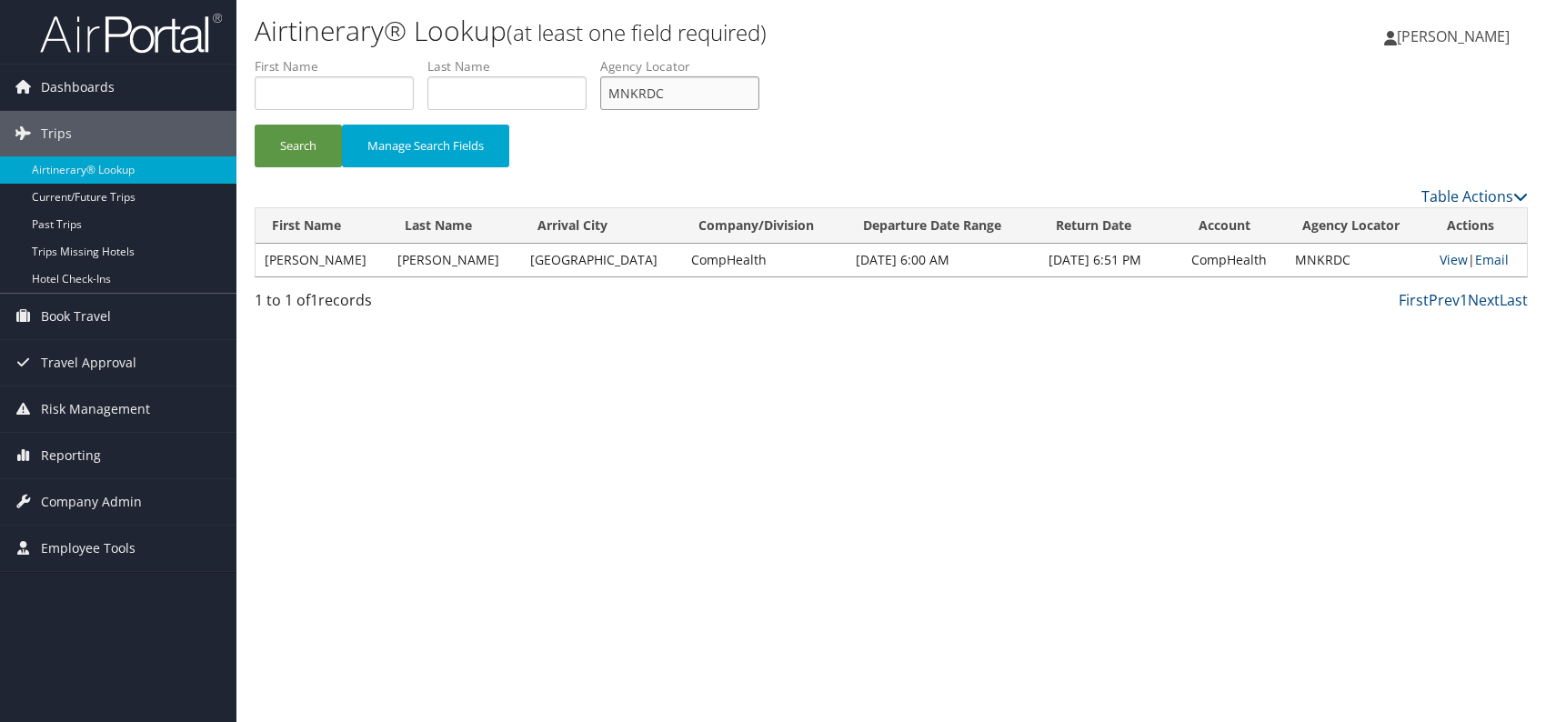
click at [610, 100] on input "MNKRDC" at bounding box center [679, 93] width 159 height 34
paste input "UBJFEP"
type input "UBJFEP"
click at [300, 142] on button "Search" at bounding box center [298, 146] width 87 height 43
drag, startPoint x: 1496, startPoint y: 265, endPoint x: 1488, endPoint y: 269, distance: 9.4
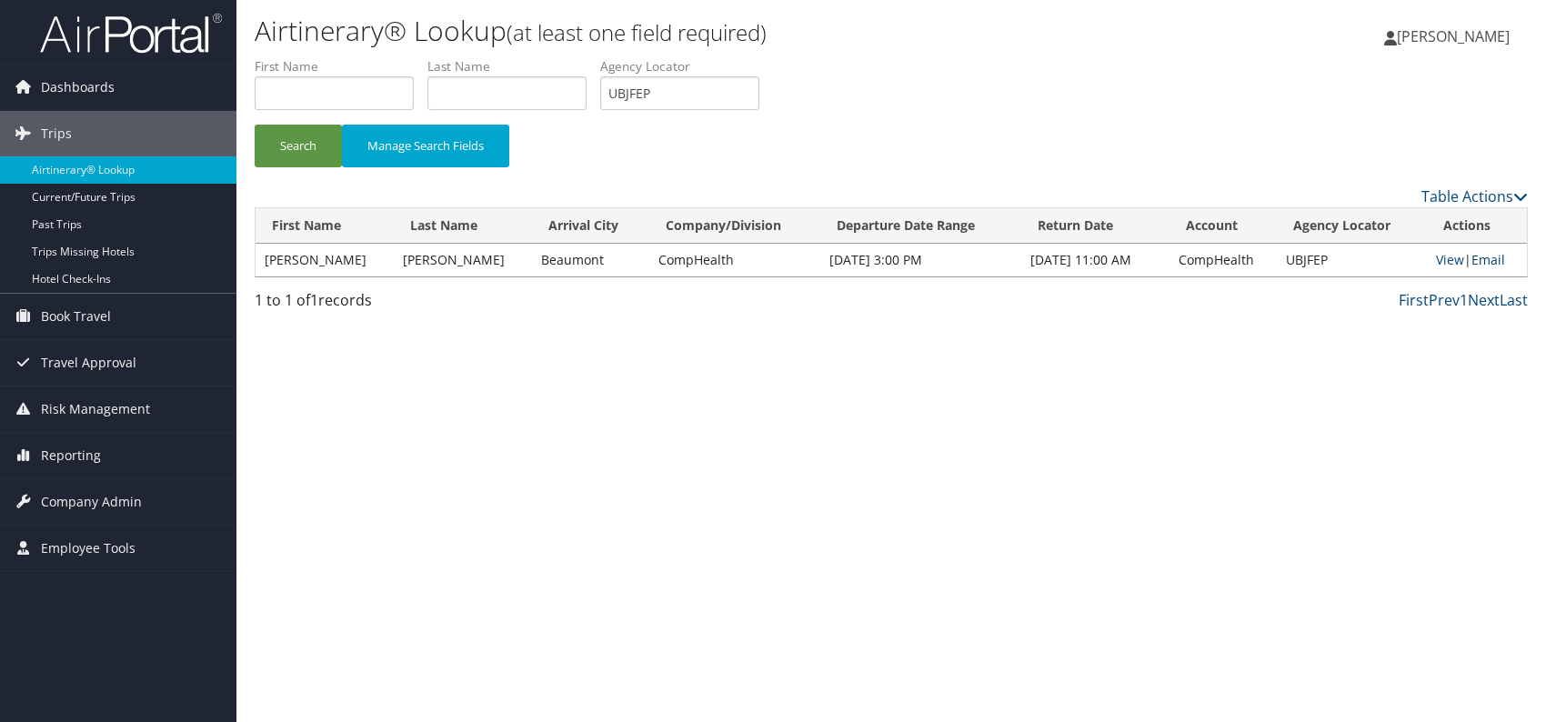
click at [1496, 264] on link "Email" at bounding box center [1488, 259] width 34 height 17
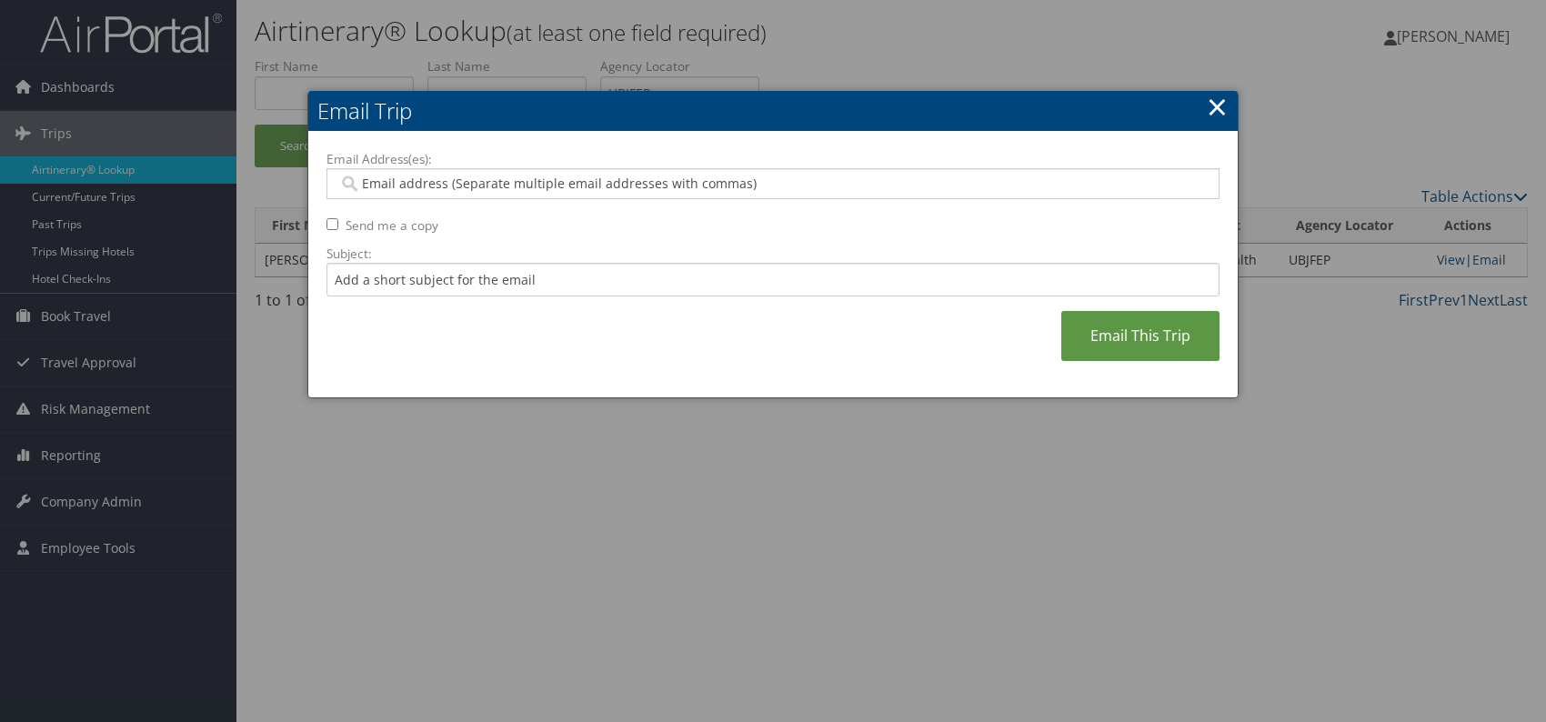
paste input "madison.hancock@comphealth.com"
type input "madison.hancock@comphealth.com"
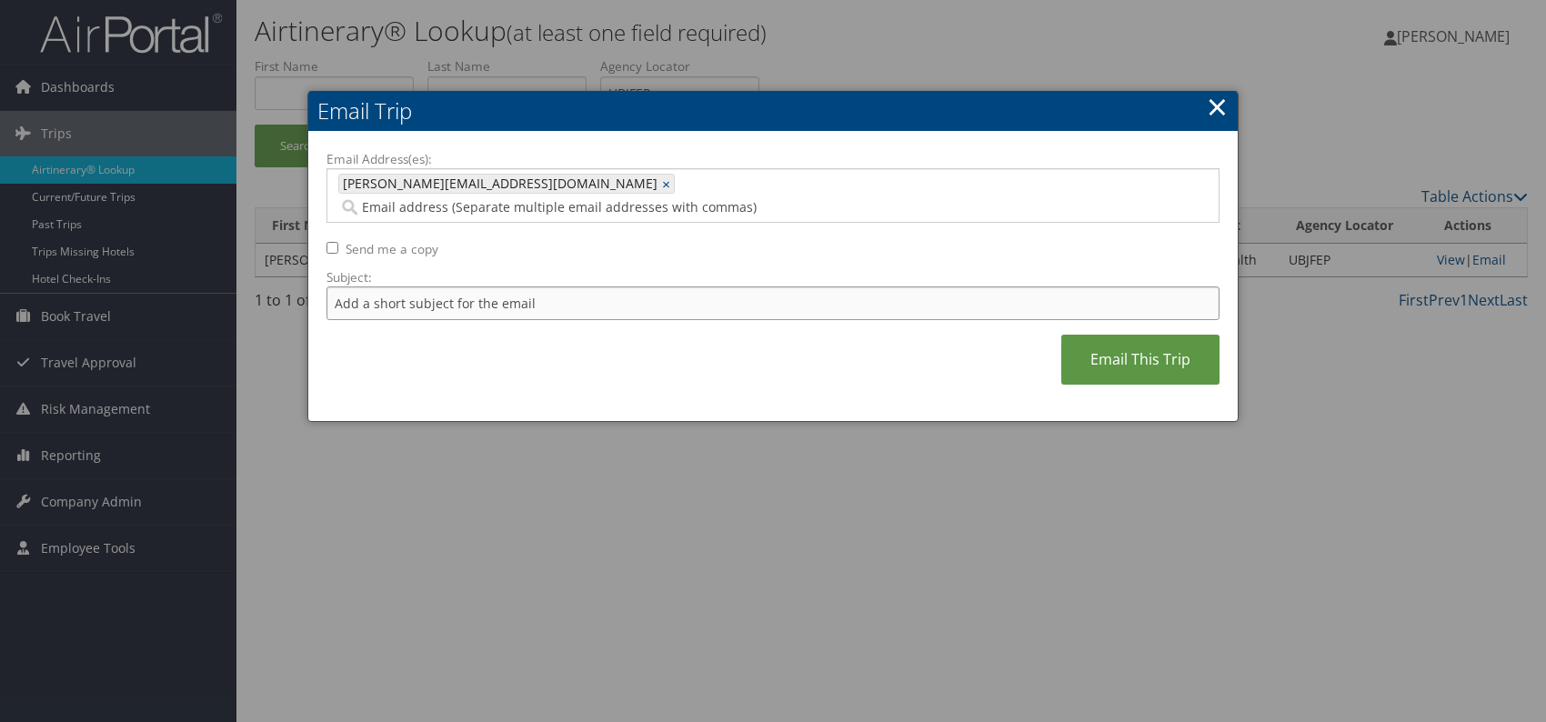
click at [423, 286] on input "Subject:" at bounding box center [772, 303] width 893 height 34
click at [639, 329] on div "Email Address(es): madison.hancock@comphealth.com madison.hancock@comphealth.co…" at bounding box center [772, 277] width 893 height 254
drag, startPoint x: 634, startPoint y: 270, endPoint x: 574, endPoint y: 278, distance: 60.6
click at [574, 286] on input "Itinerary change. Please see notes in TR-756070" at bounding box center [772, 303] width 893 height 34
paste input "8595"
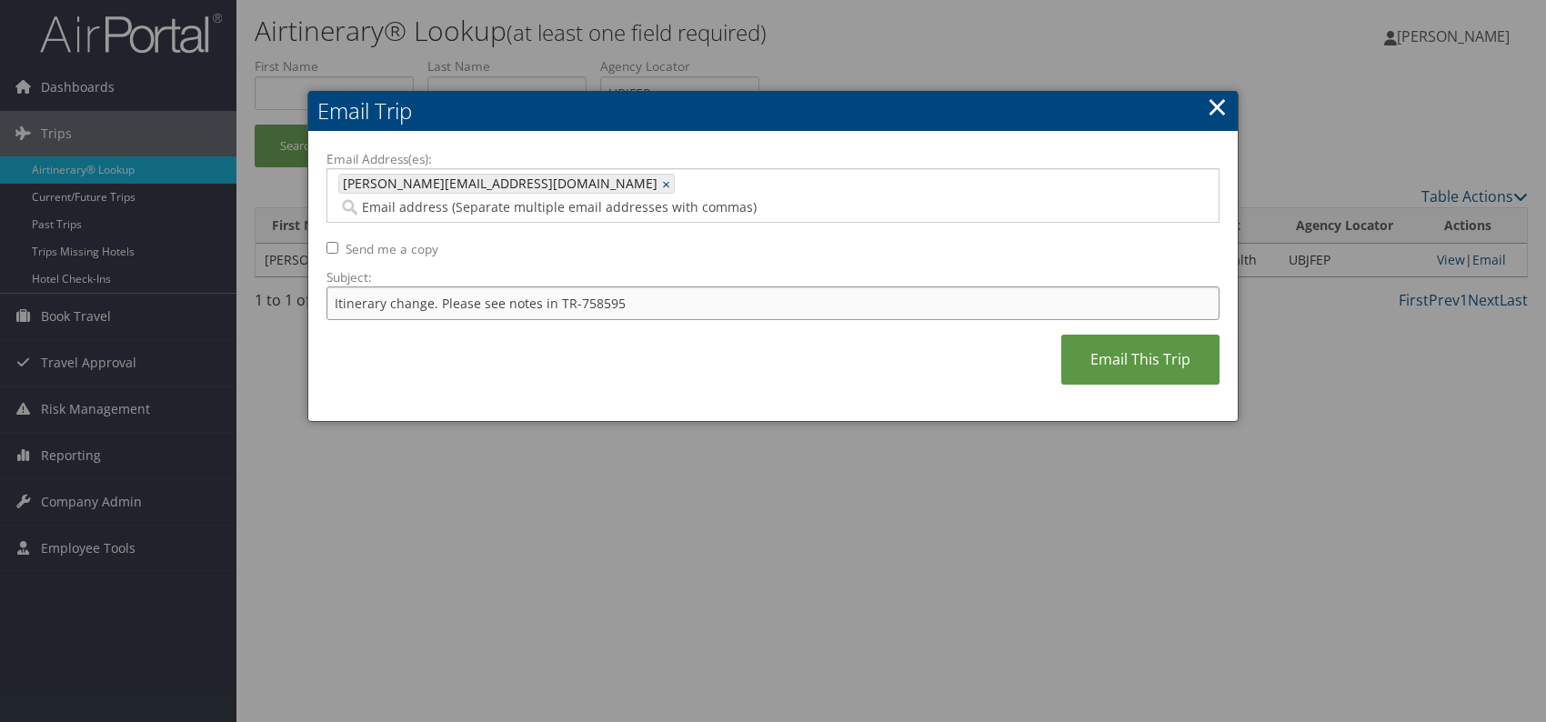
type input "Itinerary change. Please see notes in TR-758595"
click at [725, 342] on div "Email Address(es): madison.hancock@comphealth.com madison.hancock@comphealth.co…" at bounding box center [772, 277] width 893 height 254
click at [1112, 341] on link "Email This Trip" at bounding box center [1140, 360] width 158 height 50
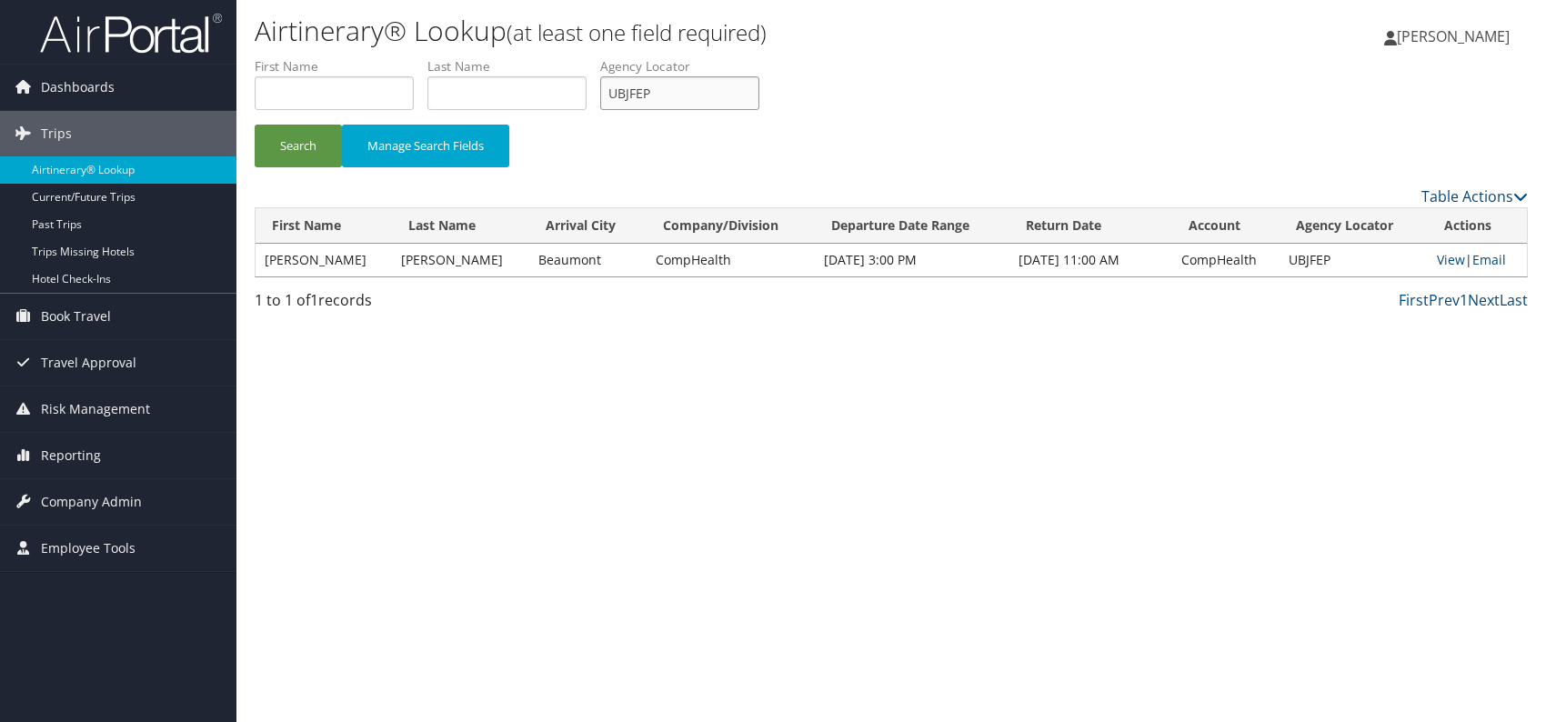
drag, startPoint x: 670, startPoint y: 95, endPoint x: 608, endPoint y: 99, distance: 61.9
click at [608, 99] on input "UBJFEP" at bounding box center [679, 93] width 159 height 34
paste input "WVZRVD"
type input "WVZRVD"
click at [308, 148] on button "Search" at bounding box center [298, 146] width 87 height 43
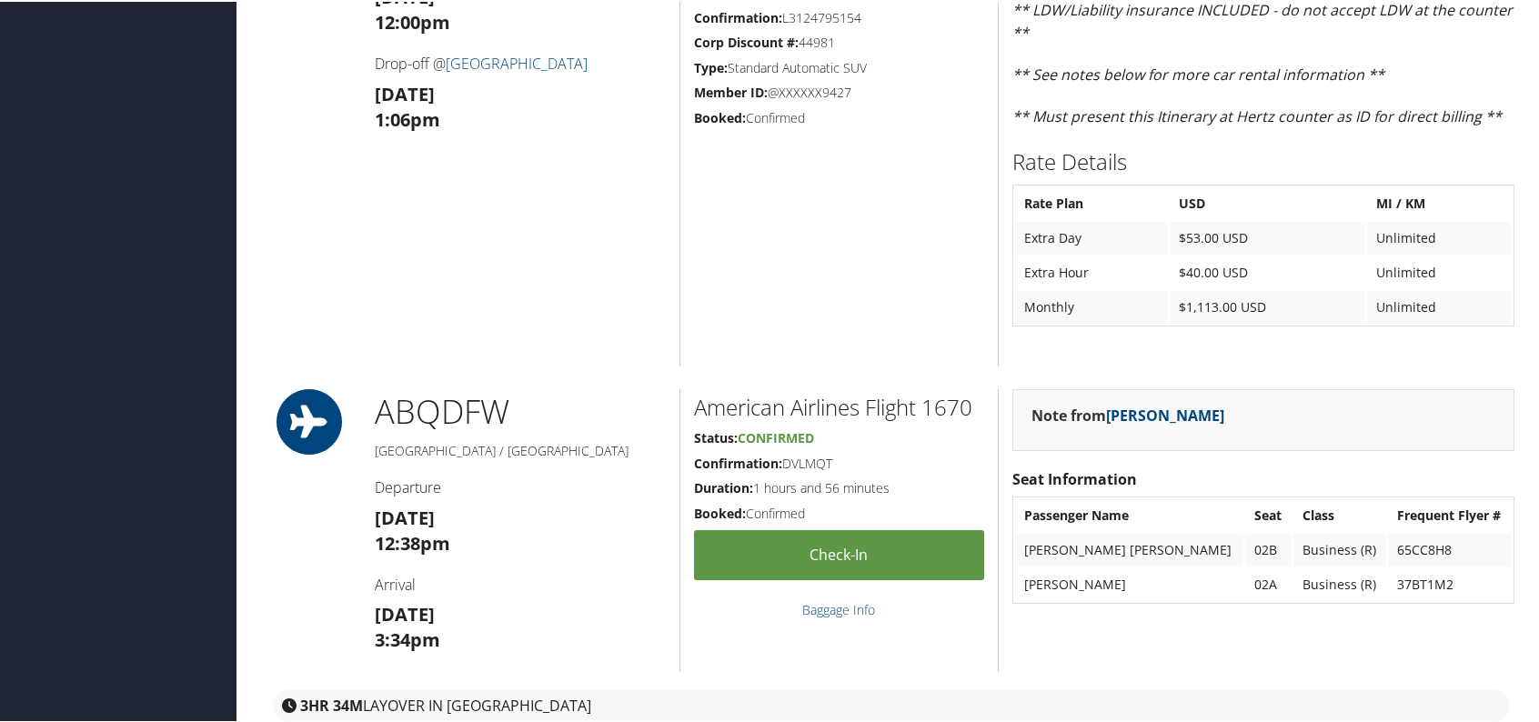
scroll to position [1728, 0]
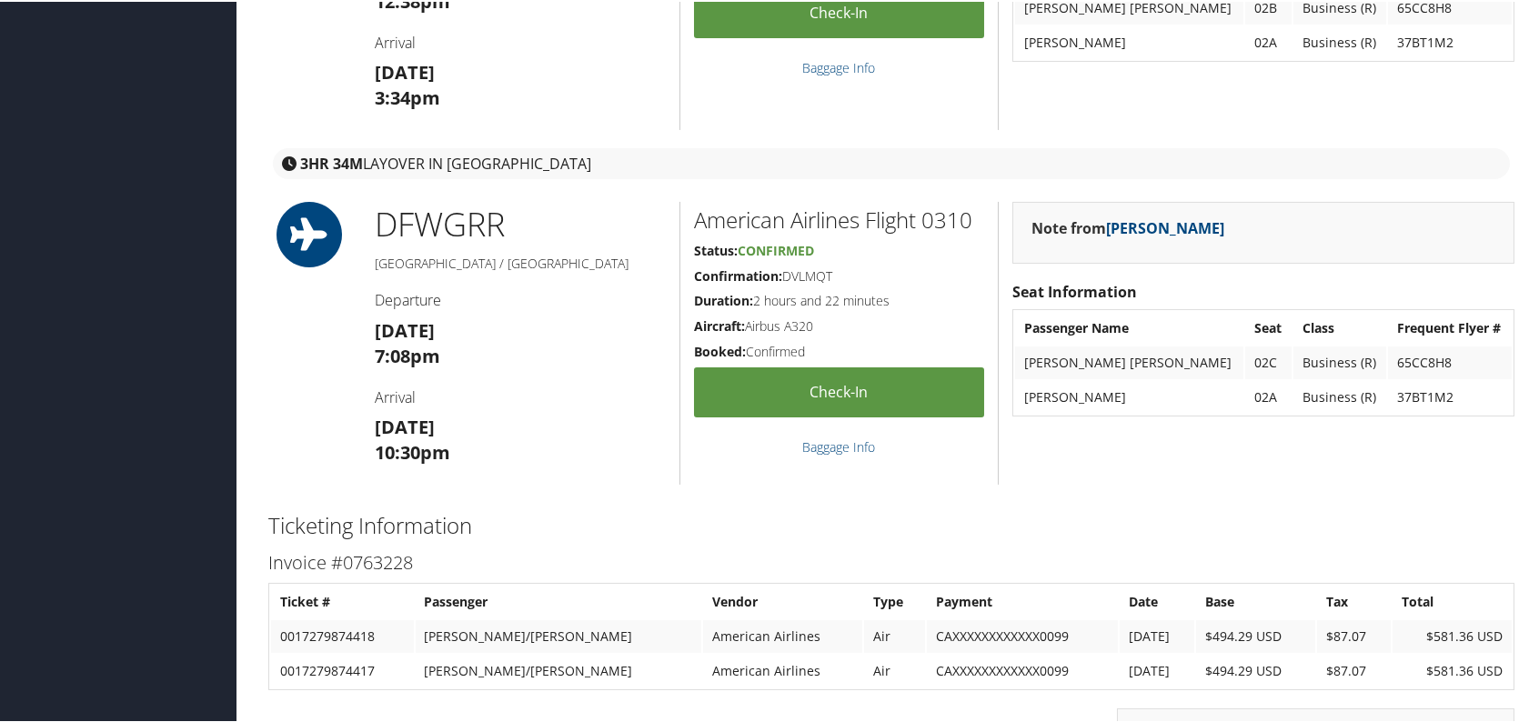
scroll to position [2274, 0]
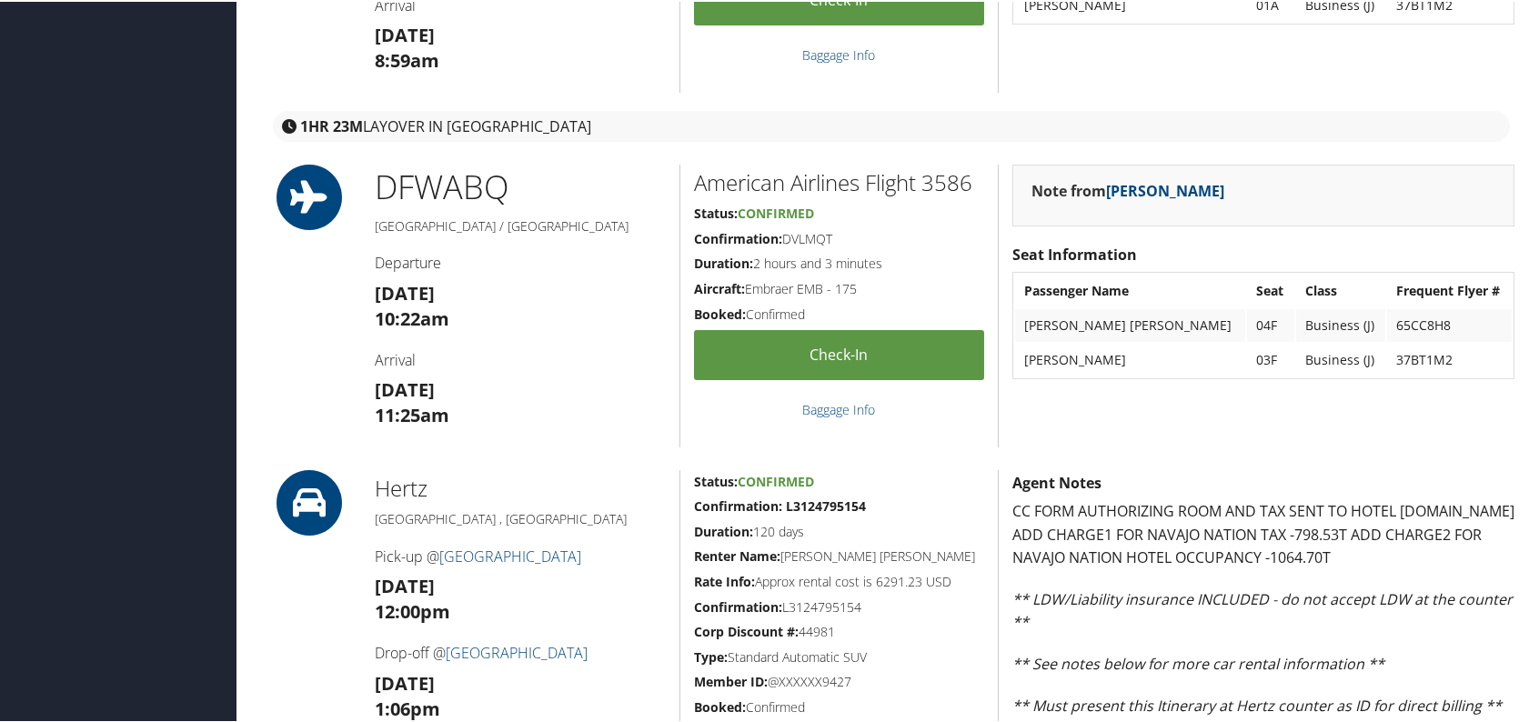
scroll to position [1273, 0]
